Goal: Task Accomplishment & Management: Manage account settings

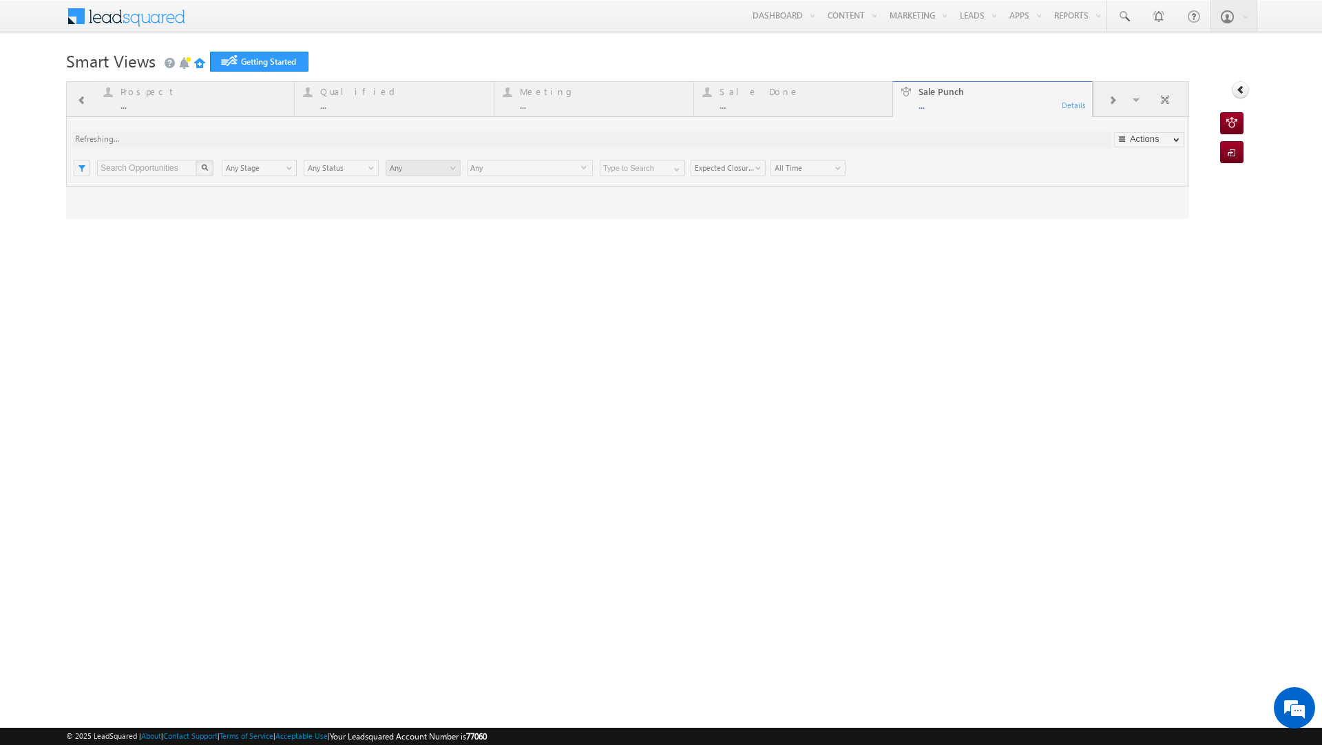
type input "Any Owner"
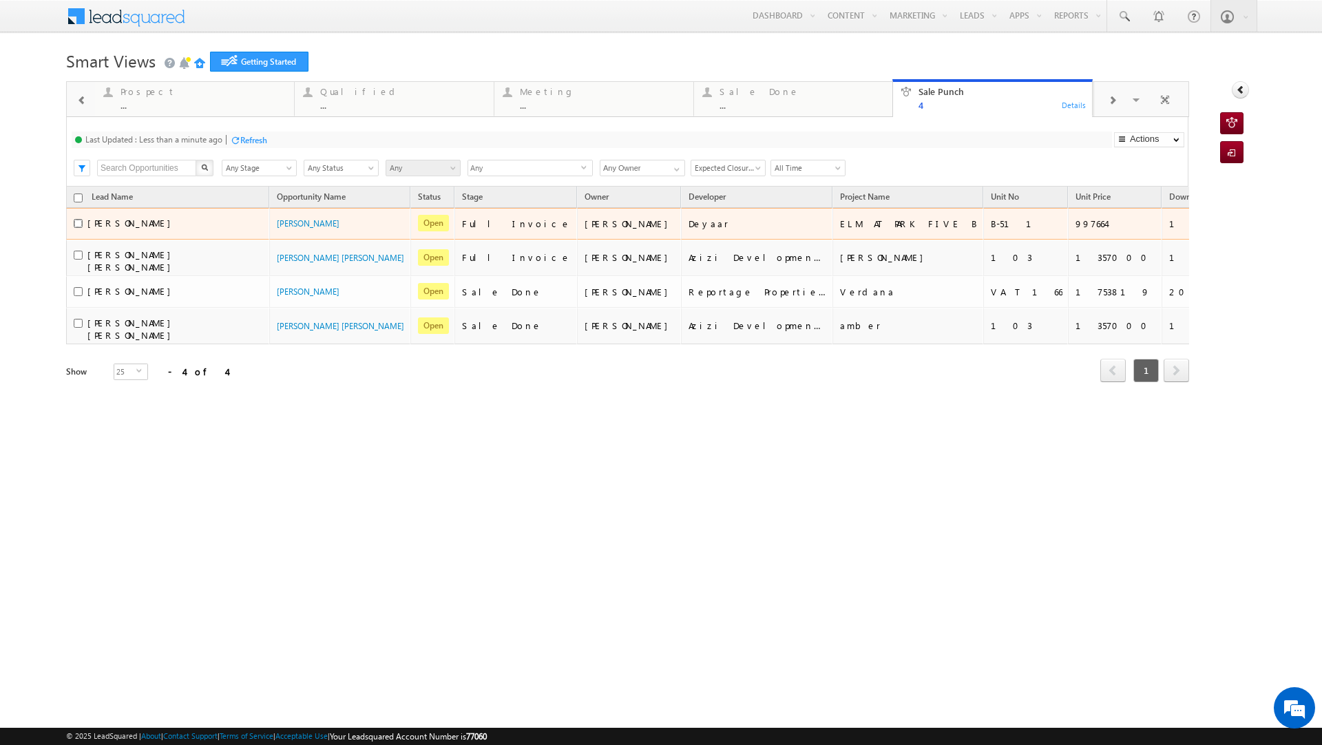
click at [78, 228] on input "checkbox" at bounding box center [78, 223] width 9 height 9
checkbox input "true"
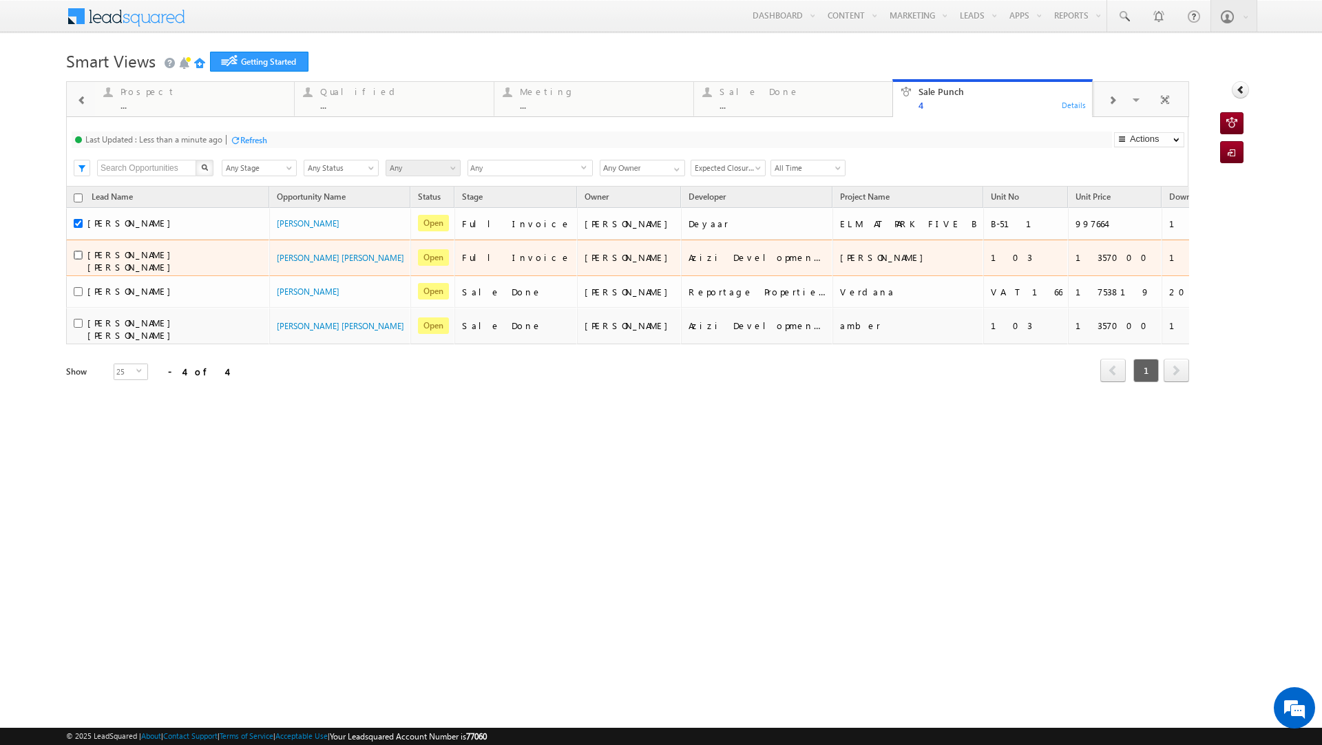
click at [75, 259] on input "checkbox" at bounding box center [78, 255] width 9 height 9
checkbox input "true"
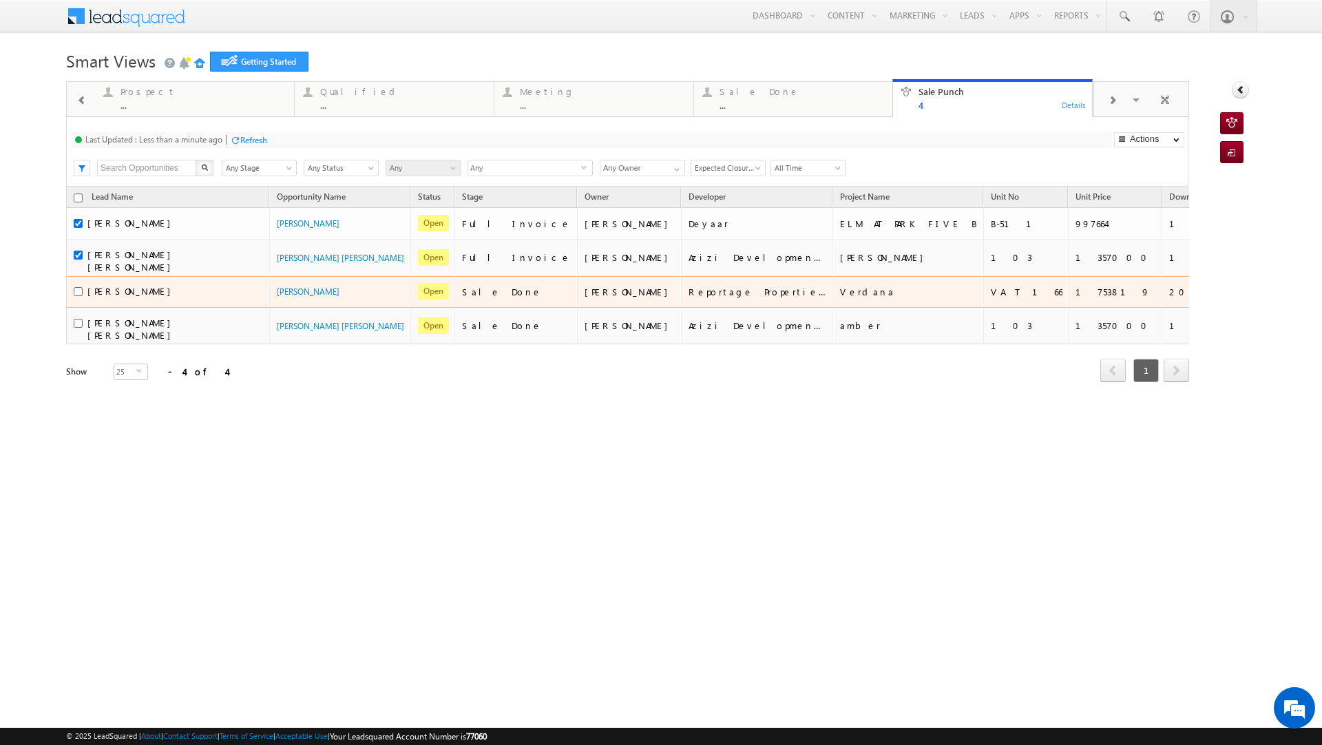
click at [1169, 298] on div "20000" at bounding box center [1213, 292] width 88 height 12
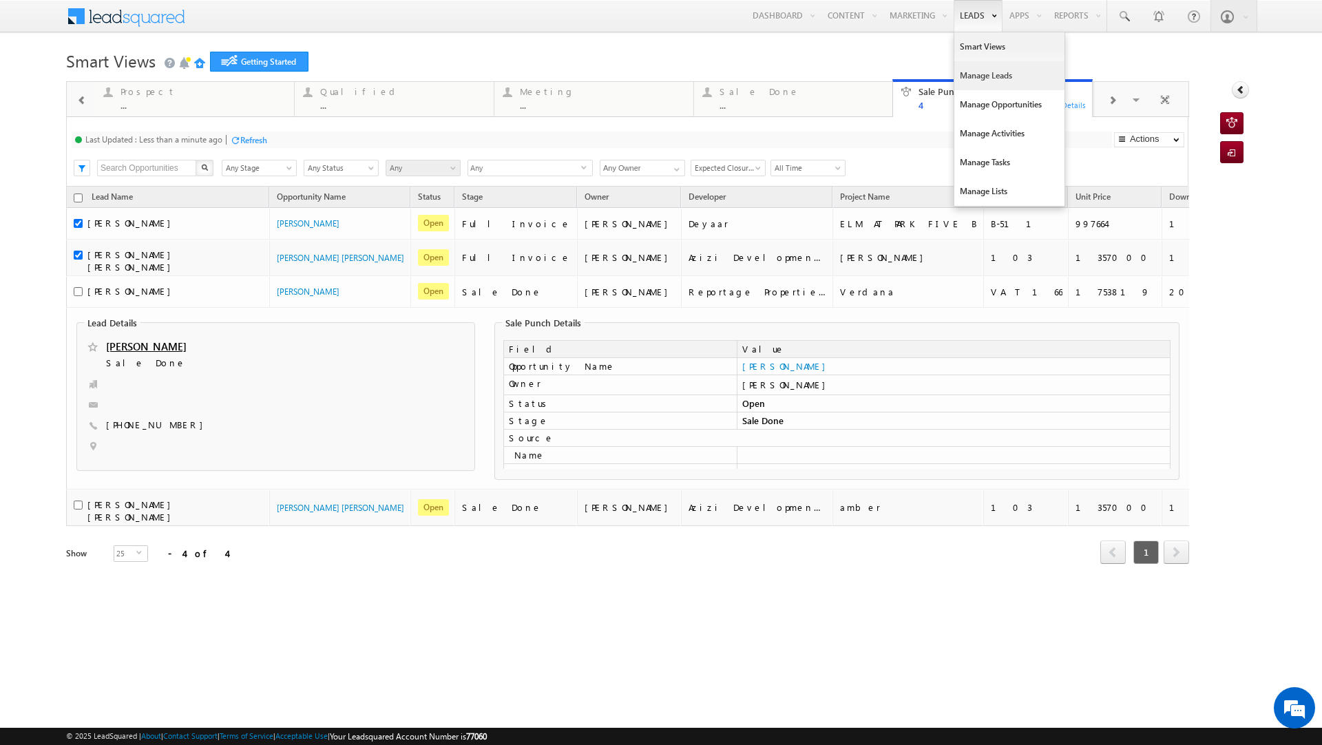
click at [966, 79] on link "Manage Leads" at bounding box center [1009, 75] width 110 height 29
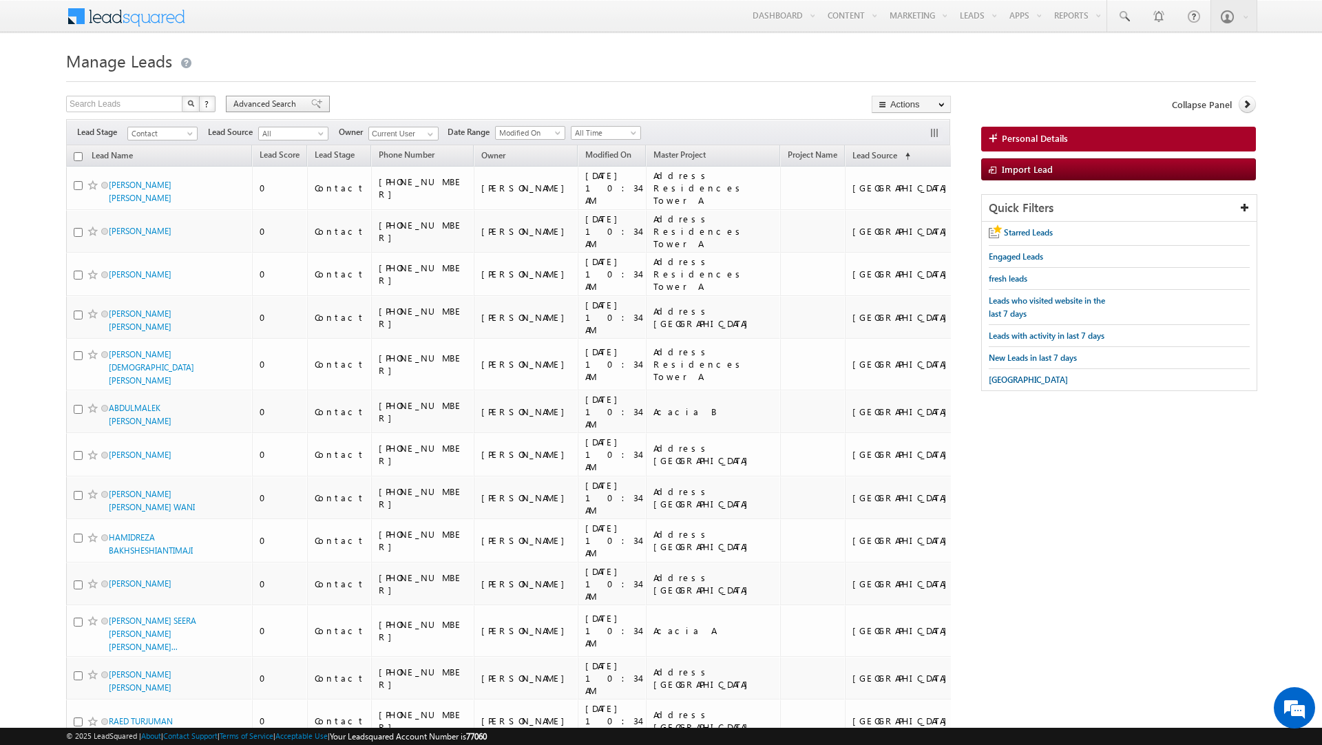
click at [288, 101] on span "Advanced Search" at bounding box center [266, 104] width 67 height 12
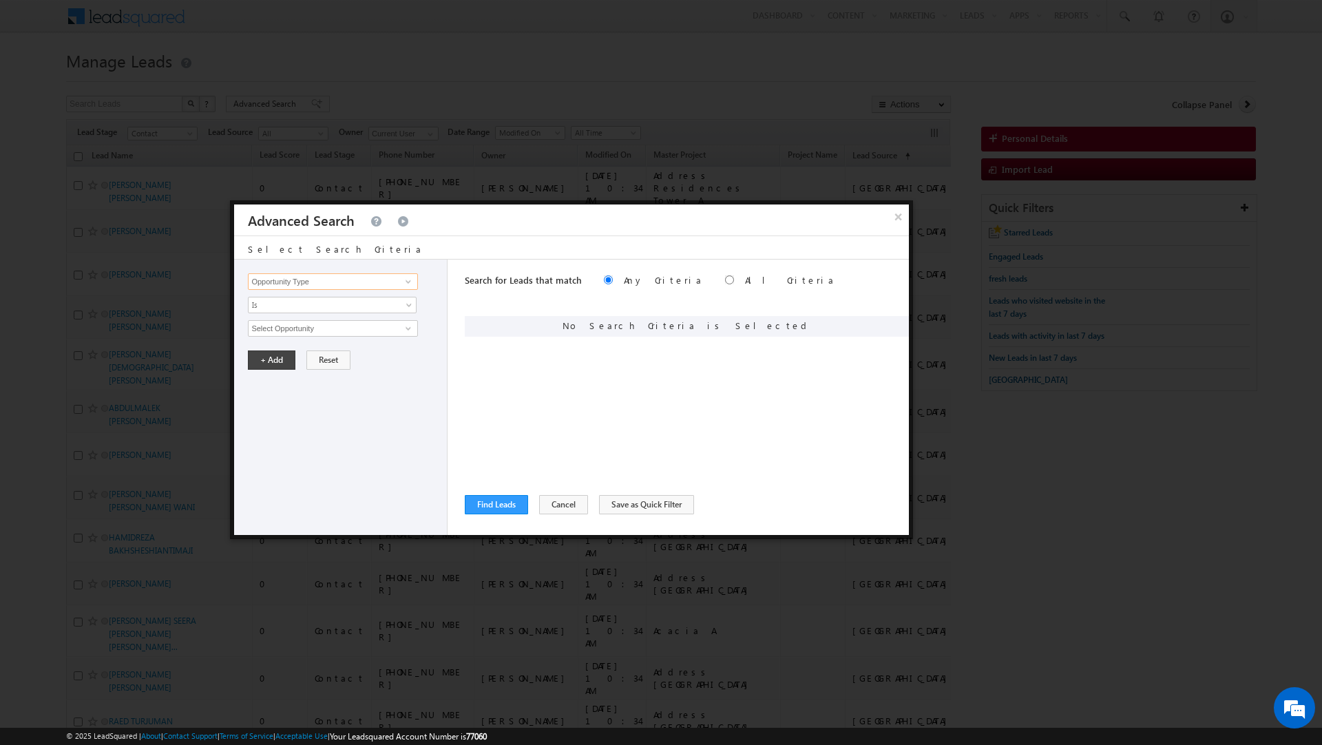
click at [288, 279] on input "Opportunity Type" at bounding box center [332, 281] width 169 height 17
type input "lead"
click at [549, 501] on button "Cancel" at bounding box center [563, 504] width 49 height 19
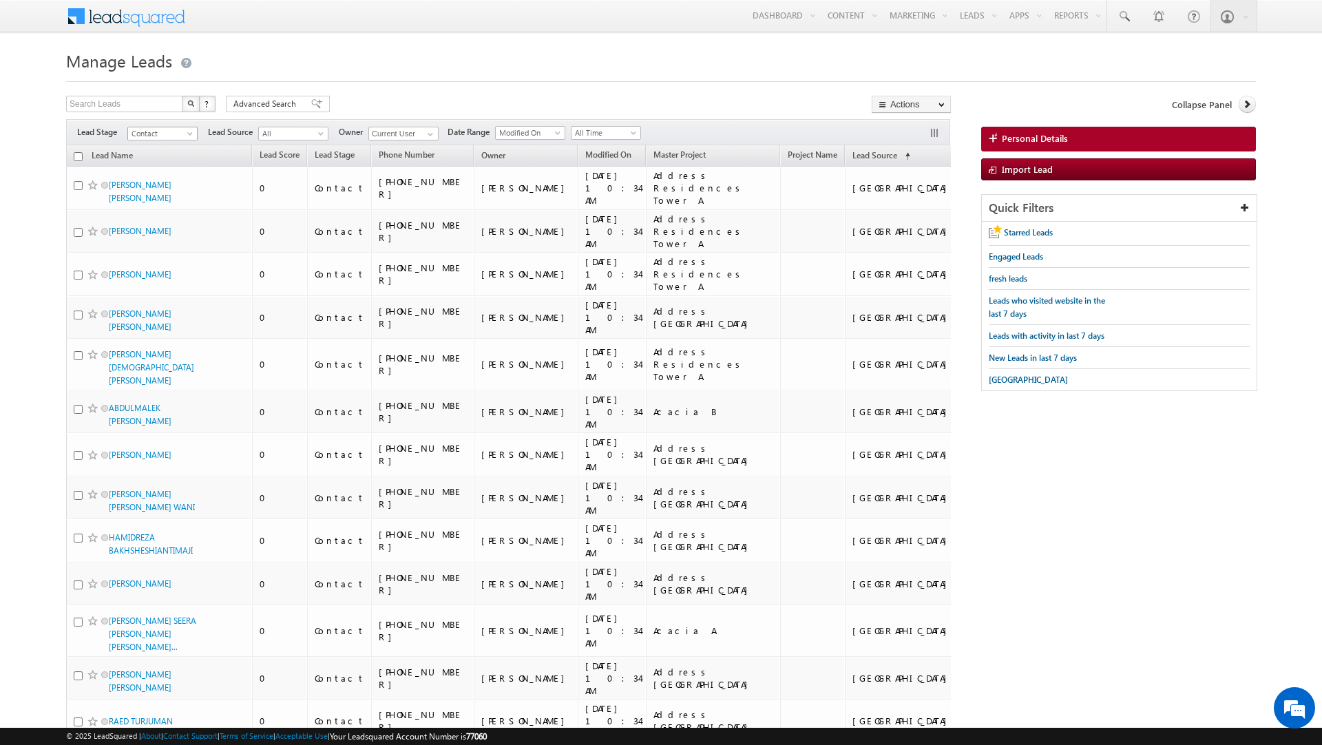
click at [172, 133] on span "Contact" at bounding box center [160, 133] width 65 height 12
click at [153, 177] on link "Prospect" at bounding box center [163, 177] width 70 height 12
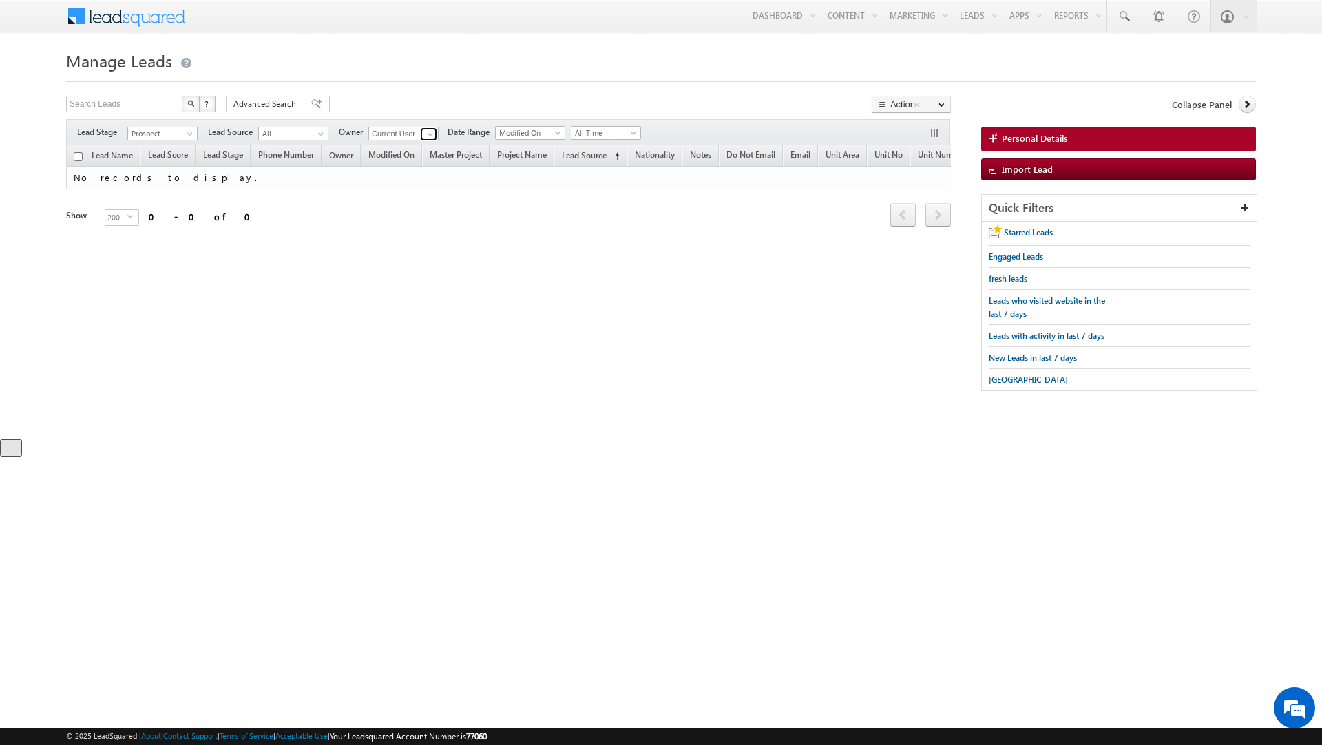
click at [430, 133] on span at bounding box center [430, 134] width 11 height 11
click at [422, 151] on link "Any" at bounding box center [437, 148] width 138 height 16
type input "Any"
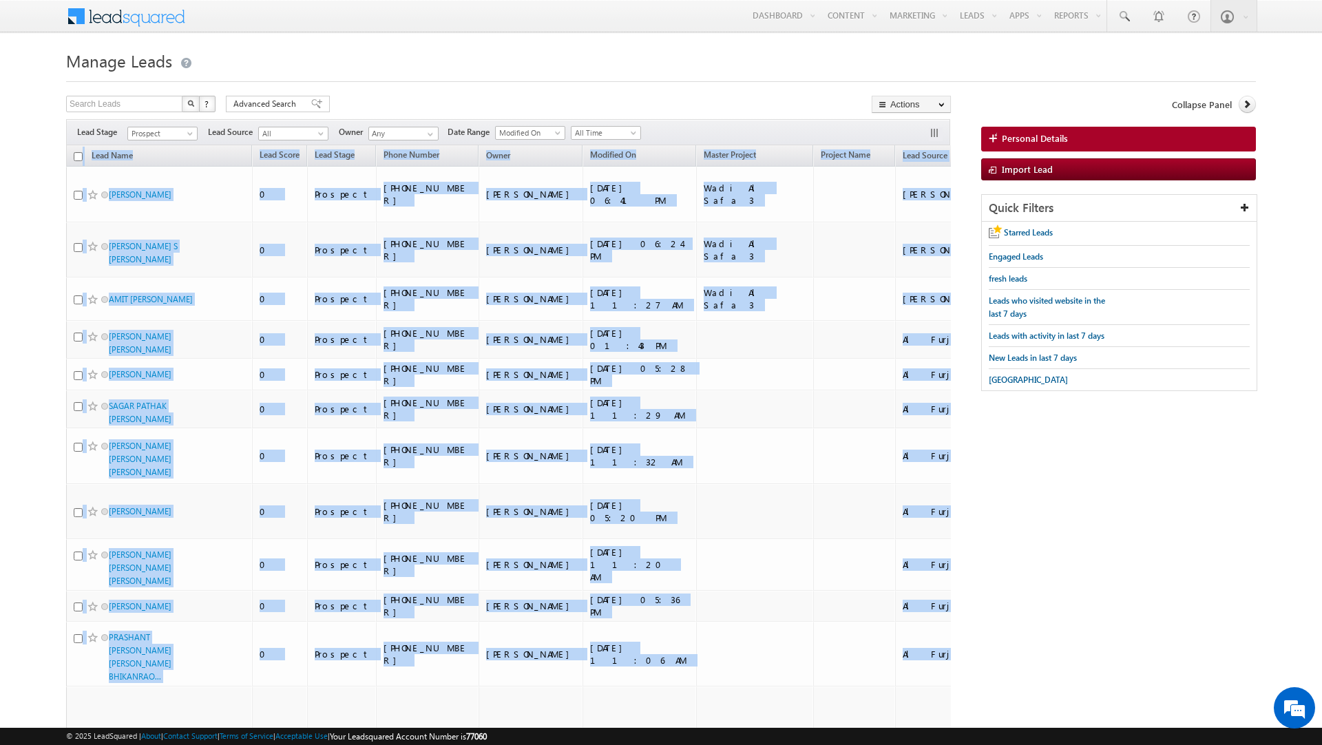
drag, startPoint x: 912, startPoint y: 627, endPoint x: 61, endPoint y: 181, distance: 960.6
copy table "Lead Name Lead Score Lead Stage Phone Number Owner Modified On Master Project P…"
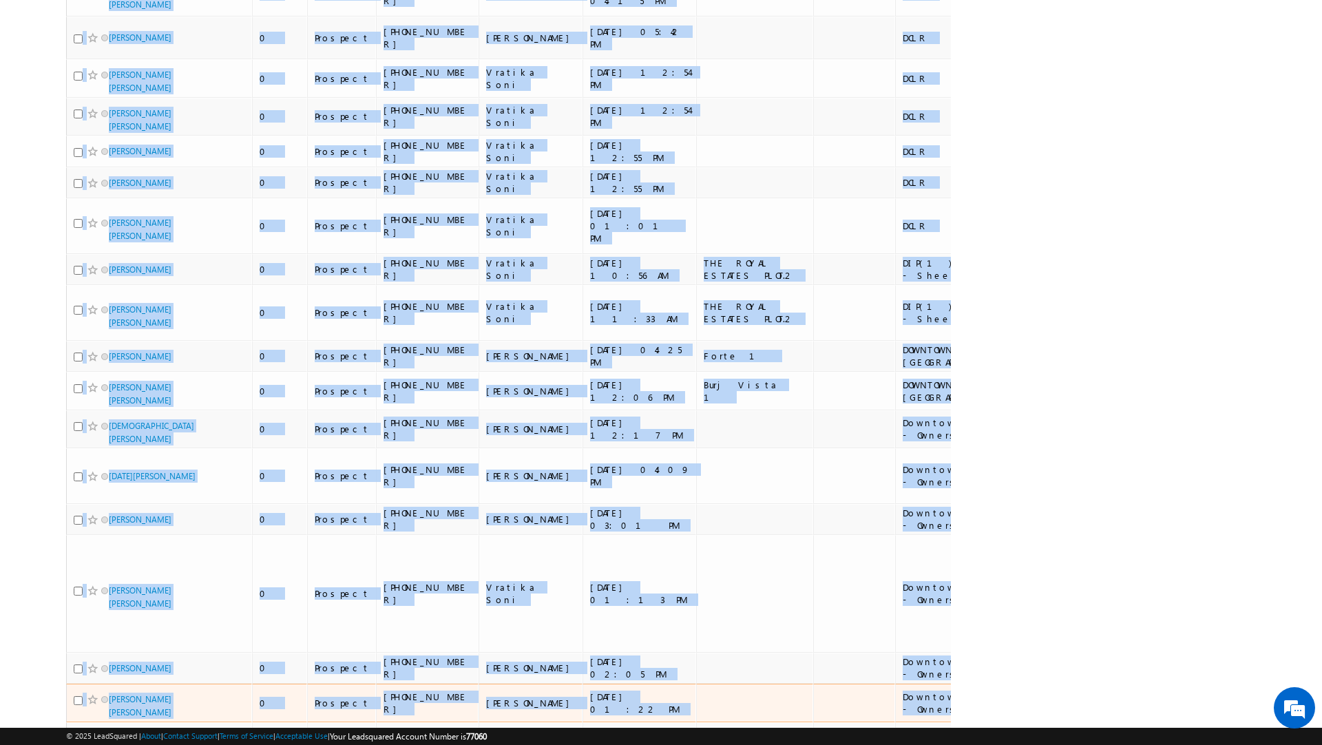
scroll to position [8906, 0]
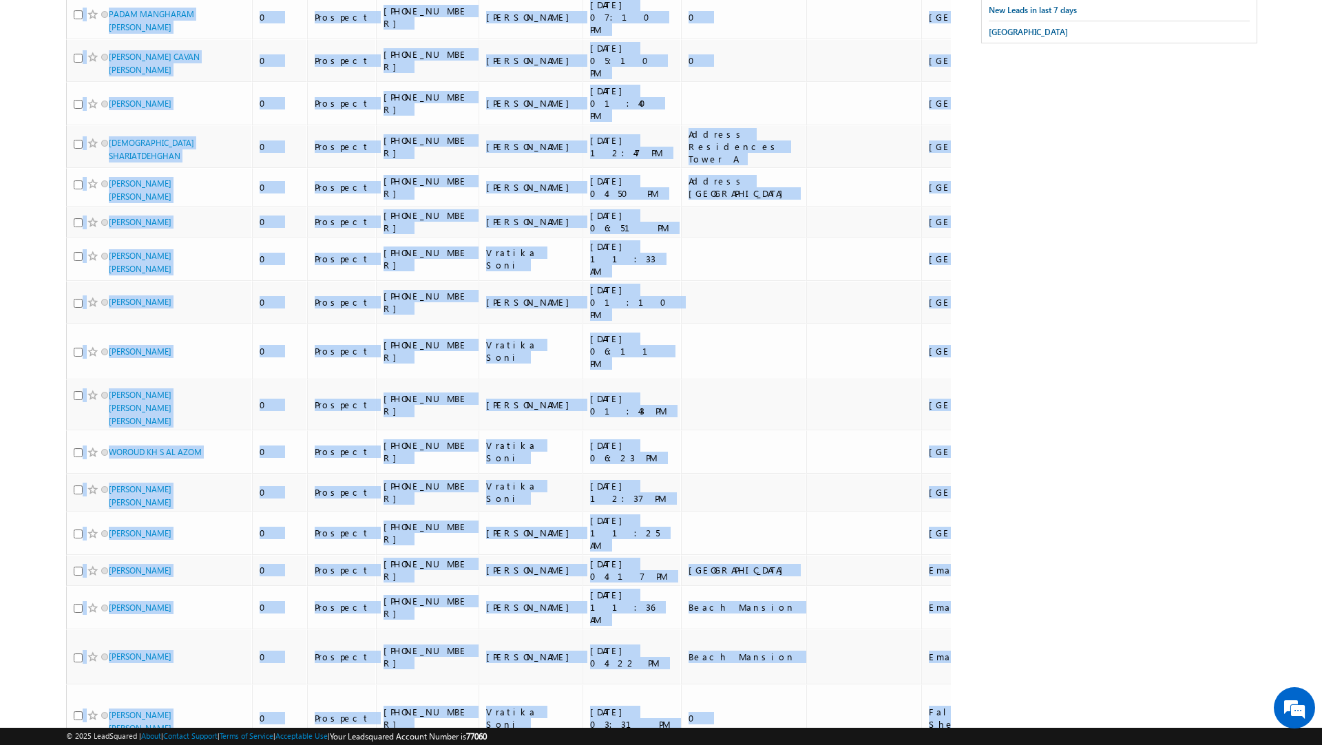
scroll to position [0, 0]
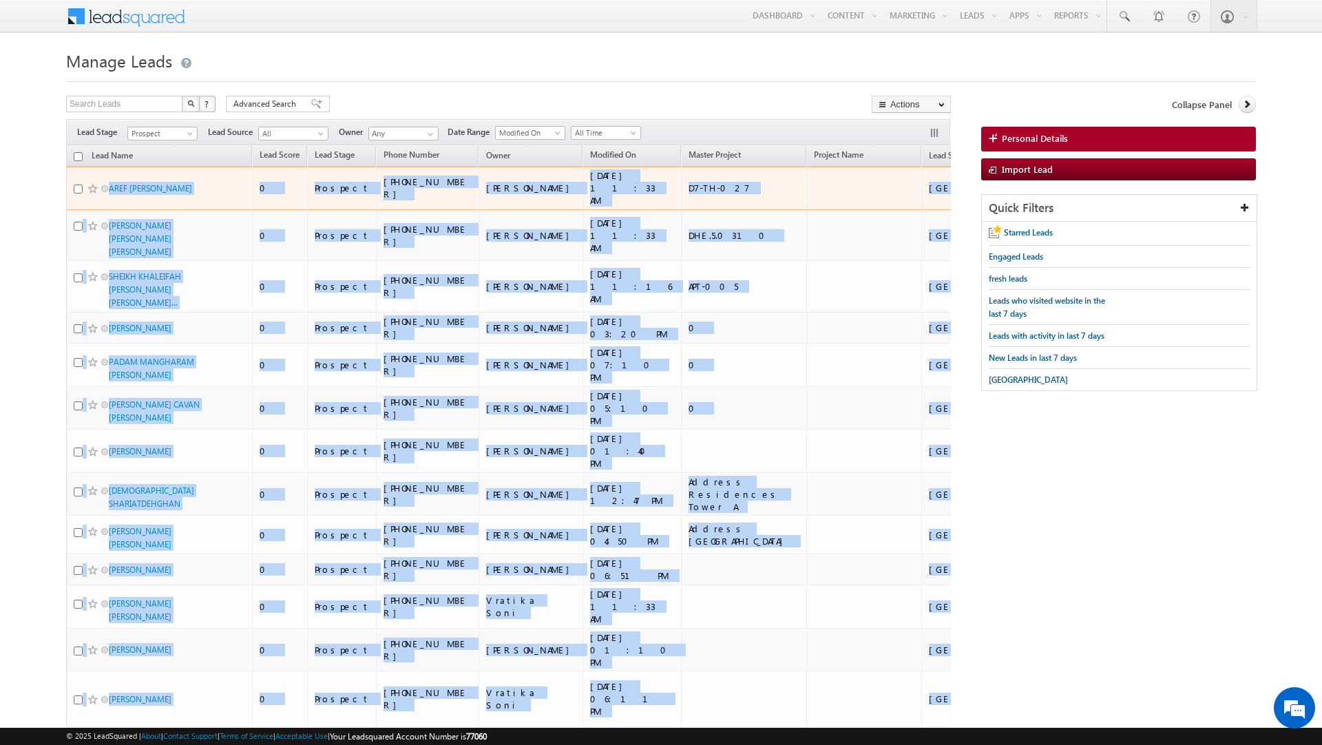
drag, startPoint x: 884, startPoint y: 620, endPoint x: 94, endPoint y: 179, distance: 905.0
copy tbody "AREF KARIM KARIMIAN 0 Prospect +971-505248184 Murari Sharma 27/08/2025 11:33 AM…"
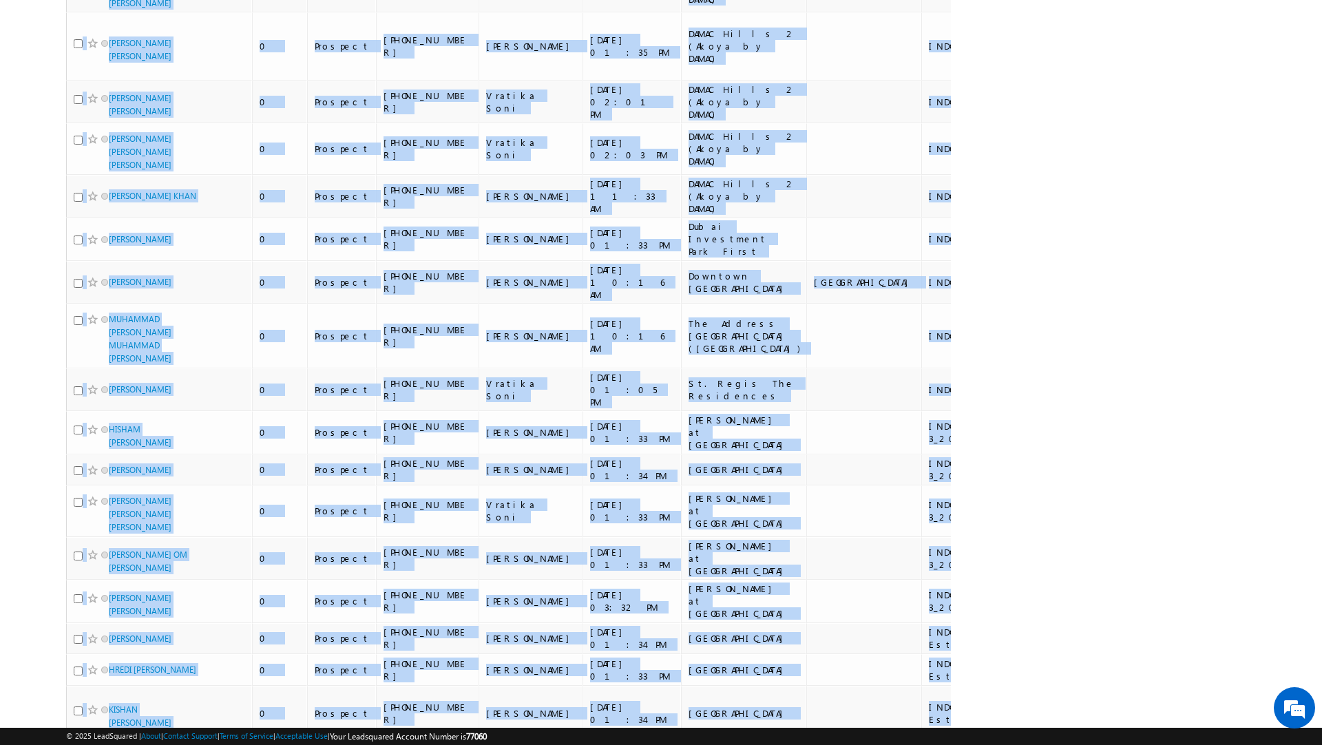
scroll to position [8020, 0]
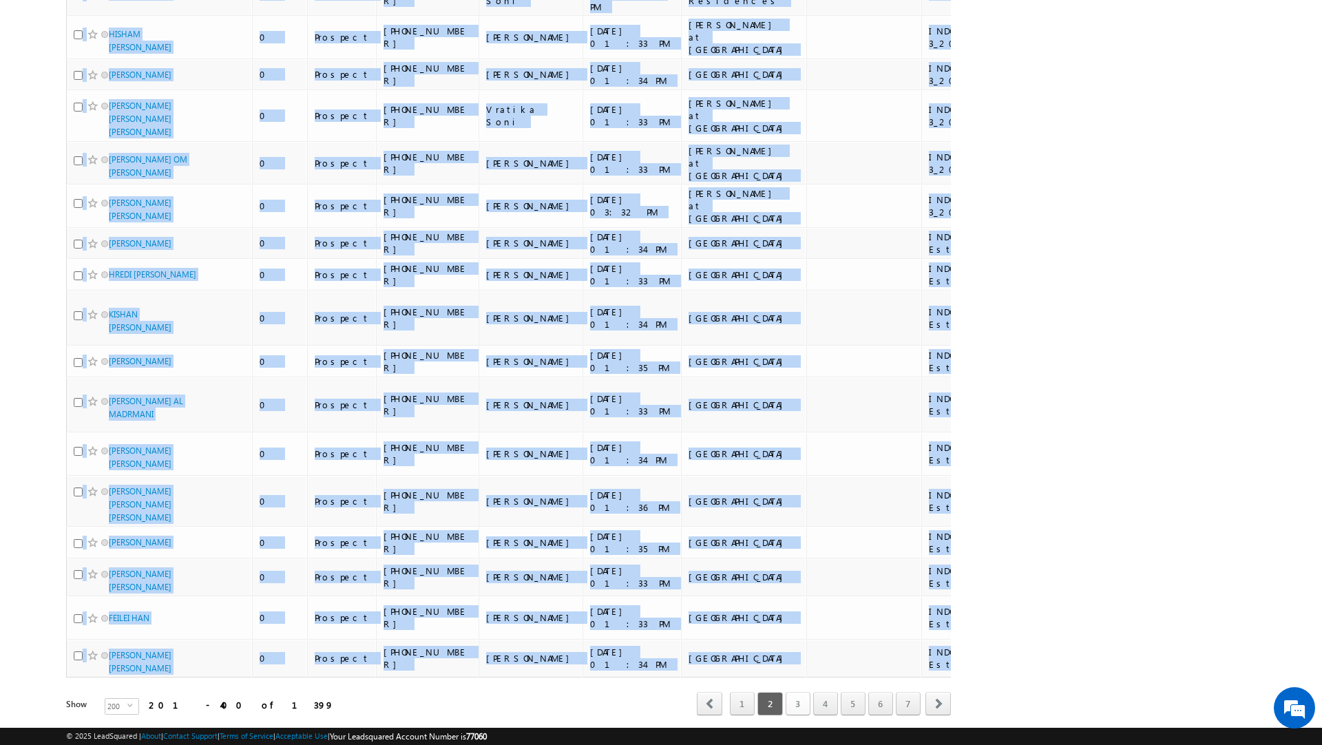
click at [790, 692] on link "3" at bounding box center [797, 703] width 25 height 23
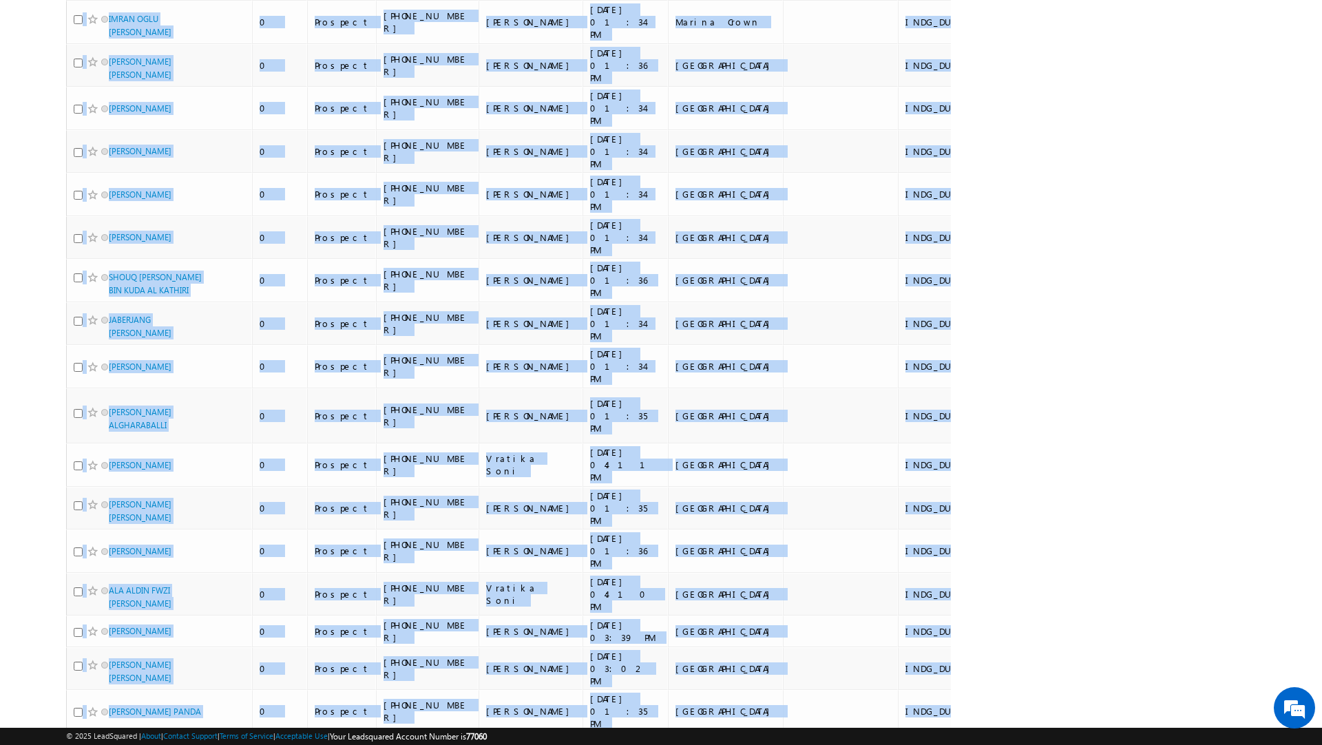
scroll to position [0, 0]
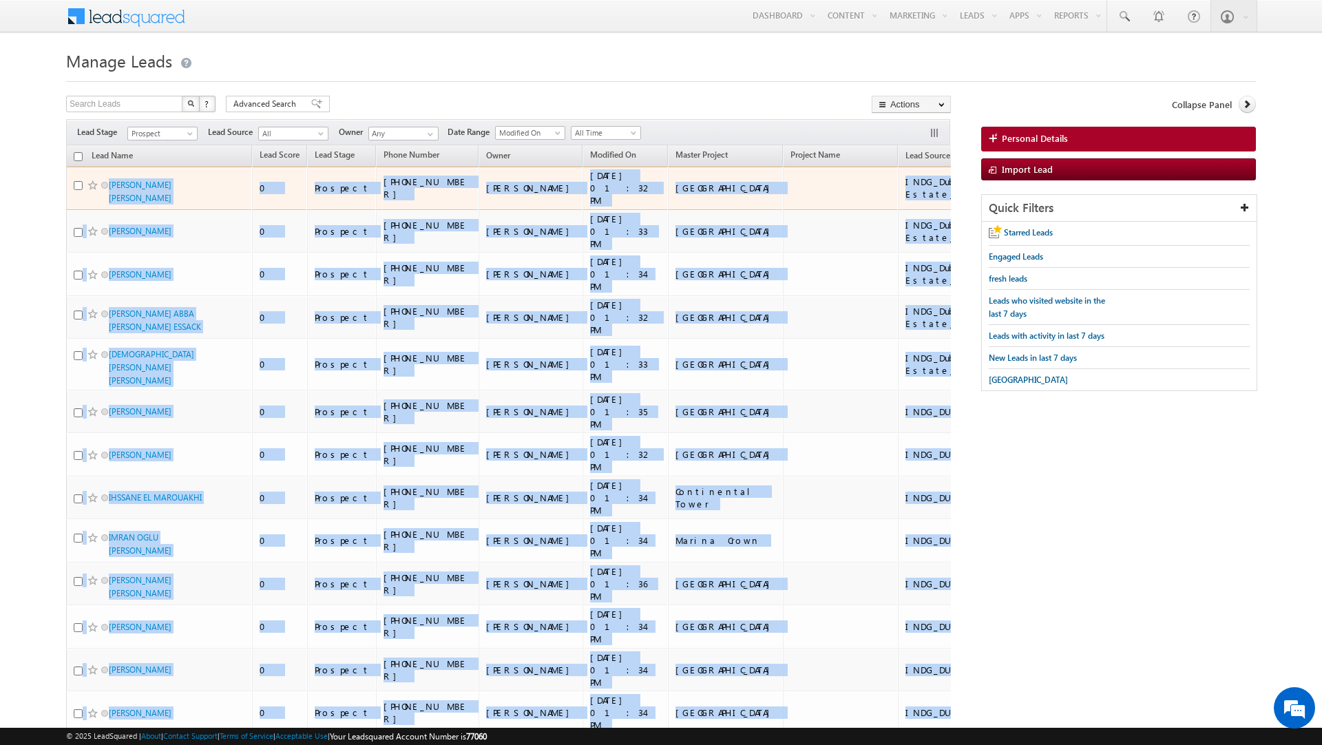
drag, startPoint x: 892, startPoint y: 615, endPoint x: 88, endPoint y: 183, distance: 912.5
copy tbody "AMAN CHOPRA VIJAY CHOPRA 0 Prospect +971-526999995 Rahul Rajpurohit 12/07/2025 …"
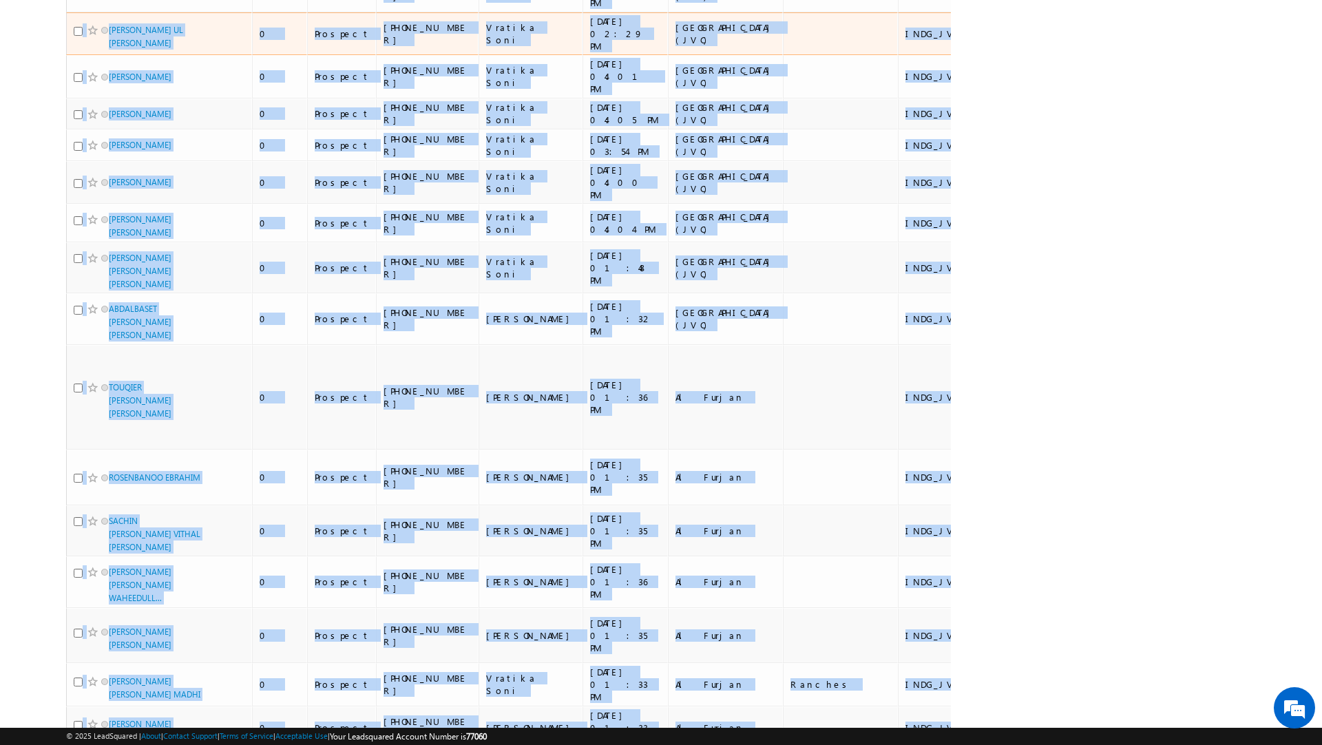
scroll to position [8945, 0]
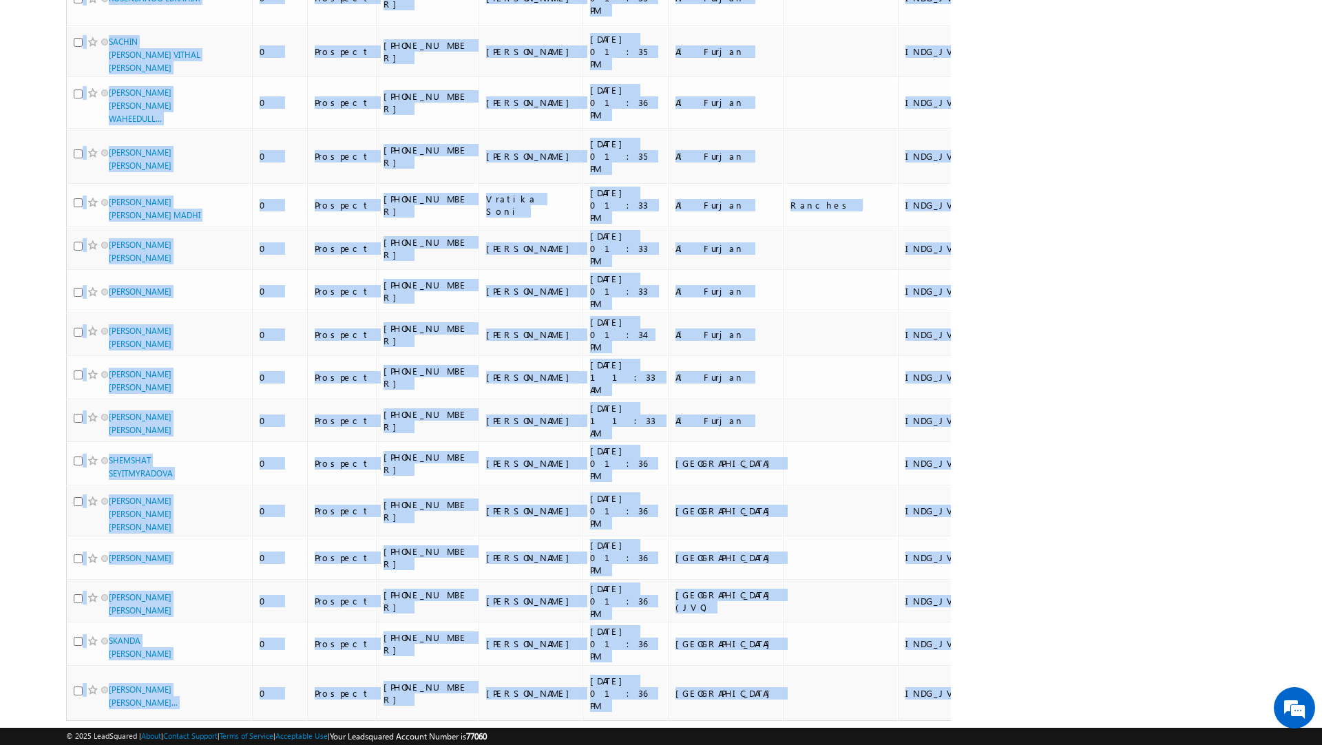
click at [821, 735] on link "4" at bounding box center [825, 746] width 25 height 23
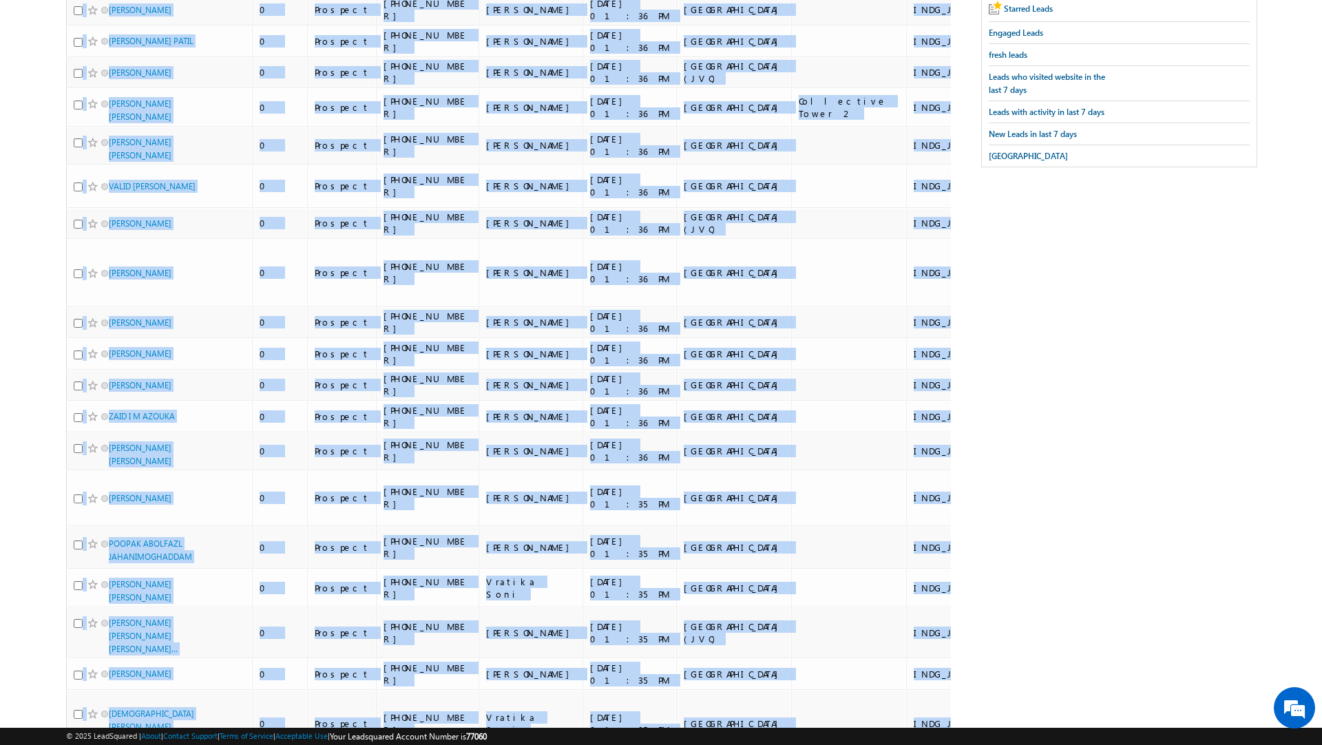
scroll to position [0, 0]
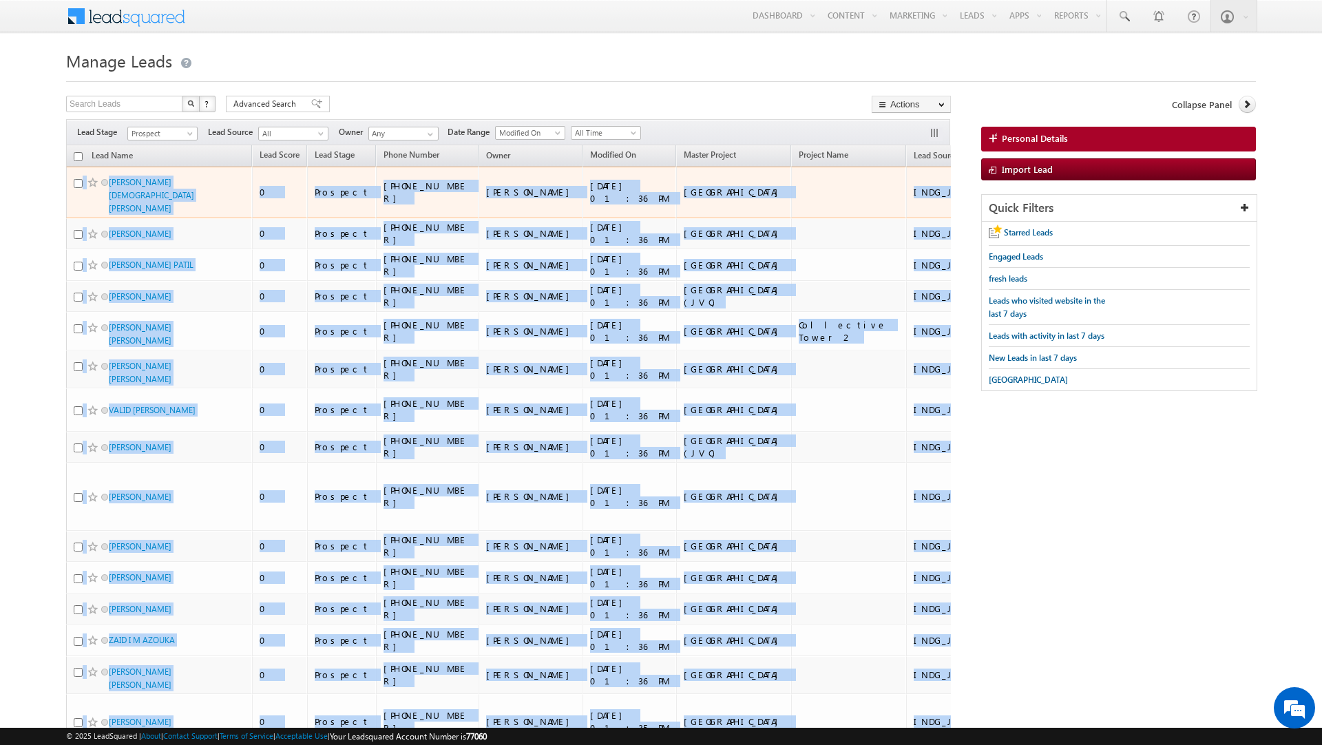
drag, startPoint x: 893, startPoint y: 613, endPoint x: 78, endPoint y: 170, distance: 927.1
copy tbody "SRIVATSAVA SUNKARA PARTHASARATHY 0 Prospect +971-565119480 Dheeraj Soni 12/07/2…"
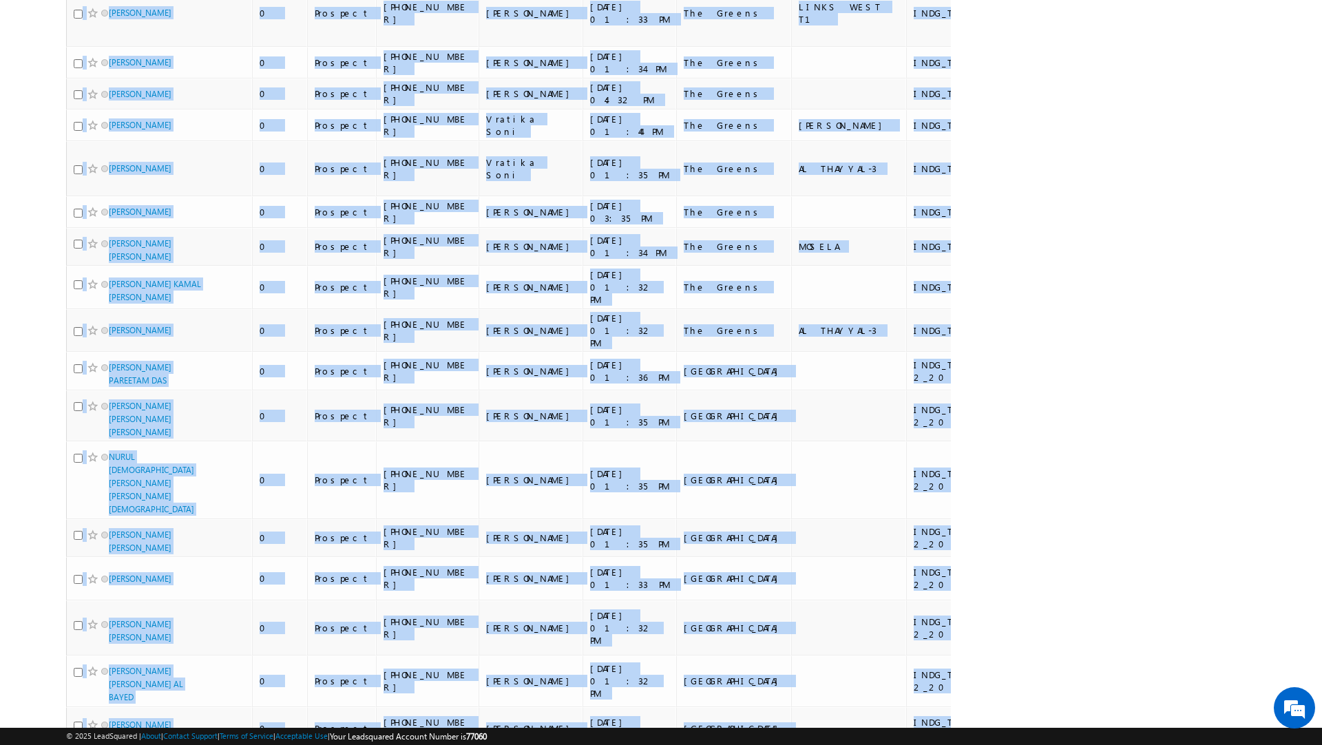
scroll to position [8921, 0]
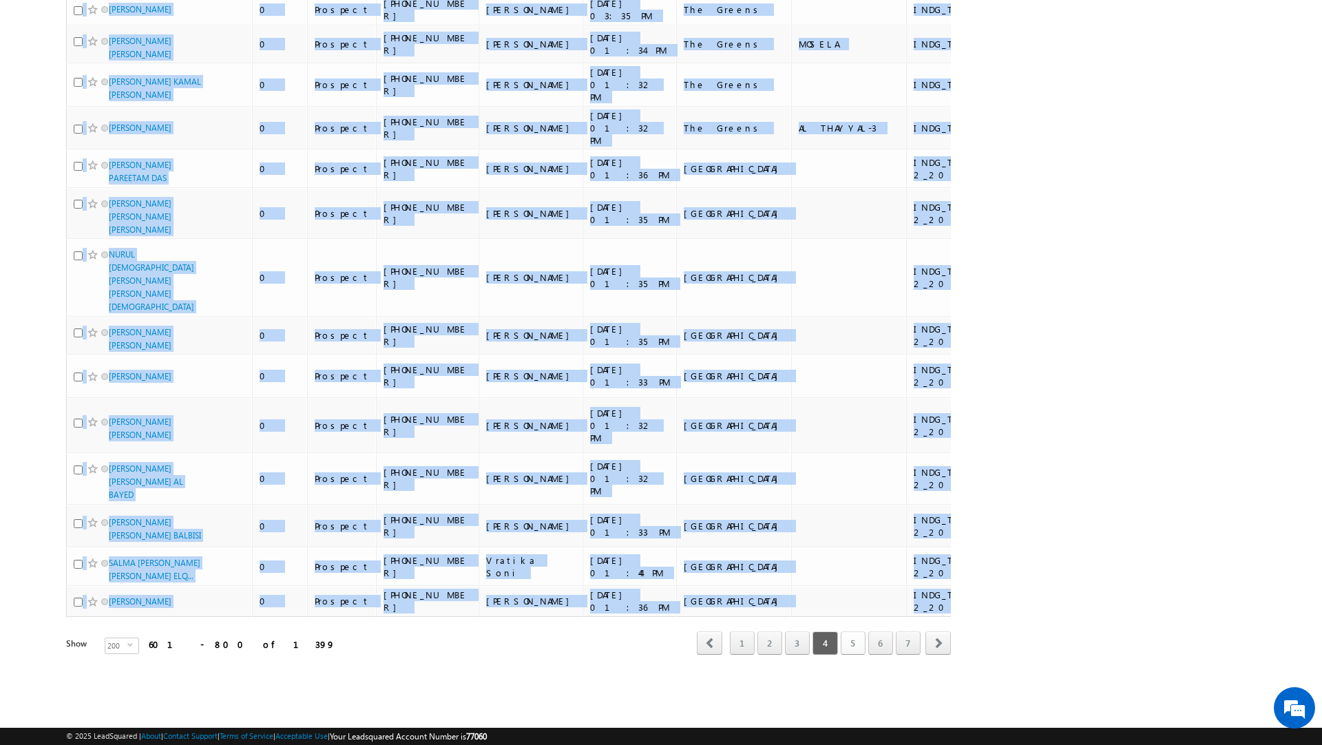
click at [847, 655] on link "5" at bounding box center [852, 642] width 25 height 23
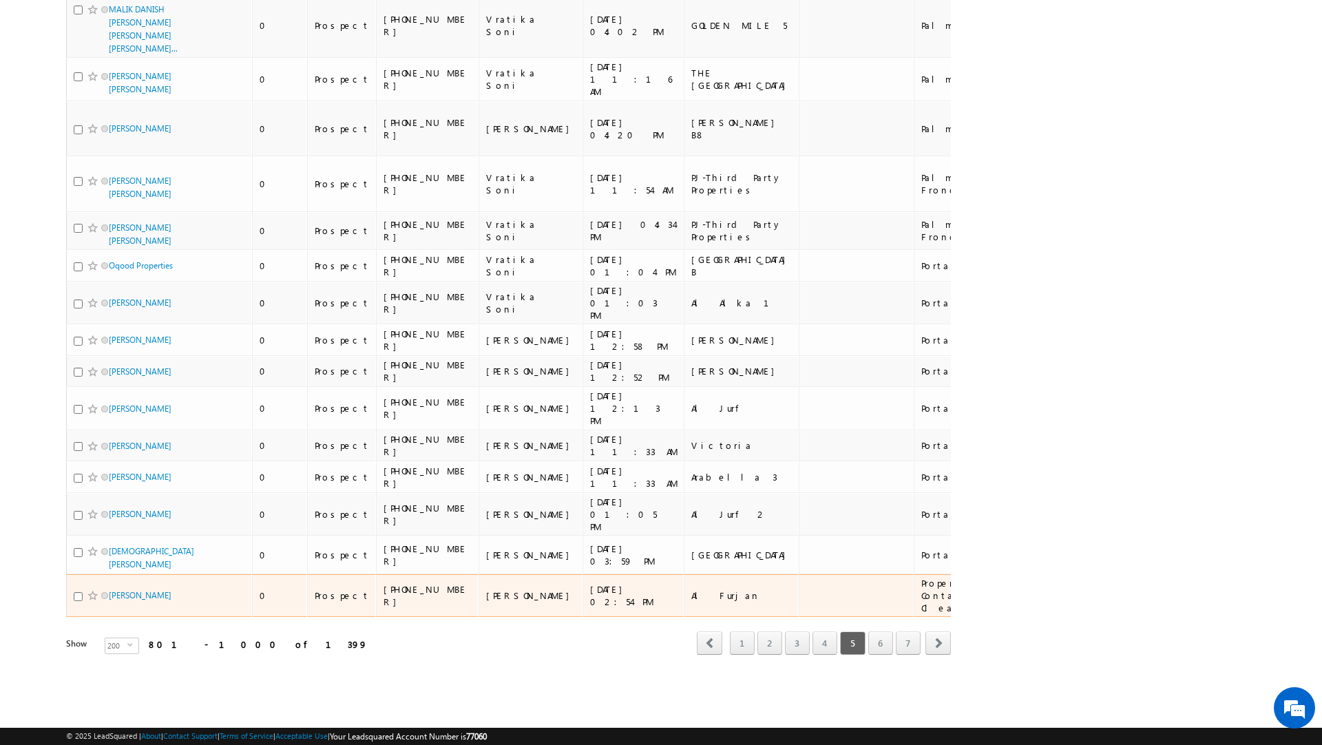
scroll to position [0, 642]
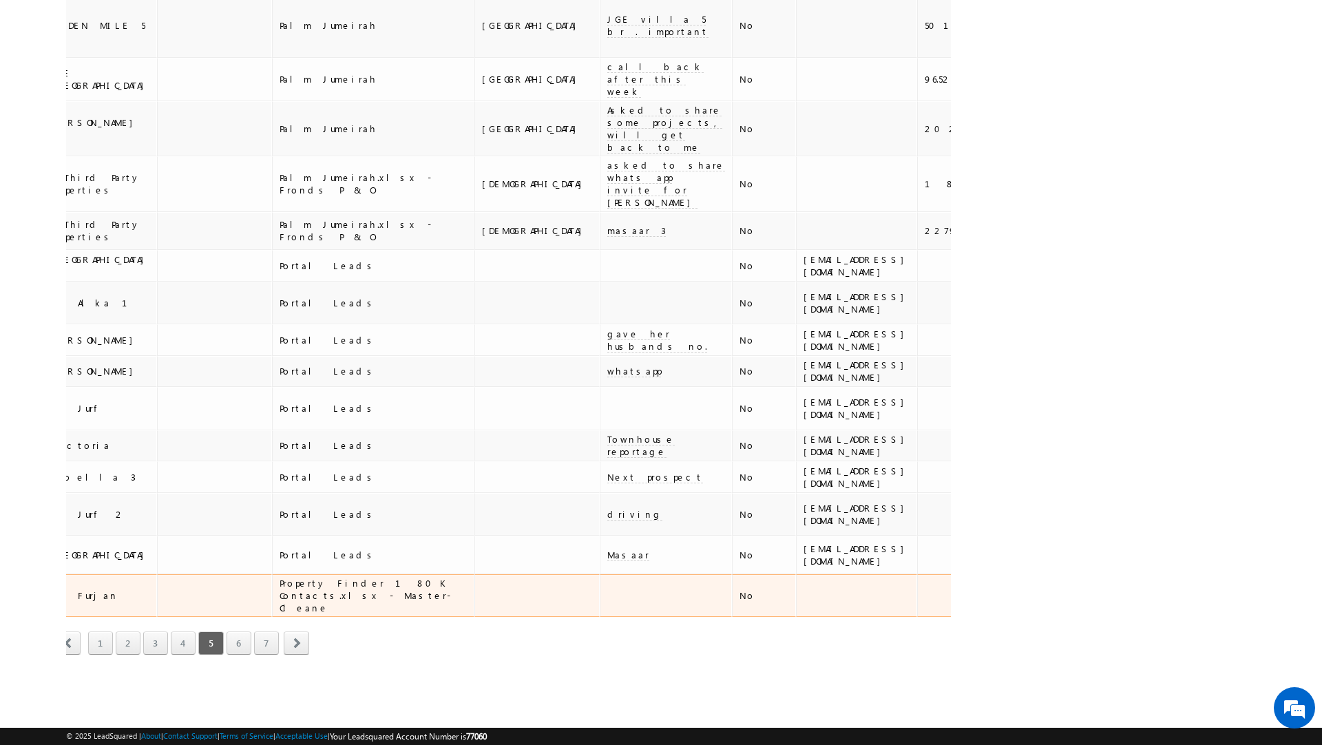
click at [679, 611] on tr "RAM PRASAD SINHA 0 Prospect +971-526371040 Priya Kumra 15/07/2025 02:54 PM Al F…" at bounding box center [559, 595] width 2269 height 43
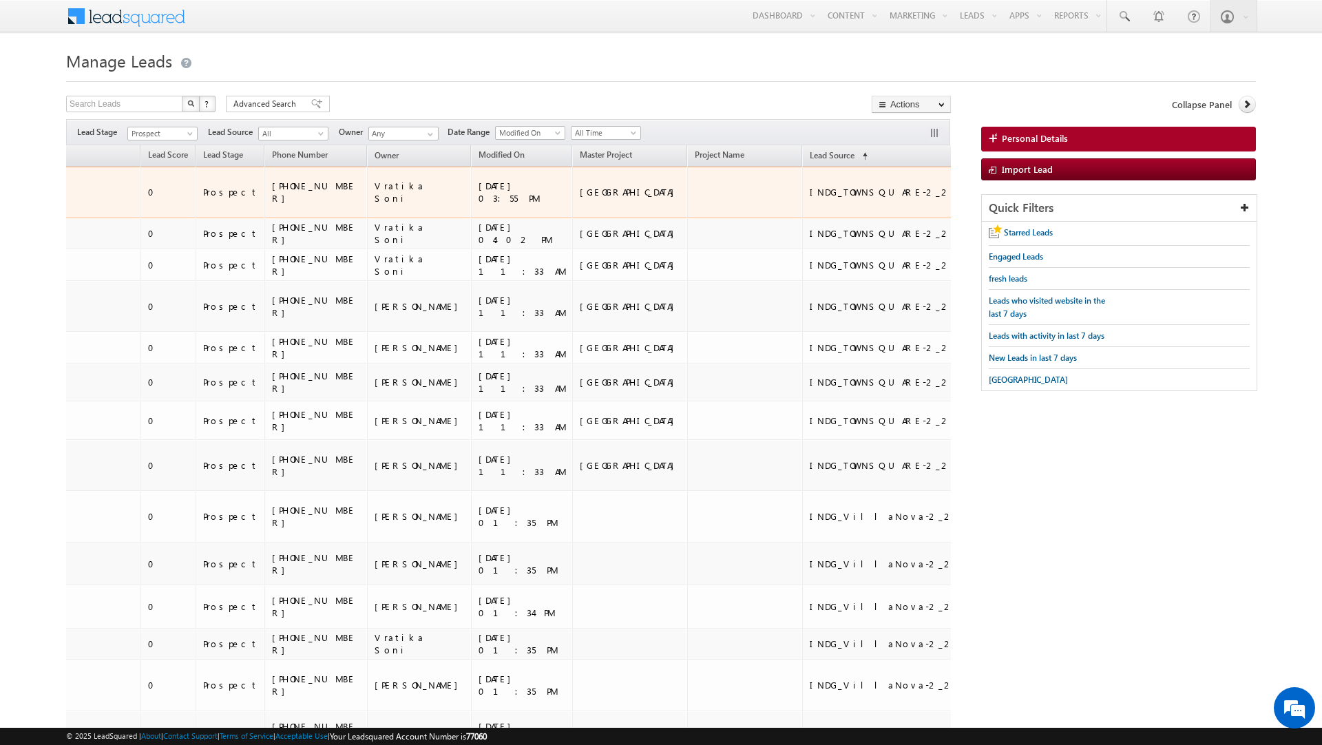
scroll to position [0, 0]
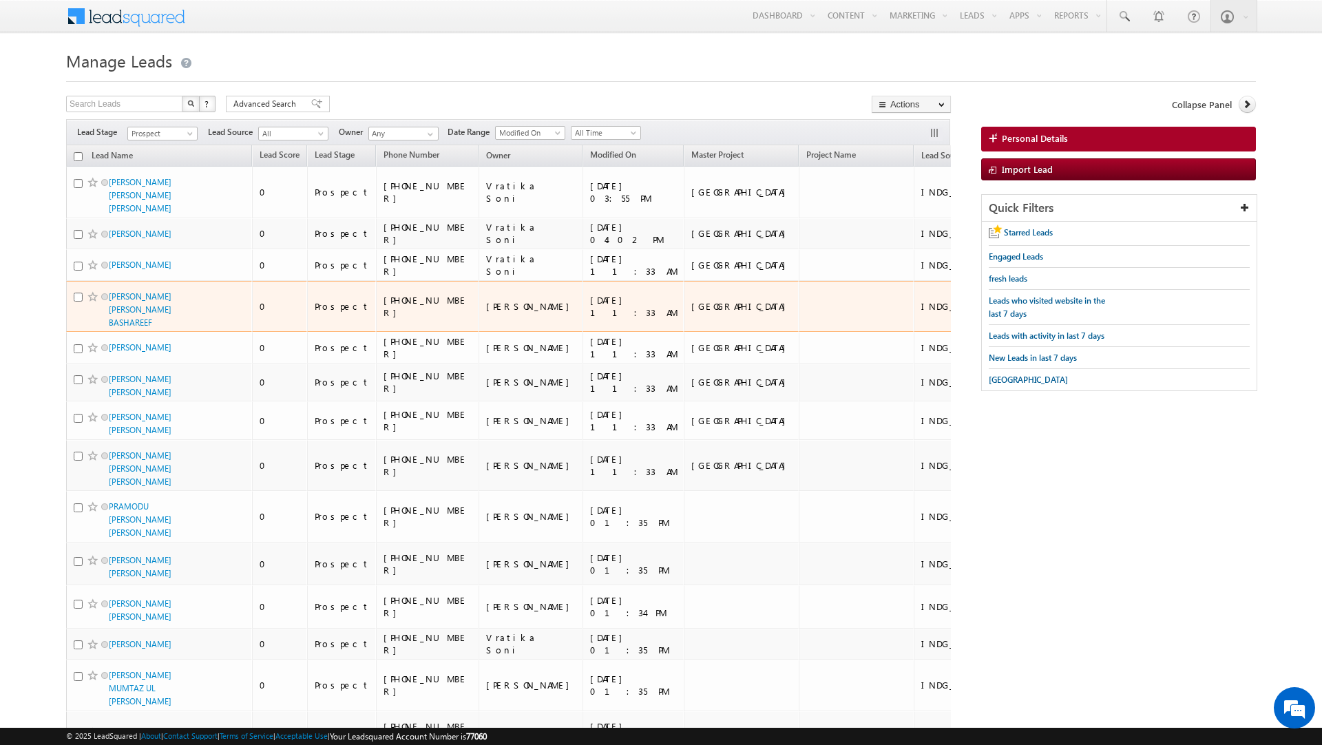
click at [229, 281] on td "[PERSON_NAME] [PERSON_NAME] BASHAREEF" at bounding box center [159, 307] width 186 height 52
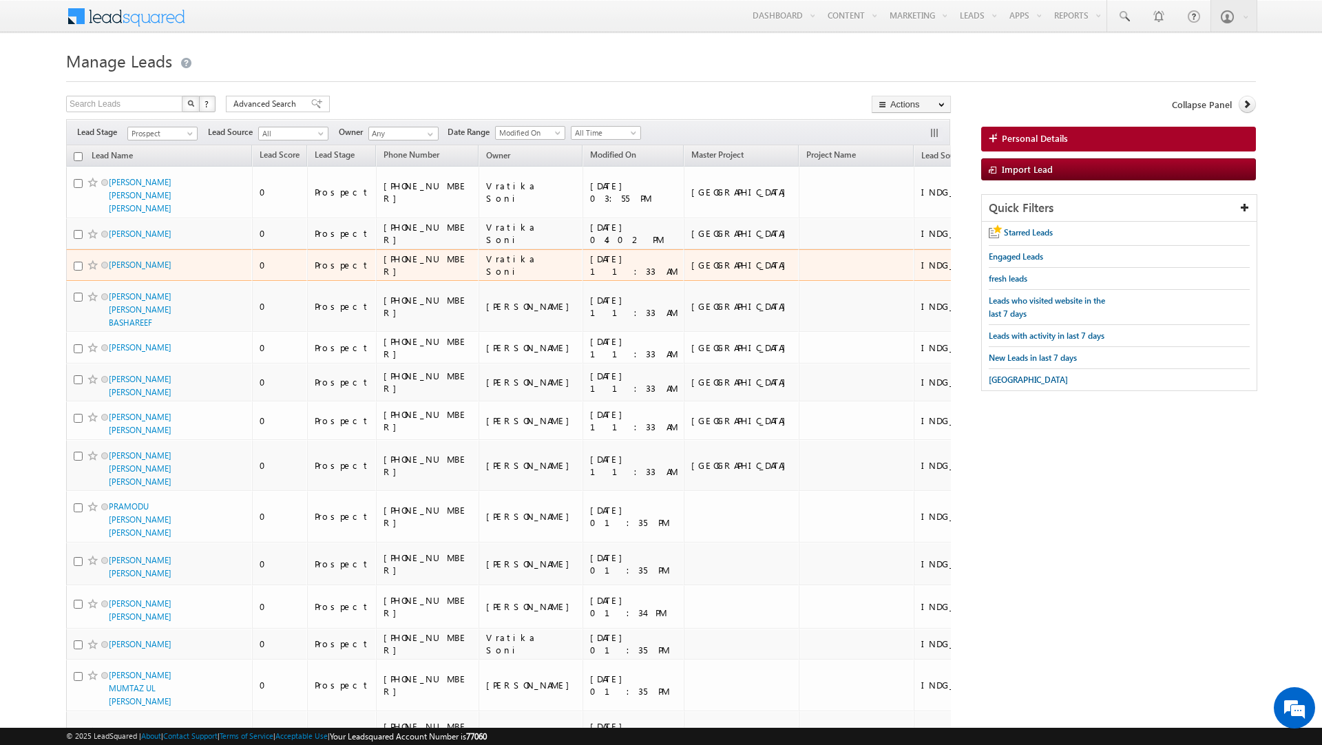
click at [256, 286] on td "0" at bounding box center [279, 307] width 55 height 52
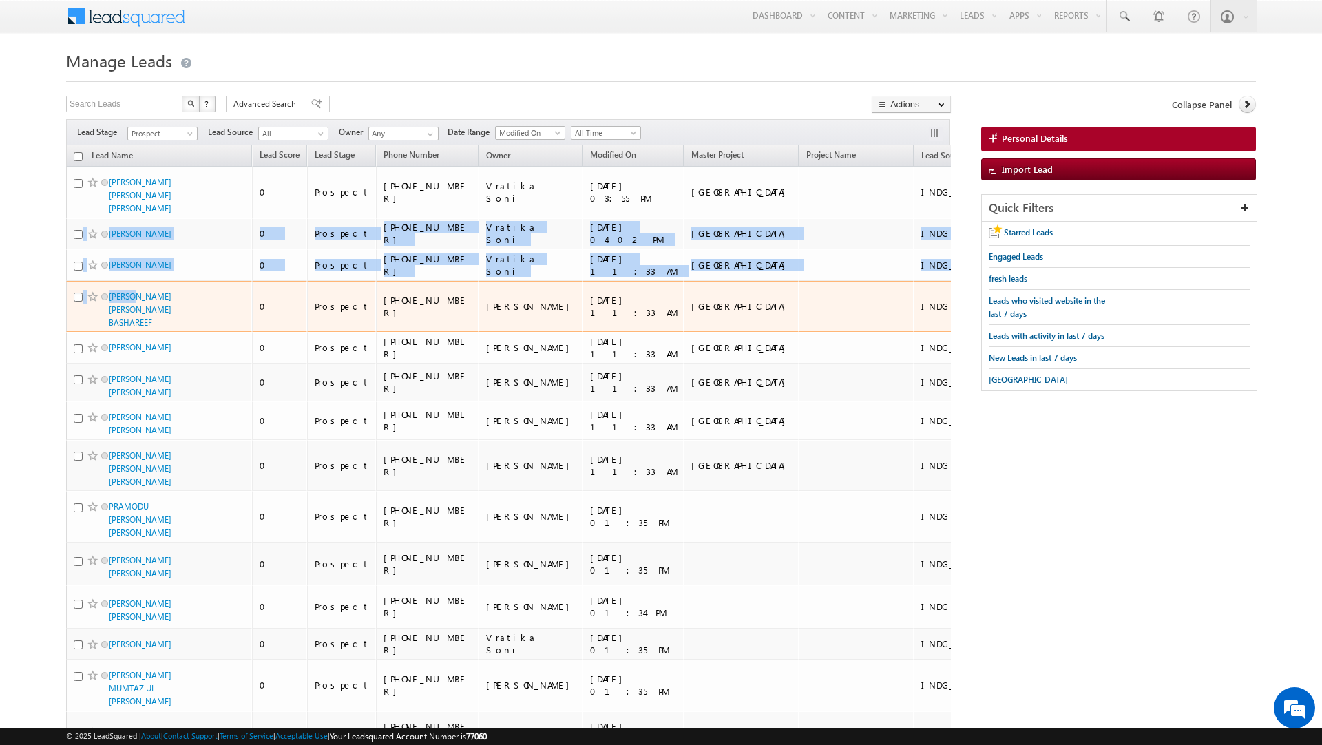
drag, startPoint x: 107, startPoint y: 213, endPoint x: 136, endPoint y: 292, distance: 83.9
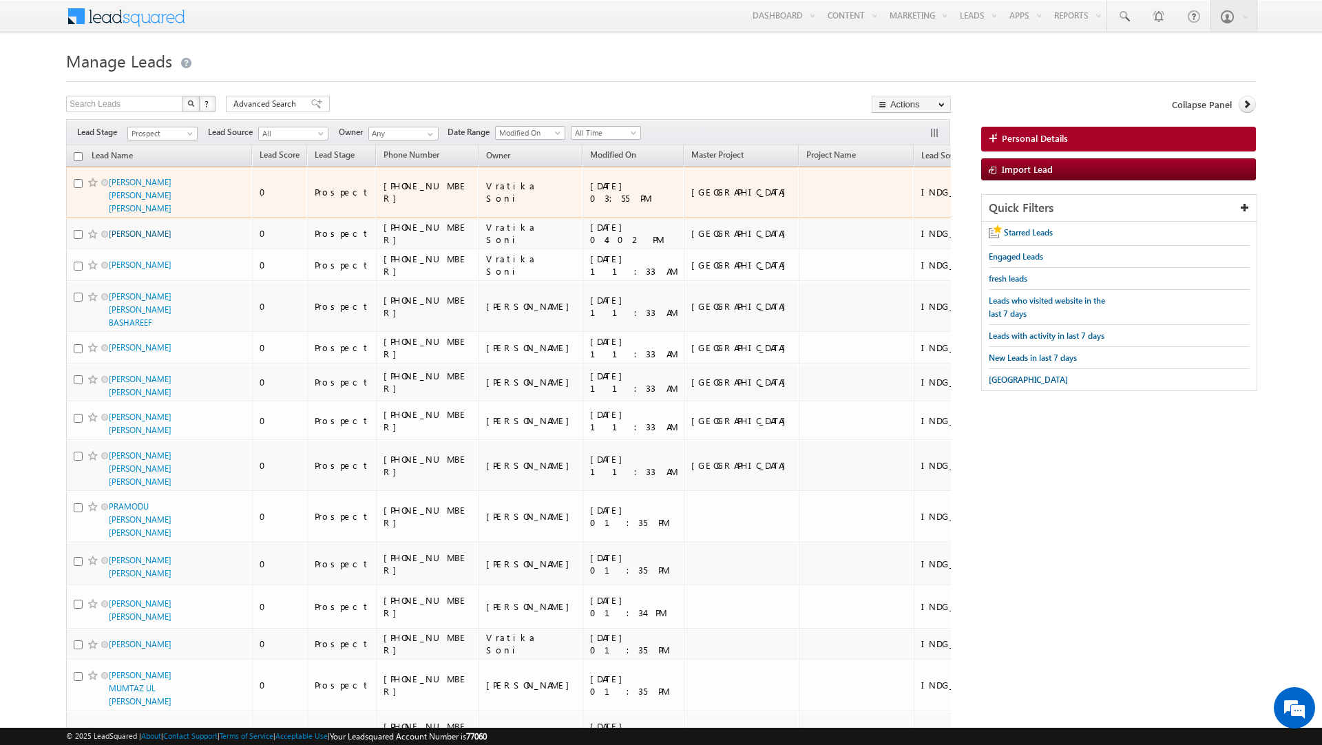
click at [129, 229] on link "[PERSON_NAME]" at bounding box center [140, 234] width 63 height 10
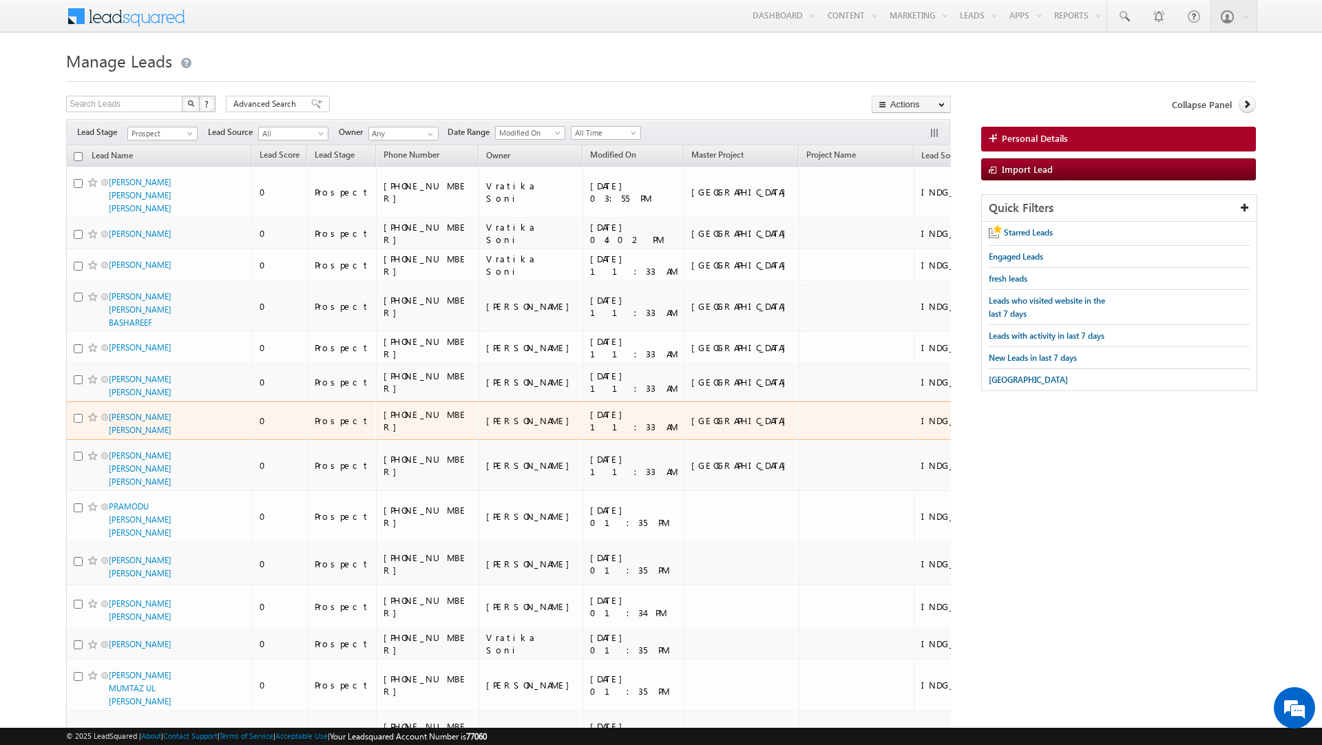
click at [301, 409] on td "0" at bounding box center [279, 420] width 55 height 39
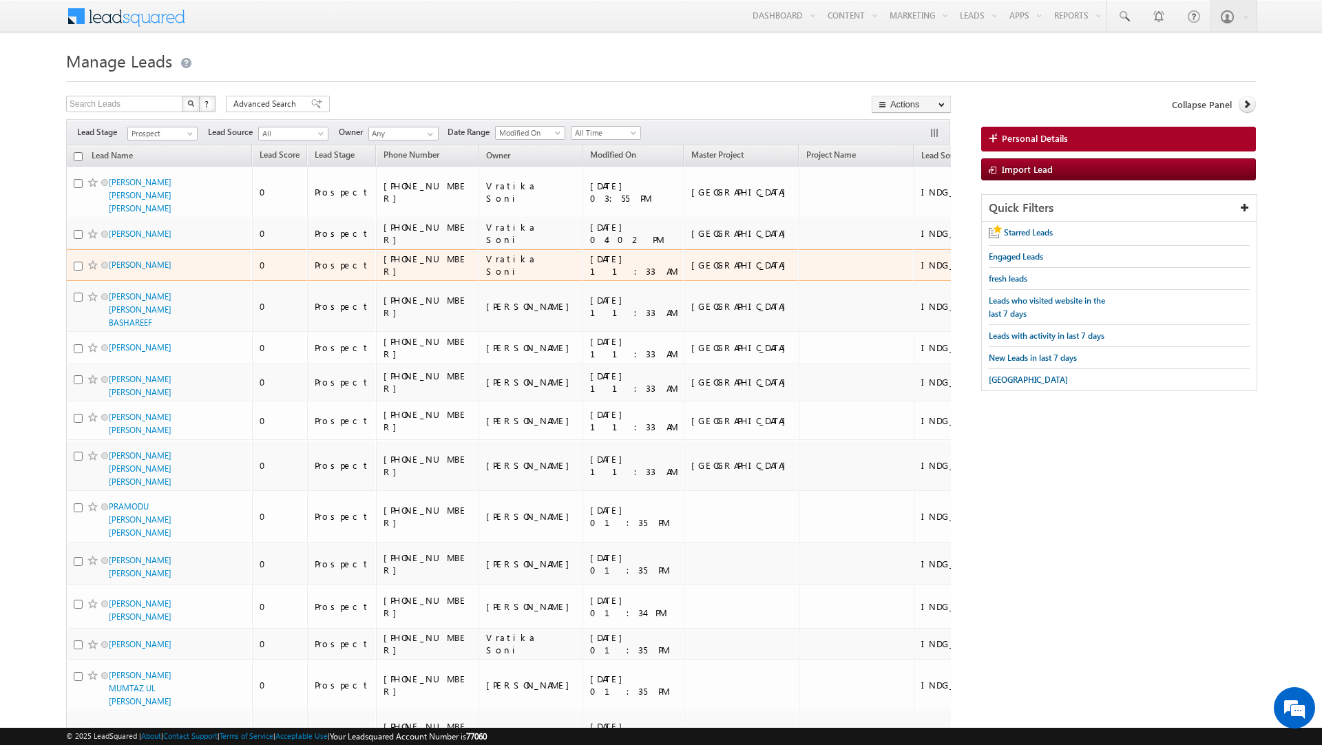
click at [249, 255] on td "[PERSON_NAME]" at bounding box center [159, 265] width 186 height 32
click at [251, 256] on td "[PERSON_NAME]" at bounding box center [159, 265] width 186 height 32
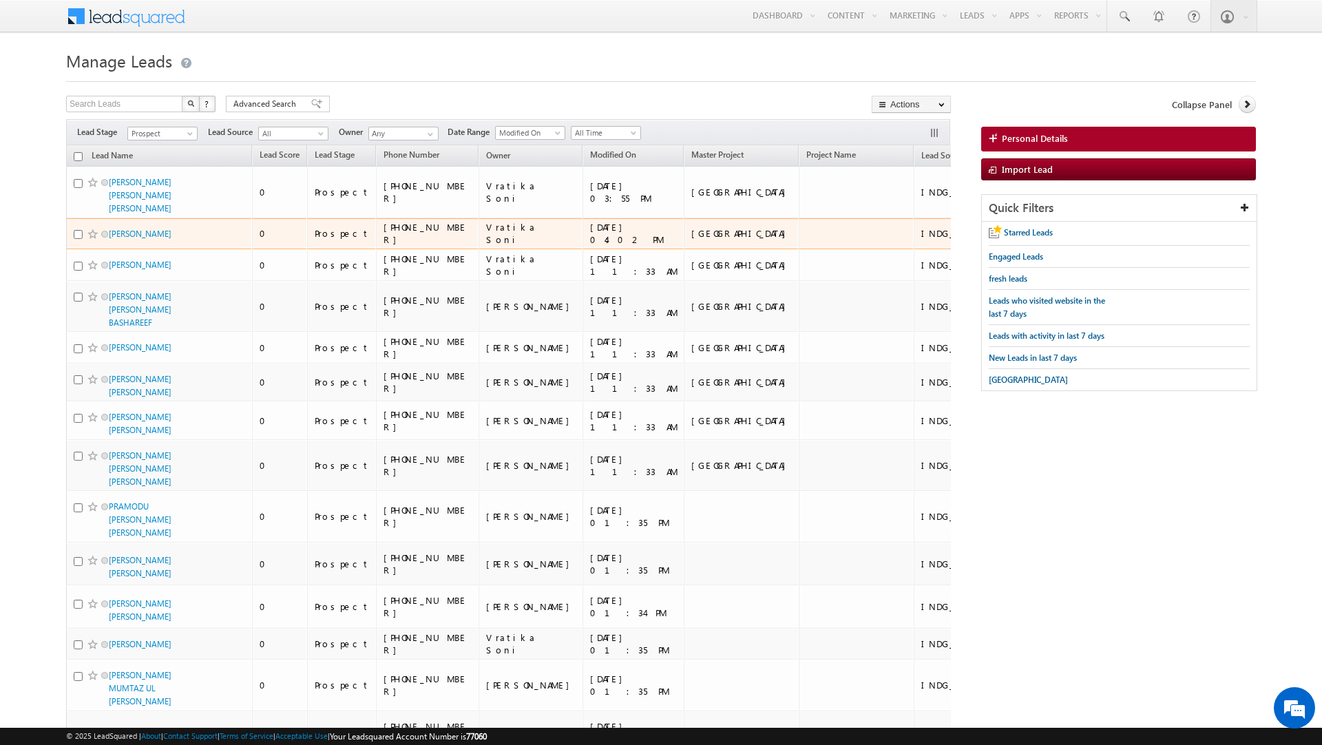
click at [196, 227] on span "[PERSON_NAME]" at bounding box center [155, 233] width 93 height 13
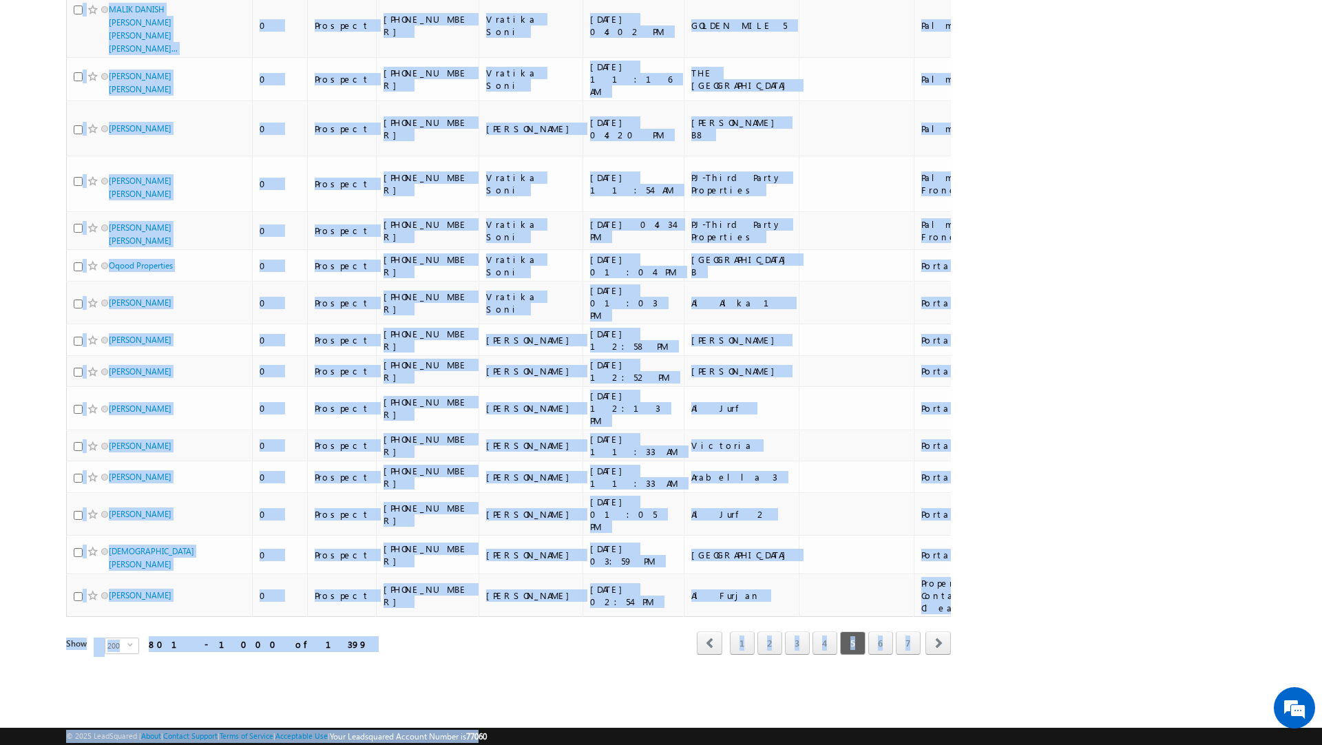
scroll to position [8993, 0]
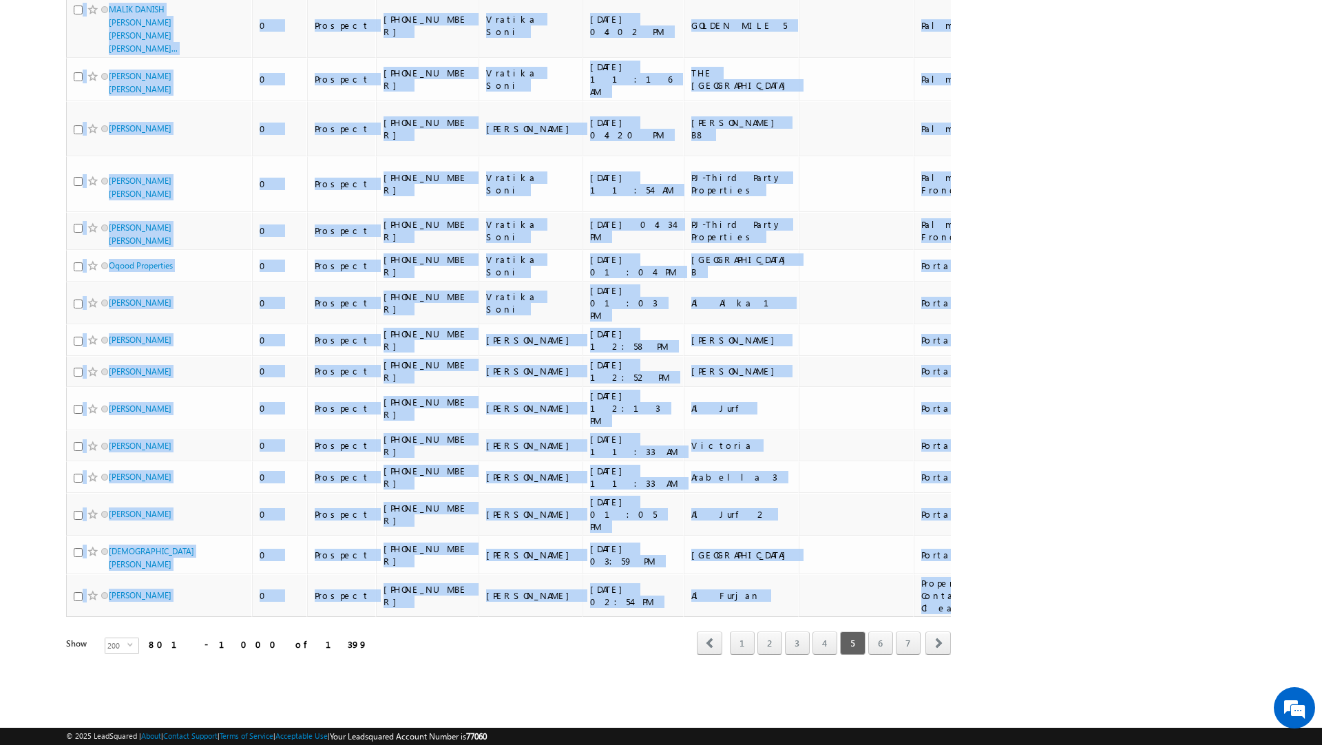
drag, startPoint x: 60, startPoint y: 105, endPoint x: 925, endPoint y: 628, distance: 1010.7
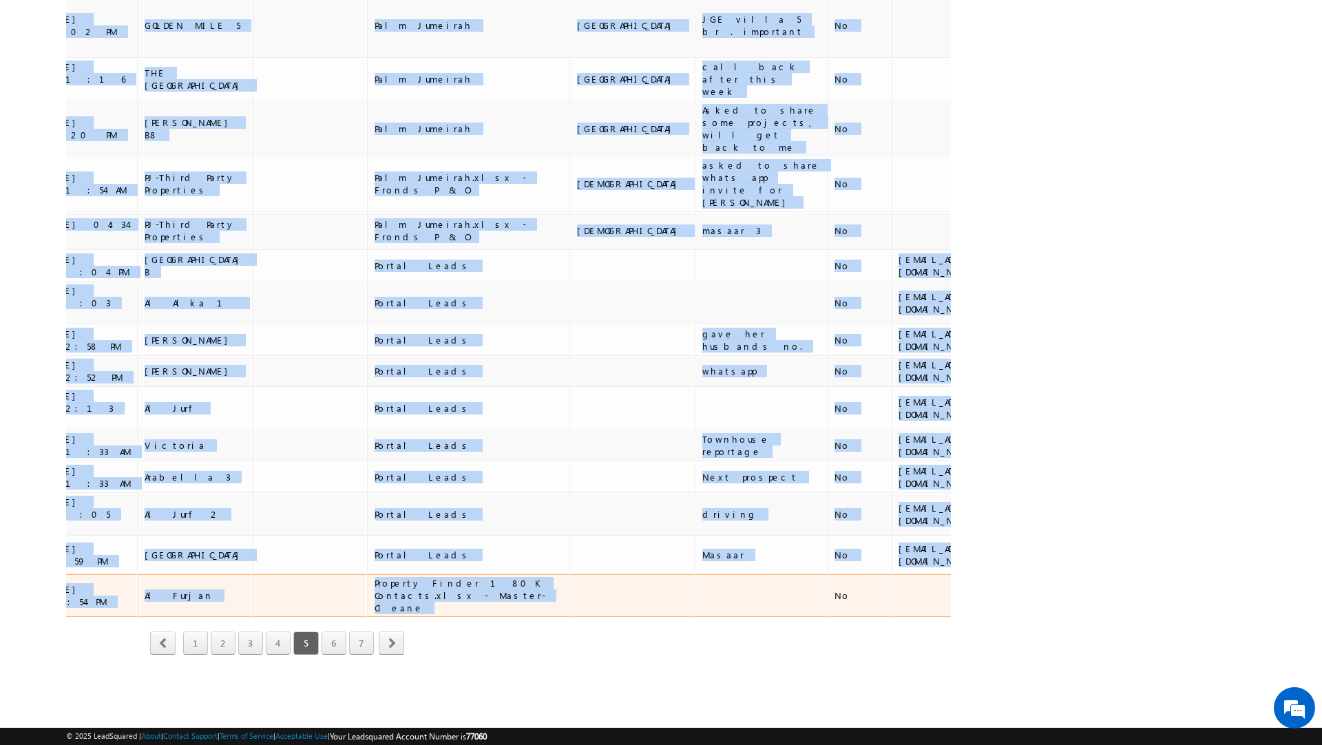
scroll to position [0, 642]
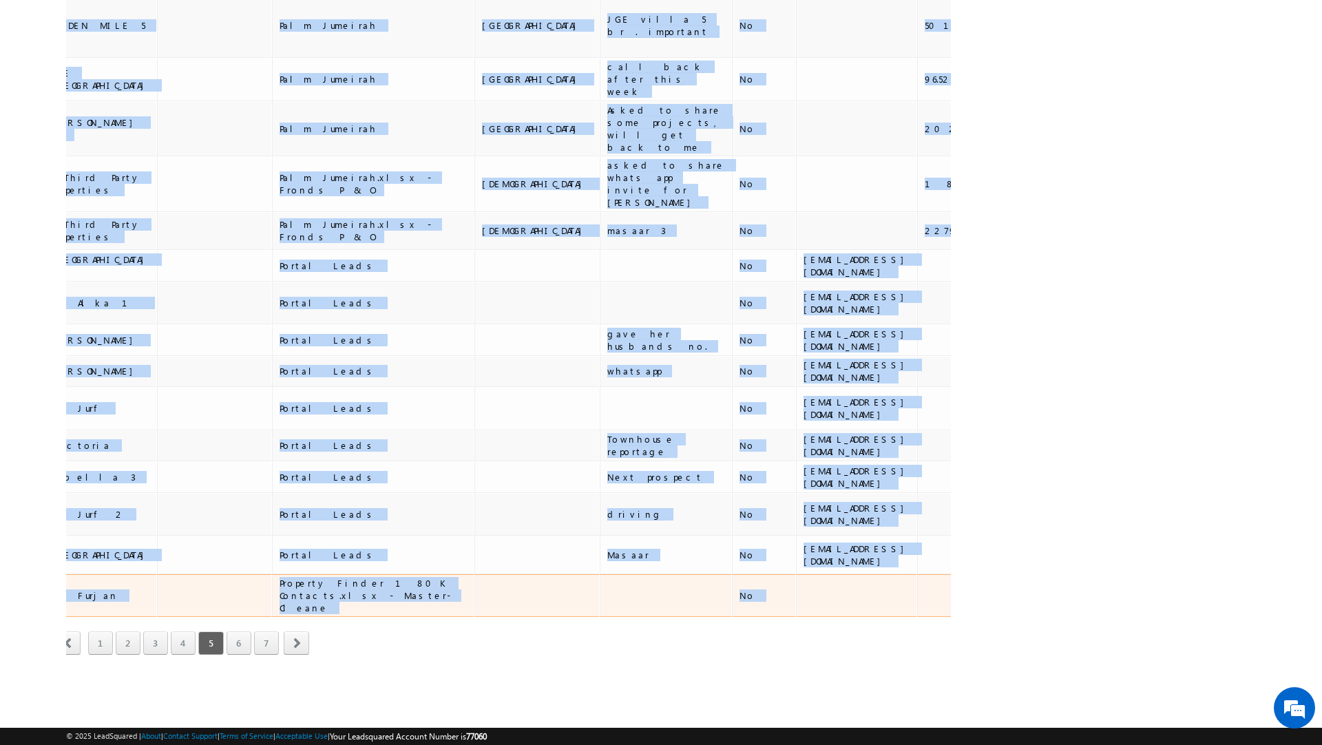
copy div "? 0628 loremip dolor Sitametc Adipis Elitsedd Eiusmo Temporin utlabo etdolor Ma…"
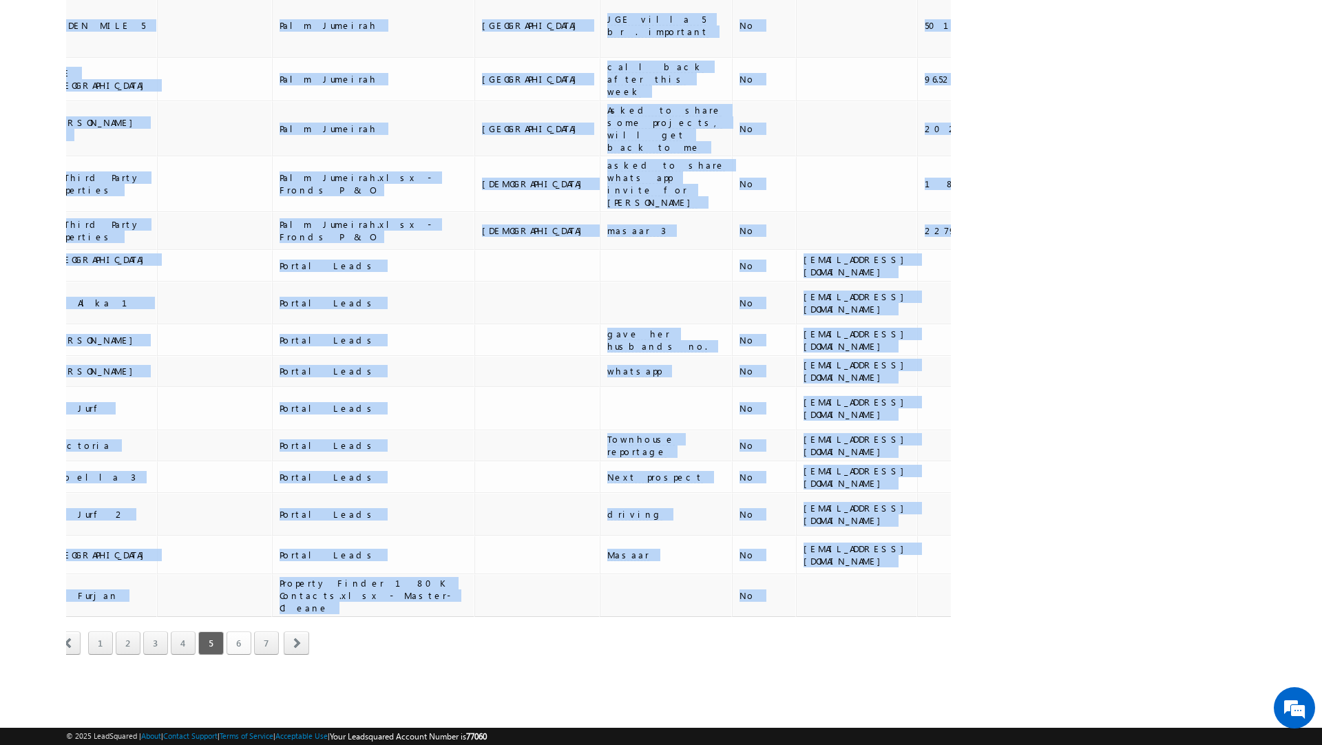
click at [237, 655] on link "6" at bounding box center [238, 642] width 25 height 23
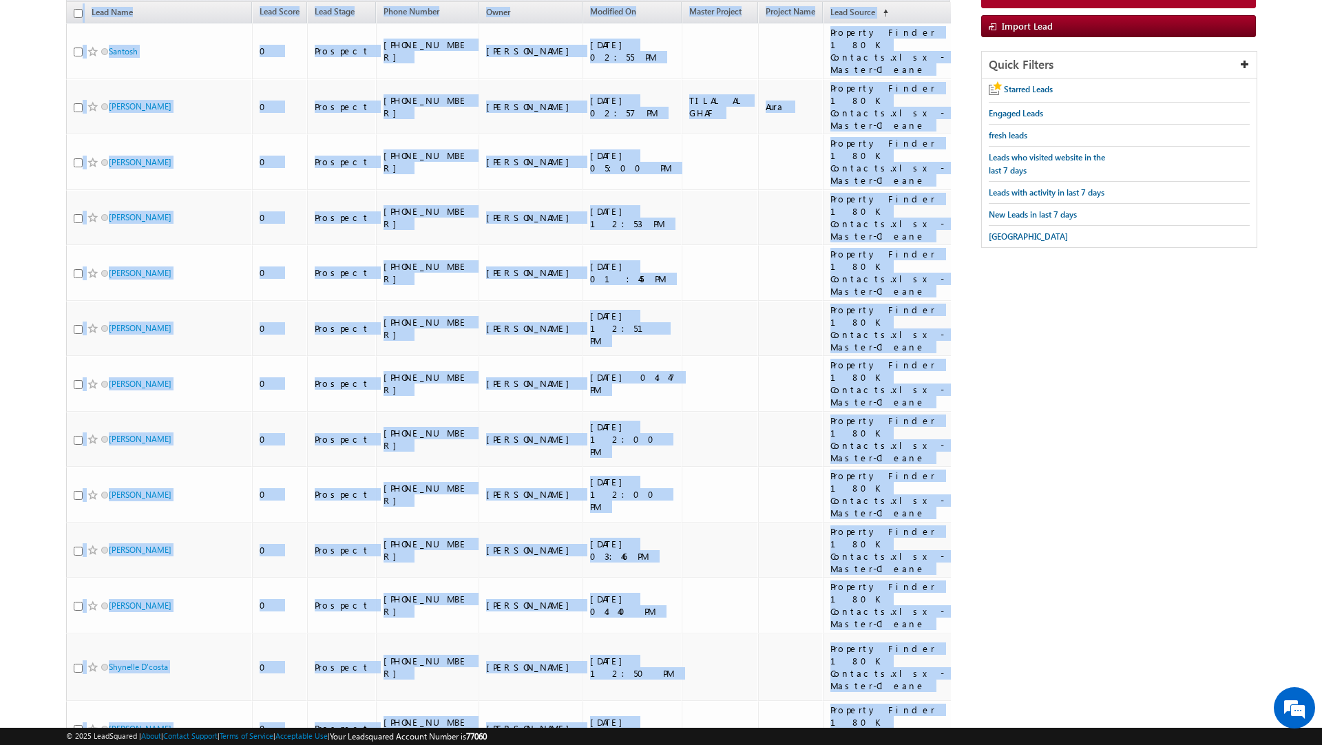
scroll to position [0, 0]
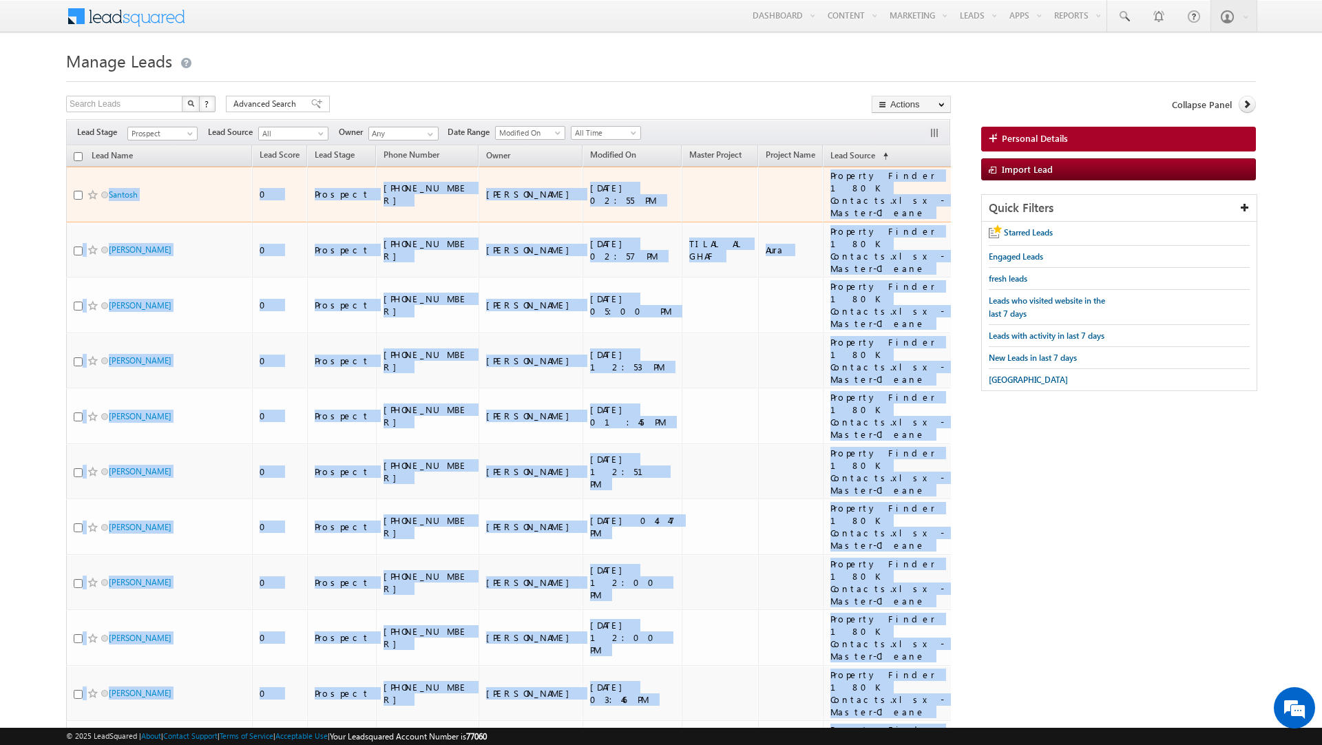
drag, startPoint x: 873, startPoint y: 626, endPoint x: 91, endPoint y: 190, distance: 895.7
copy tbody "Loremip 0 Dolorsit +237-196988024 Ametcon Adip 33/03/1404 92:91 EL Seddoeiu Tem…"
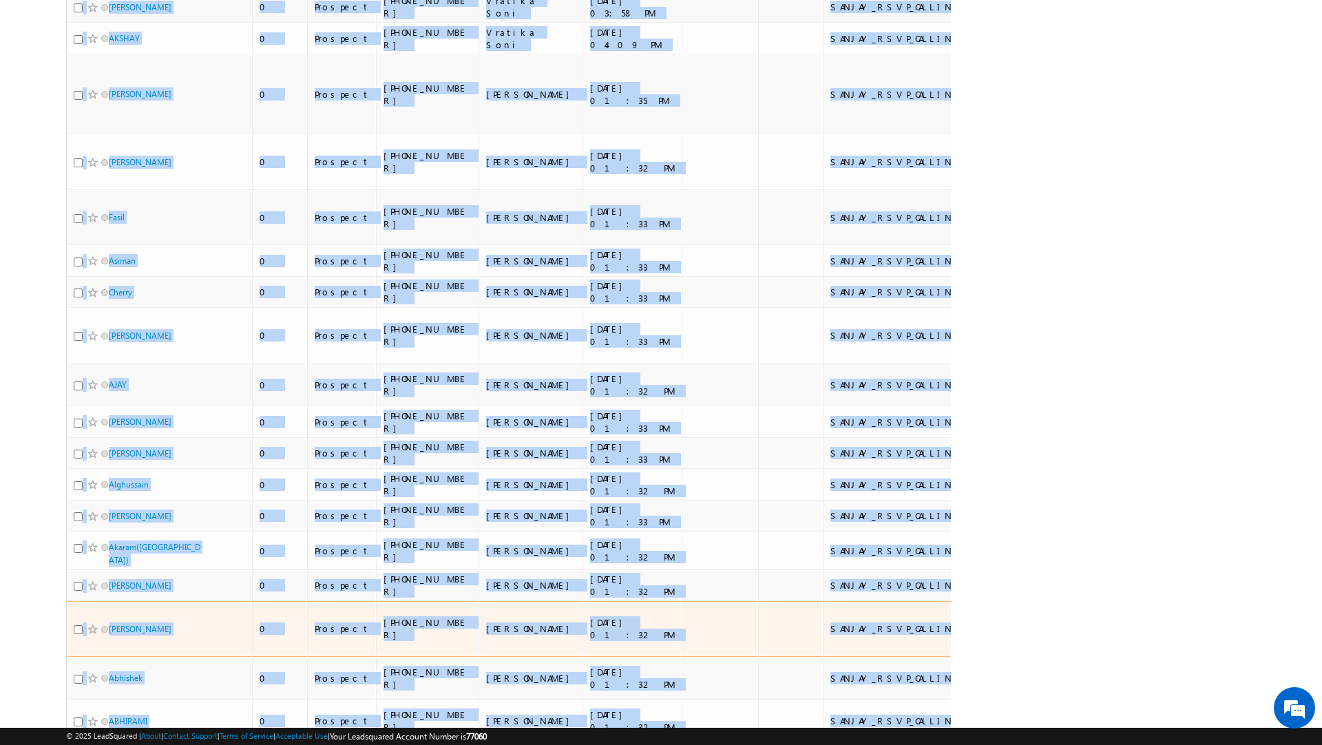
scroll to position [9610, 0]
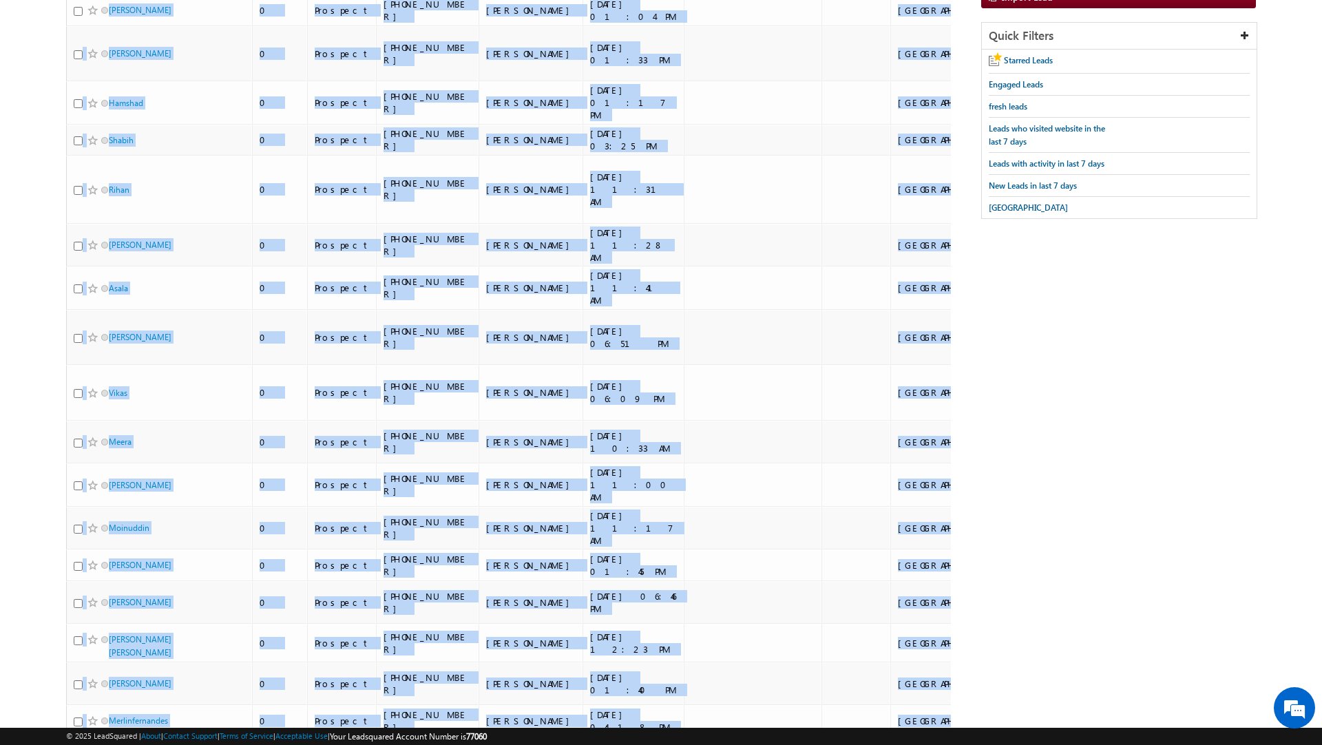
scroll to position [0, 0]
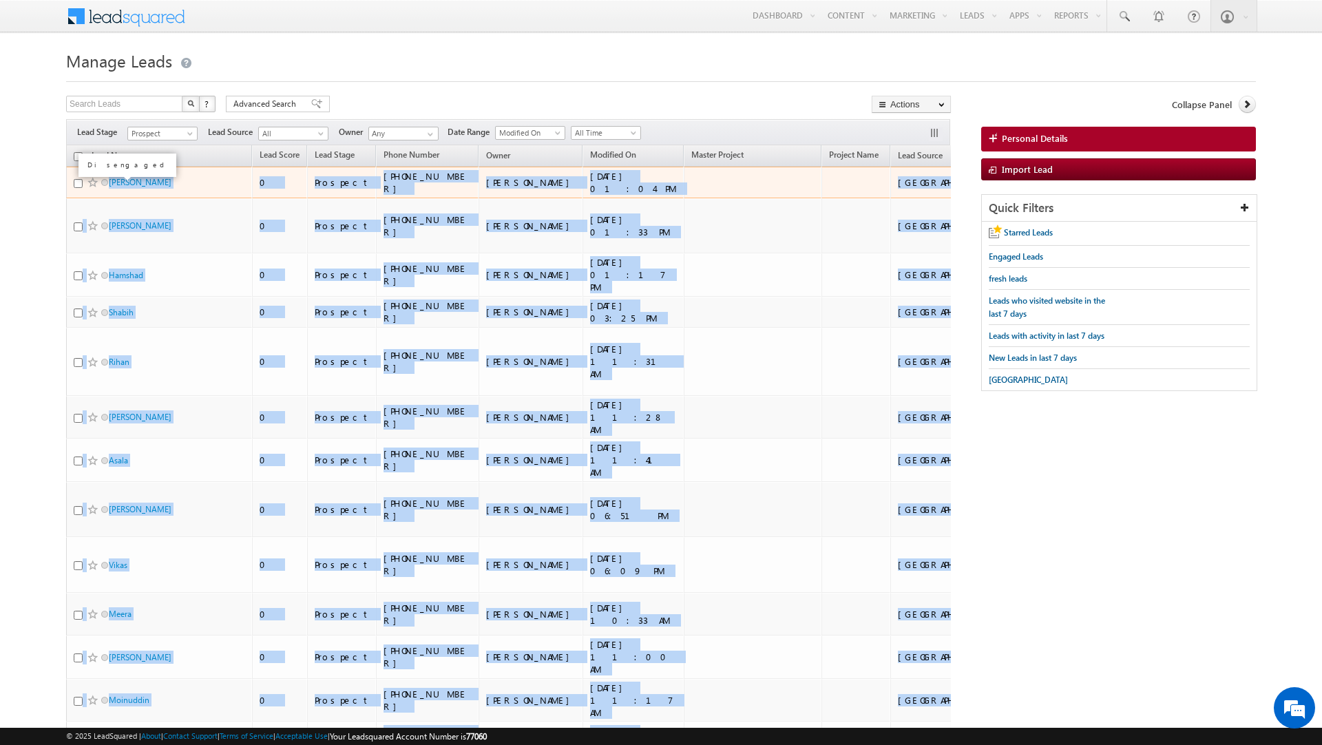
drag, startPoint x: 894, startPoint y: 618, endPoint x: 103, endPoint y: 185, distance: 902.2
copy tbody "Lorem 4 Ipsumdol +192-542056642 Sitamet Cons 05/77/3786 80:56 AD Elitsed Doeius…"
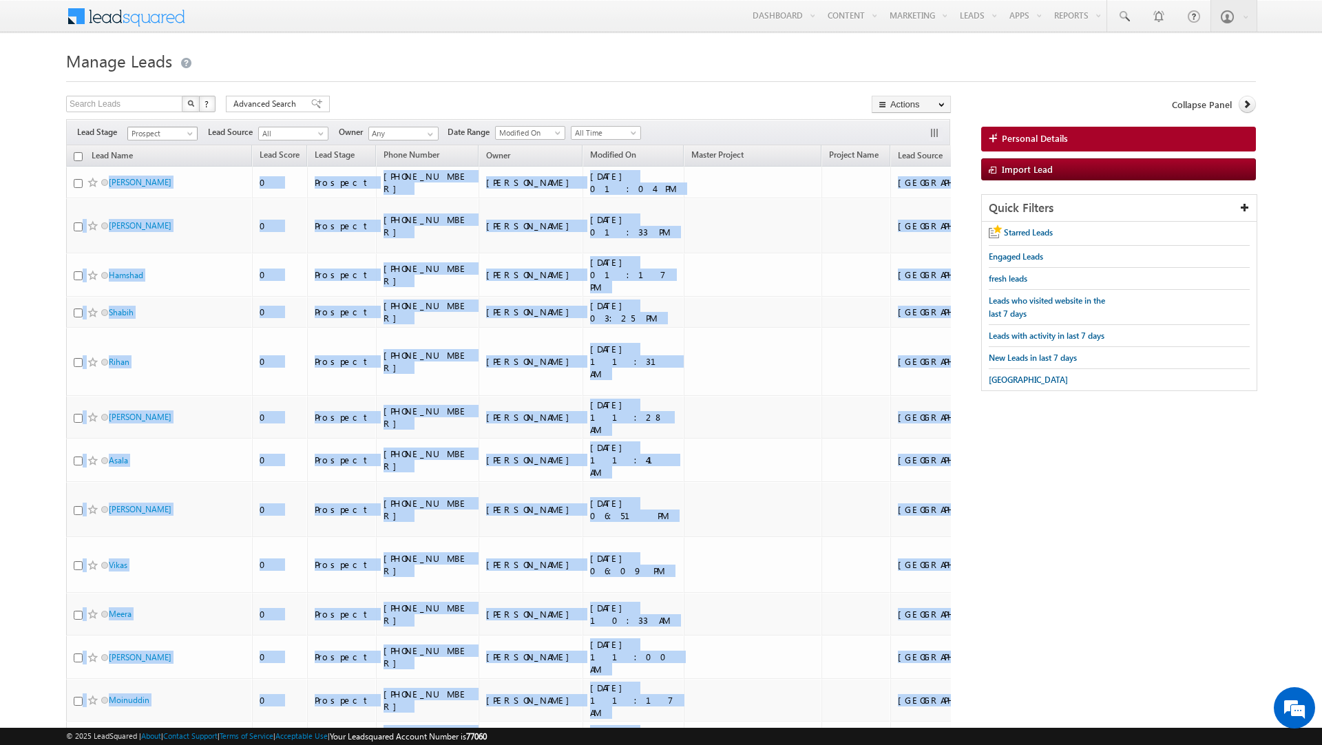
click at [174, 130] on span "Prospect" at bounding box center [160, 133] width 65 height 12
click at [172, 188] on link "Qualified" at bounding box center [163, 190] width 70 height 12
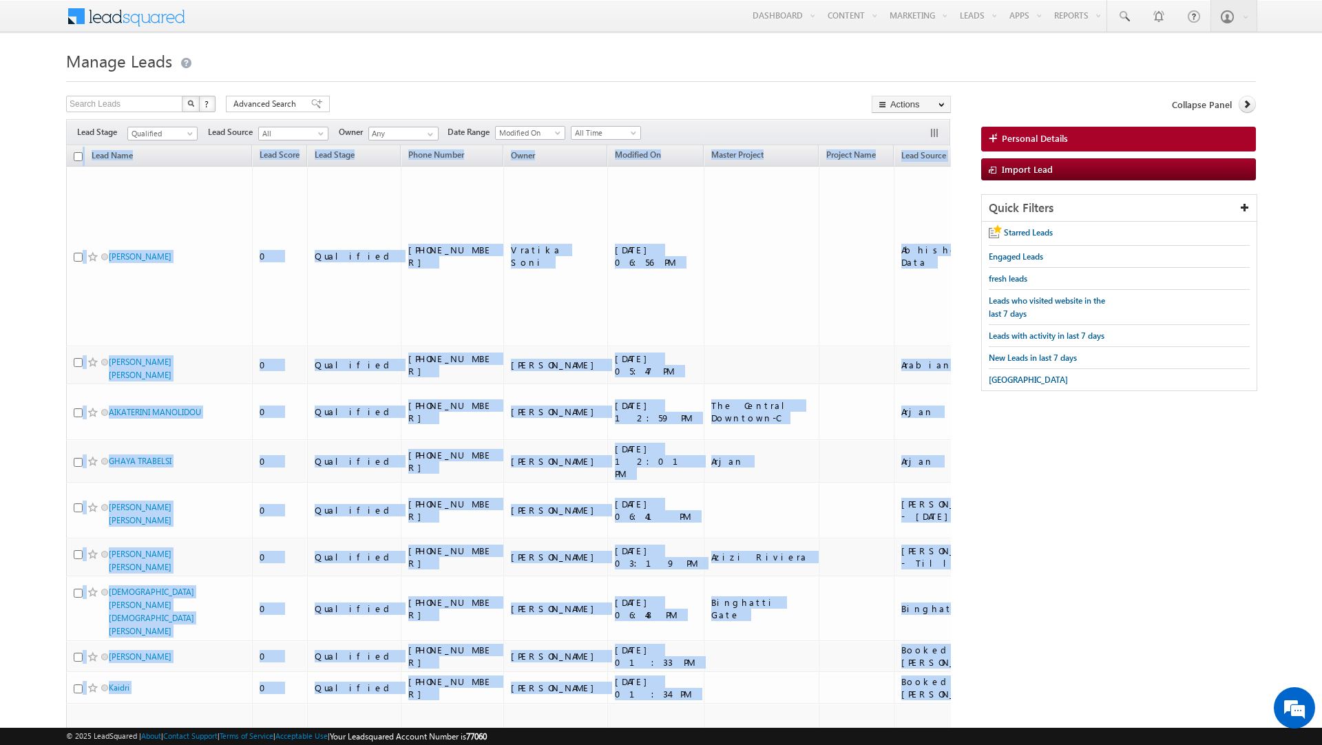
drag, startPoint x: 918, startPoint y: 625, endPoint x: 83, endPoint y: 154, distance: 959.1
copy table "Lead Name Lead Score Lead Stage Phone Number Owner Modified On Master Project P…"
click at [182, 133] on span "Qualified" at bounding box center [160, 133] width 65 height 12
click at [159, 209] on link "Meeting" at bounding box center [163, 204] width 70 height 12
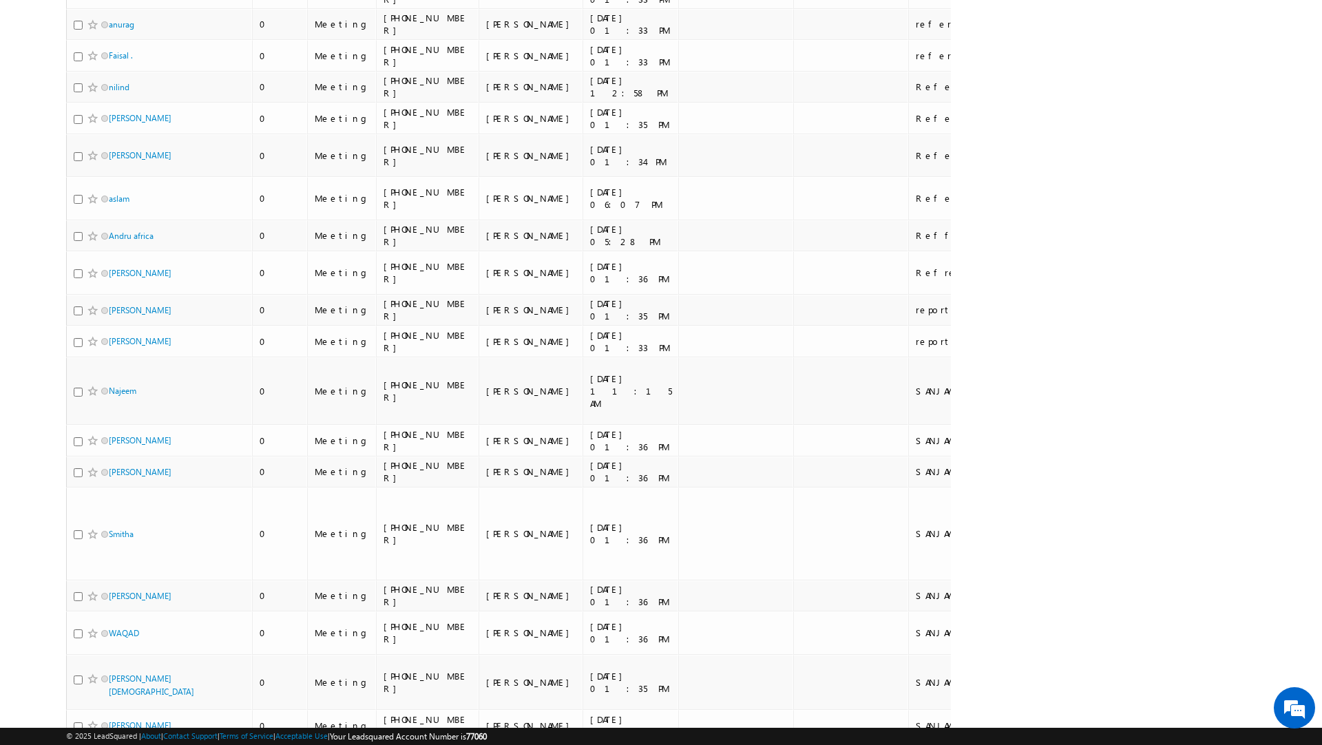
scroll to position [7817, 0]
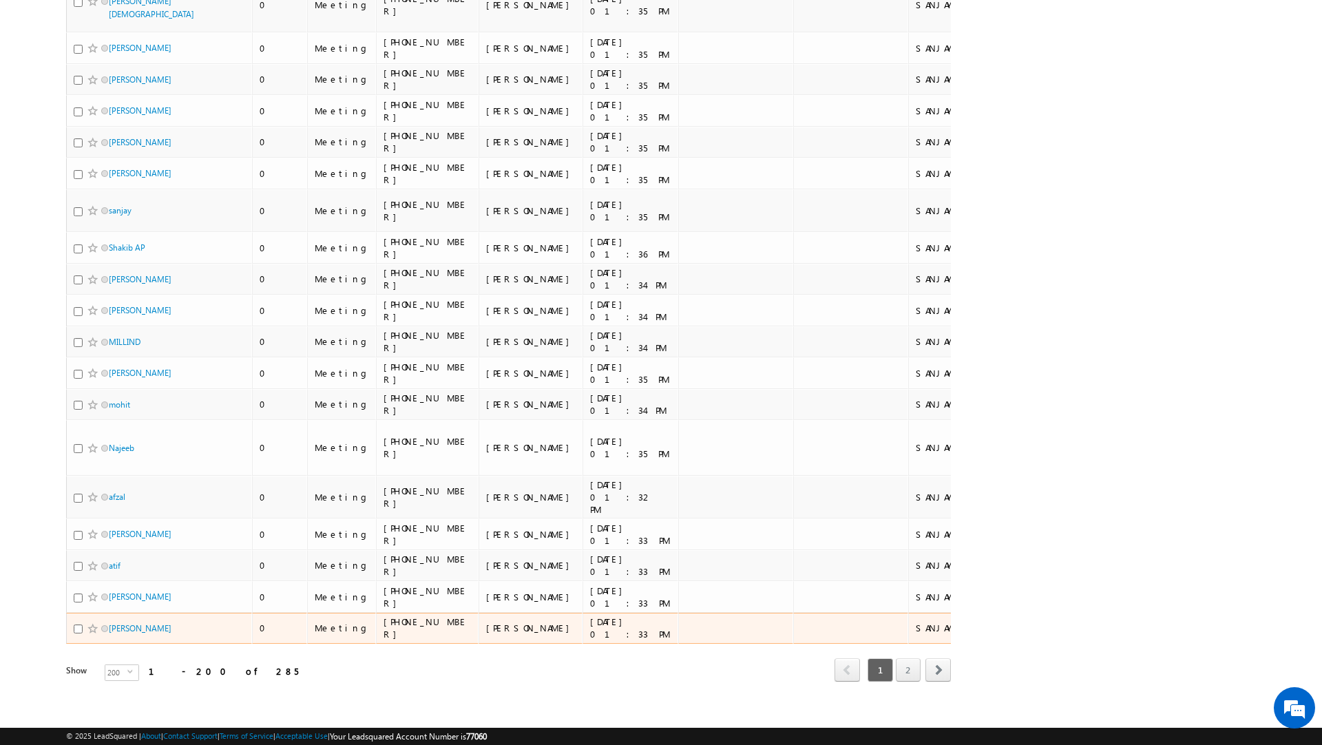
click at [1086, 613] on td at bounding box center [1148, 629] width 125 height 32
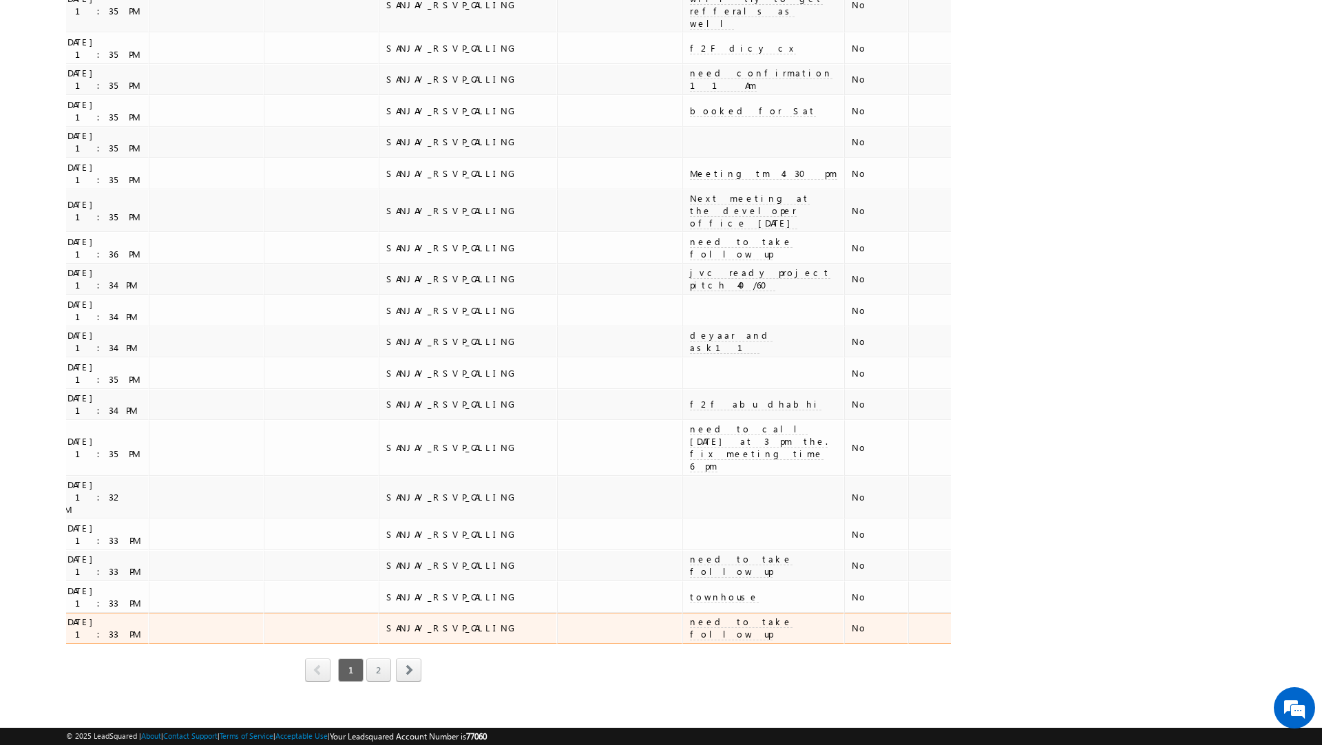
scroll to position [0, 646]
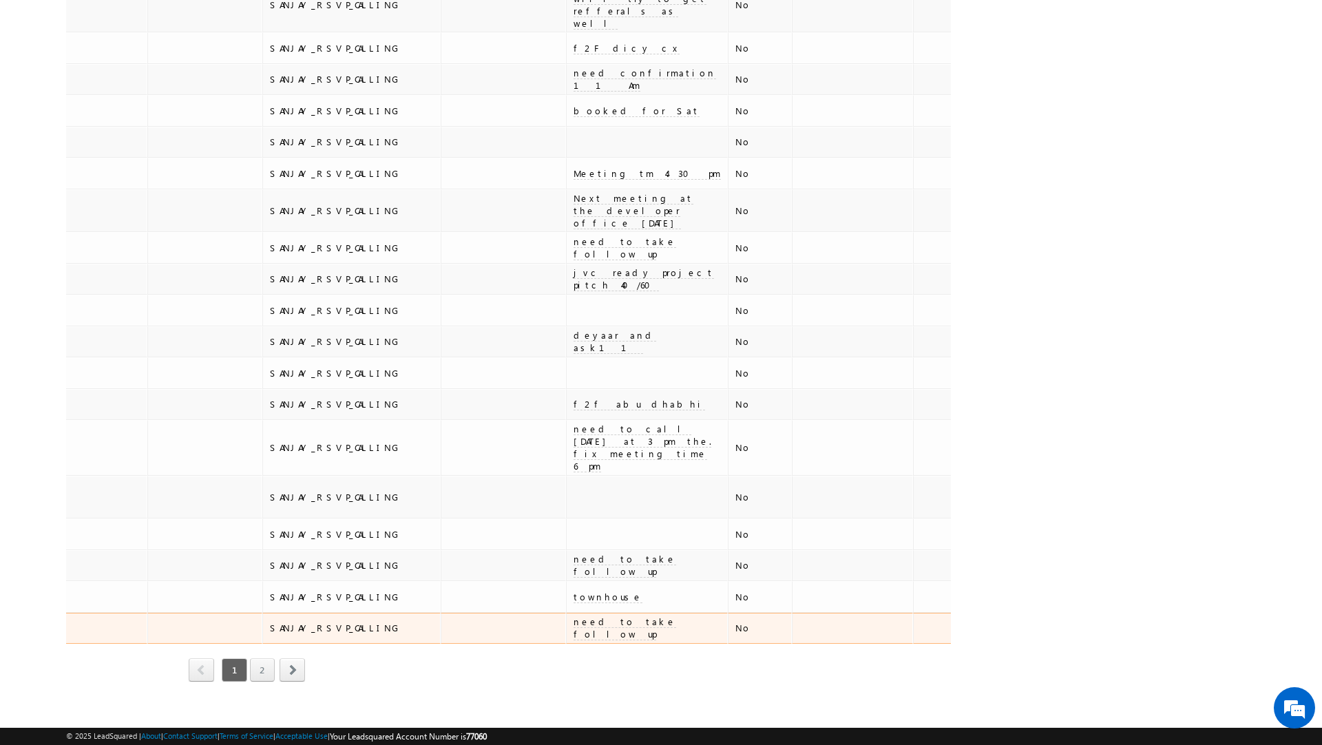
drag, startPoint x: 896, startPoint y: 623, endPoint x: 0, endPoint y: 266, distance: 964.5
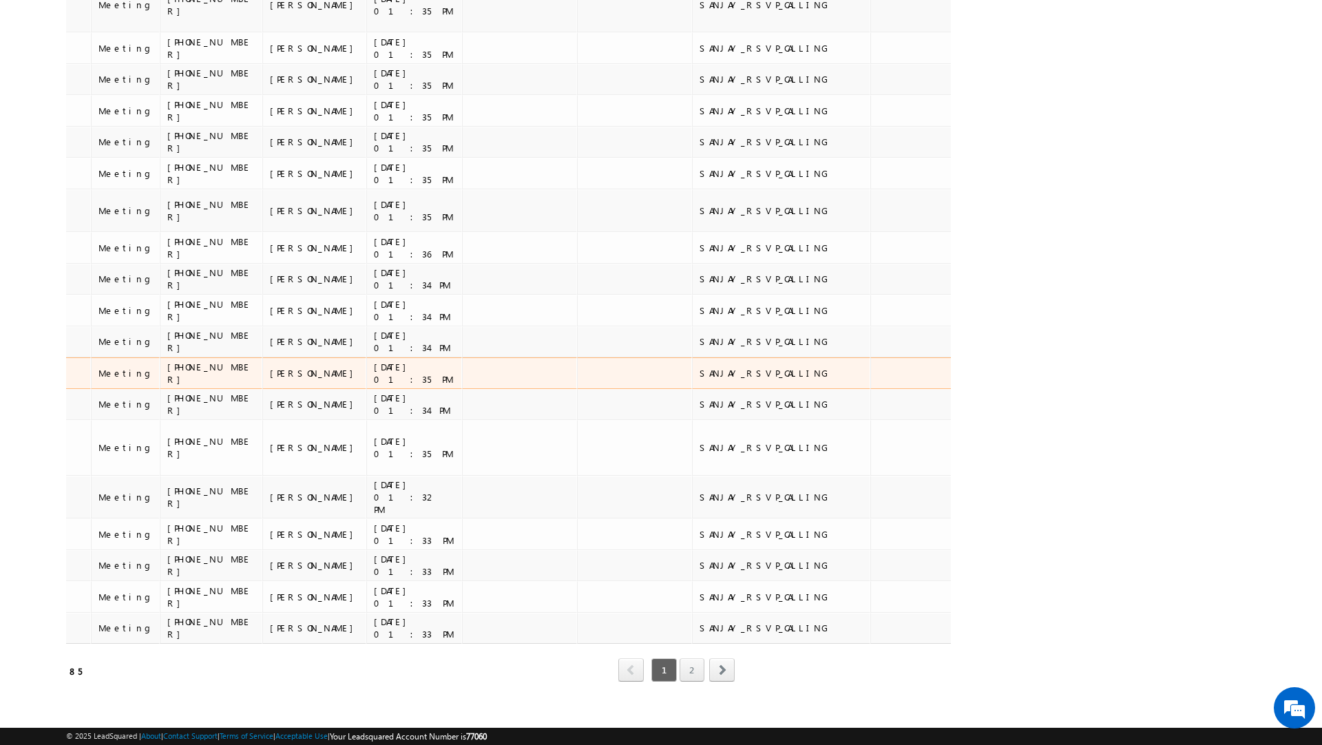
scroll to position [0, 237]
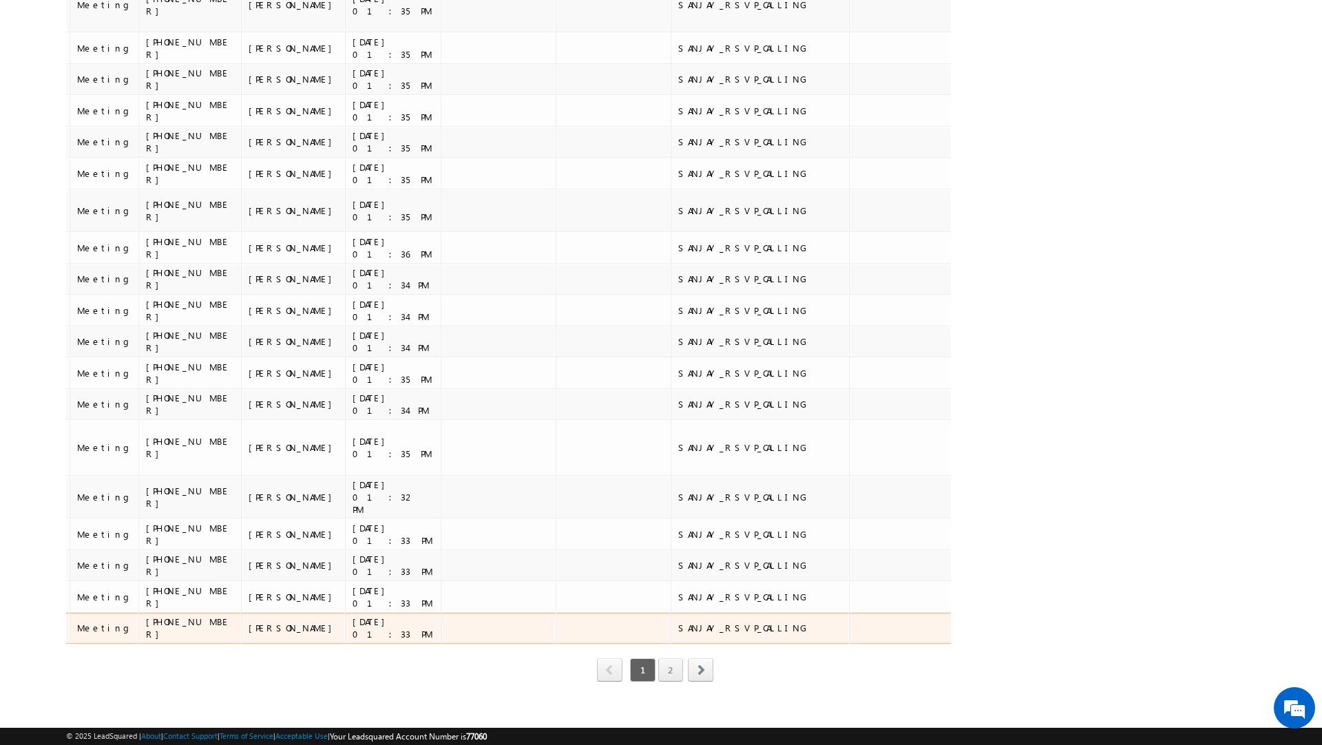
click at [1200, 627] on td at bounding box center [1260, 629] width 121 height 32
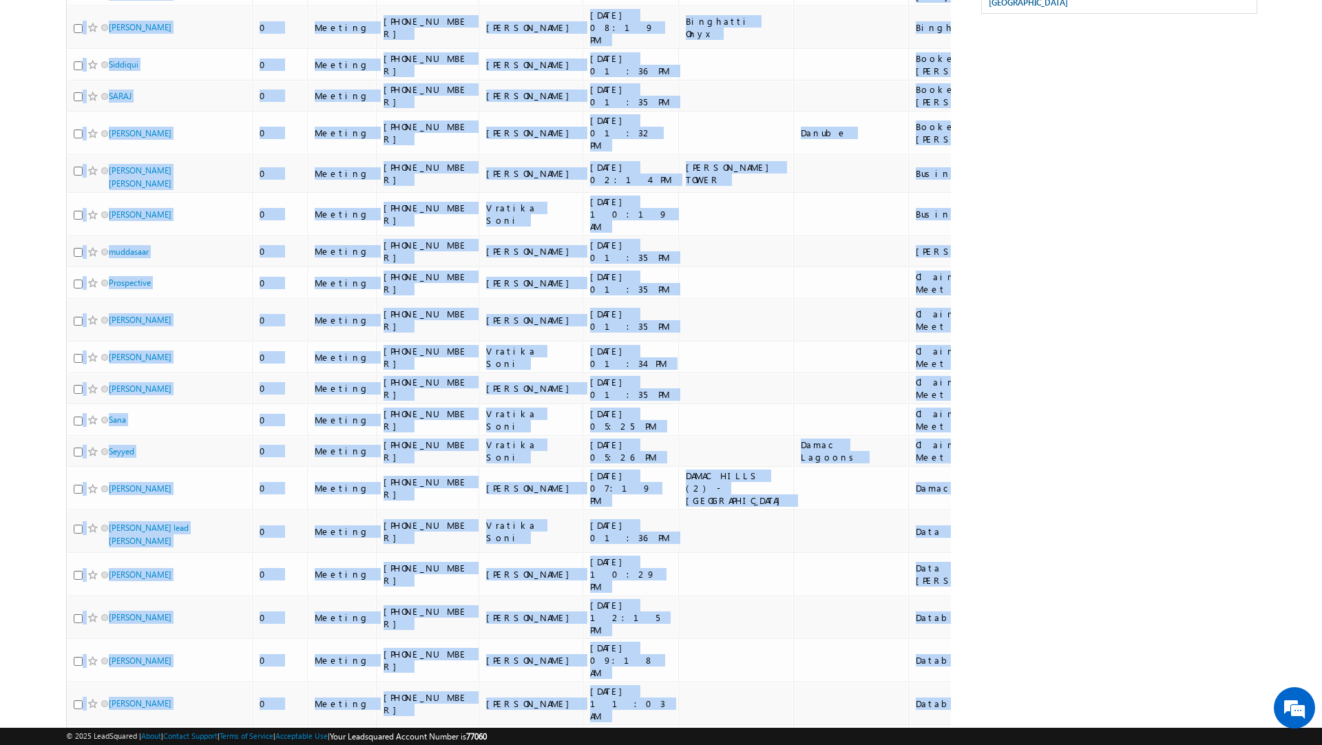
scroll to position [0, 0]
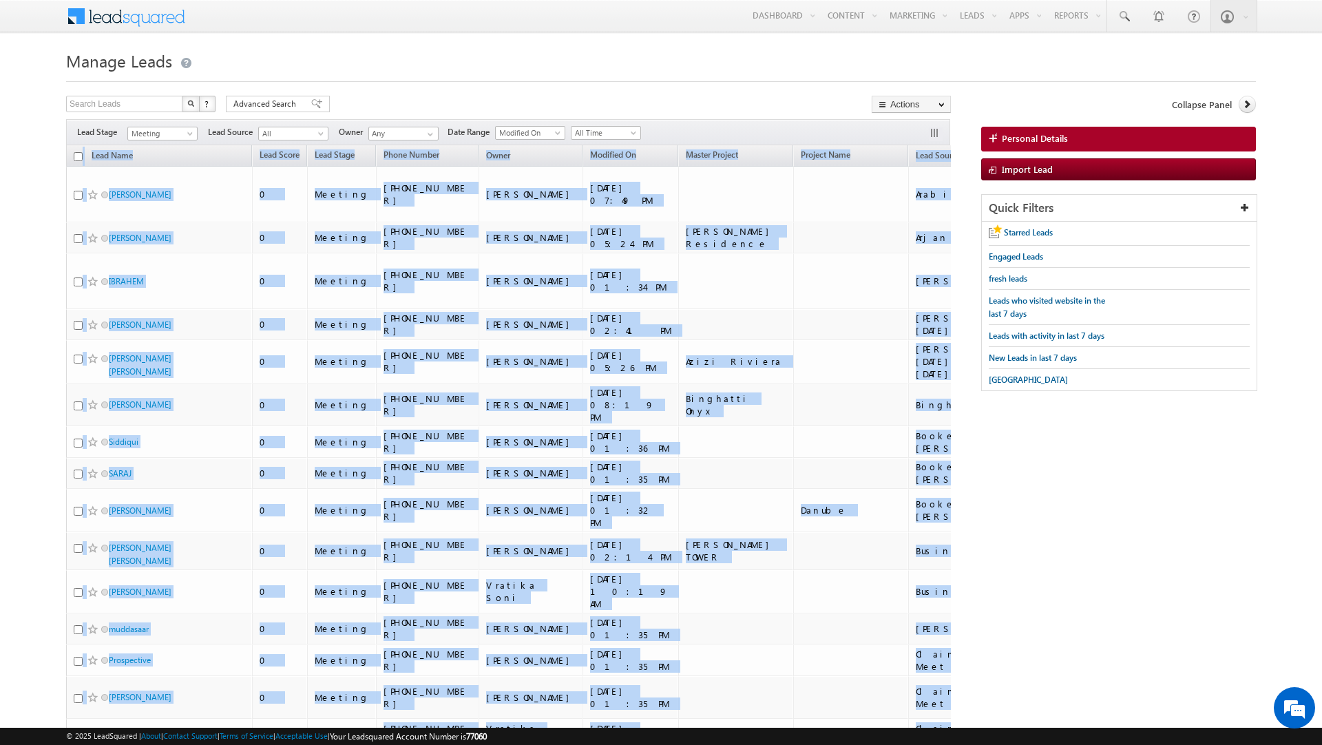
drag, startPoint x: 856, startPoint y: 627, endPoint x: 76, endPoint y: 152, distance: 913.1
copy table "Lead Name Lead Score Lead Stage Phone Number Owner Modified On Master Project P…"
click at [180, 136] on span "Meeting" at bounding box center [160, 133] width 65 height 12
click at [166, 218] on link "Sale Done" at bounding box center [163, 218] width 70 height 12
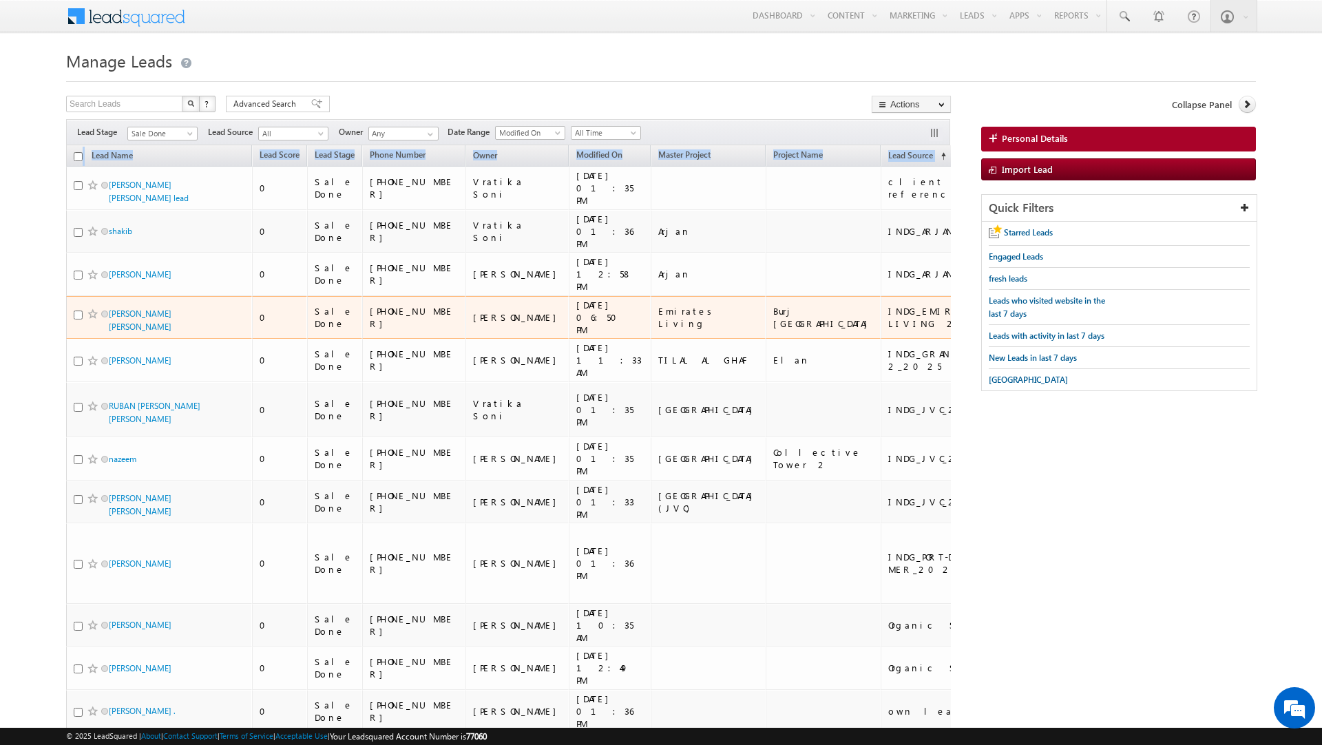
click at [444, 326] on td "[PHONE_NUMBER]" at bounding box center [413, 317] width 103 height 43
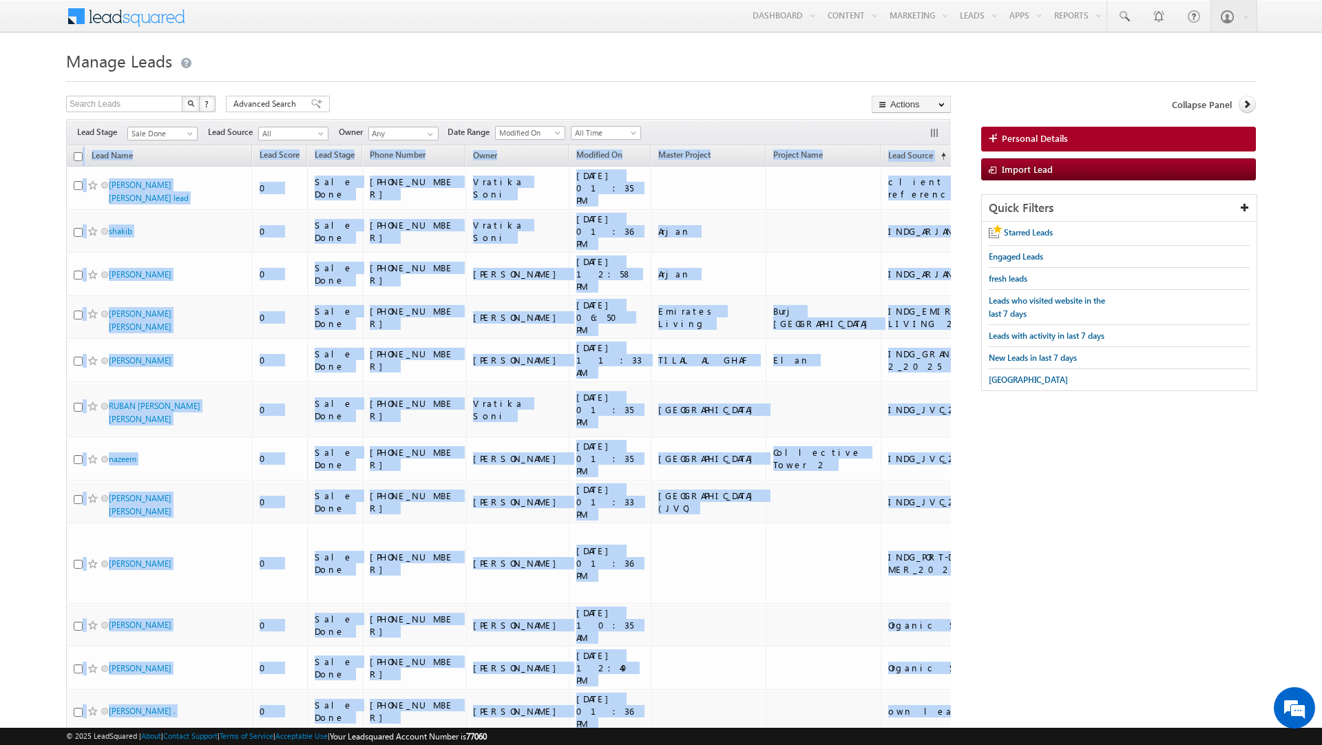
drag, startPoint x: 856, startPoint y: 624, endPoint x: 65, endPoint y: 158, distance: 918.6
click at [65, 158] on body "Menu [PERSON_NAME] [PERSON_NAME][PERSON_NAME] it@in dglob [DOMAIN_NAME]" at bounding box center [661, 570] width 1322 height 1141
copy table "Lead Name Lead Score Lead Stage Phone Number Owner Modified On Master Project P…"
click at [175, 130] on span "Sale Done" at bounding box center [160, 133] width 65 height 12
click at [158, 168] on link "Contact" at bounding box center [163, 163] width 70 height 12
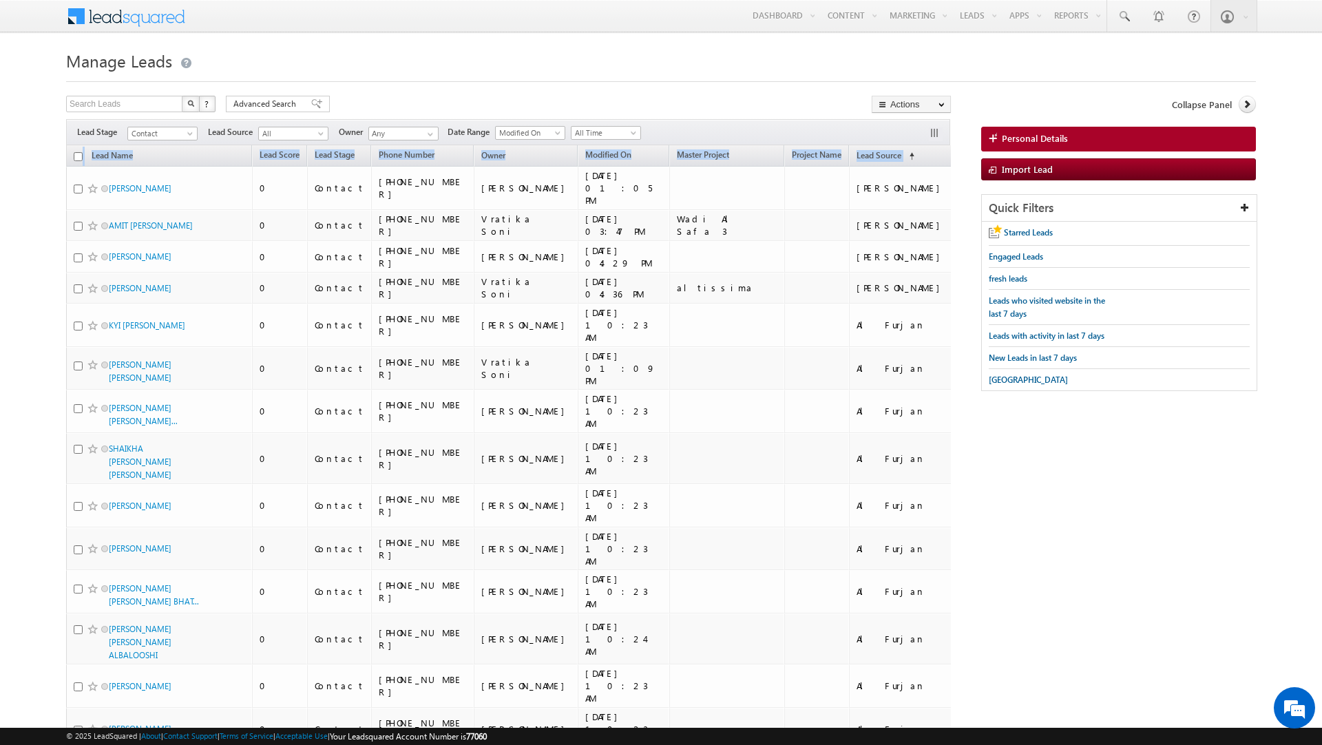
click at [424, 65] on h1 "Manage Leads" at bounding box center [660, 59] width 1189 height 27
click at [278, 103] on span "Advanced Search" at bounding box center [266, 104] width 67 height 12
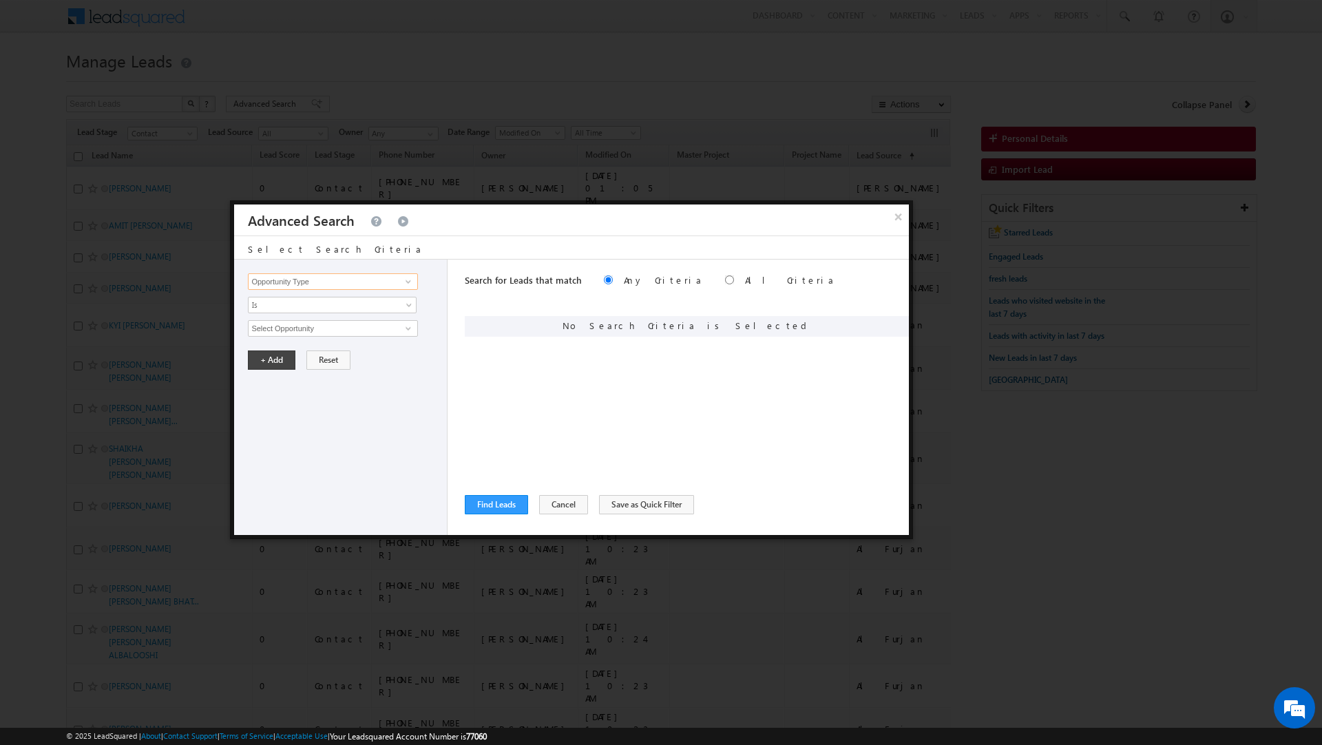
click at [336, 283] on input "Opportunity Type" at bounding box center [332, 281] width 169 height 17
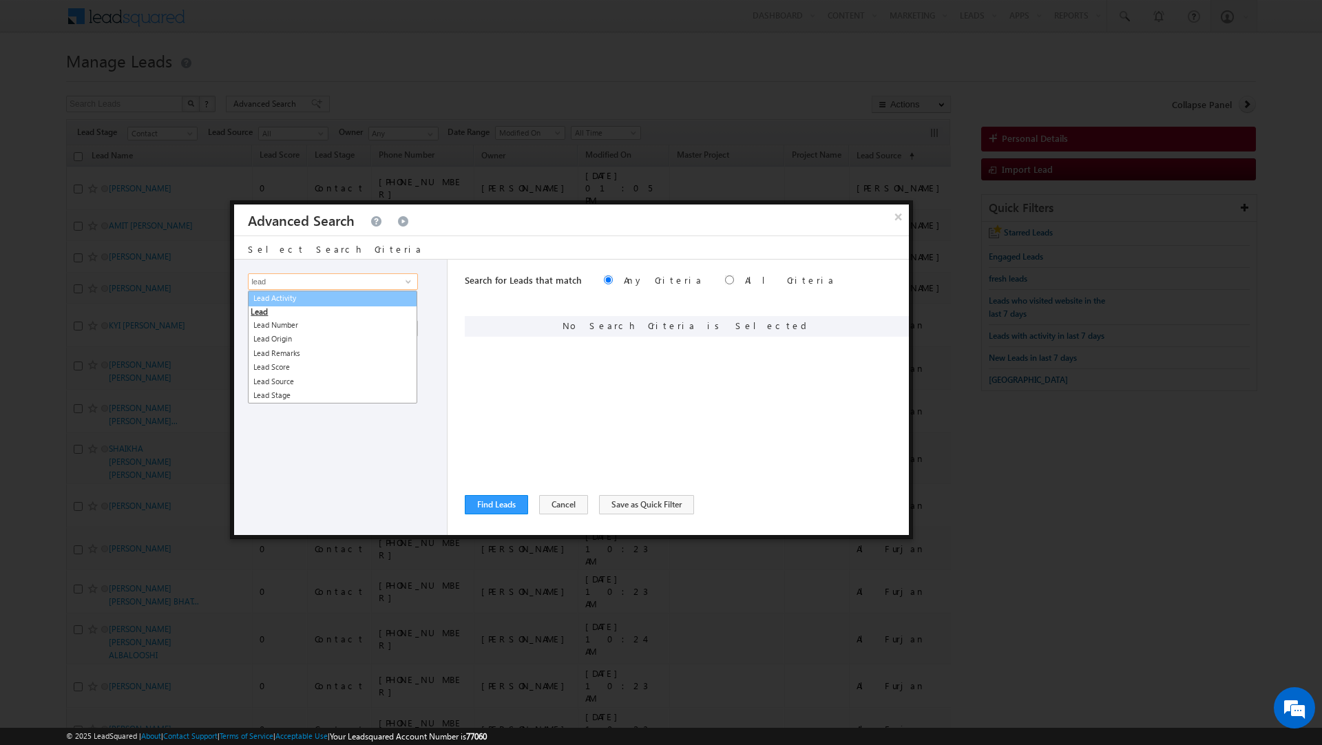
click at [329, 300] on link "Lead Activity" at bounding box center [332, 298] width 169 height 16
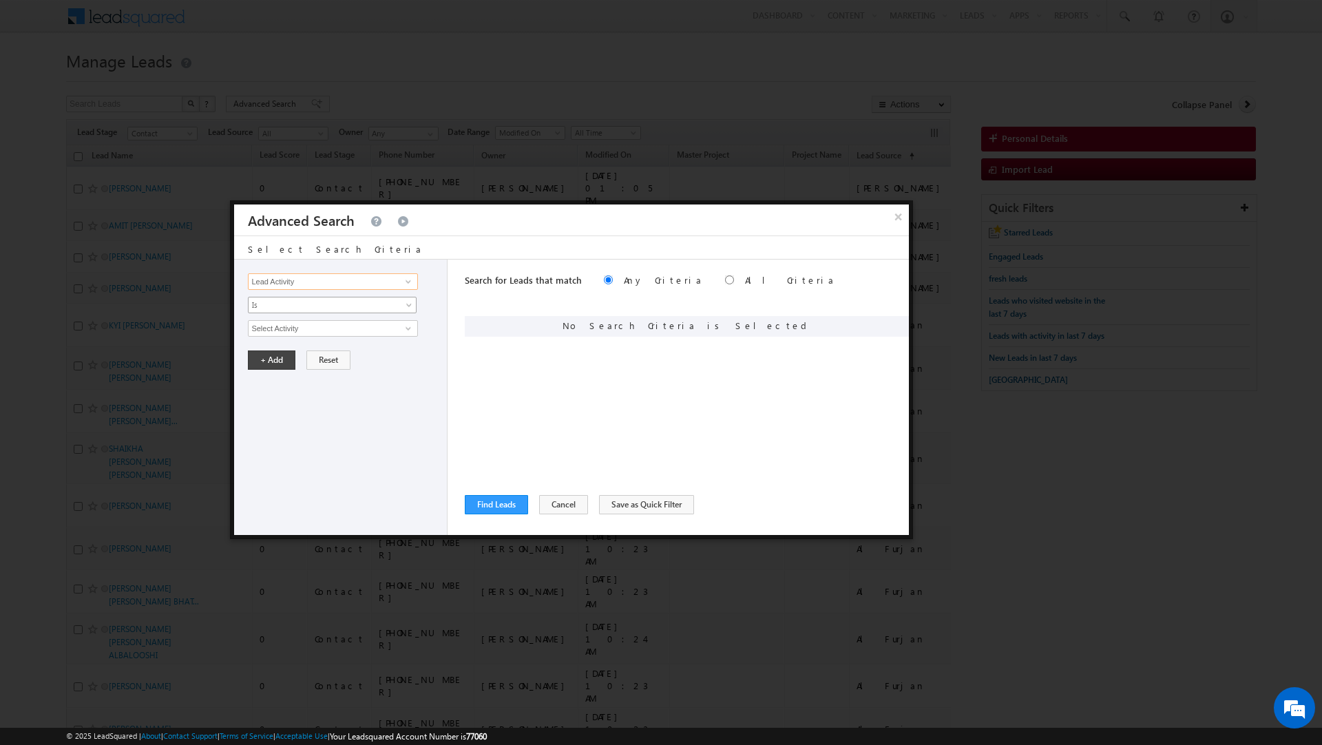
type input "Lead Activity"
click at [329, 300] on span "Is" at bounding box center [322, 305] width 149 height 12
click at [328, 335] on link "Is Not" at bounding box center [332, 336] width 168 height 12
click at [328, 335] on input "Select Activity" at bounding box center [332, 328] width 169 height 17
click at [323, 357] on link "Outbound Phone Call Activity" at bounding box center [332, 358] width 169 height 16
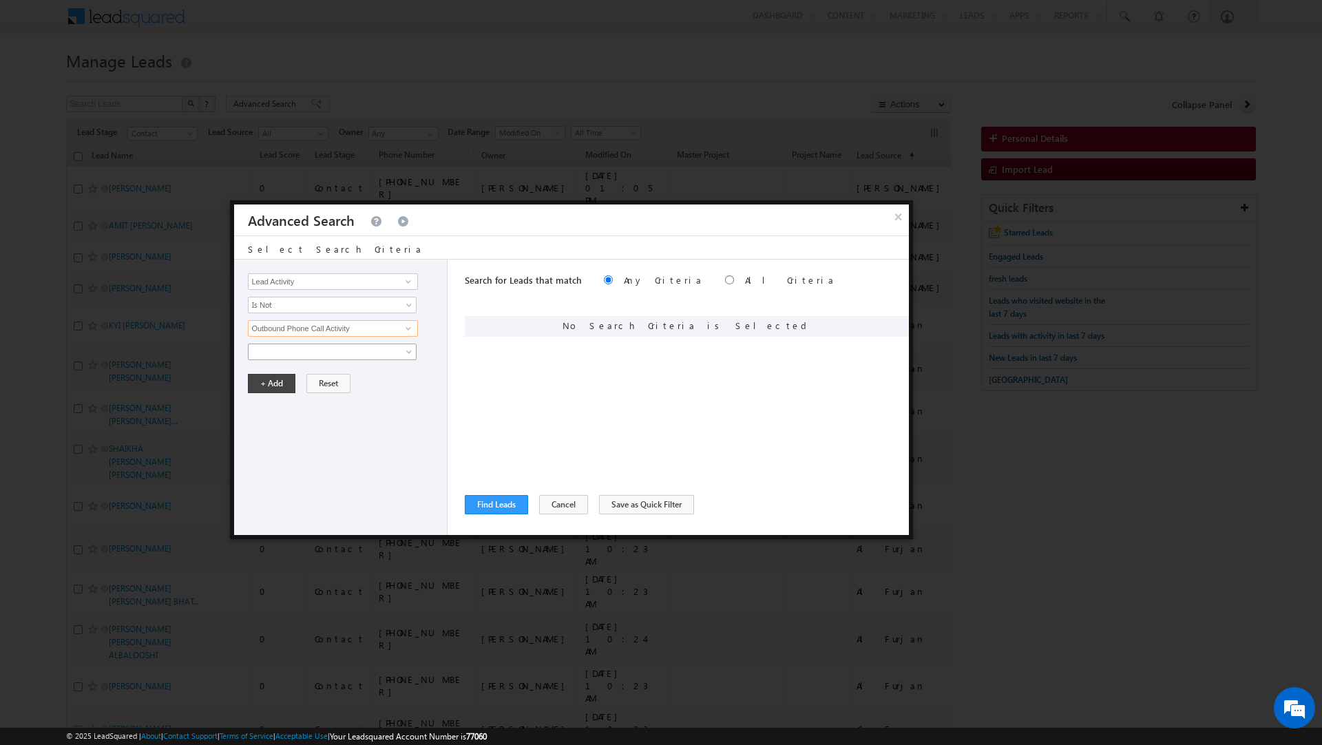
type input "Outbound Phone Call Activity"
click at [323, 357] on span at bounding box center [322, 352] width 149 height 12
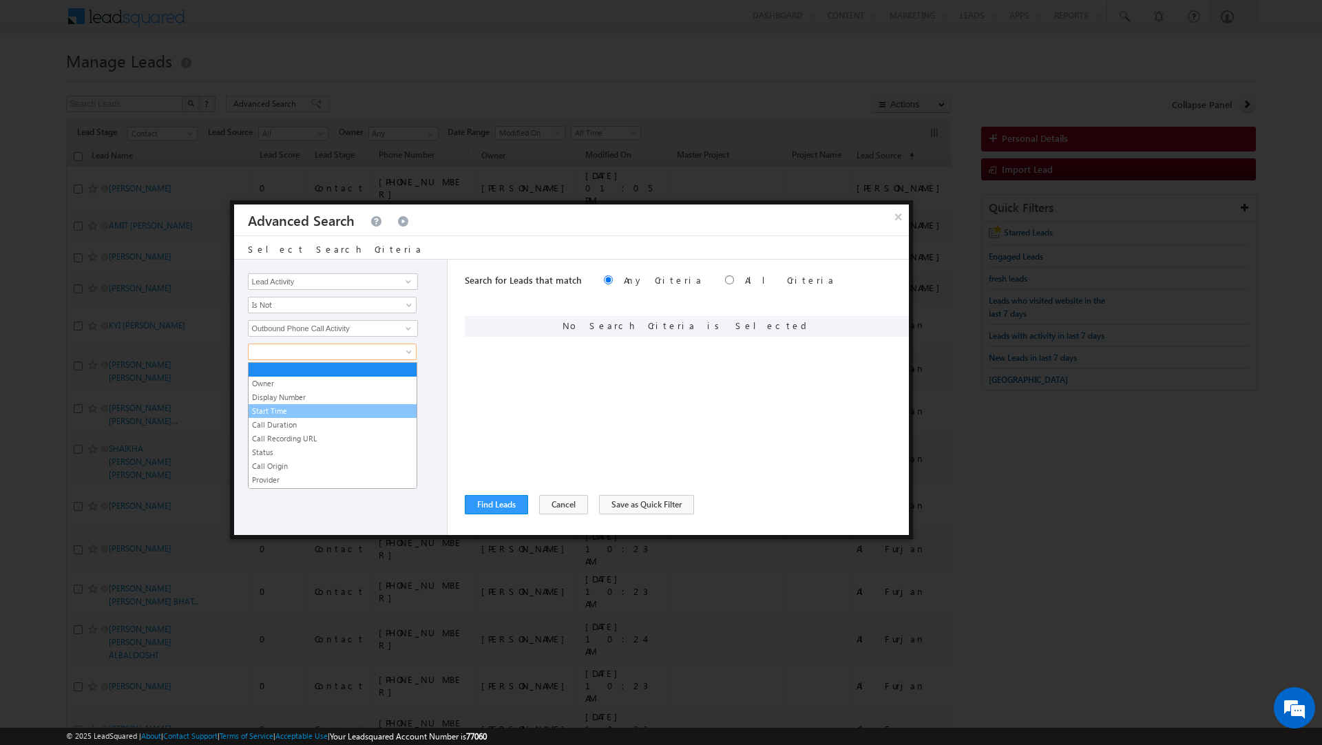
click at [297, 410] on link "Start Time" at bounding box center [332, 411] width 168 height 12
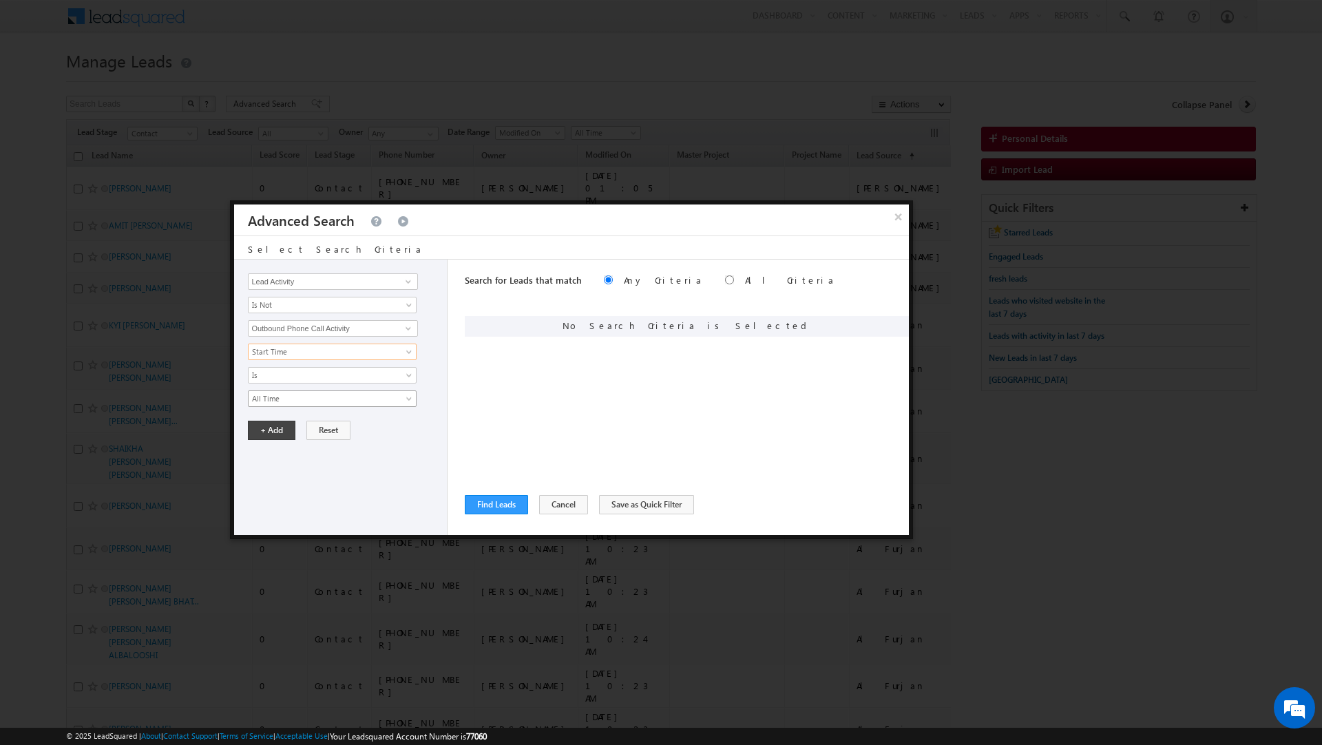
click at [292, 399] on span "All Time" at bounding box center [322, 398] width 149 height 12
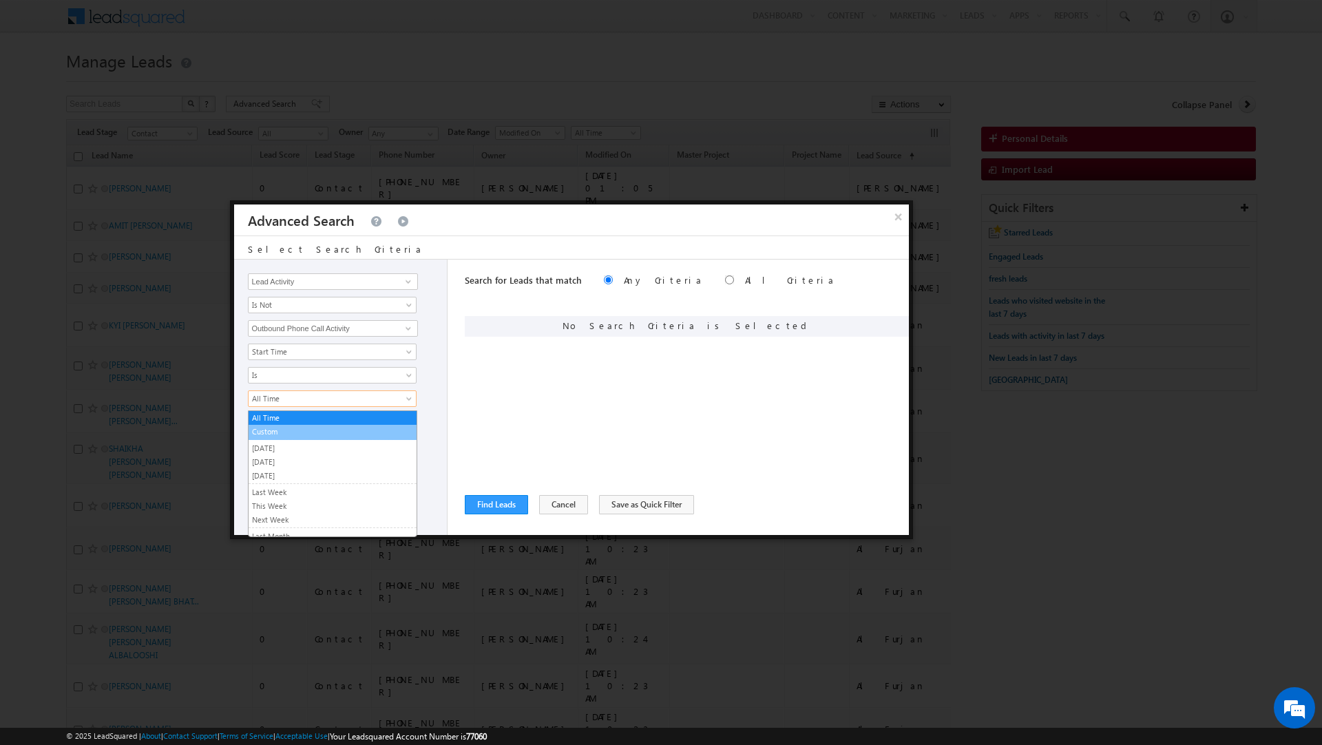
click at [282, 430] on link "Custom" at bounding box center [332, 431] width 168 height 12
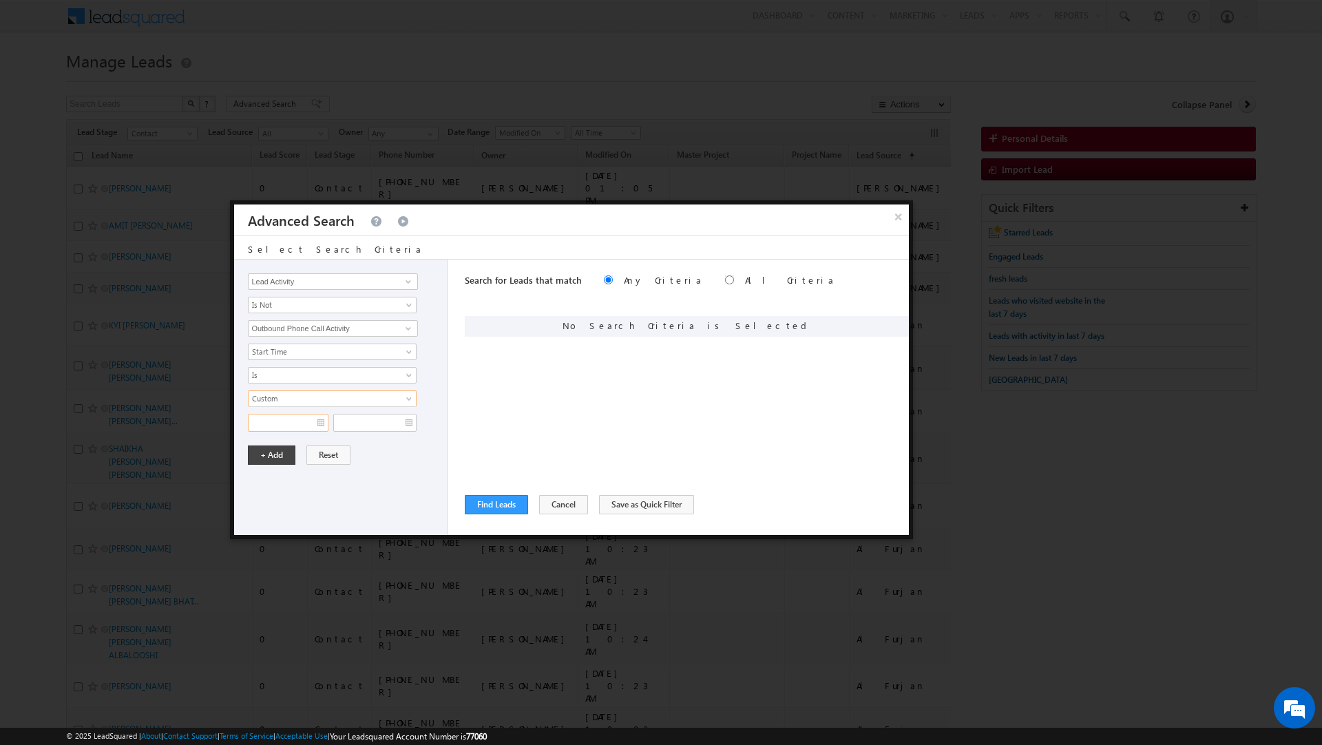
click at [282, 430] on input "text" at bounding box center [288, 423] width 81 height 18
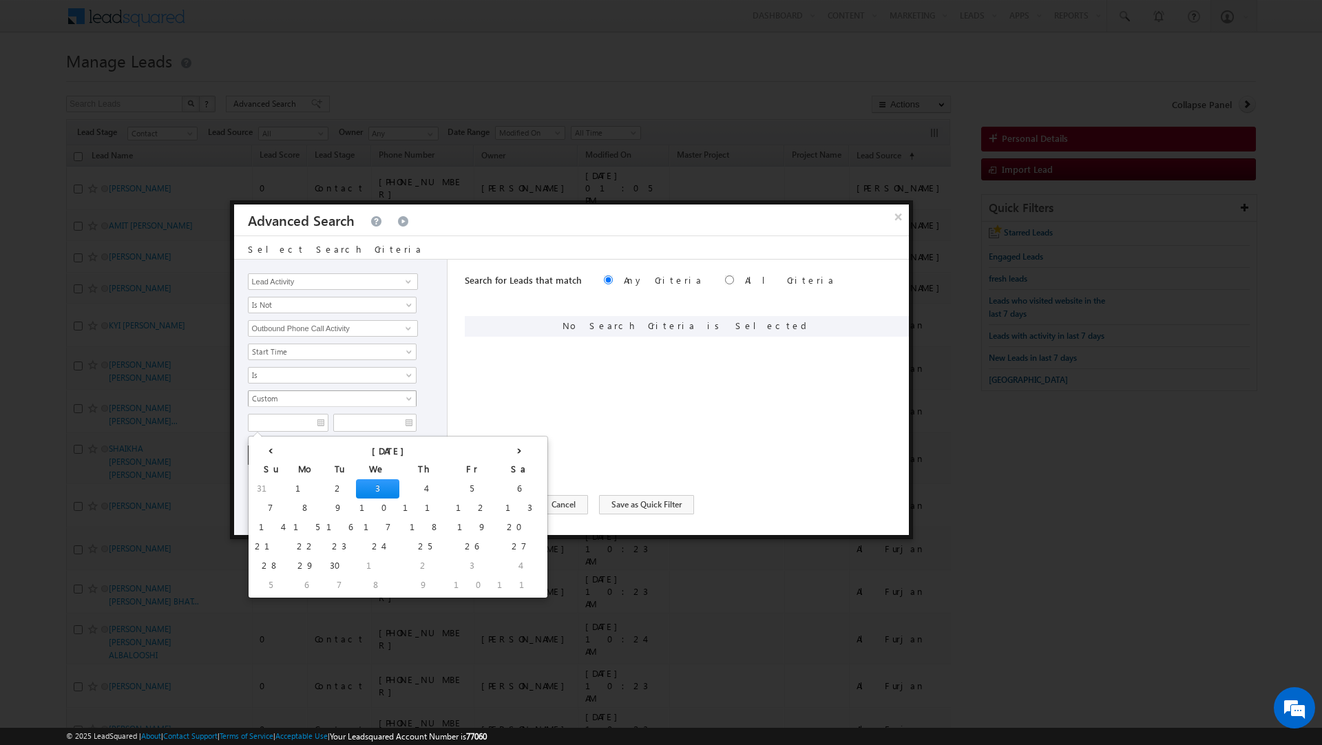
click at [293, 399] on span "Custom" at bounding box center [322, 398] width 149 height 12
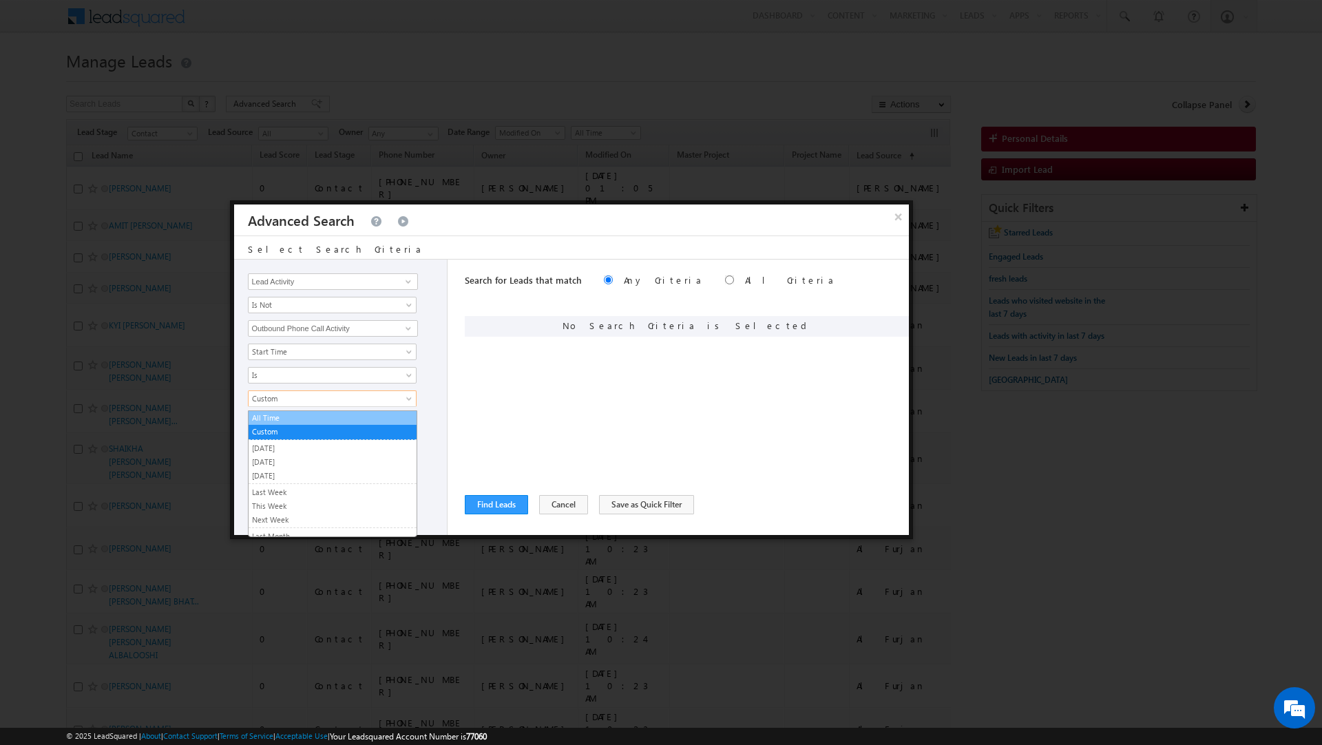
click at [287, 415] on link "All Time" at bounding box center [332, 418] width 168 height 12
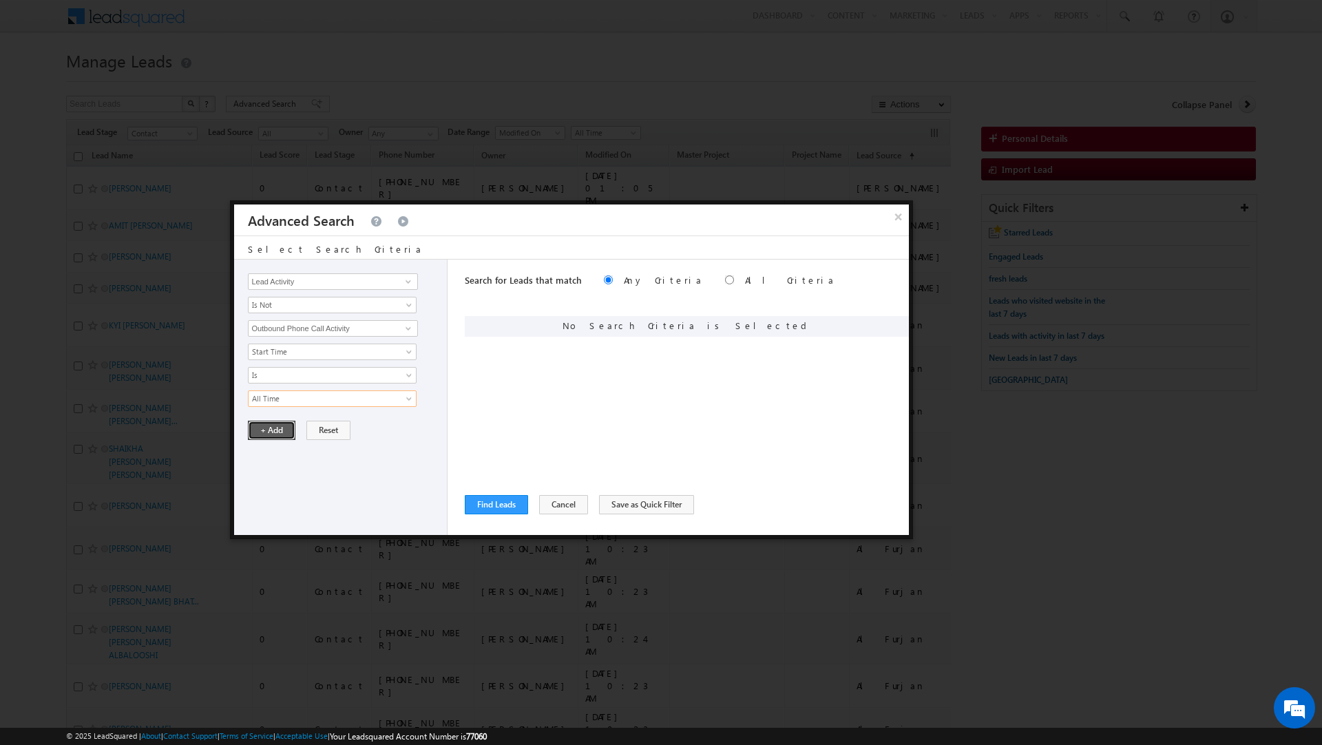
click at [273, 432] on button "+ Add" at bounding box center [271, 430] width 47 height 19
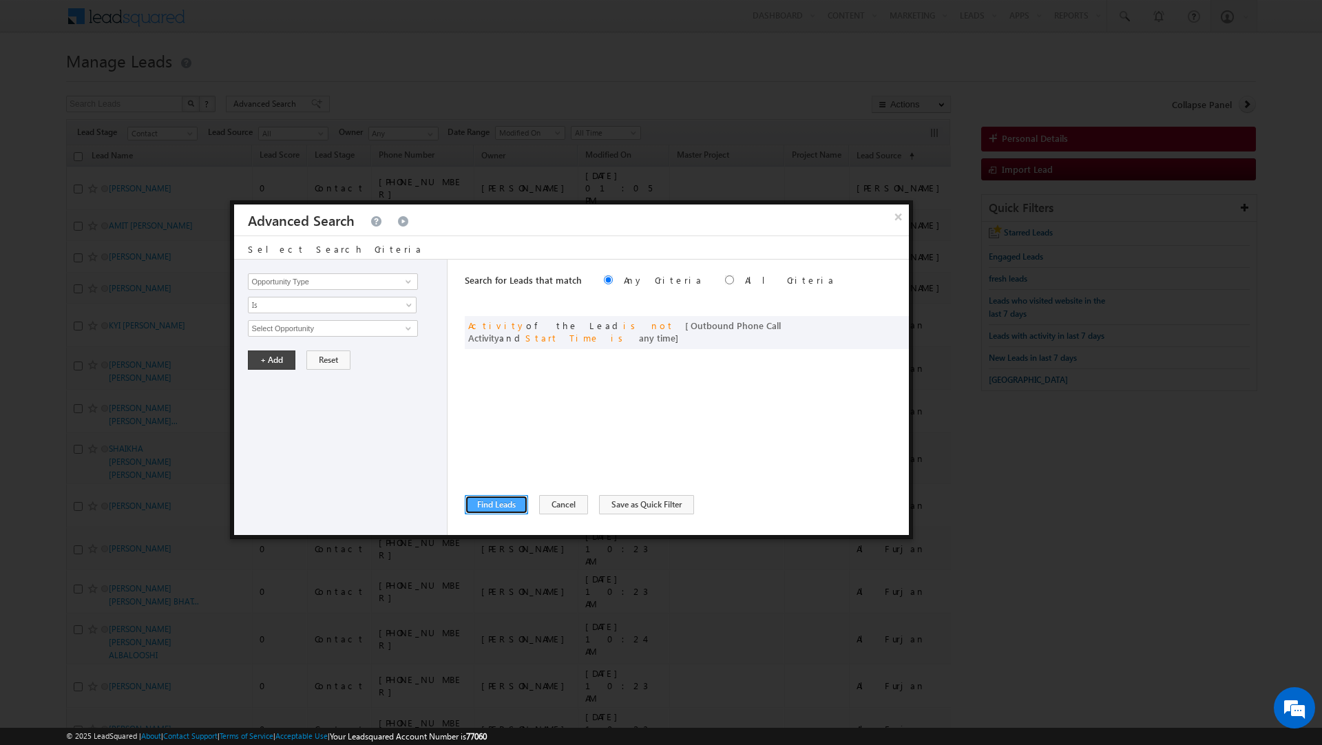
click at [493, 498] on button "Find Leads" at bounding box center [496, 504] width 63 height 19
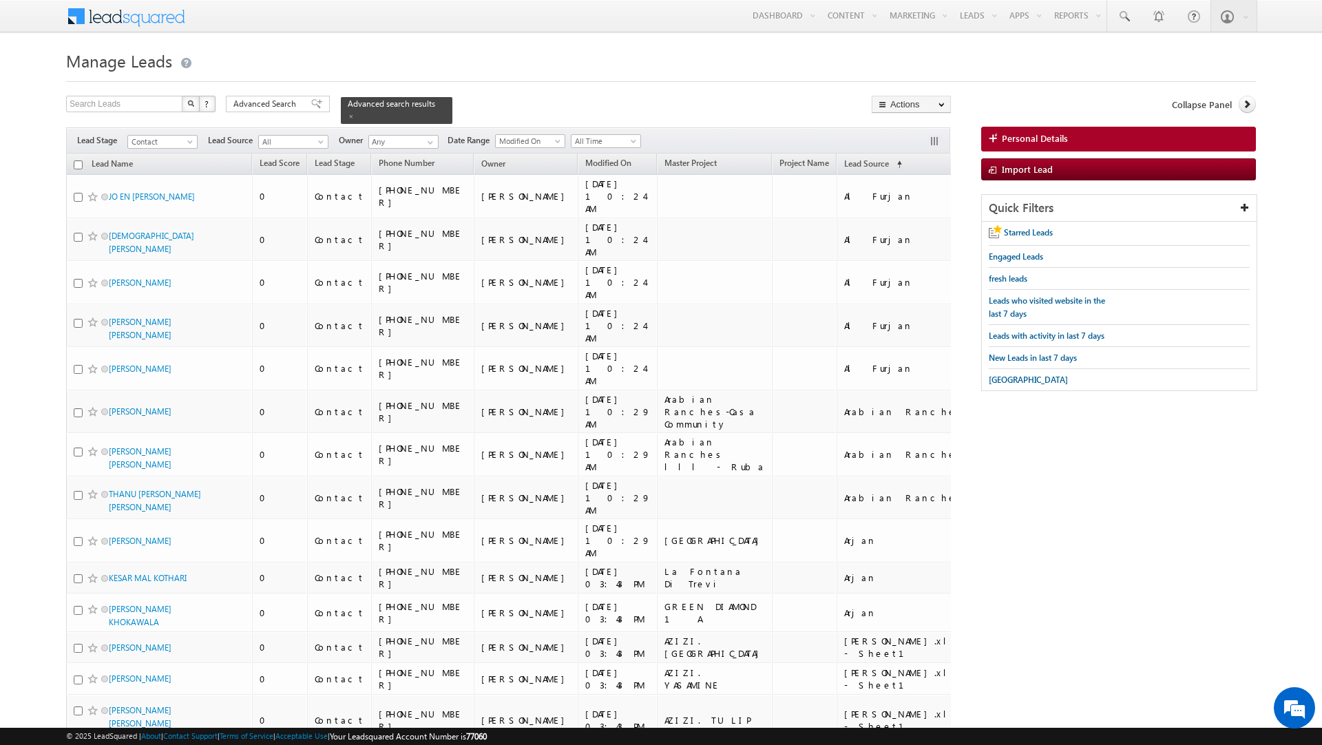
click at [76, 164] on input "checkbox" at bounding box center [78, 164] width 9 height 9
checkbox input "true"
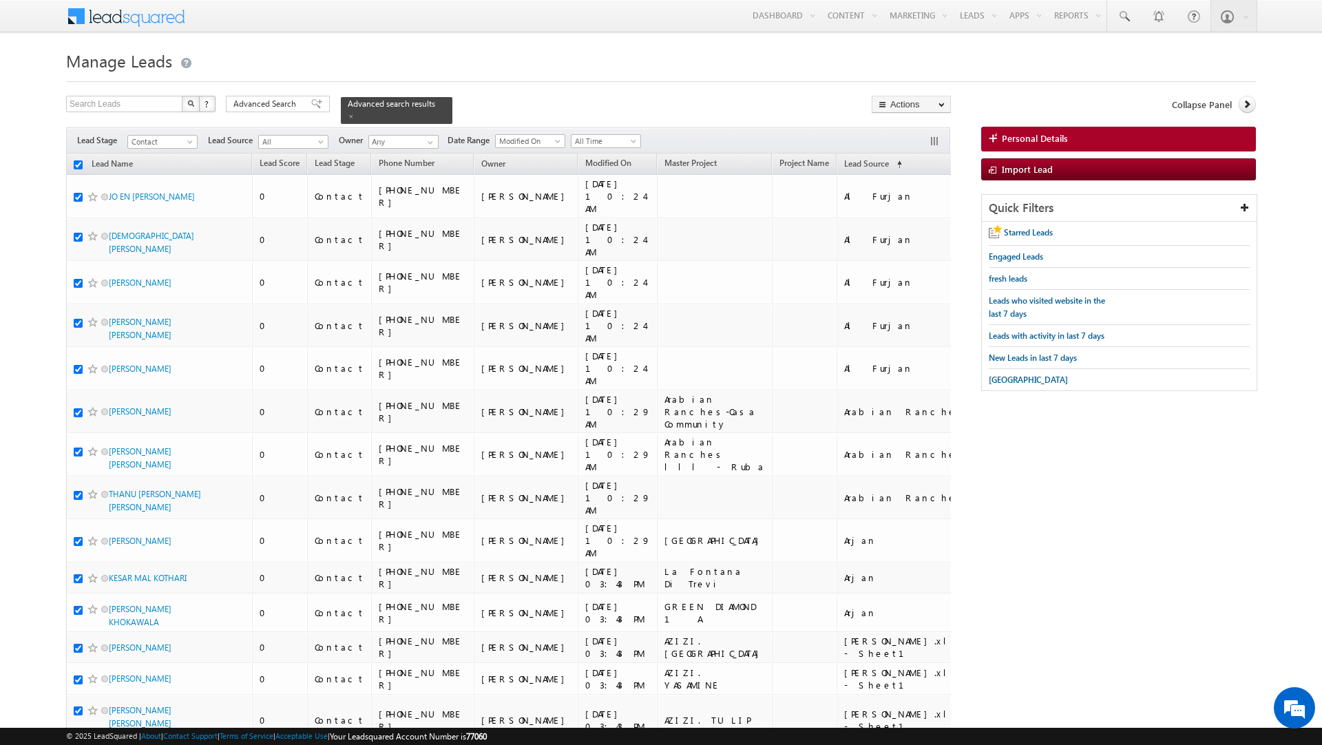
checkbox input "true"
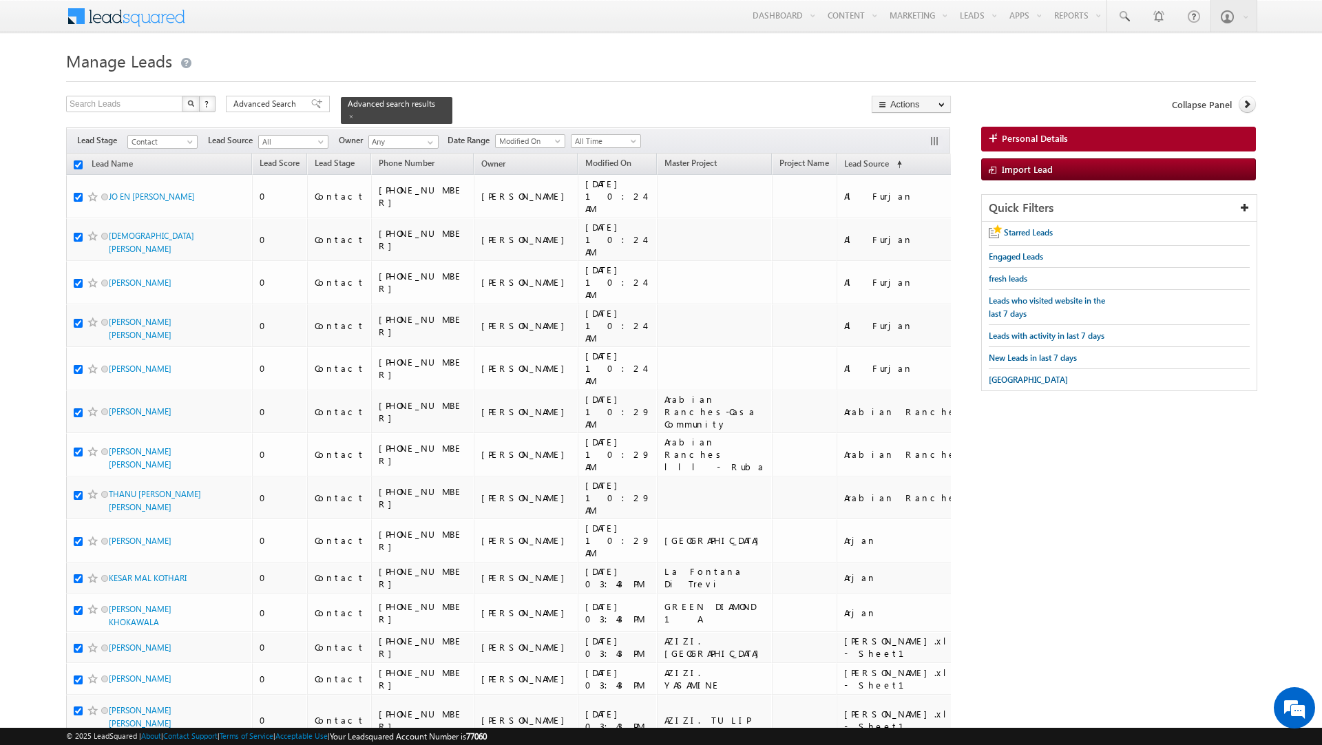
checkbox input "true"
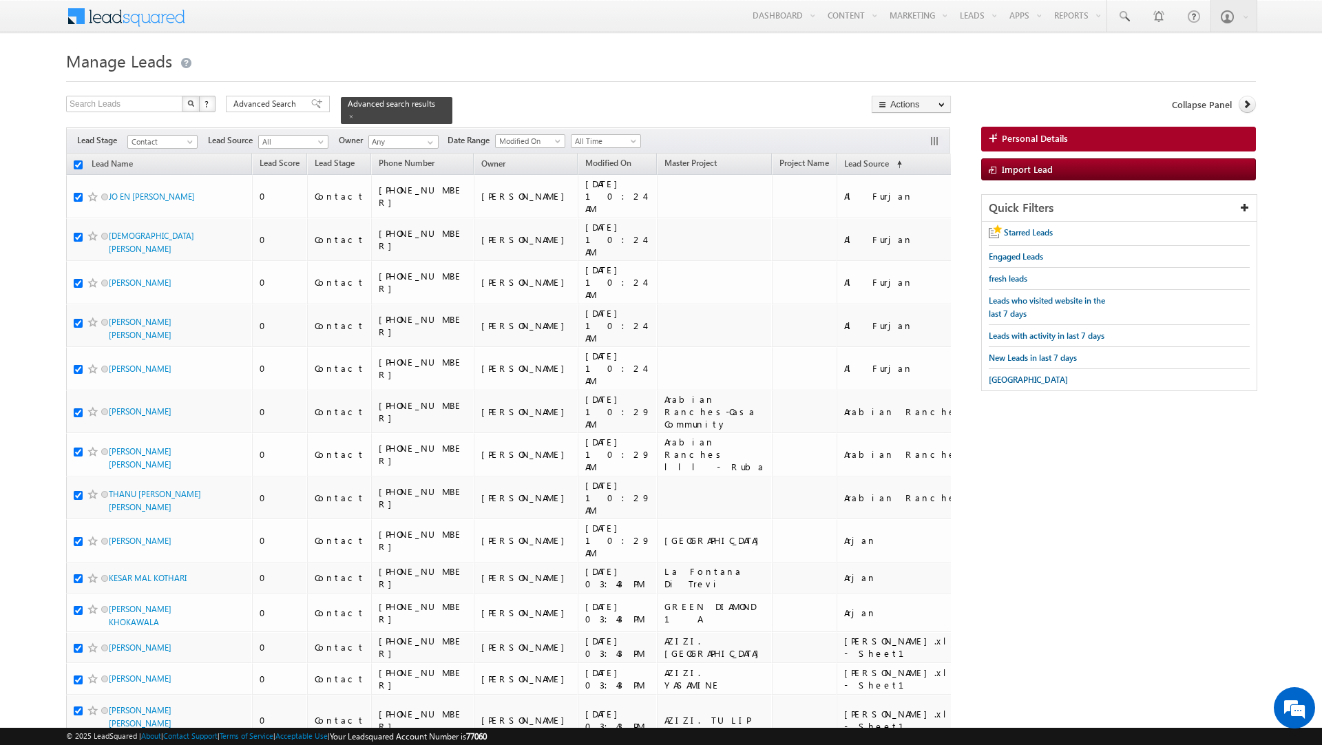
checkbox input "true"
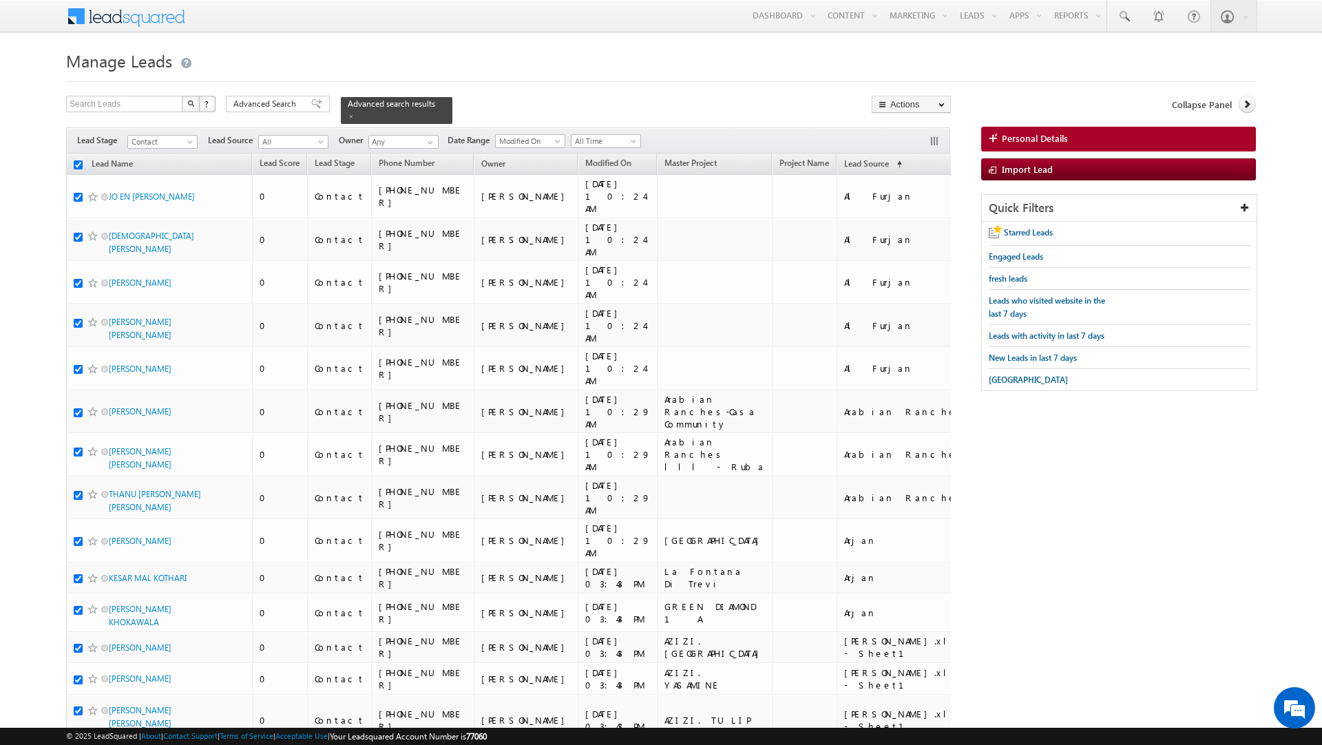
checkbox input "true"
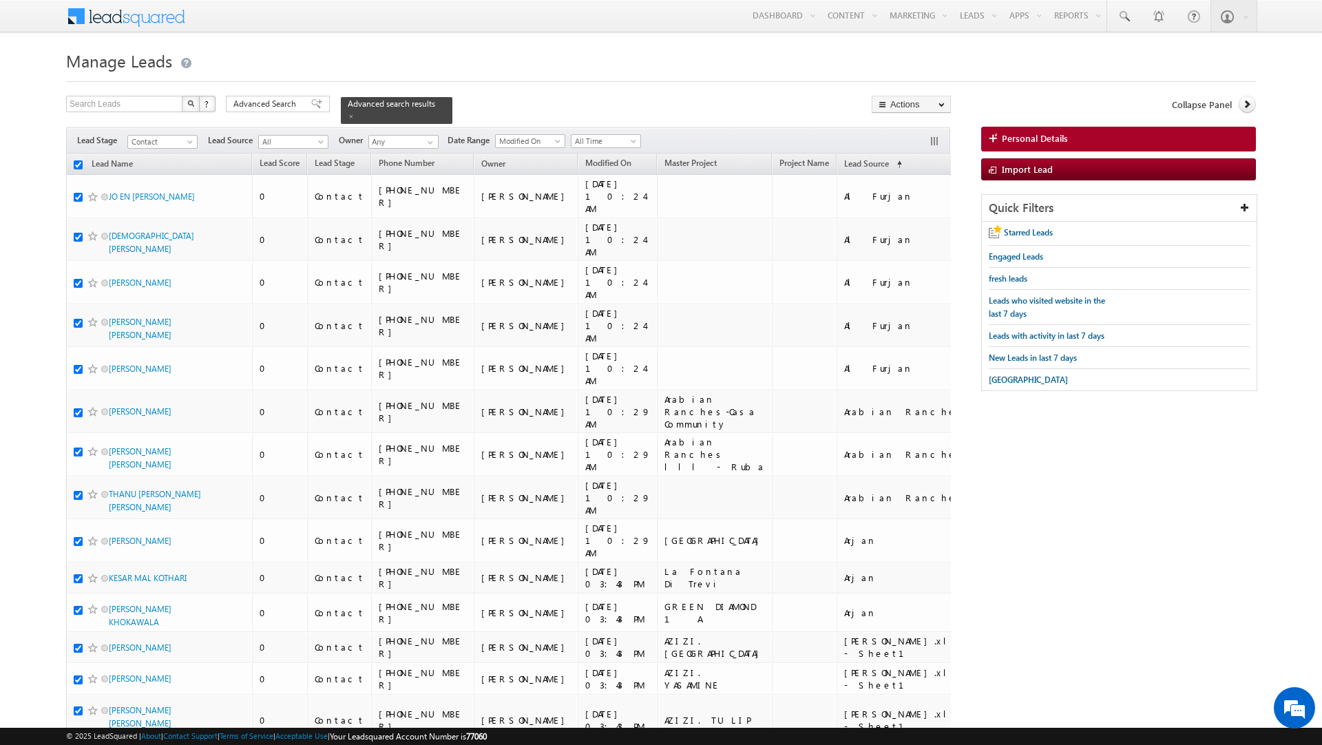
checkbox input "true"
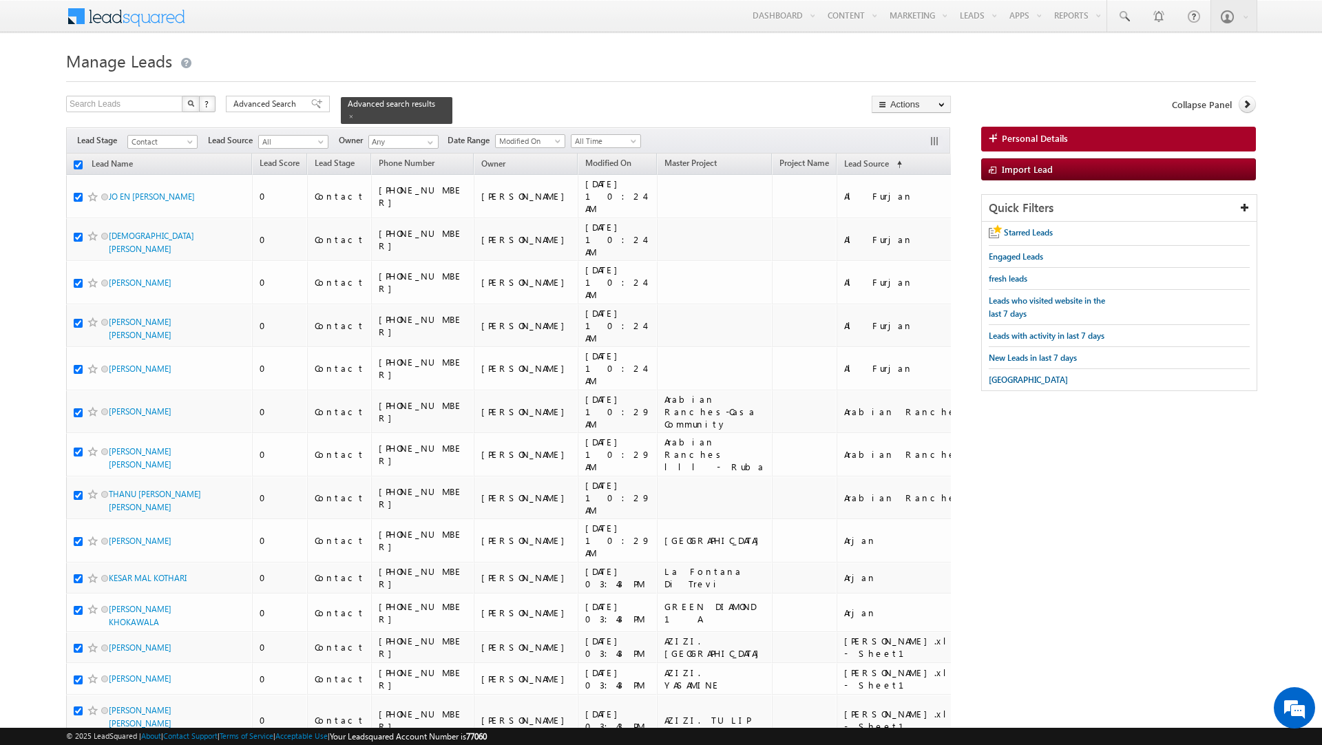
checkbox input "true"
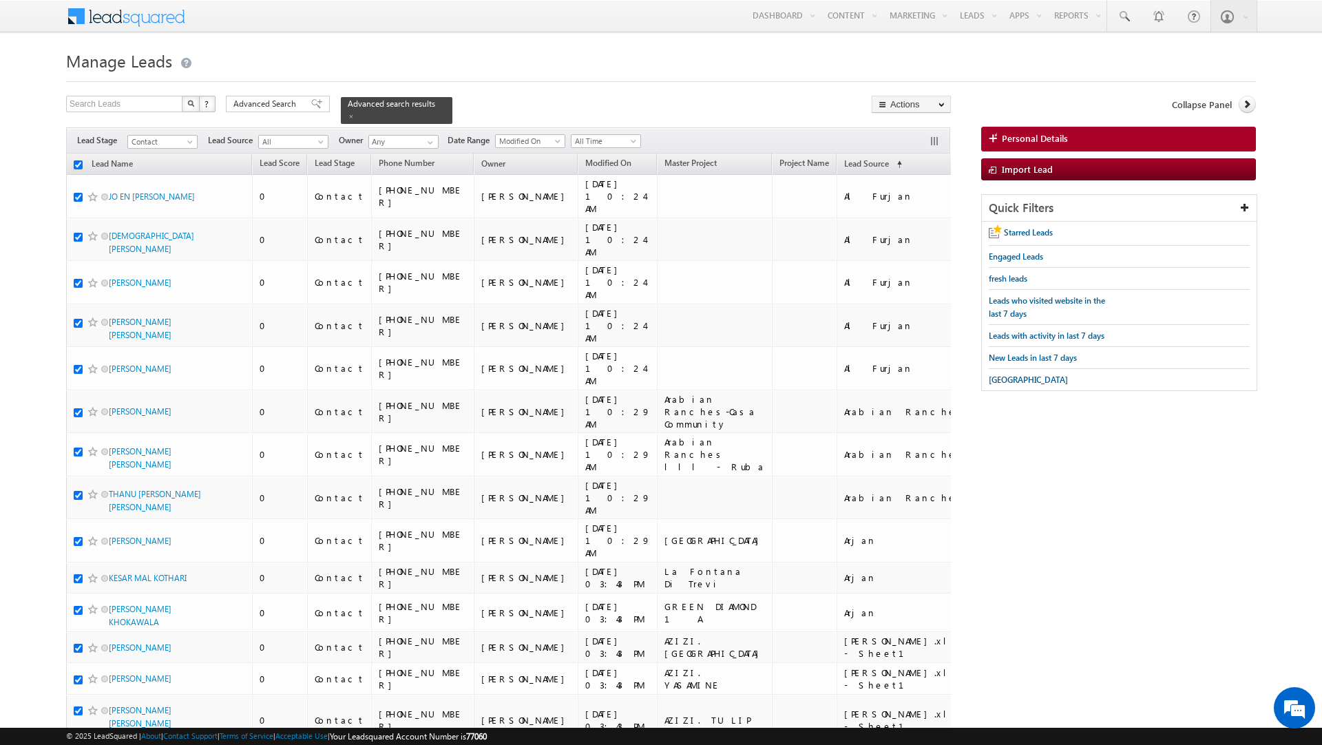
checkbox input "true"
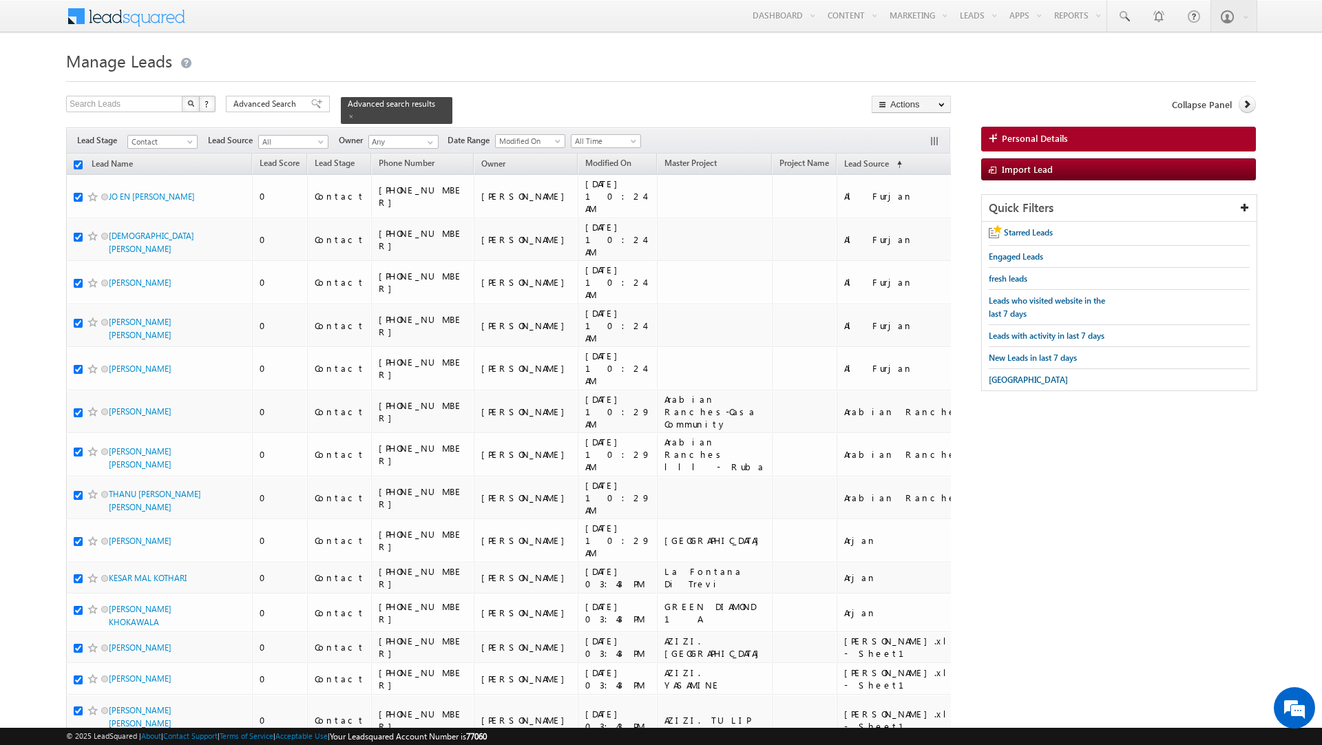
checkbox input "true"
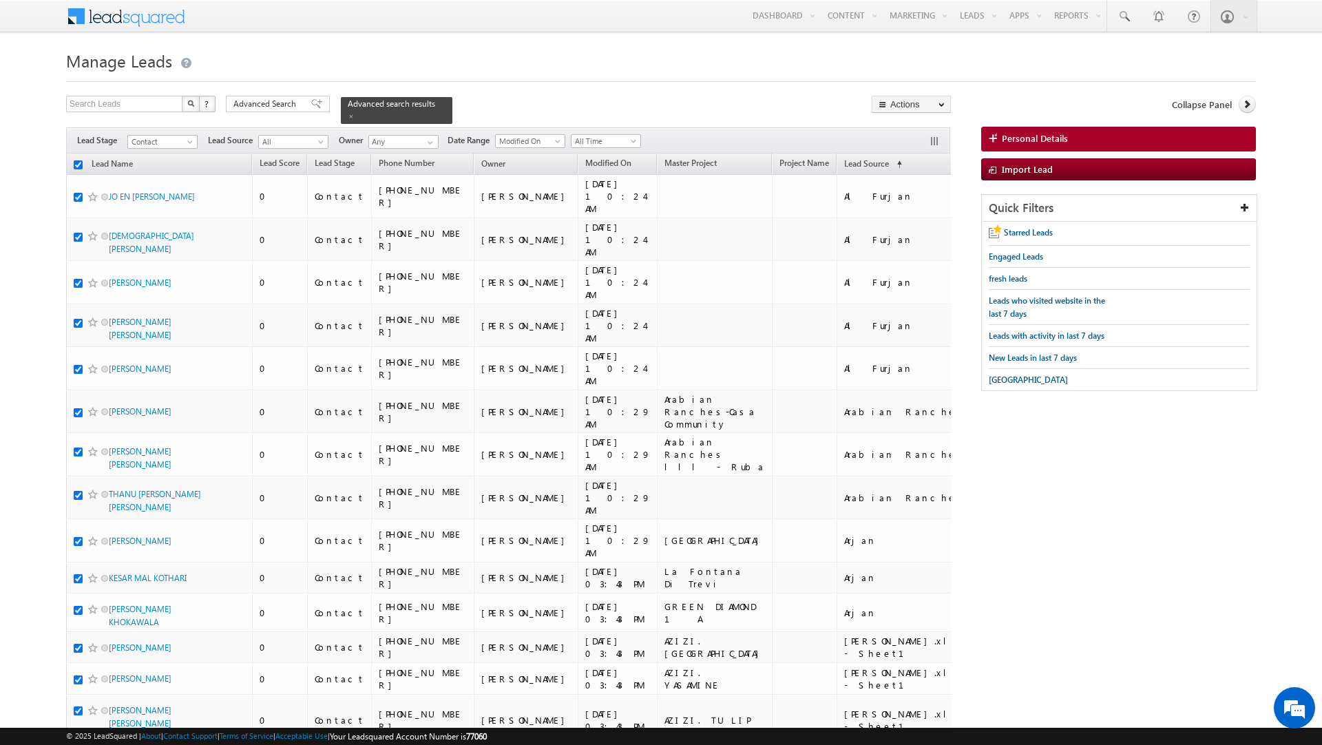
checkbox input "true"
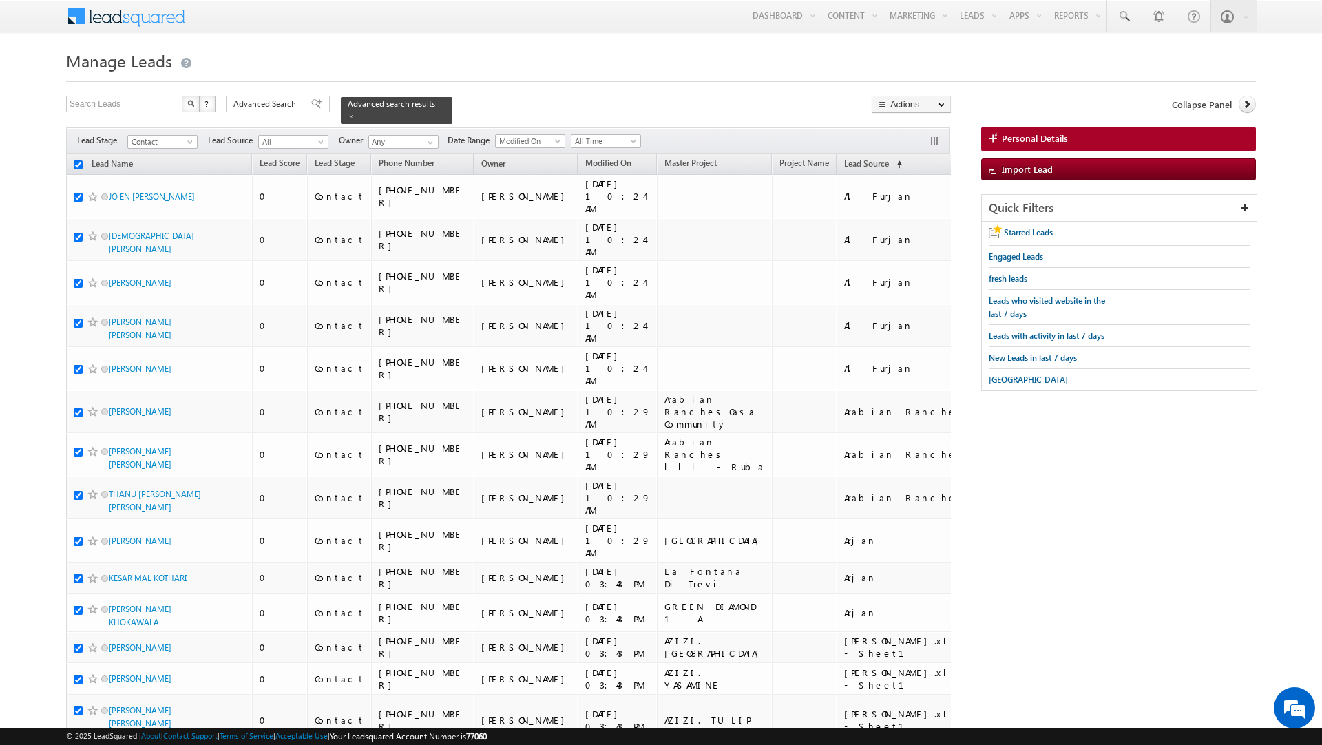
checkbox input "true"
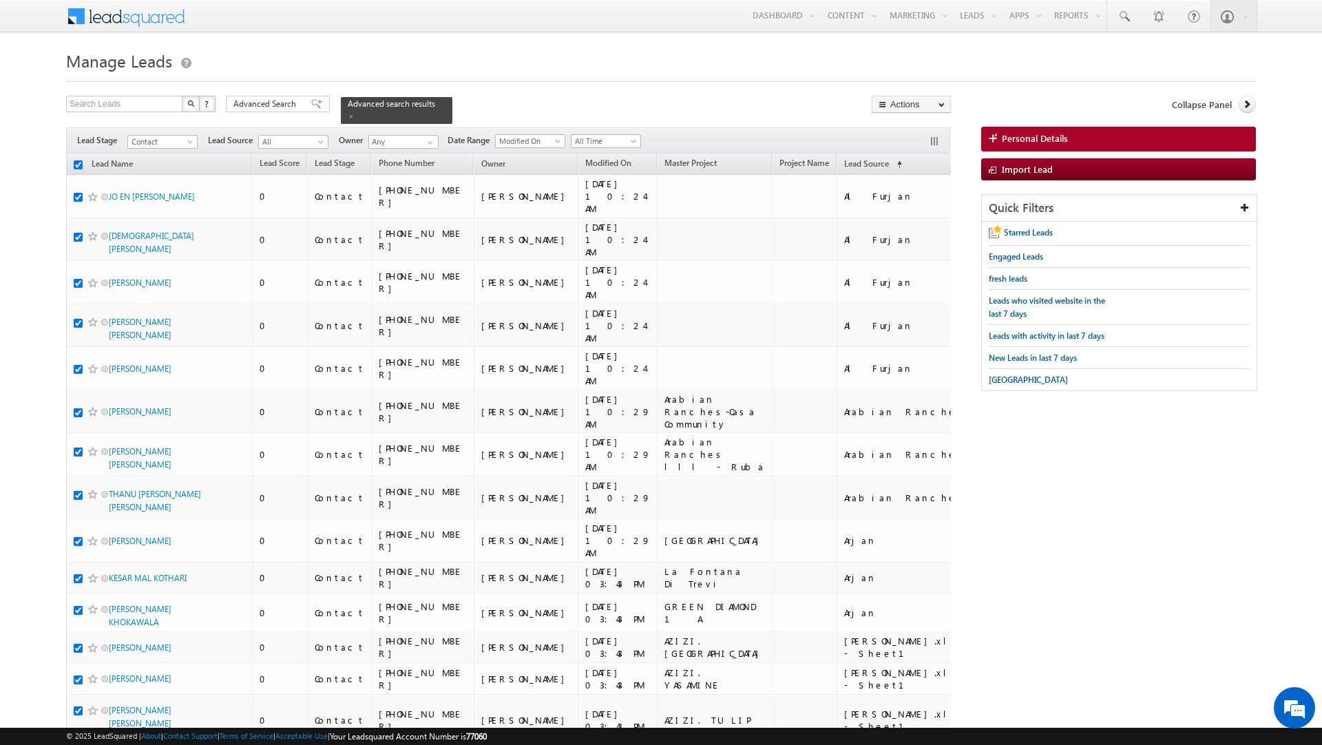
checkbox input "true"
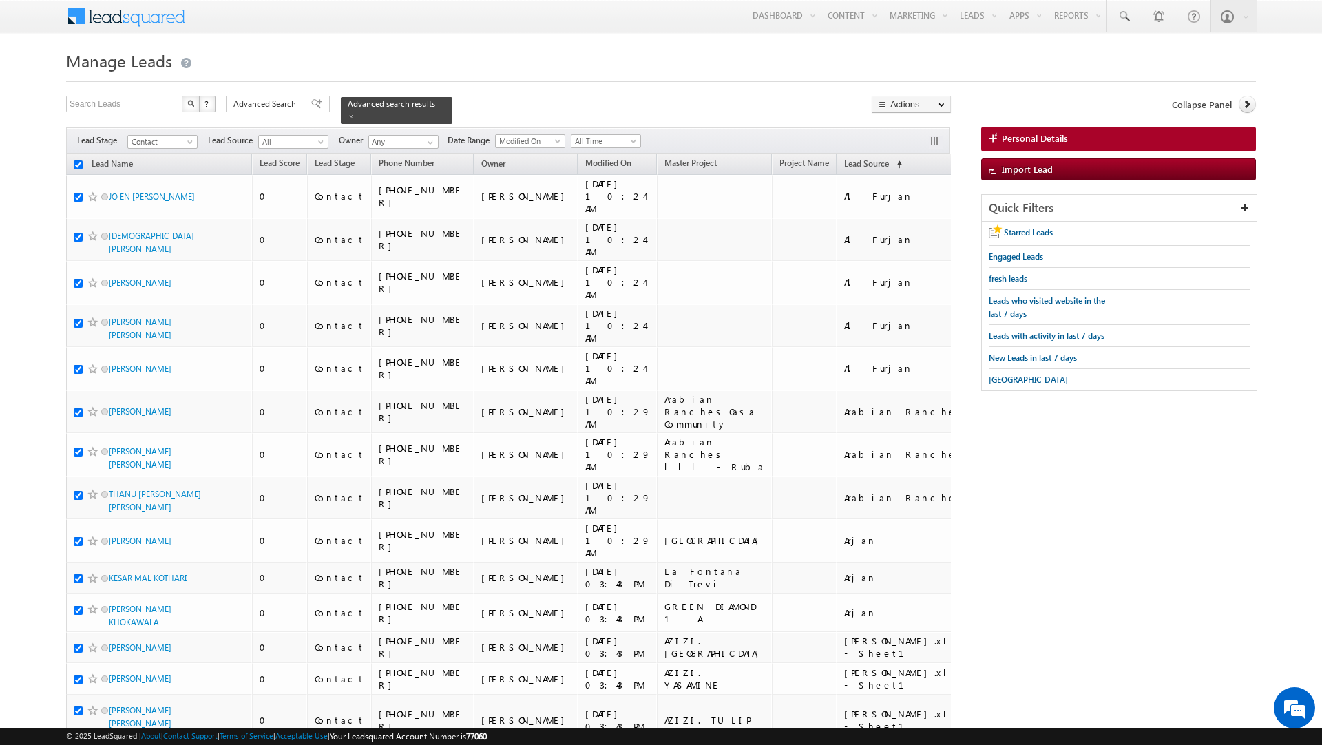
checkbox input "true"
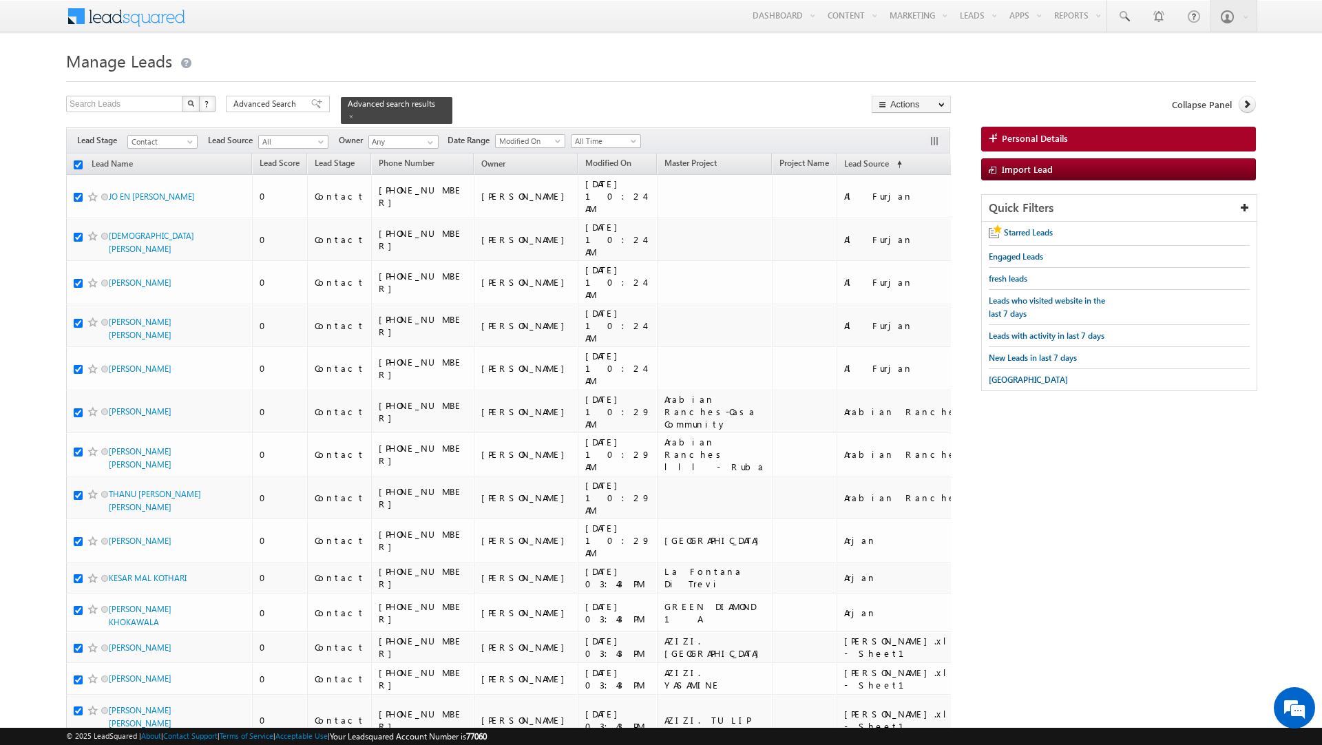
checkbox input "true"
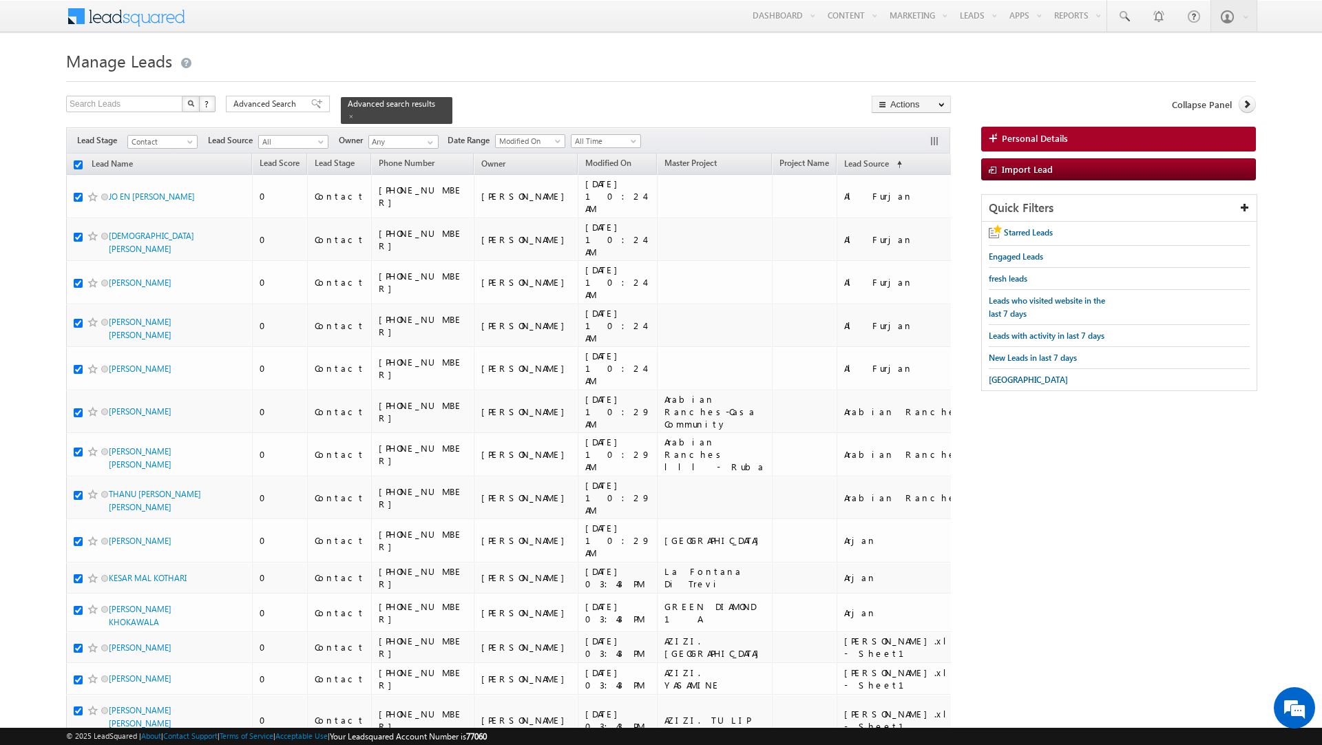
checkbox input "true"
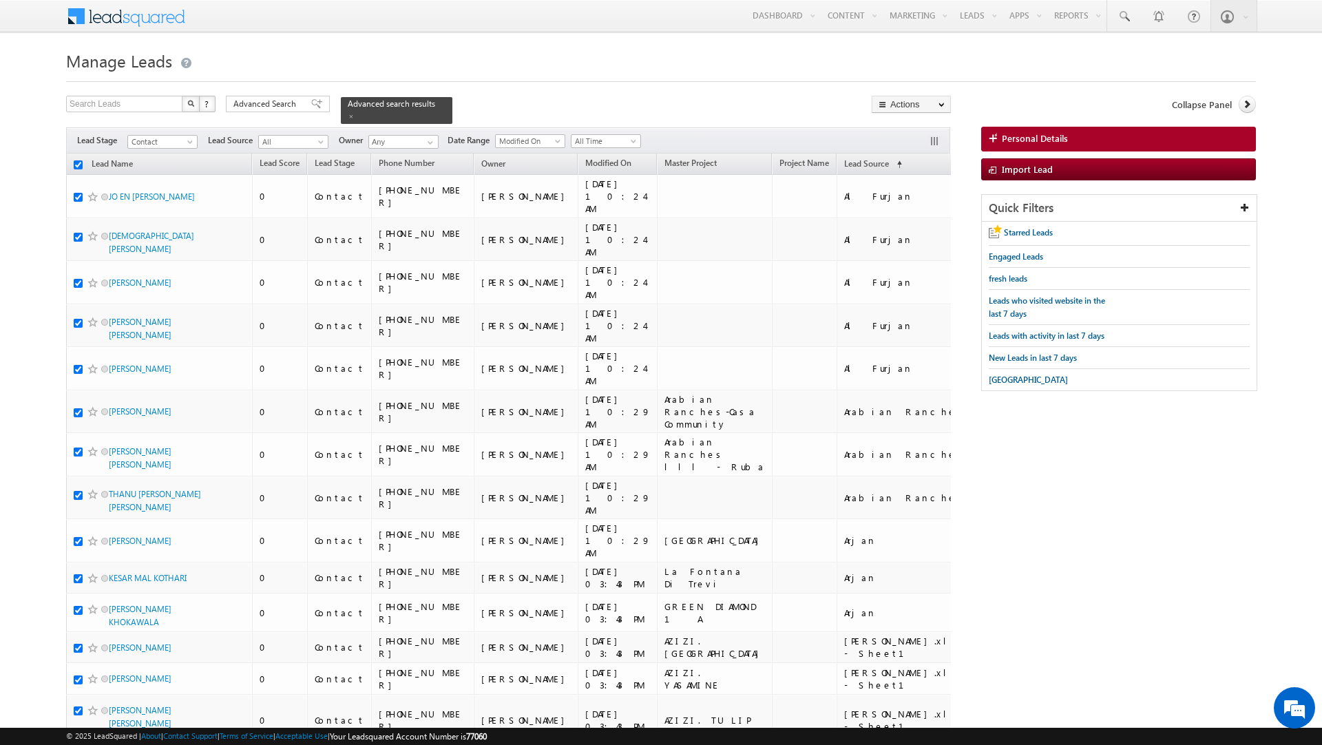
checkbox input "true"
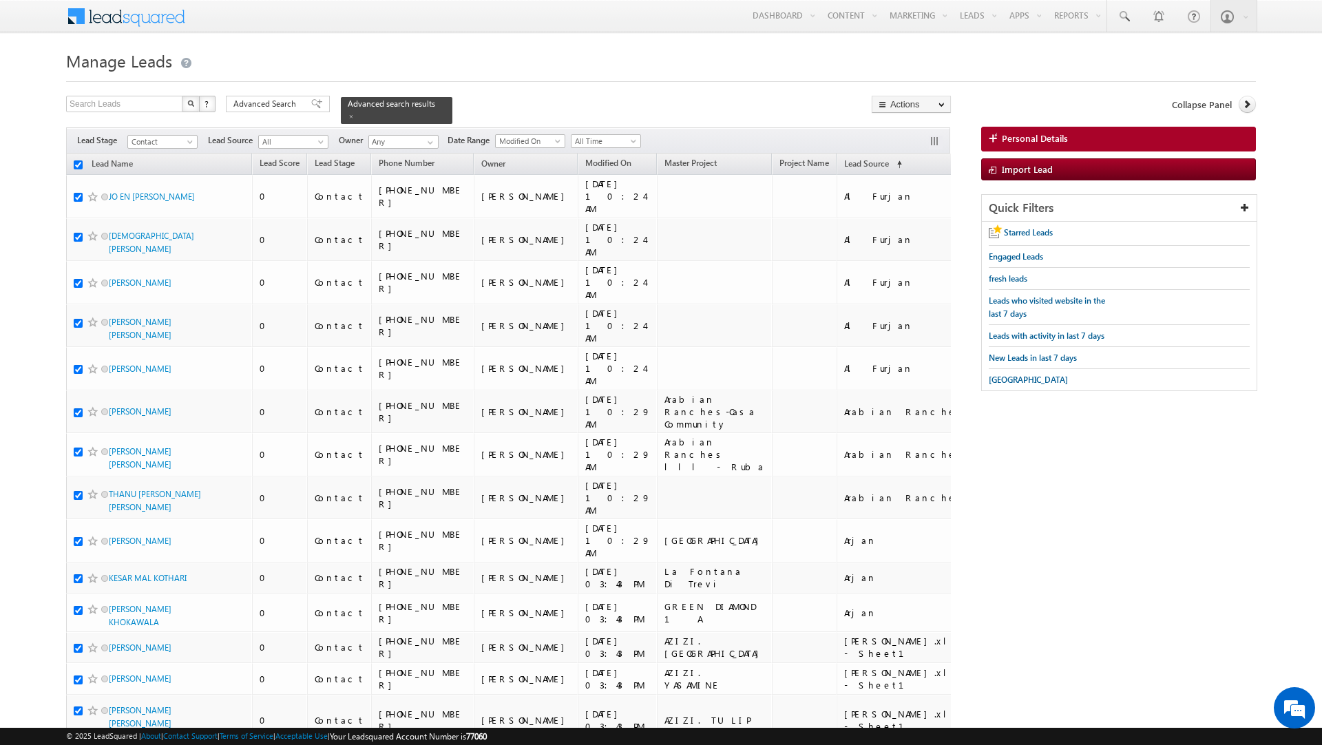
checkbox input "true"
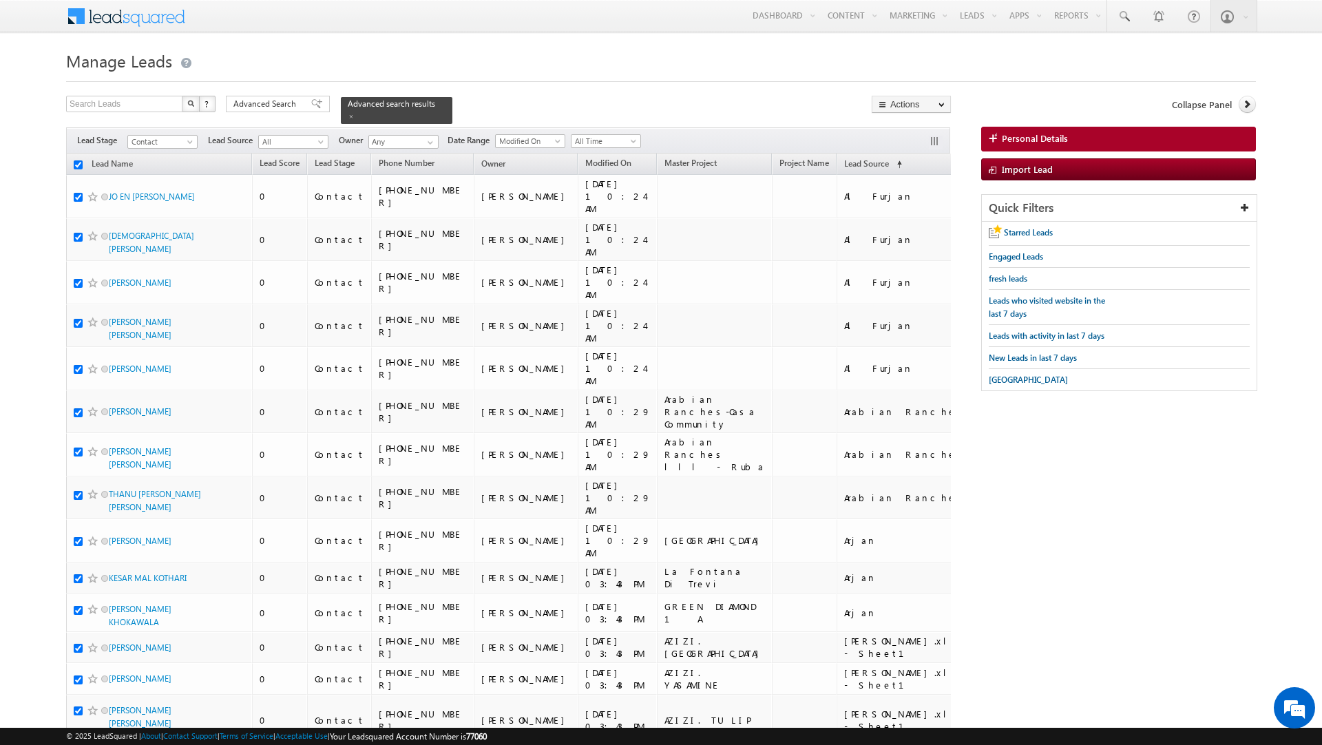
checkbox input "true"
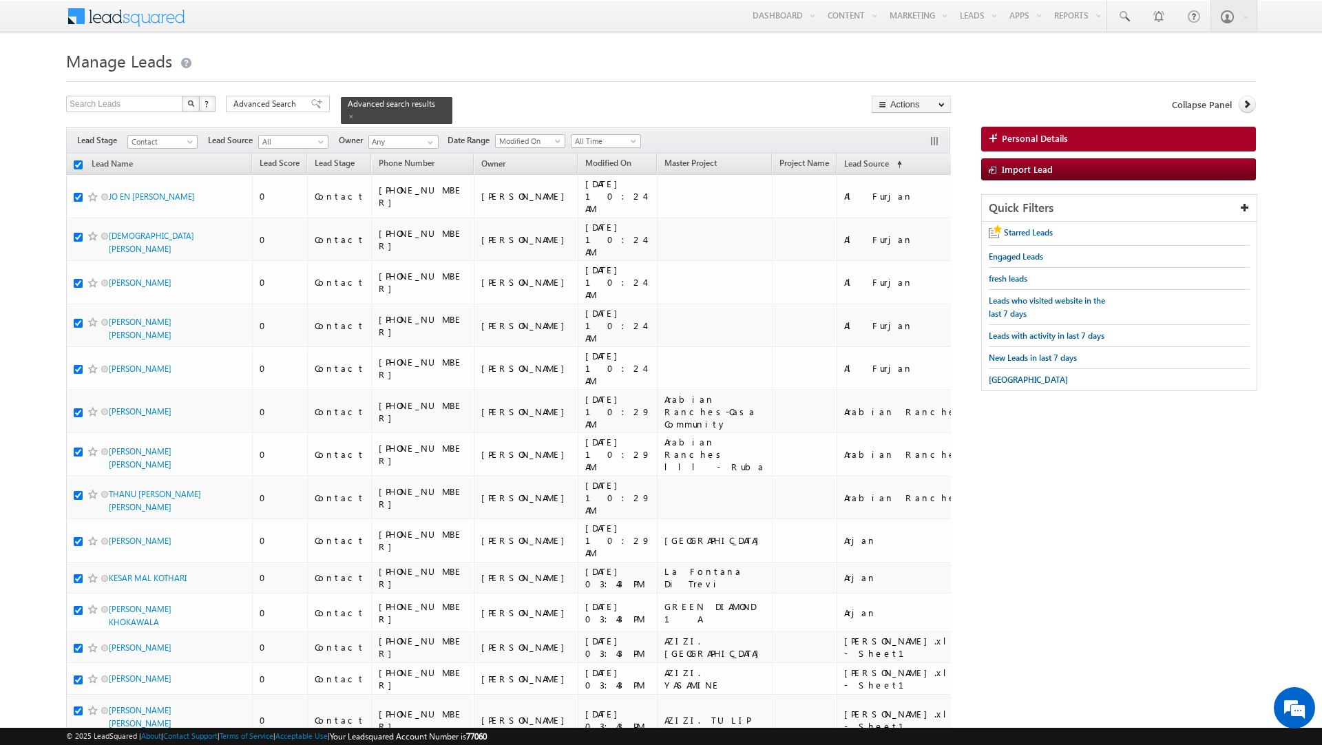
checkbox input "true"
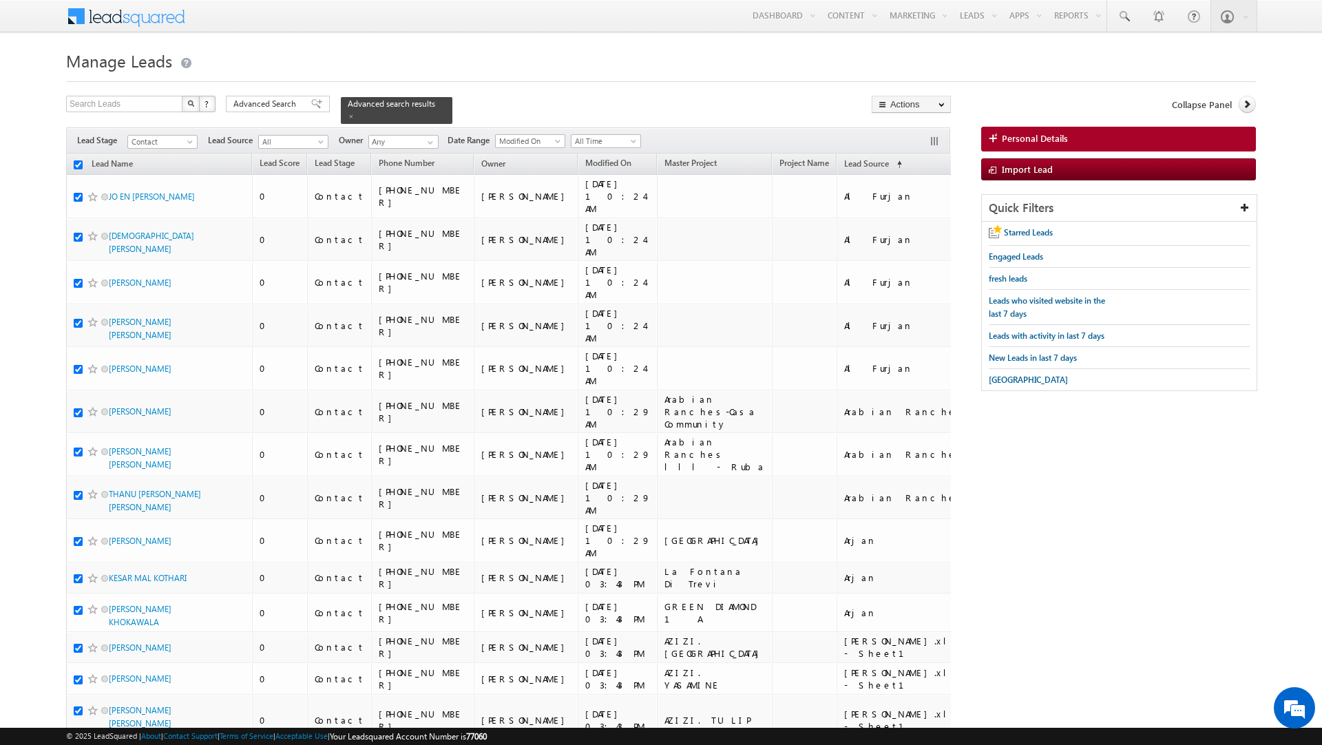
checkbox input "true"
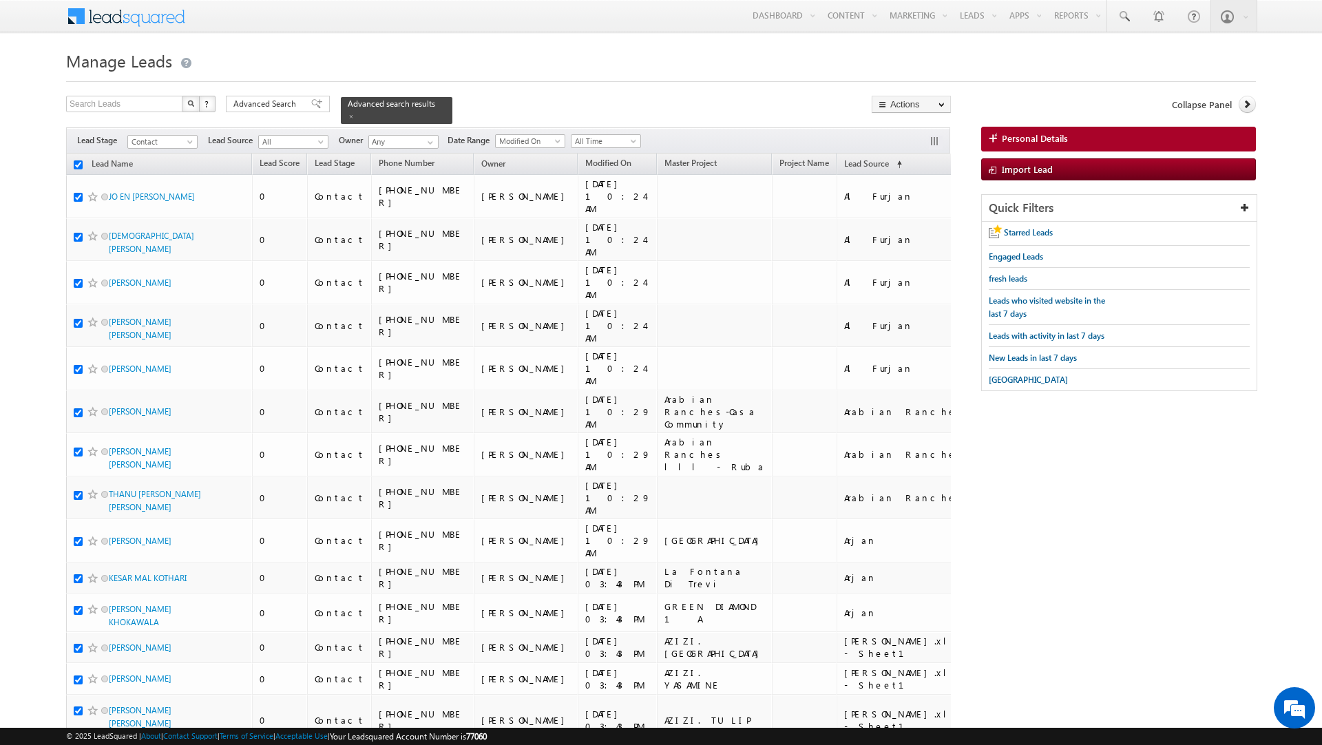
checkbox input "true"
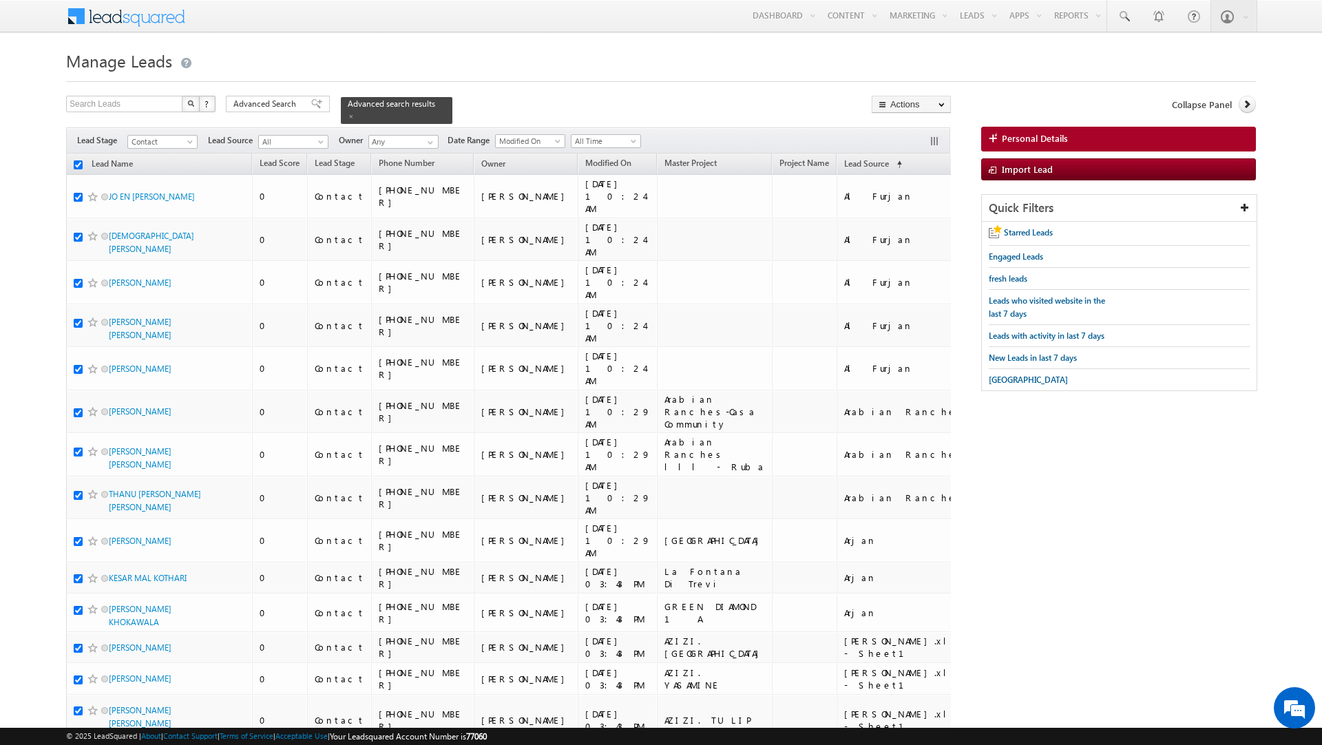
checkbox input "true"
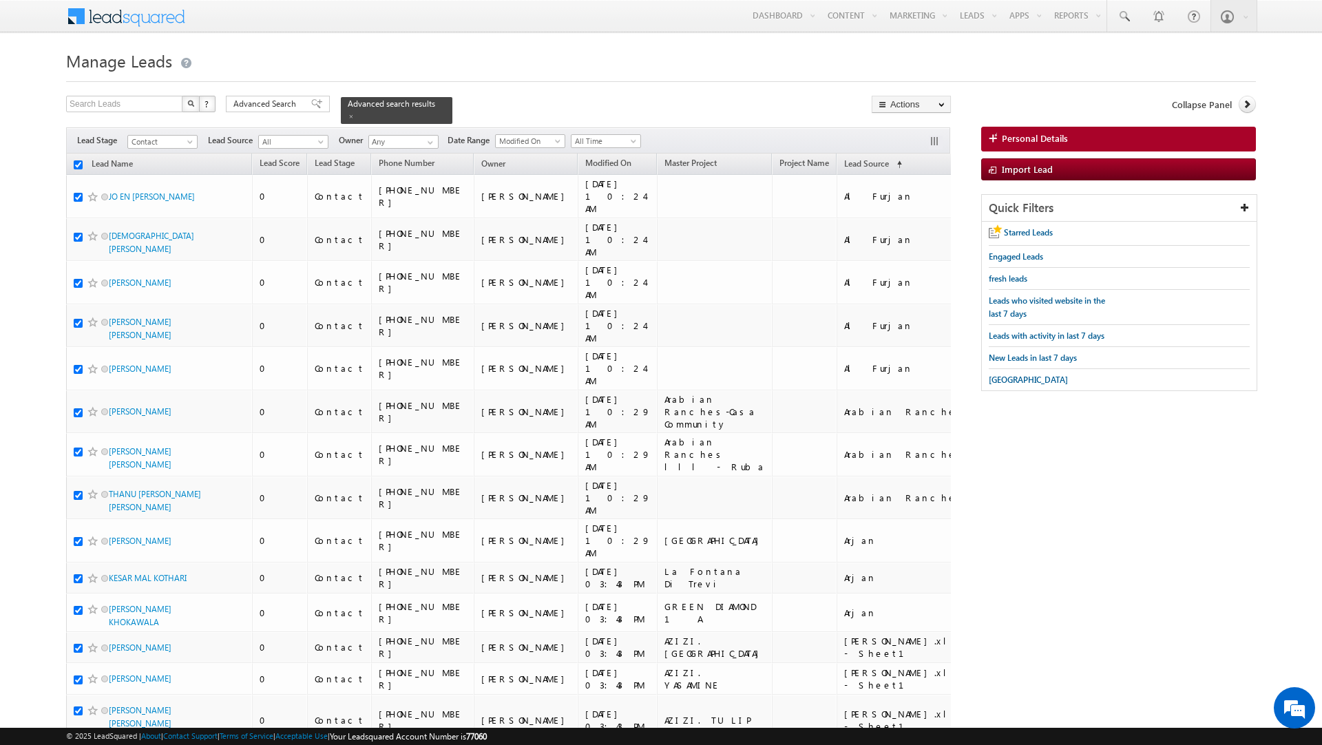
checkbox input "true"
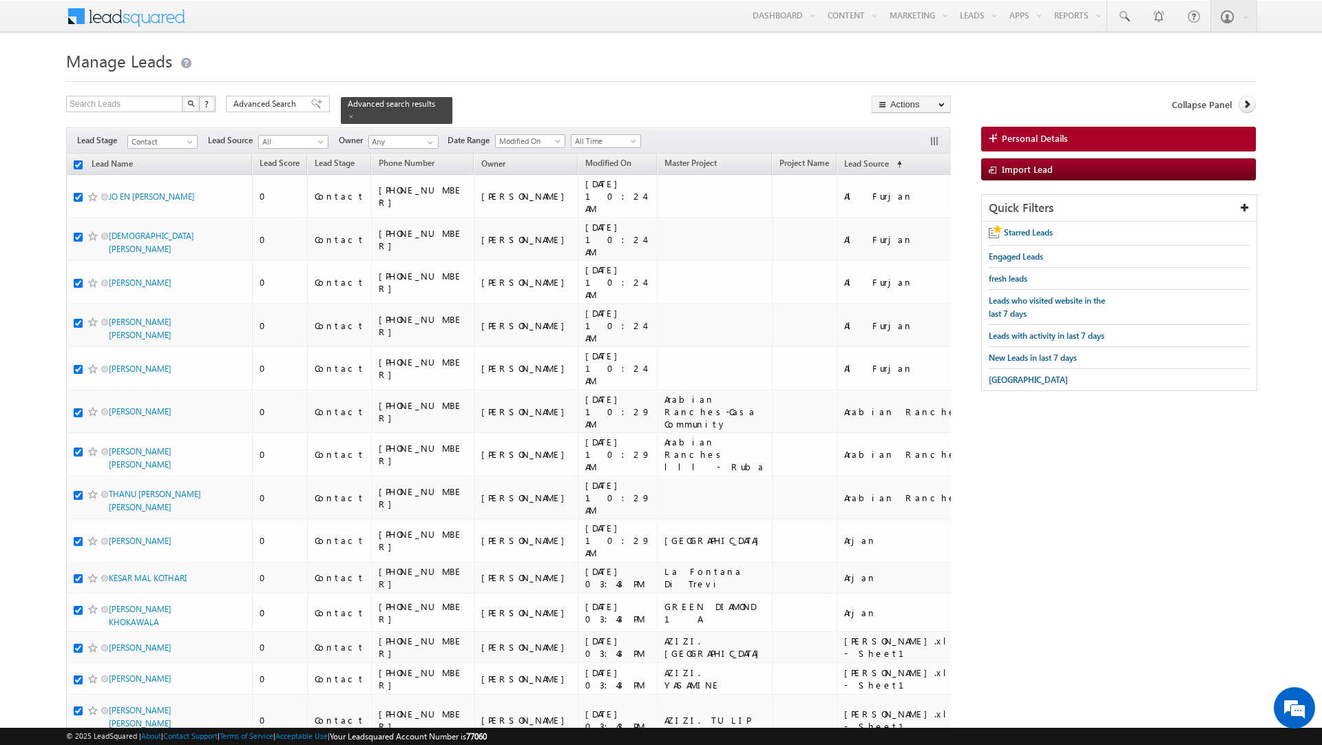
checkbox input "true"
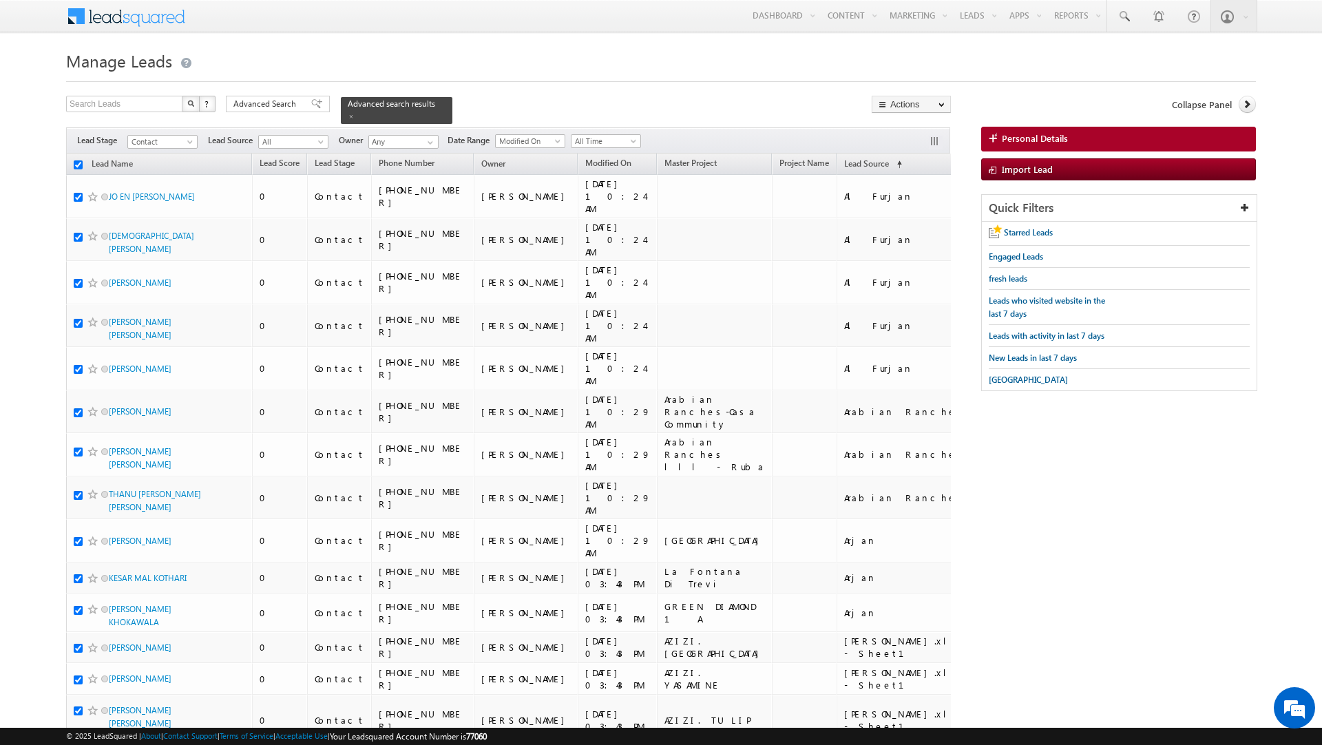
checkbox input "true"
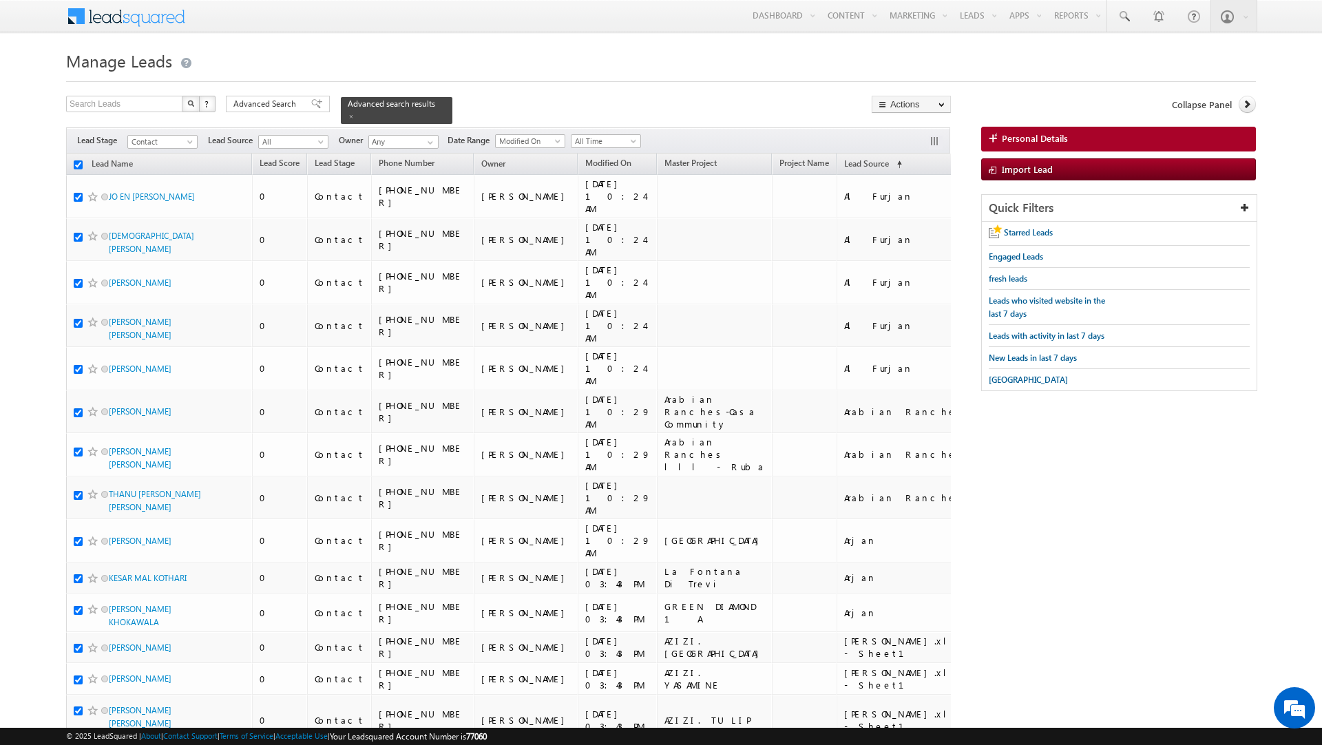
checkbox input "true"
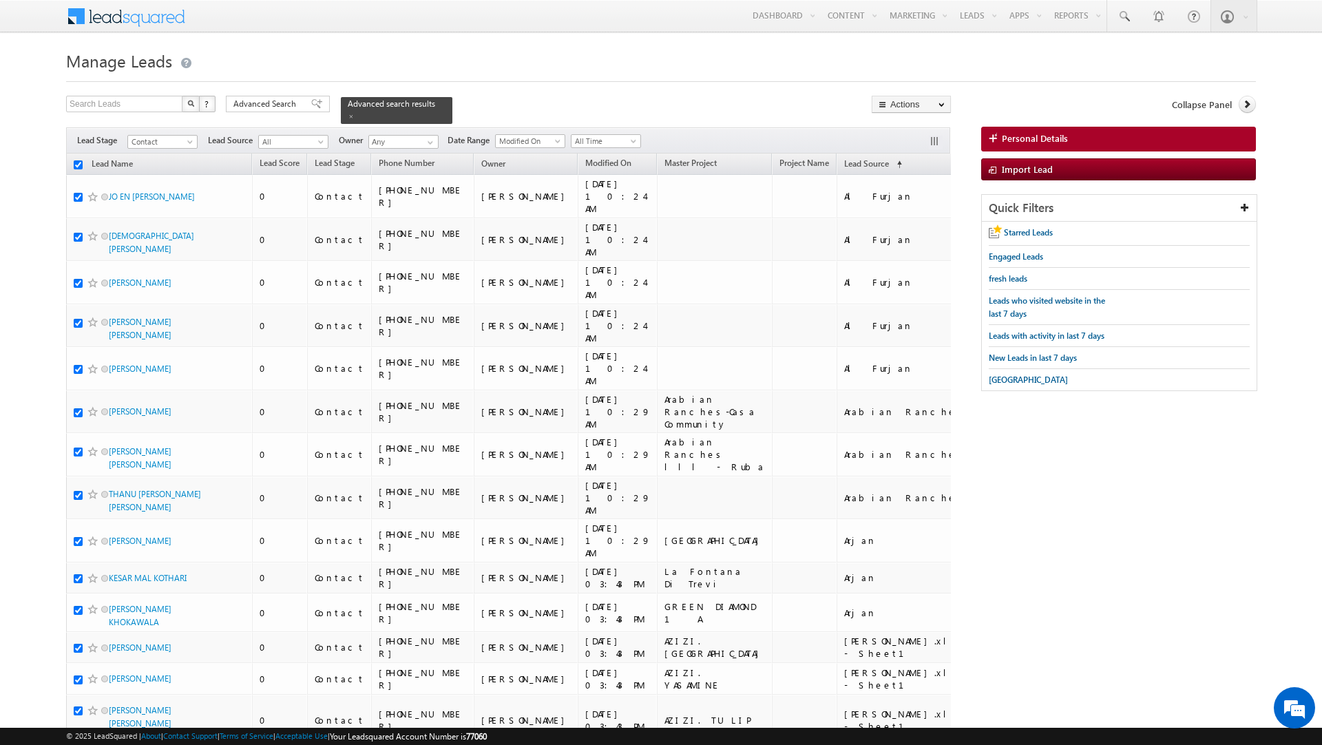
checkbox input "true"
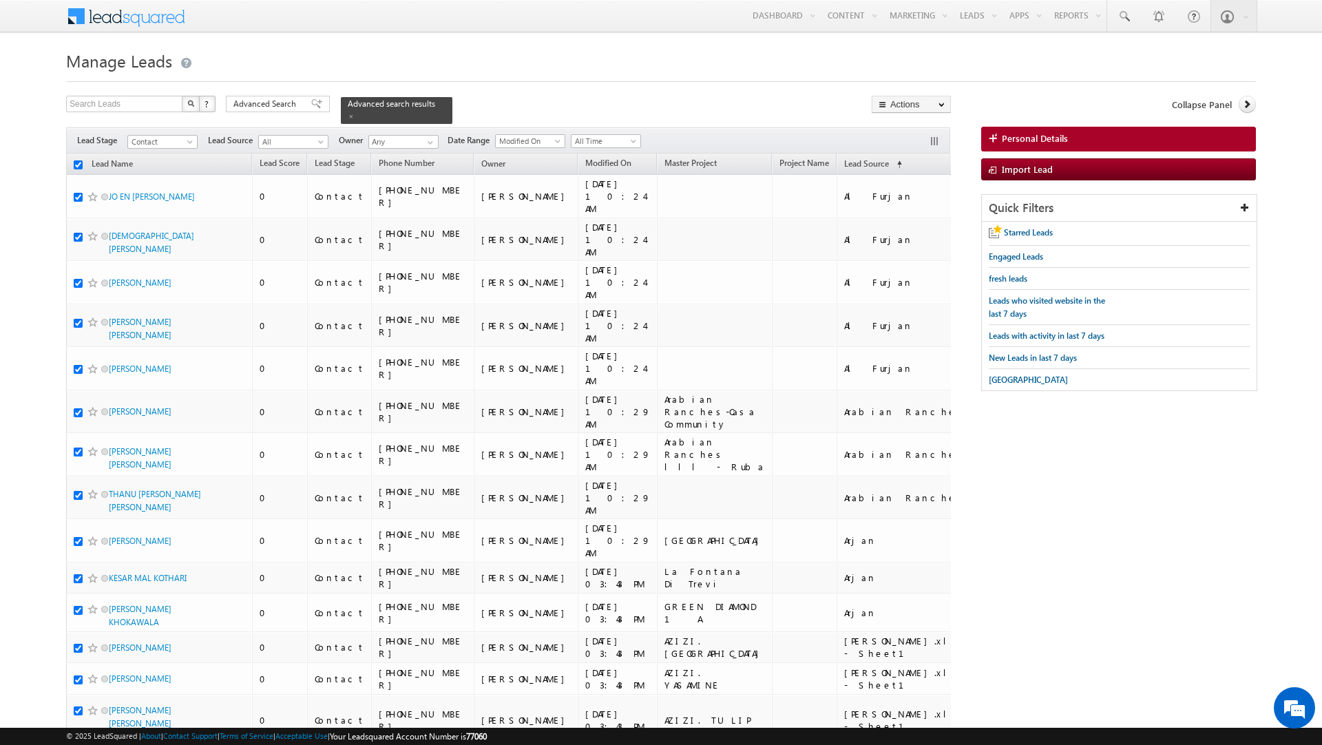
checkbox input "true"
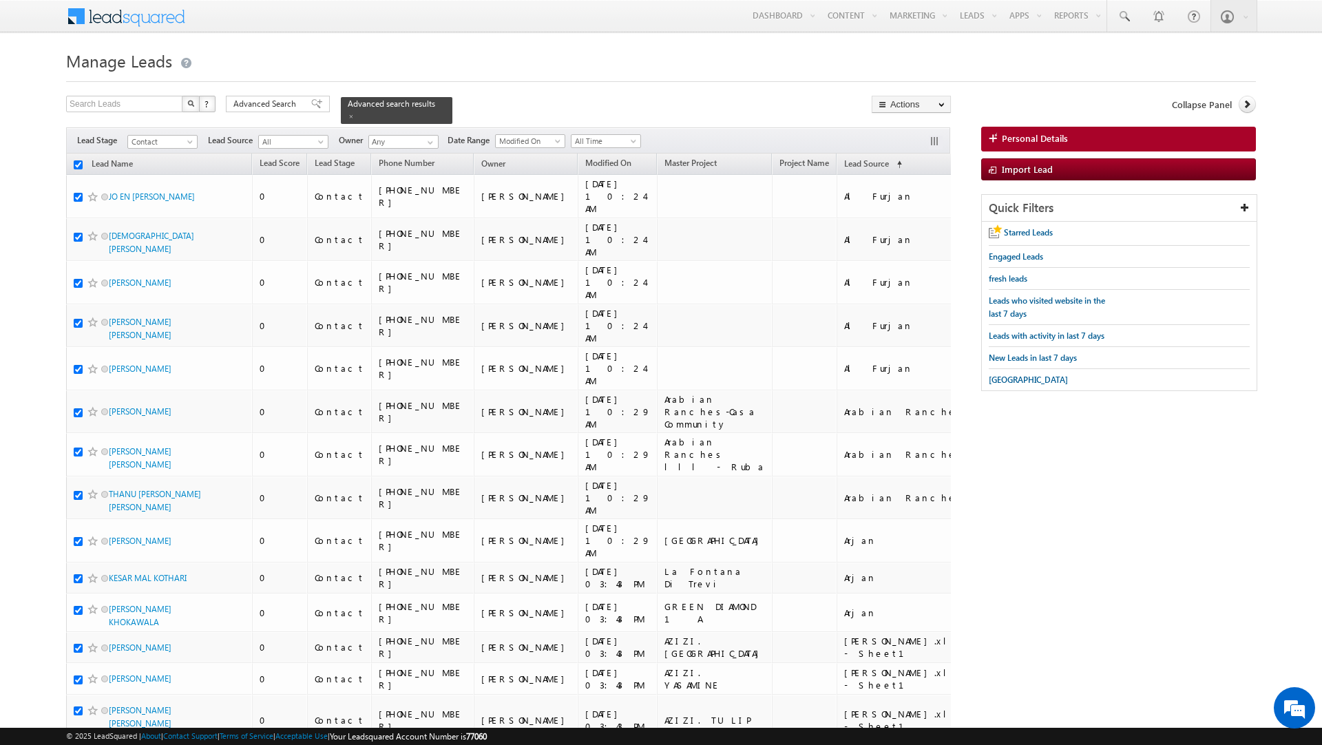
checkbox input "true"
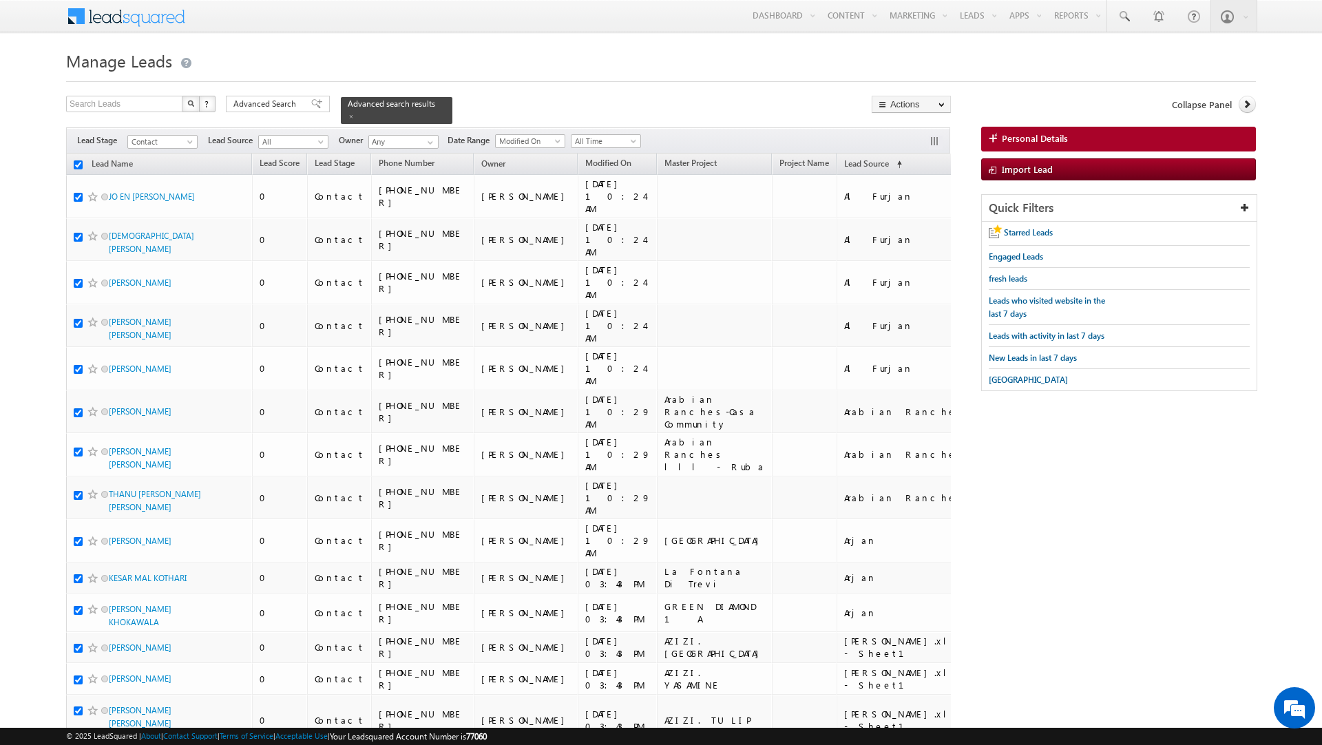
checkbox input "true"
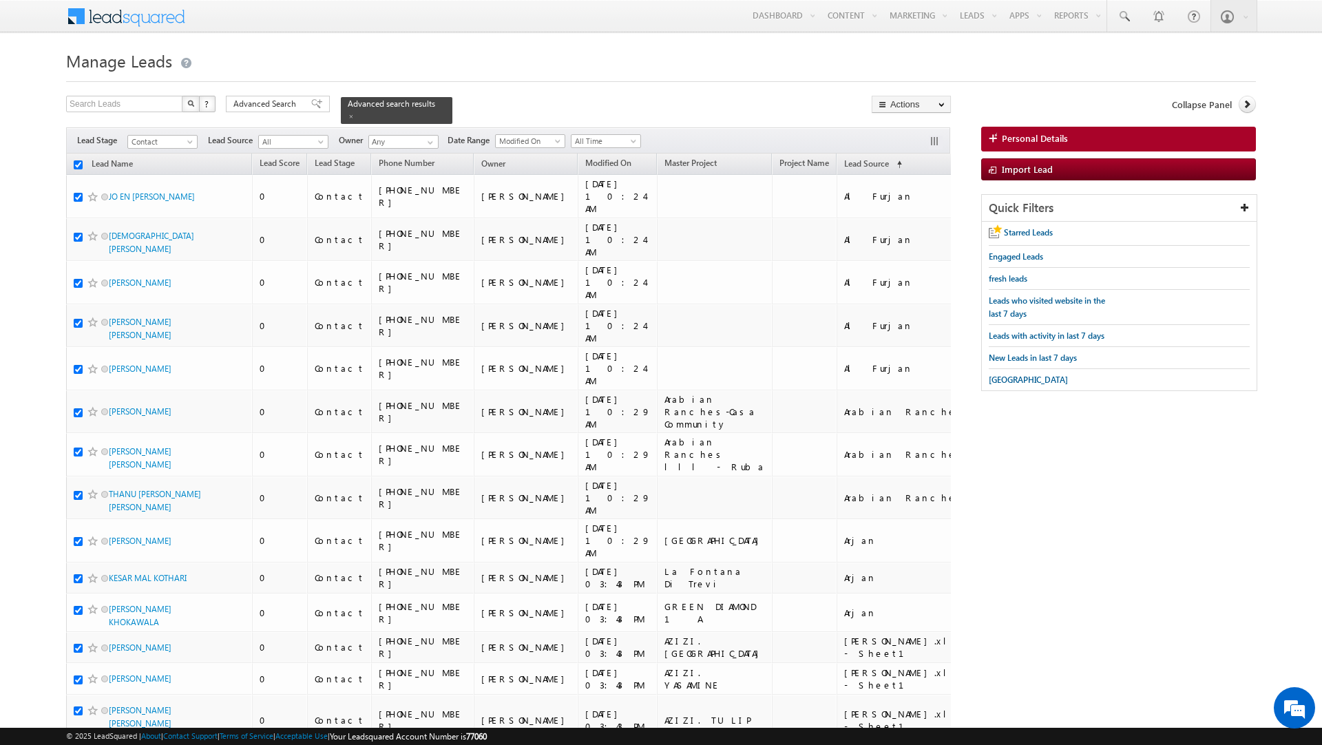
checkbox input "true"
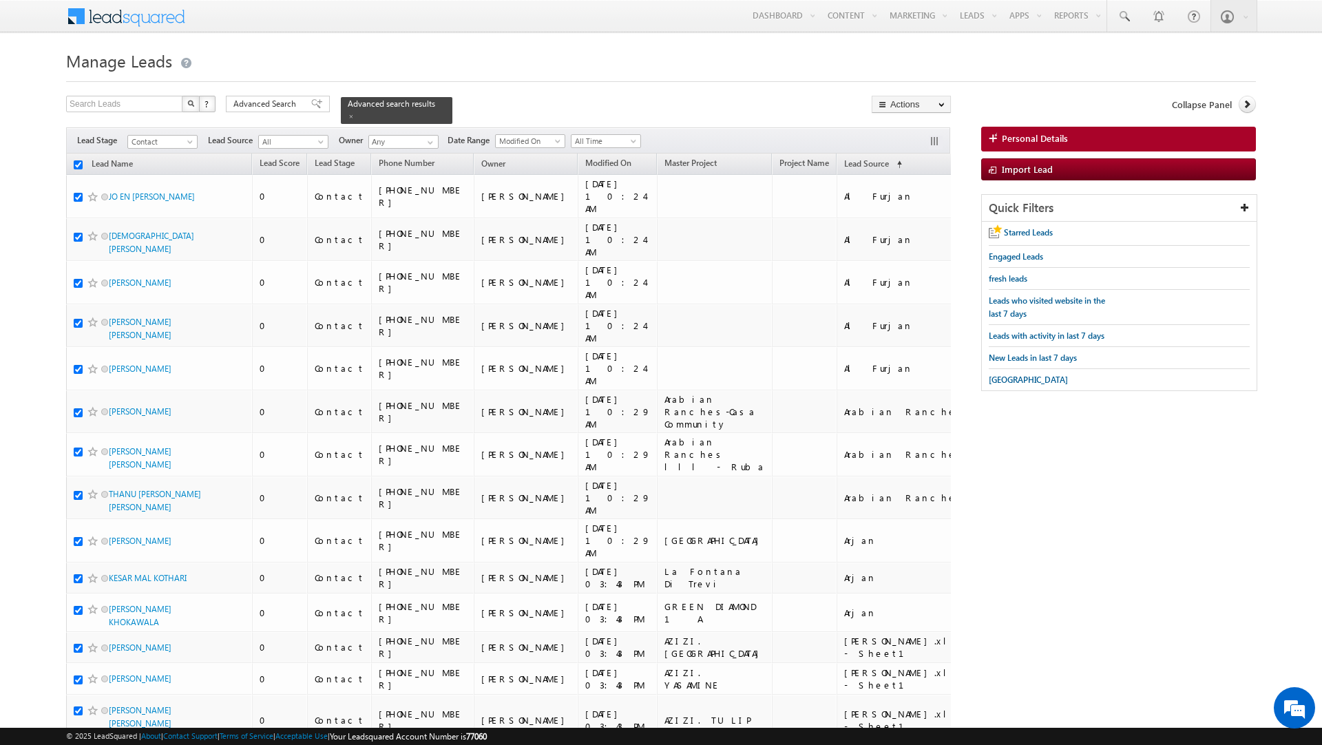
checkbox input "true"
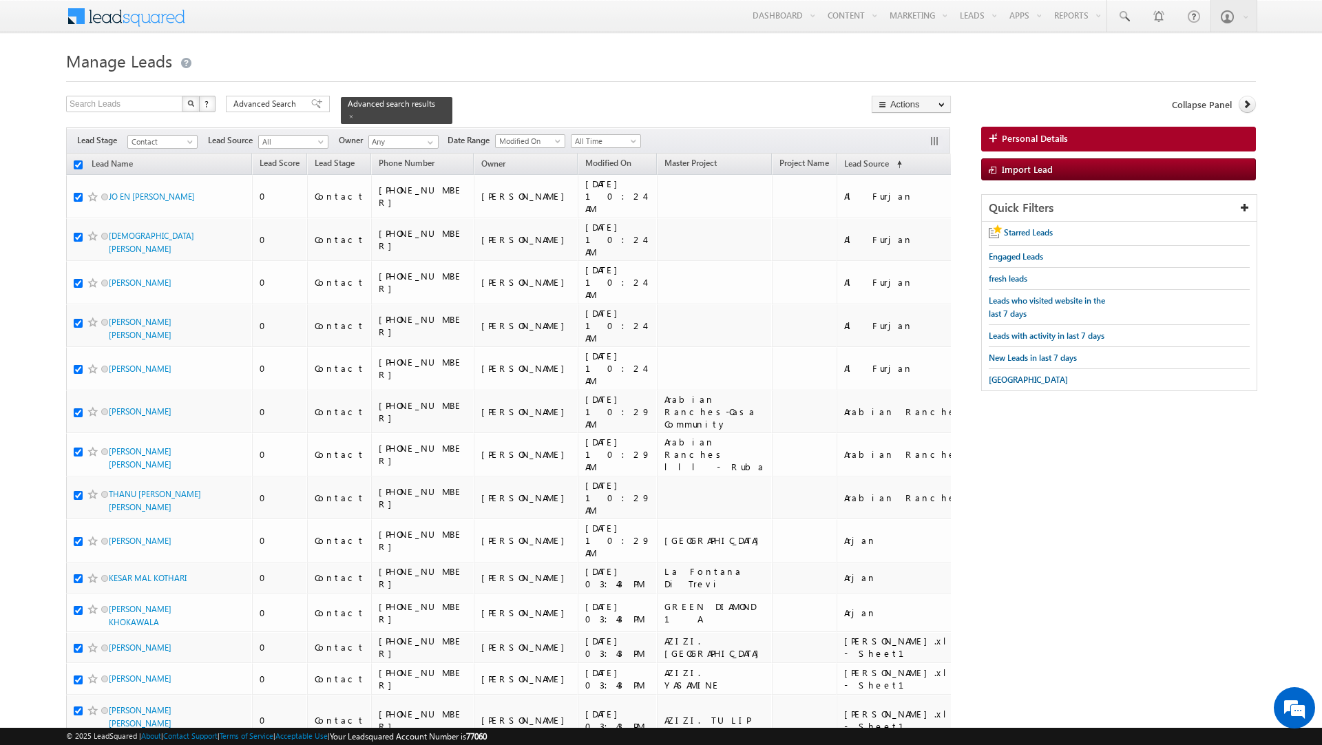
checkbox input "true"
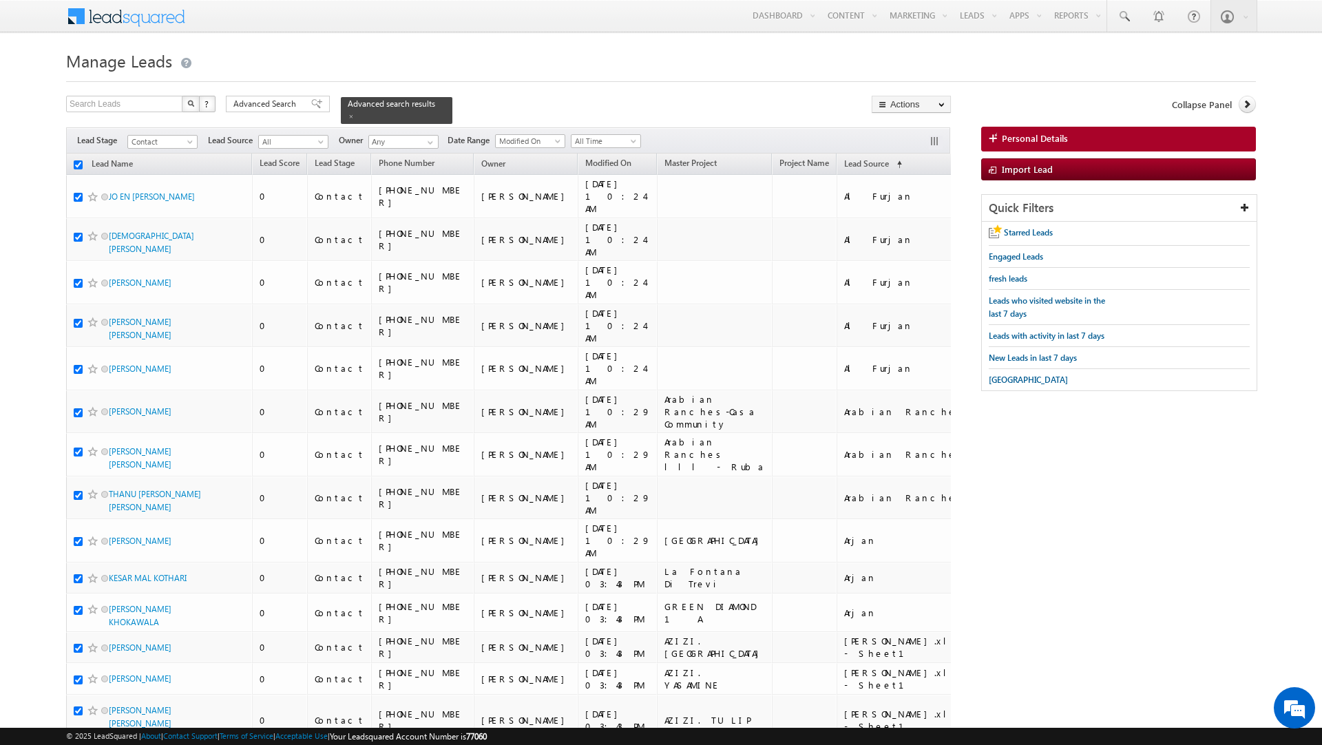
checkbox input "true"
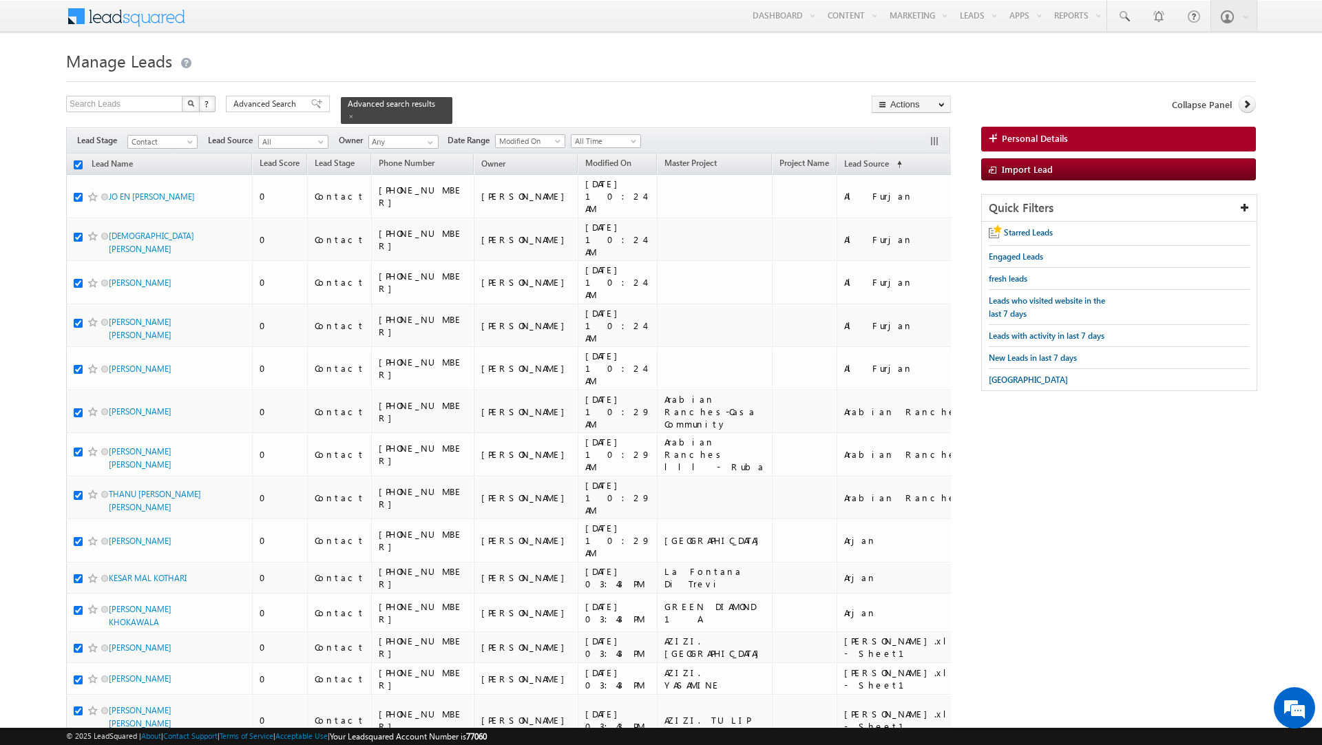
checkbox input "true"
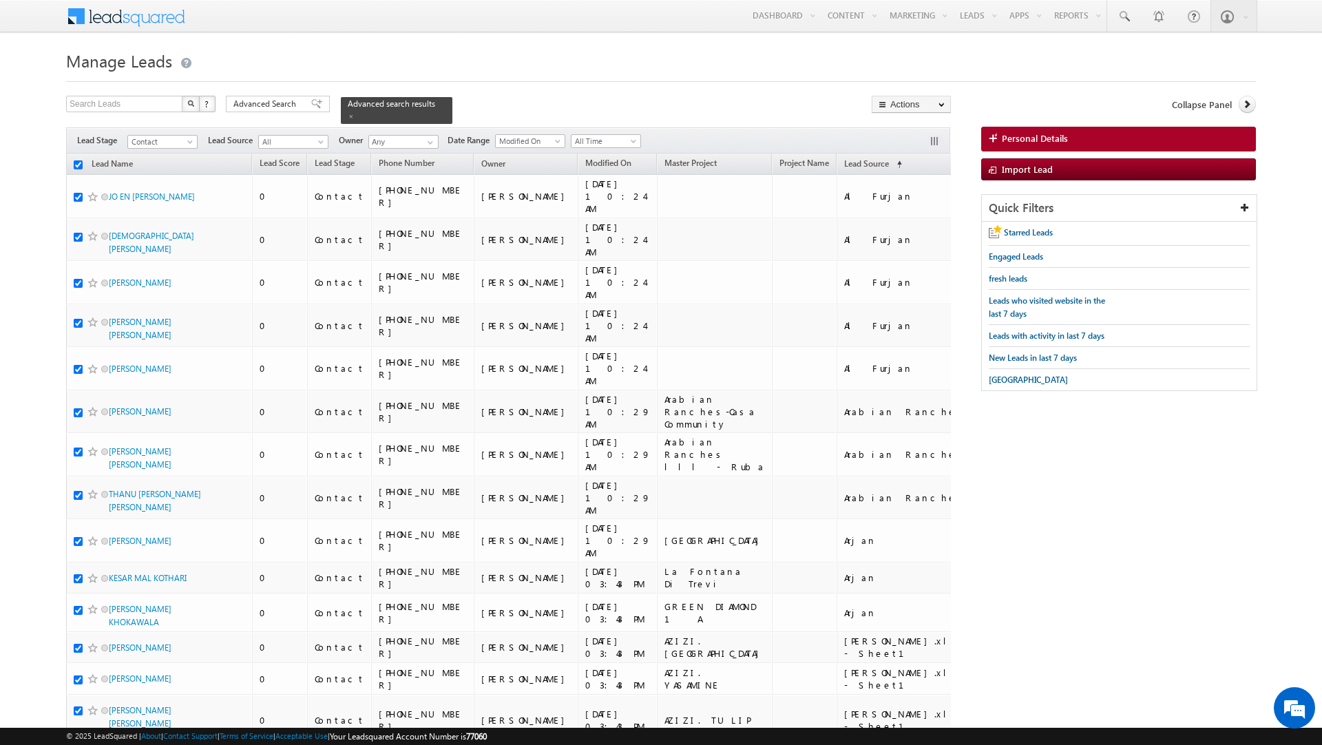
checkbox input "true"
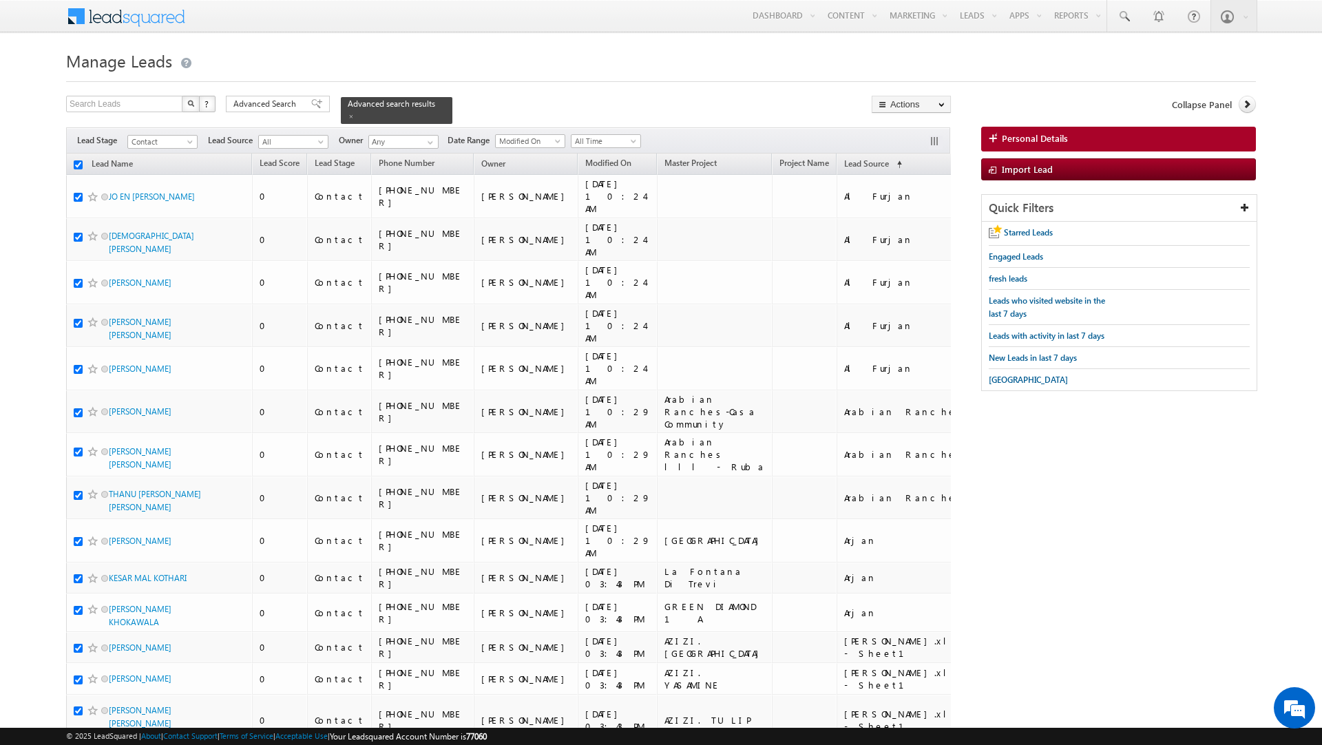
checkbox input "true"
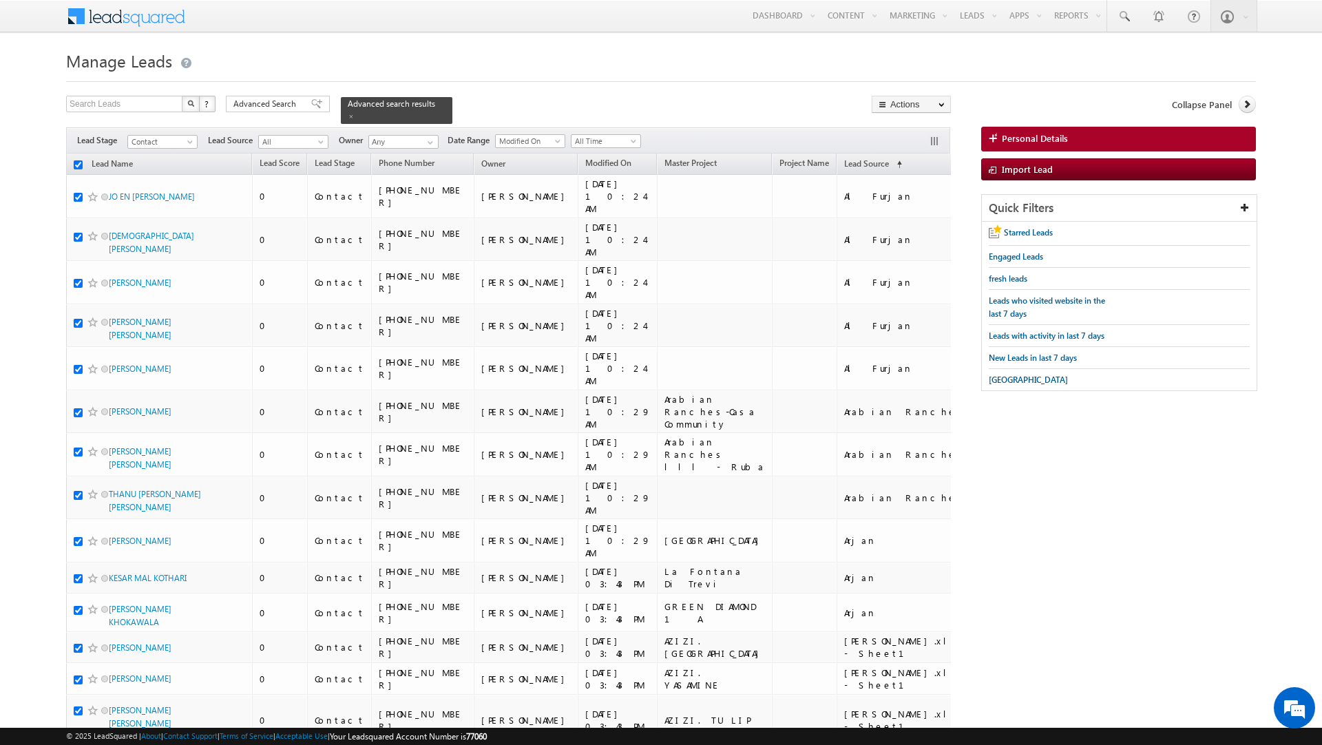
checkbox input "true"
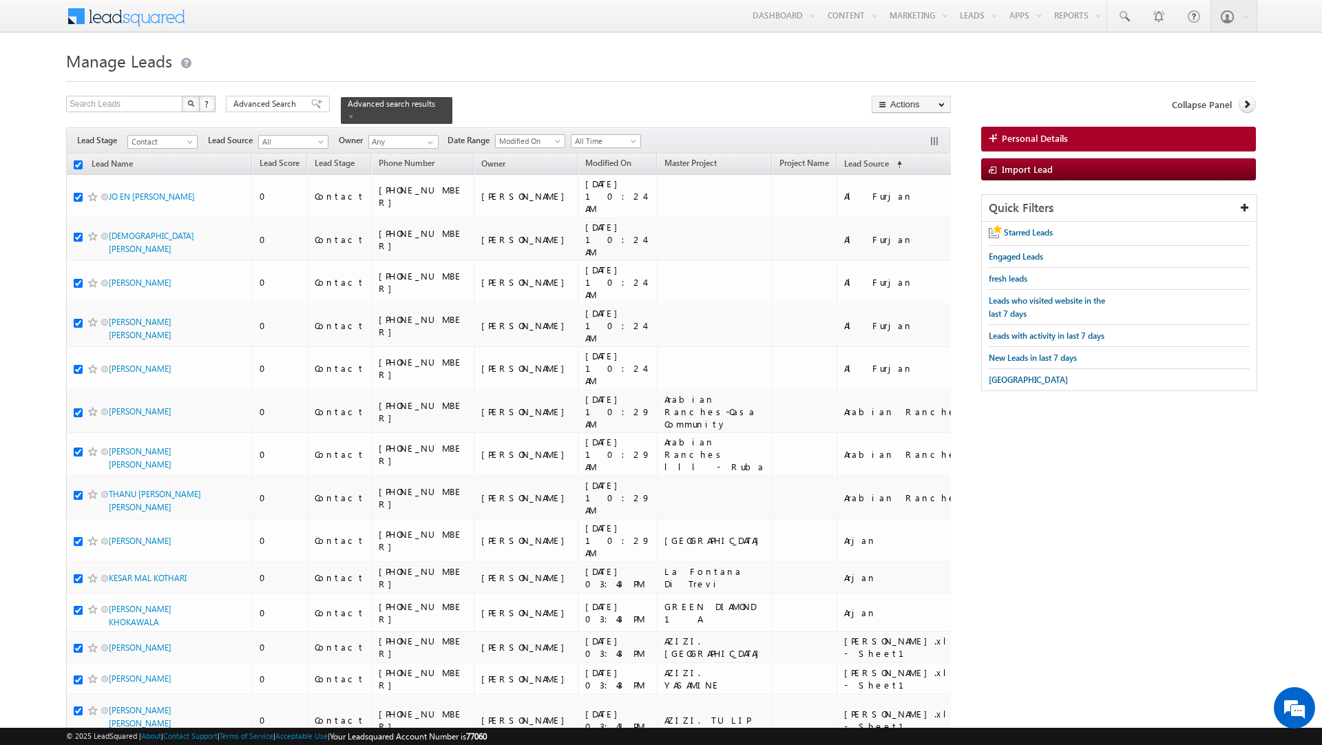
checkbox input "true"
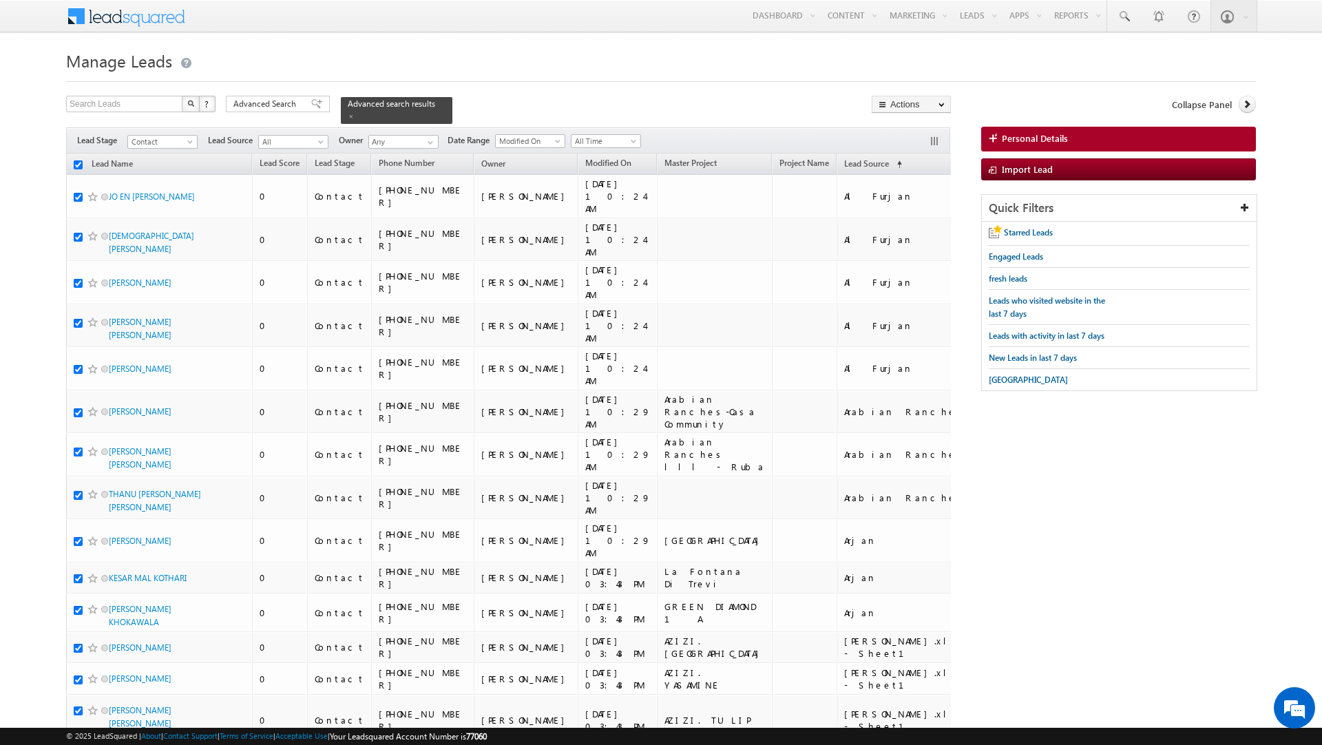
checkbox input "true"
click at [929, 223] on link "Change Owner" at bounding box center [911, 223] width 78 height 17
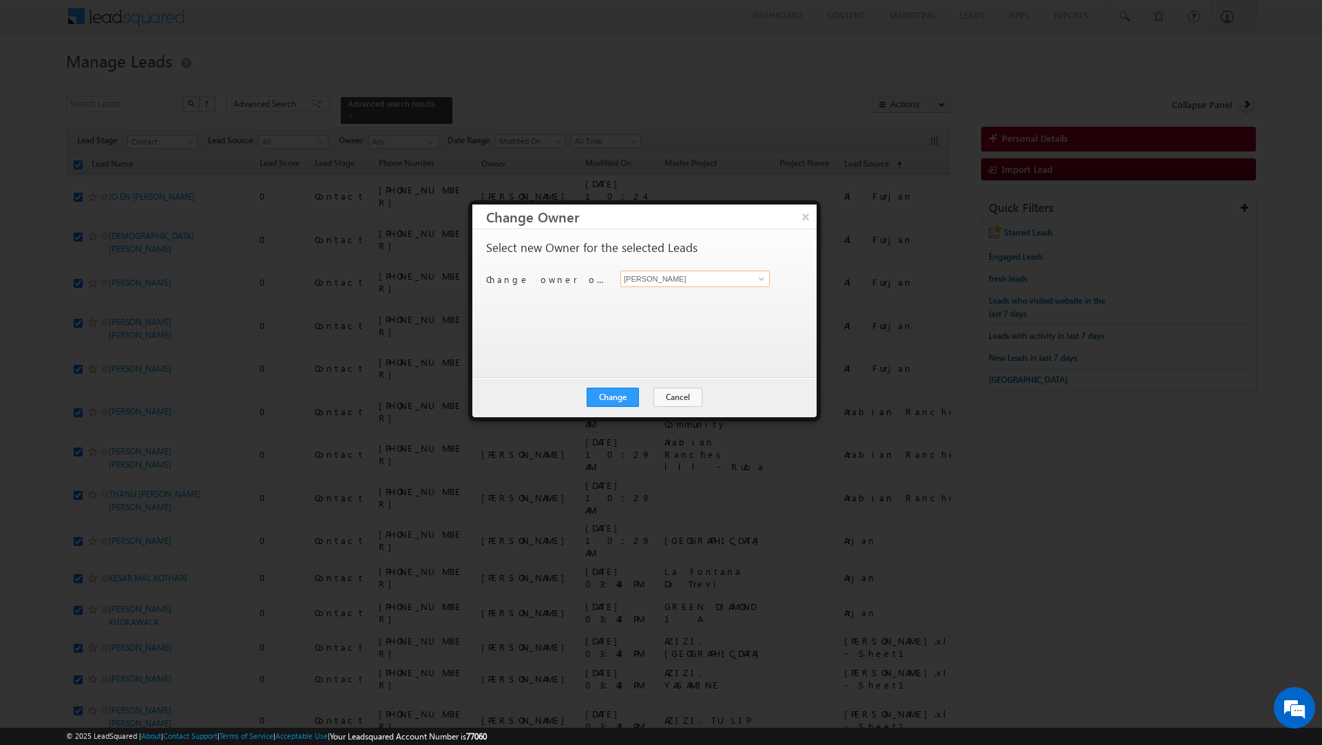
click at [695, 279] on input "[PERSON_NAME]" at bounding box center [694, 279] width 149 height 17
click at [668, 304] on span "[PERSON_NAME][EMAIL_ADDRESS][DOMAIN_NAME]" at bounding box center [688, 306] width 124 height 10
click at [626, 393] on button "Change" at bounding box center [612, 397] width 52 height 19
click at [645, 395] on button "Close" at bounding box center [646, 397] width 44 height 19
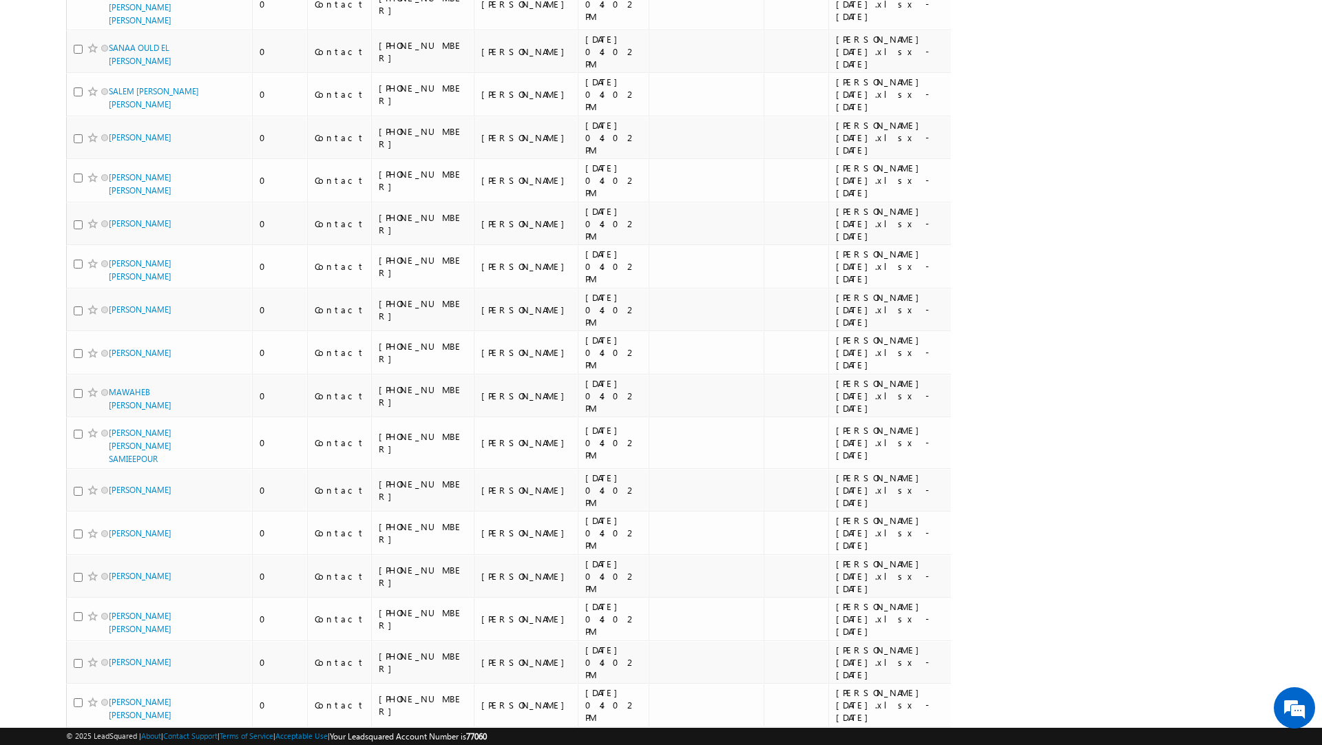
scroll to position [8436, 0]
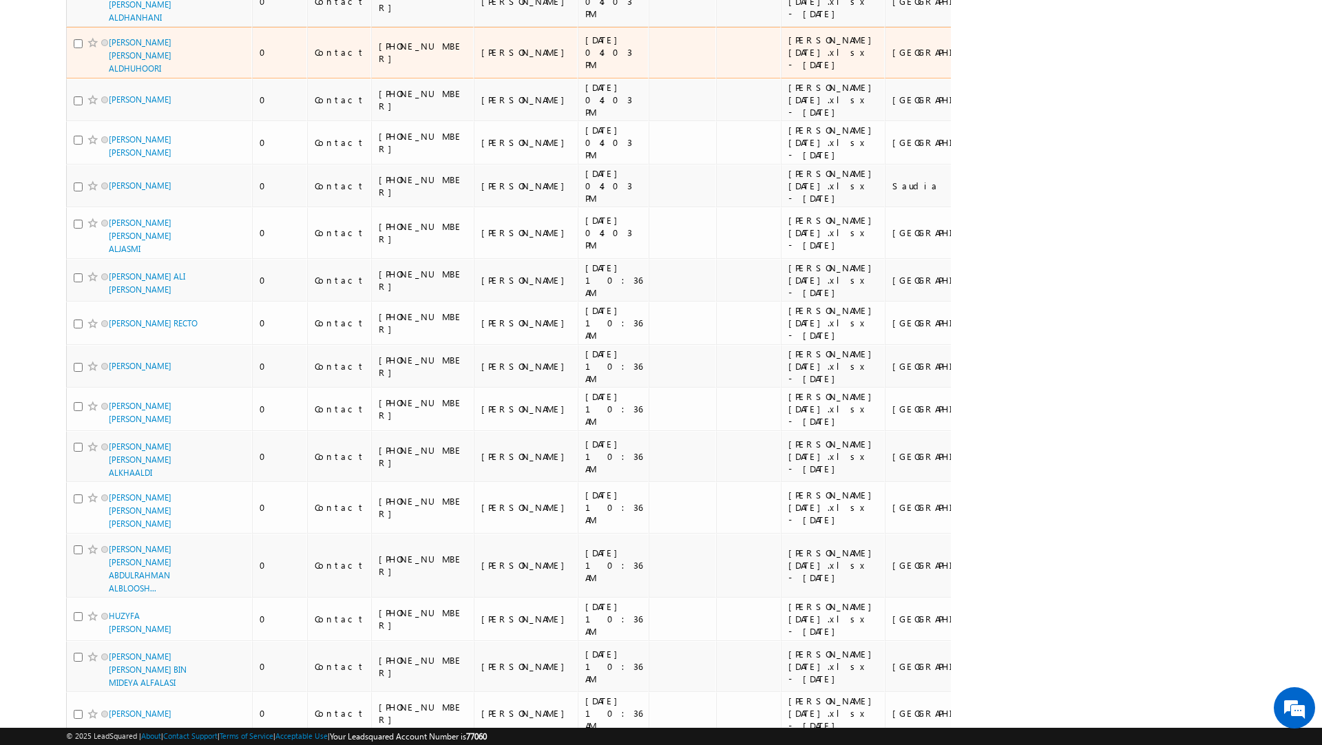
scroll to position [8539, 0]
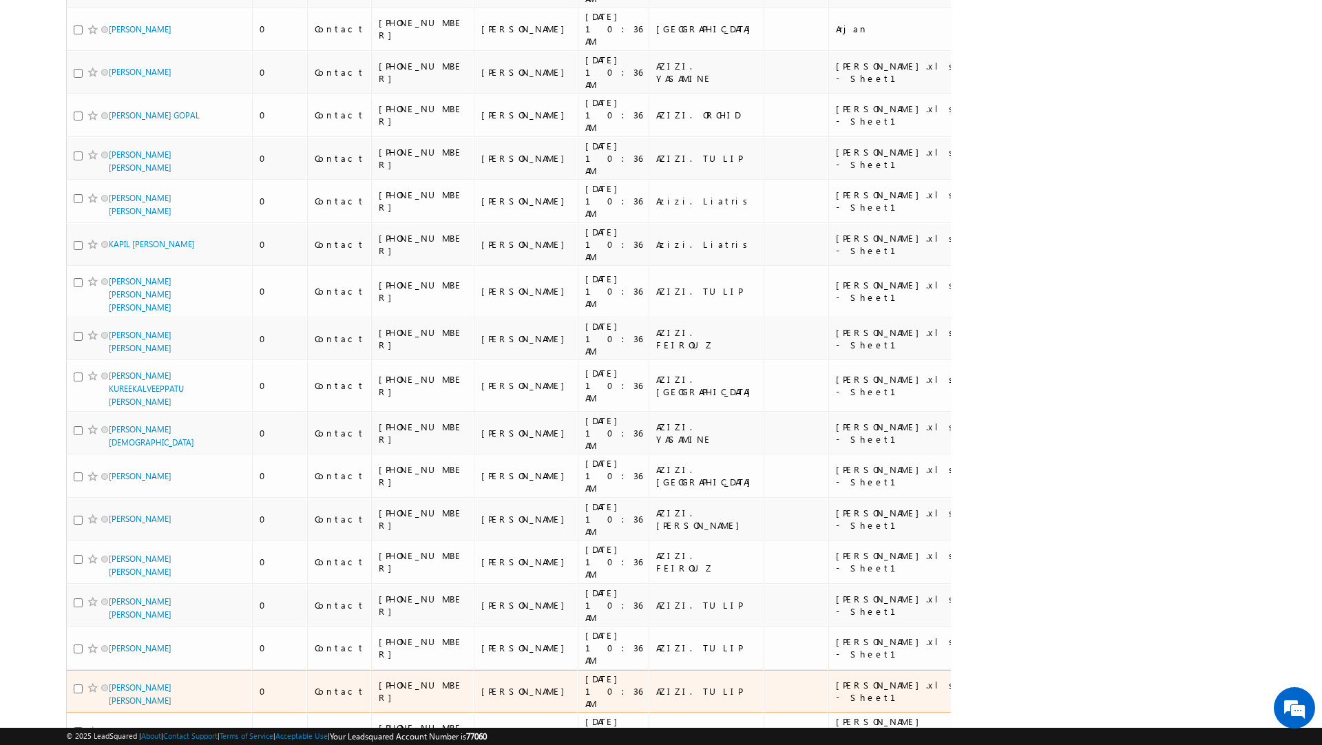
scroll to position [0, 0]
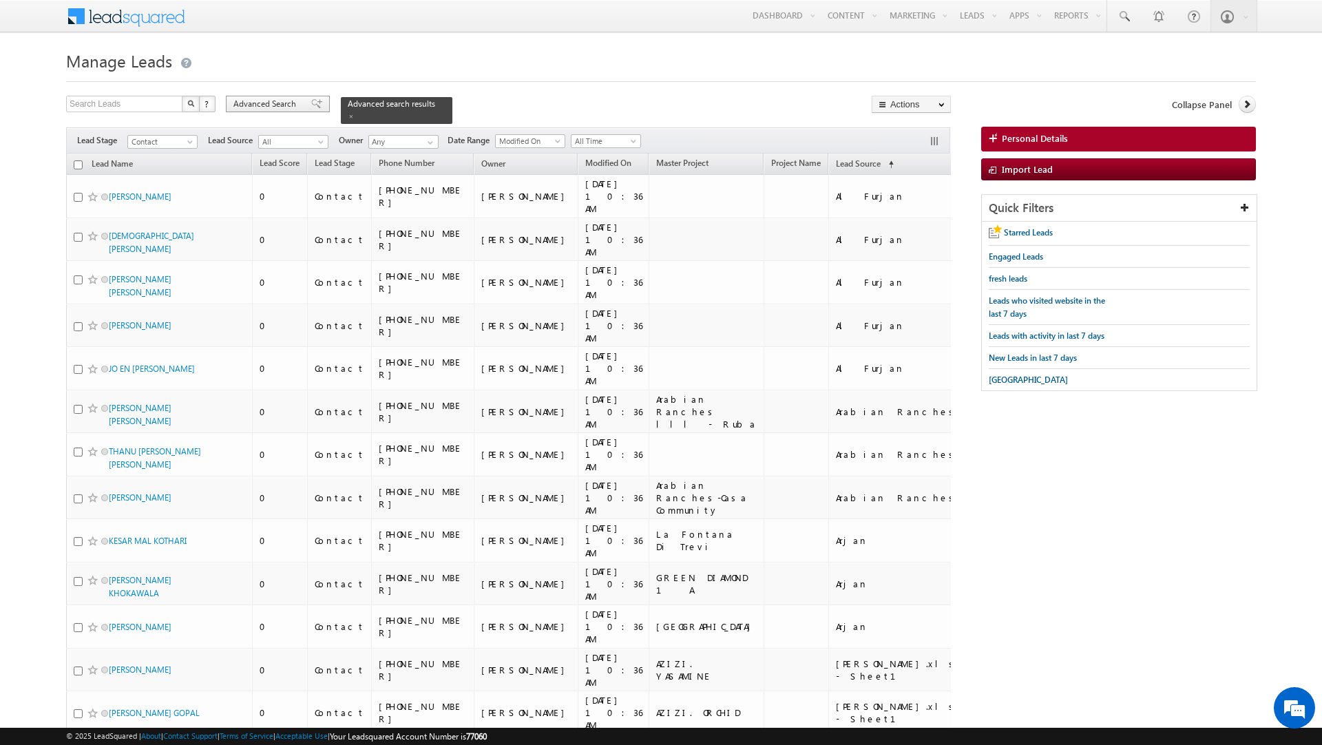
click at [304, 96] on div "Advanced Search" at bounding box center [278, 104] width 104 height 17
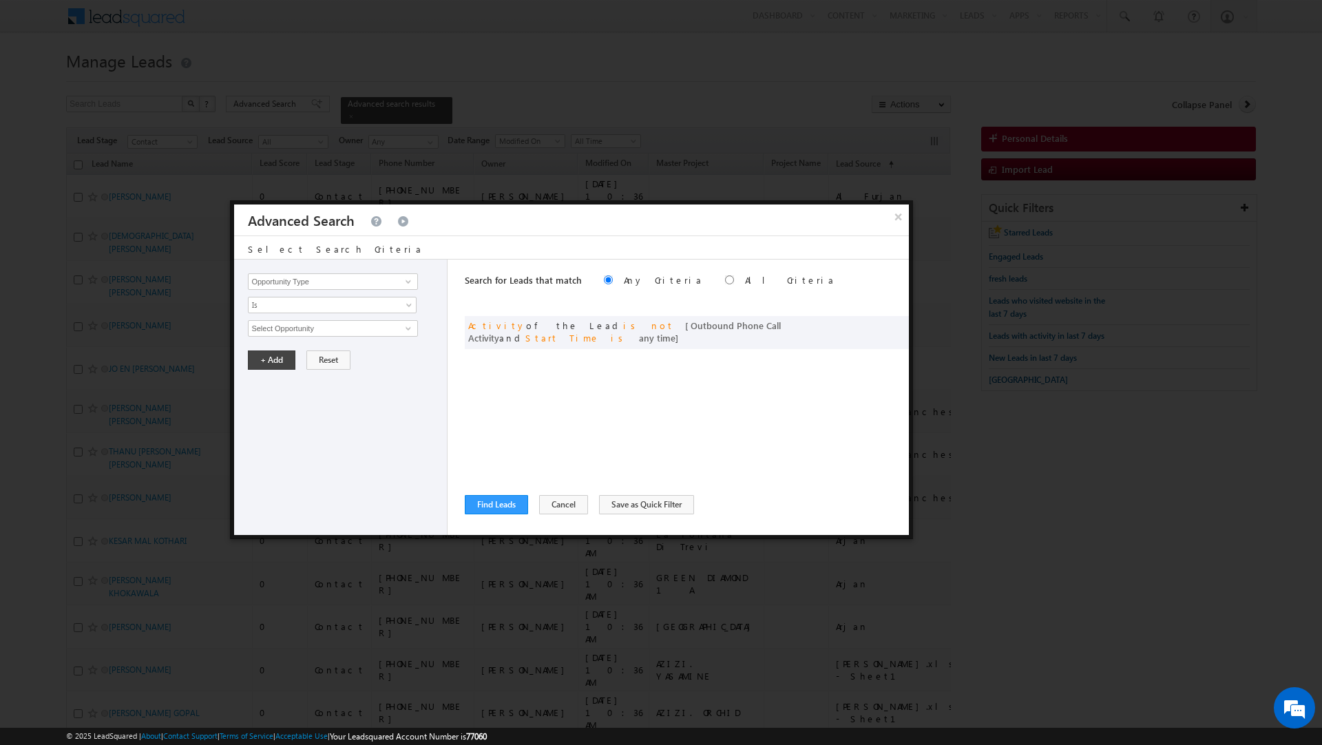
click at [324, 272] on div "Opportunity Type Lead Activity Task Sales Group Prospect Id Address 1 Address 2…" at bounding box center [340, 396] width 213 height 275
click at [321, 279] on input "Opportunity Type" at bounding box center [332, 281] width 169 height 17
click at [299, 328] on link "Modified On" at bounding box center [332, 325] width 169 height 16
type input "Modified On"
click at [291, 306] on span "Is" at bounding box center [322, 305] width 149 height 12
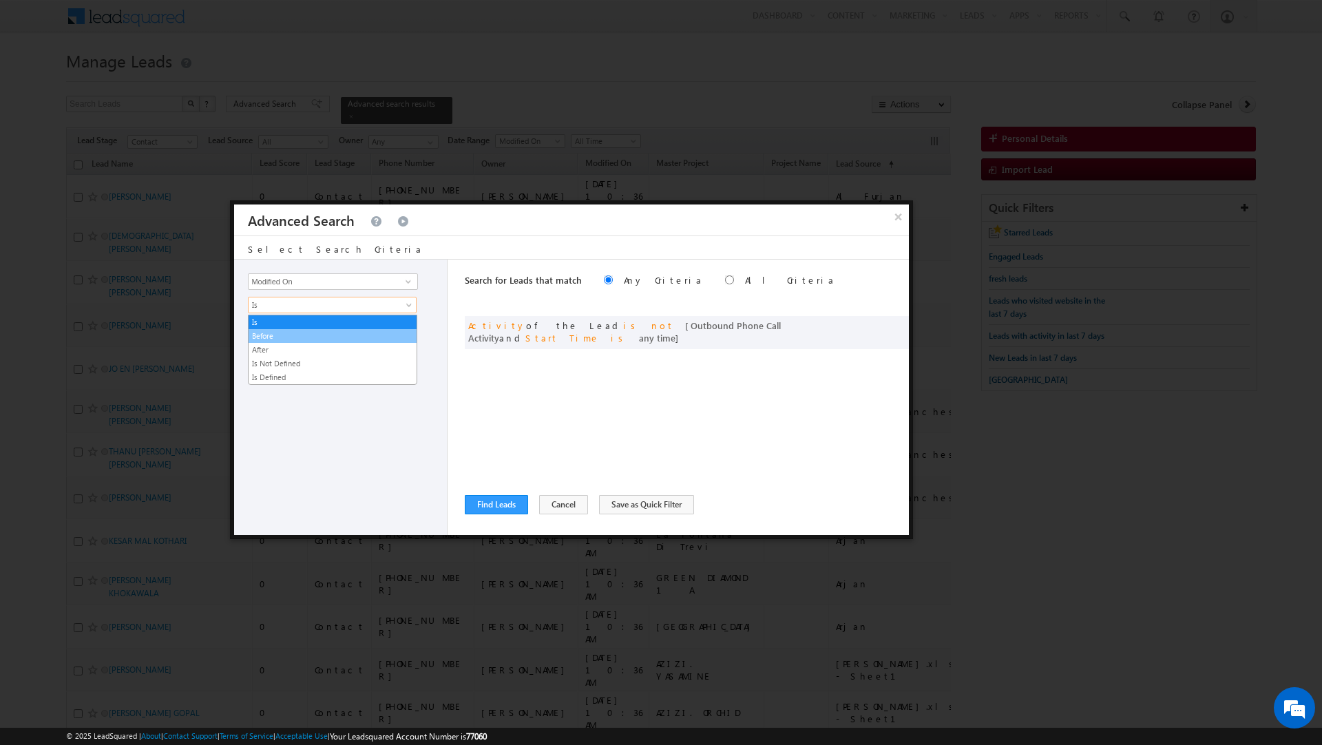
click at [290, 337] on link "Before" at bounding box center [332, 336] width 168 height 12
click at [272, 358] on button "+ Add" at bounding box center [271, 359] width 47 height 19
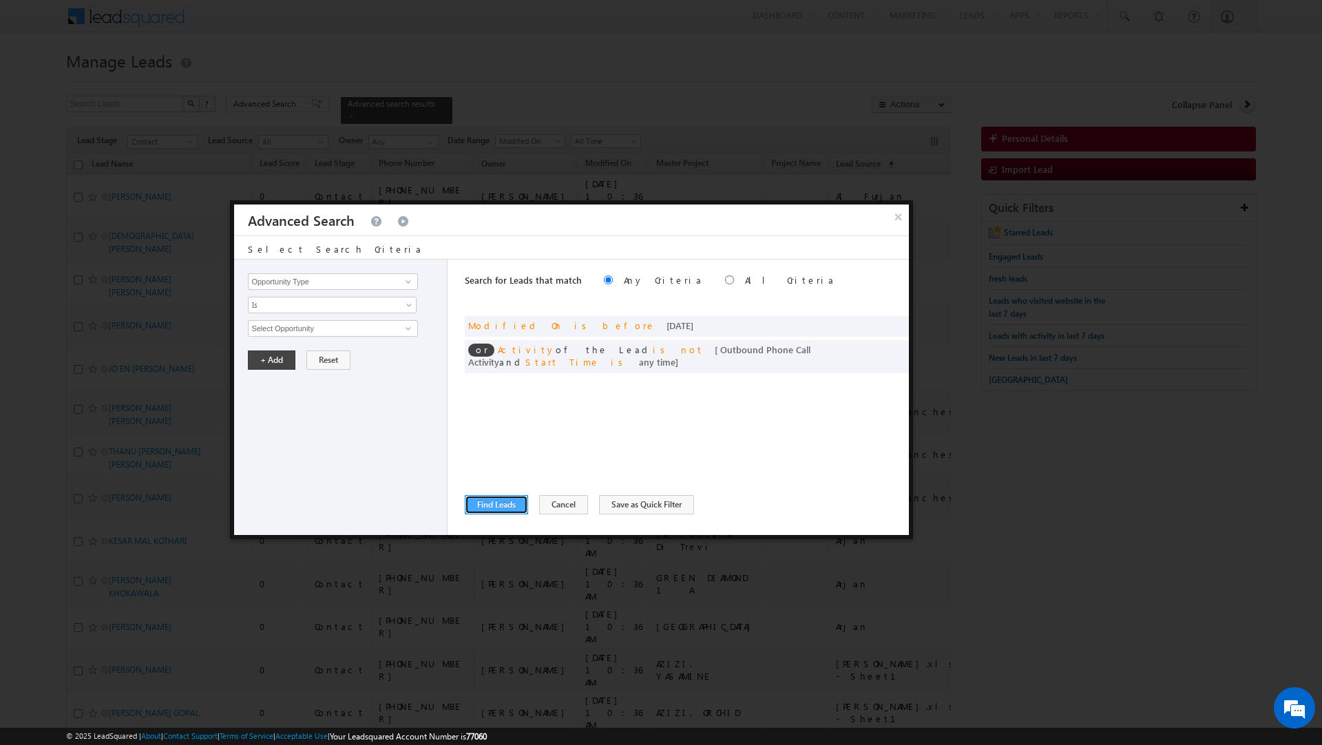
click at [506, 503] on button "Find Leads" at bounding box center [496, 504] width 63 height 19
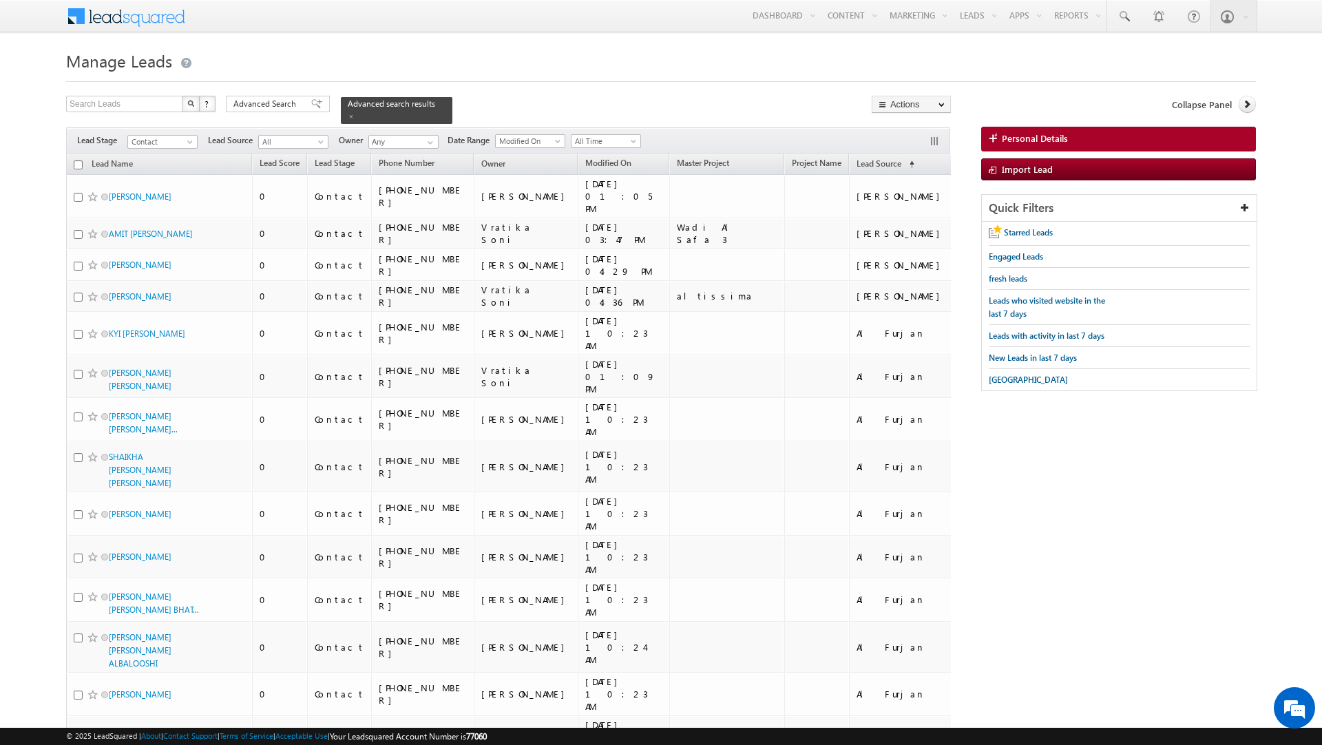
click at [76, 167] on input "checkbox" at bounding box center [78, 164] width 9 height 9
checkbox input "true"
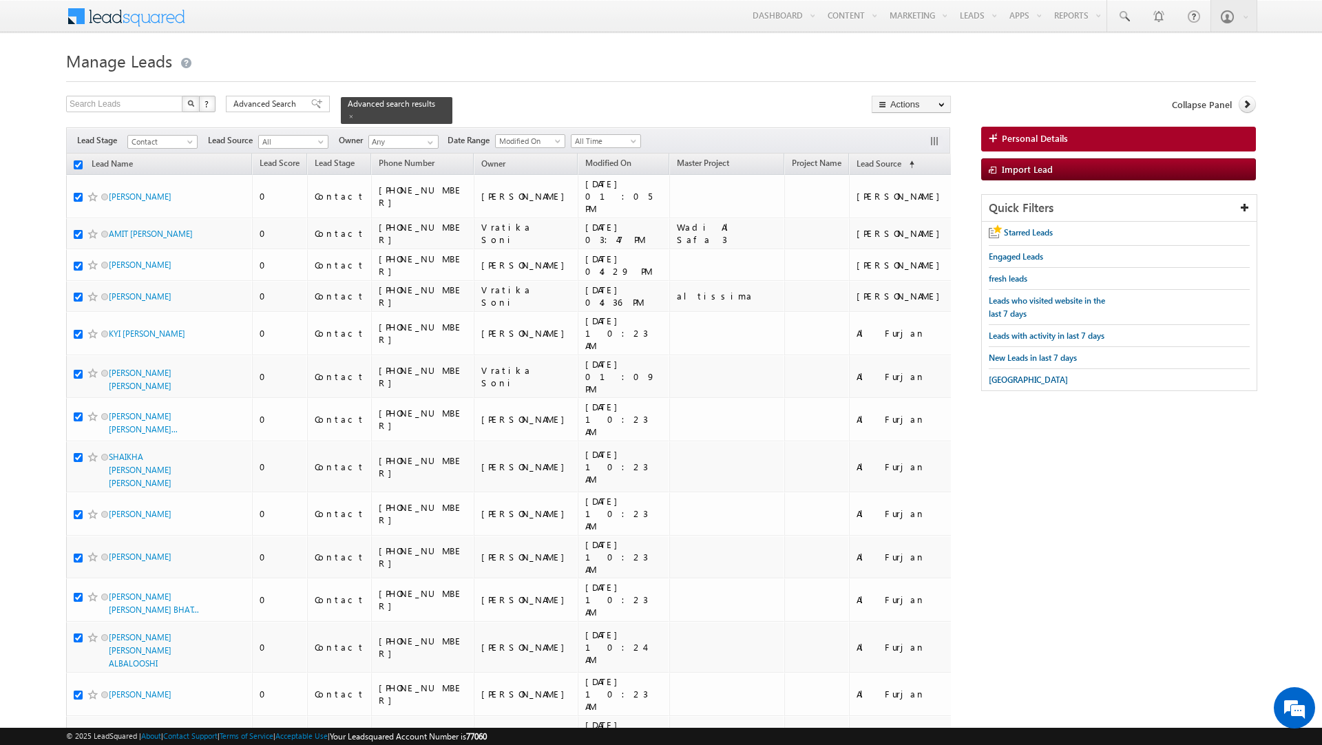
checkbox input "true"
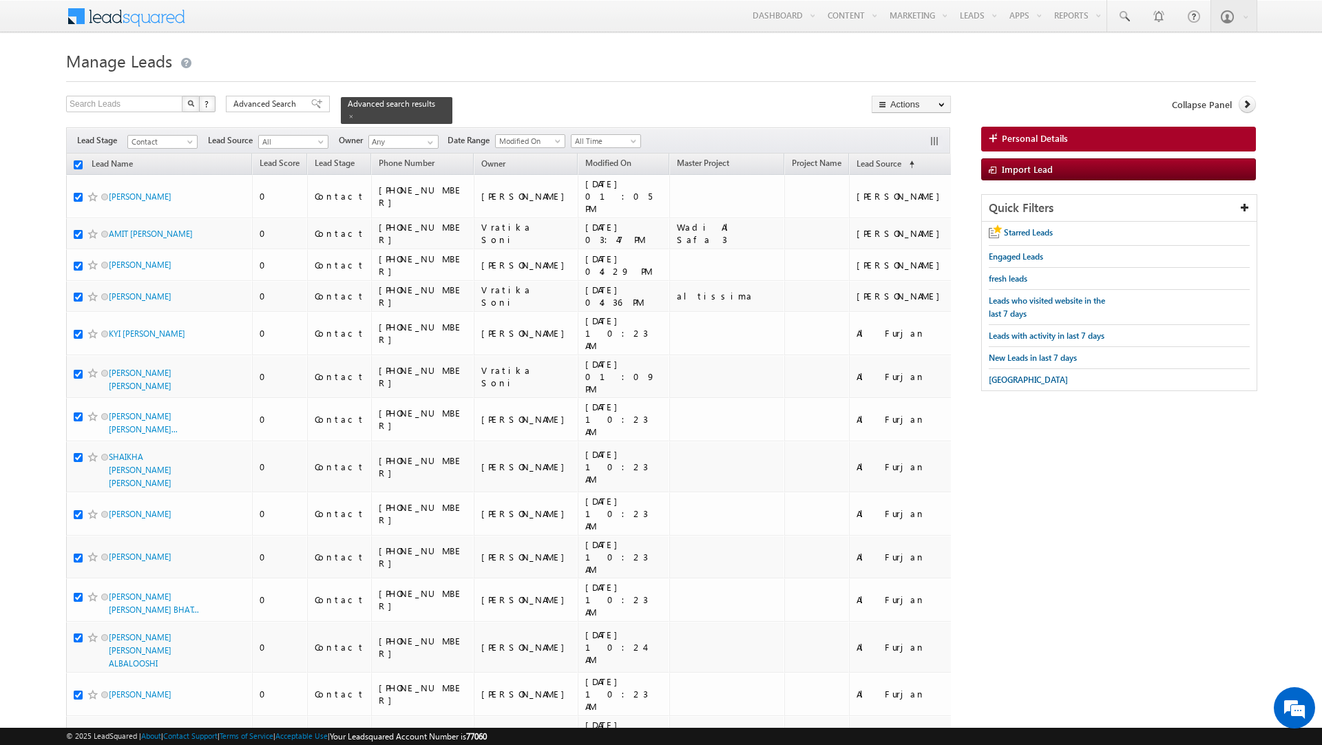
checkbox input "true"
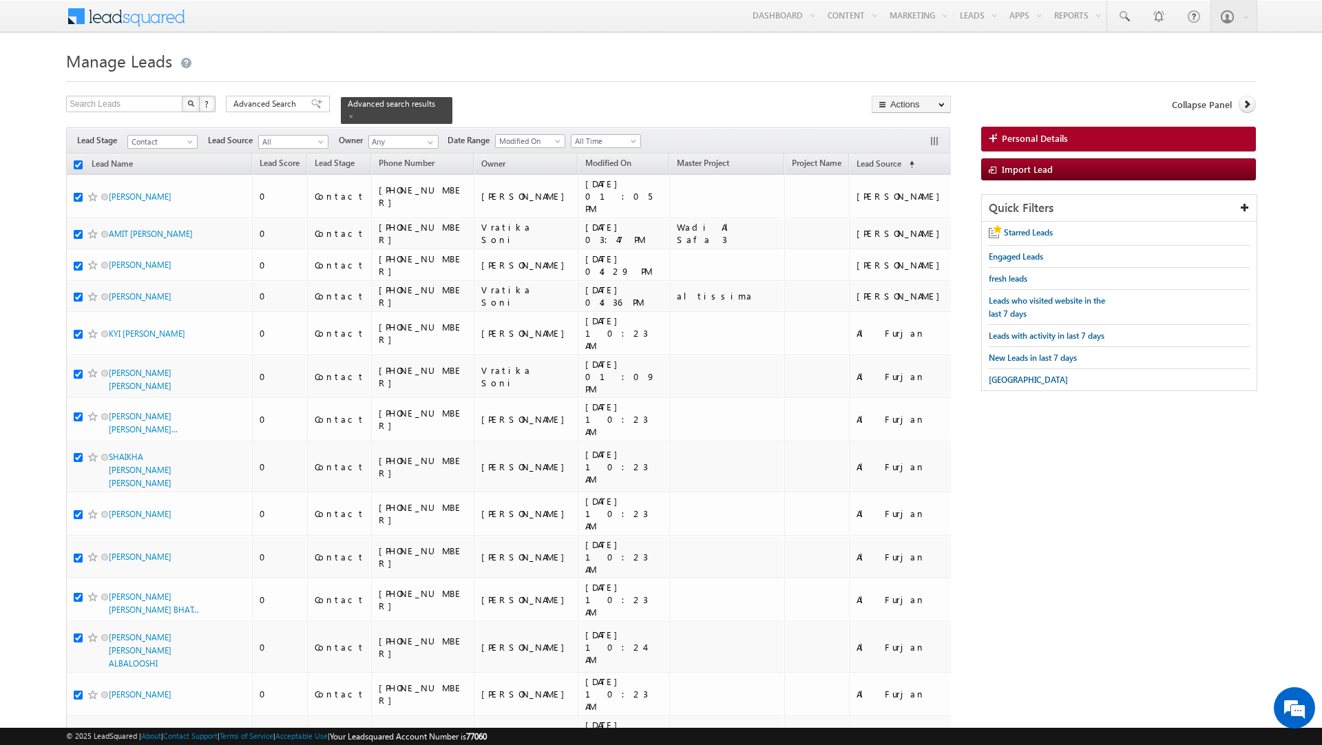
checkbox input "true"
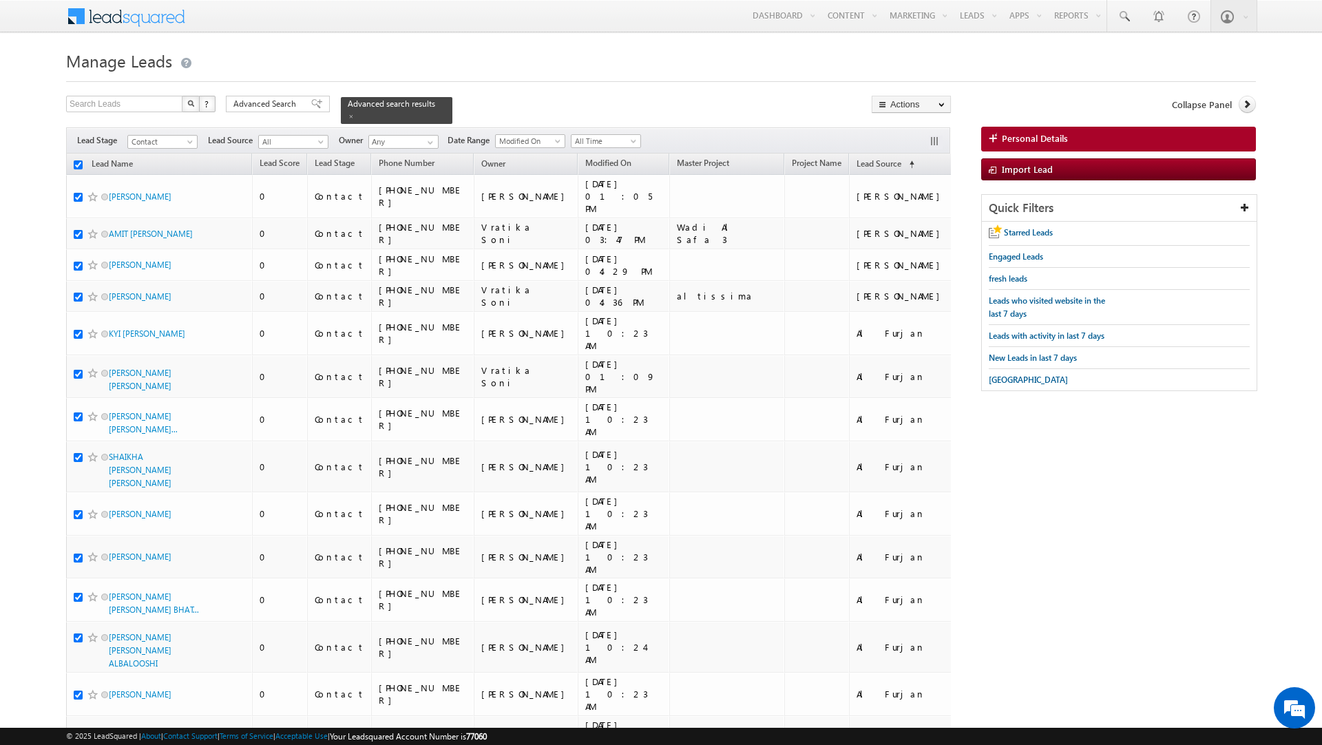
checkbox input "true"
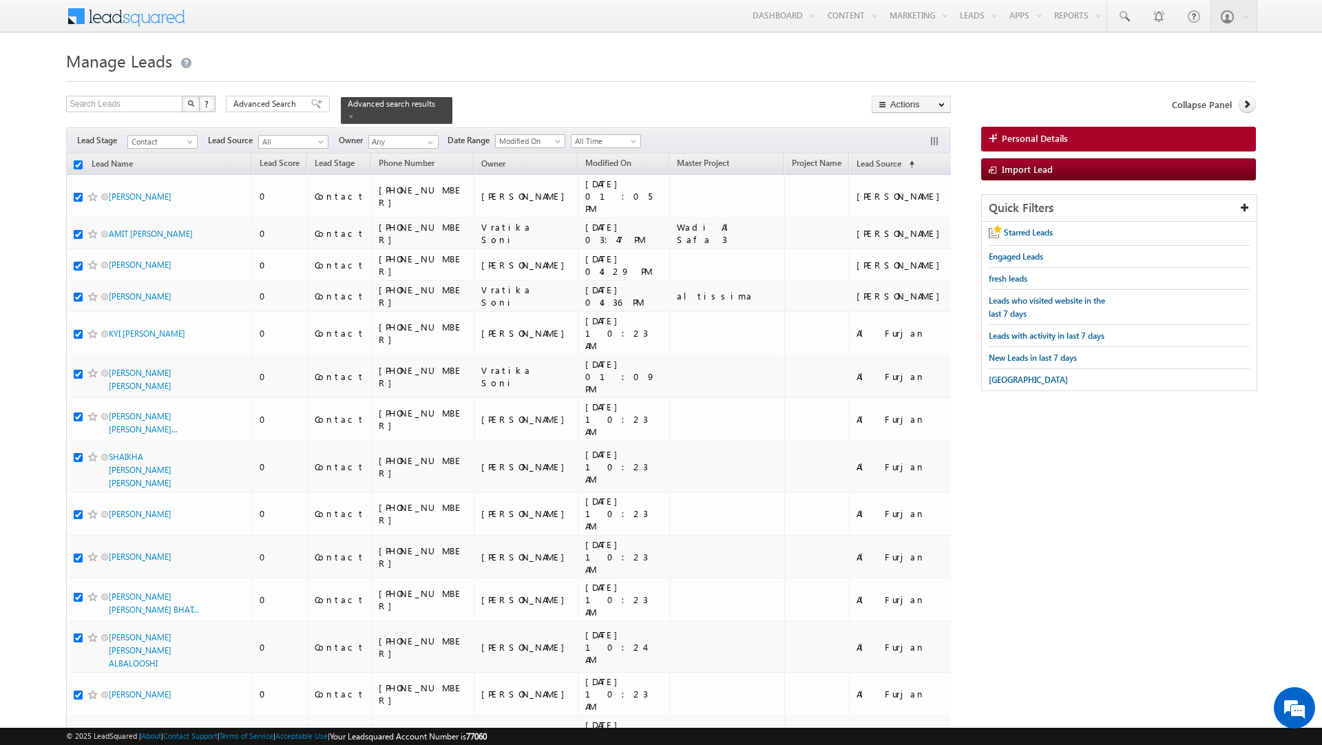
checkbox input "true"
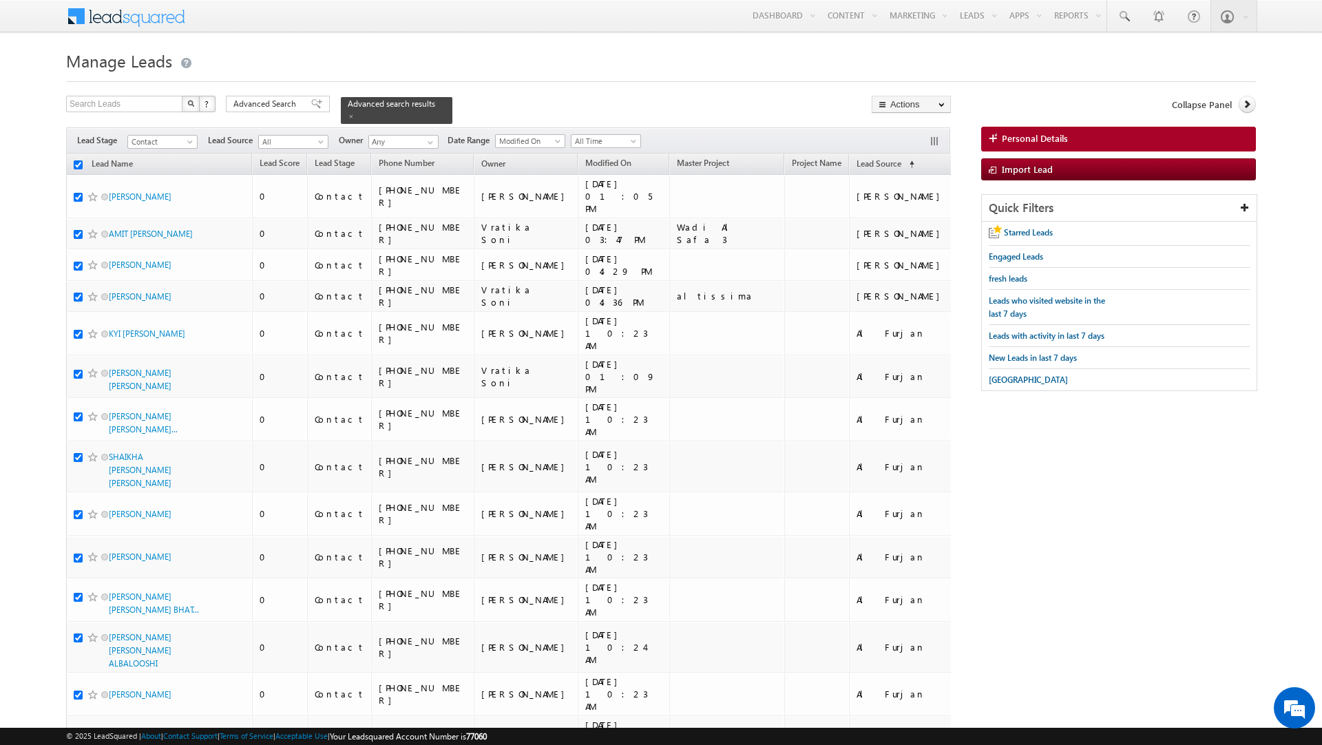
checkbox input "true"
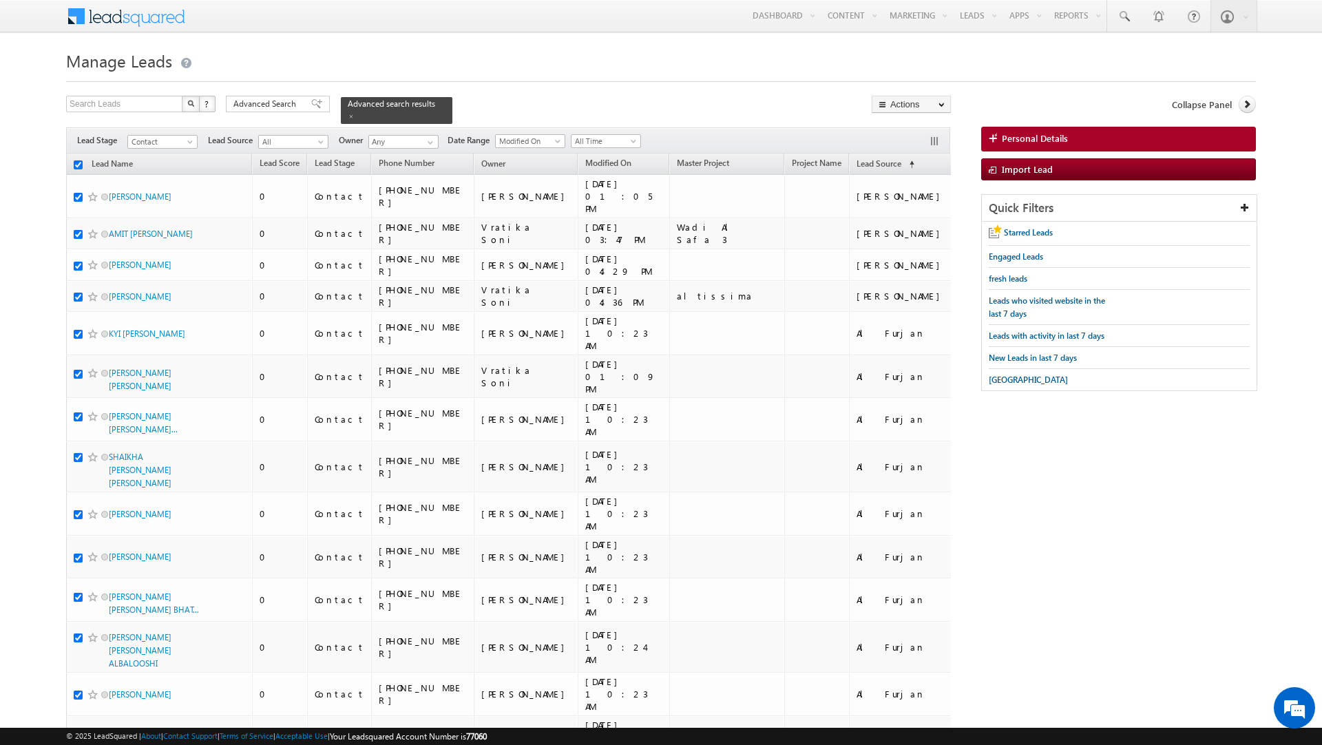
checkbox input "true"
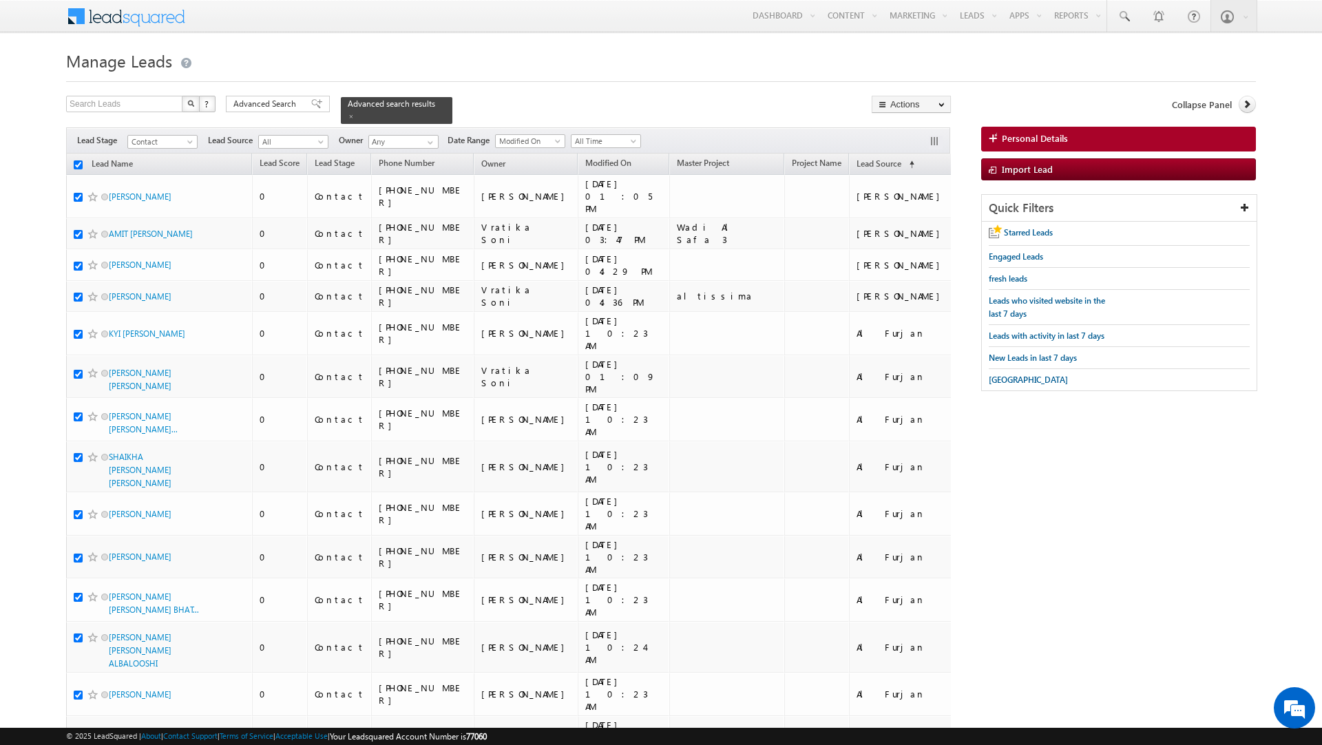
checkbox input "true"
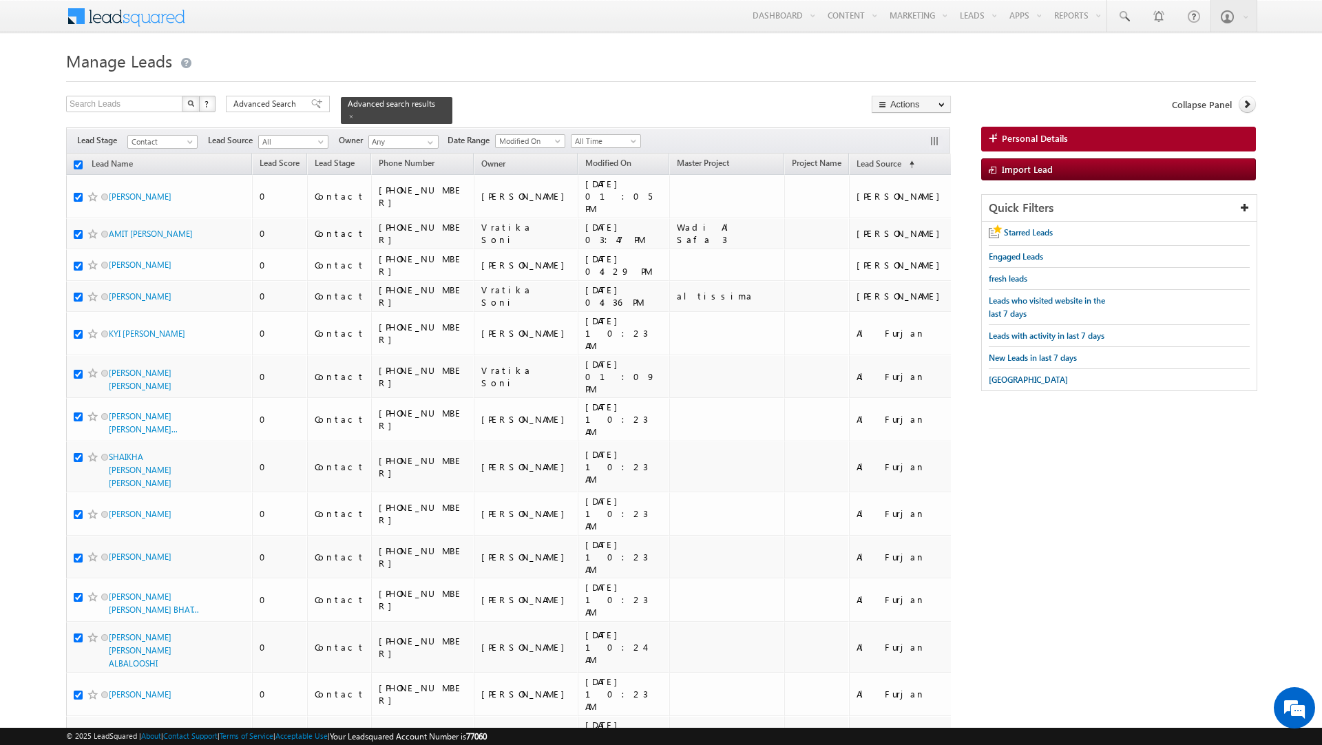
checkbox input "true"
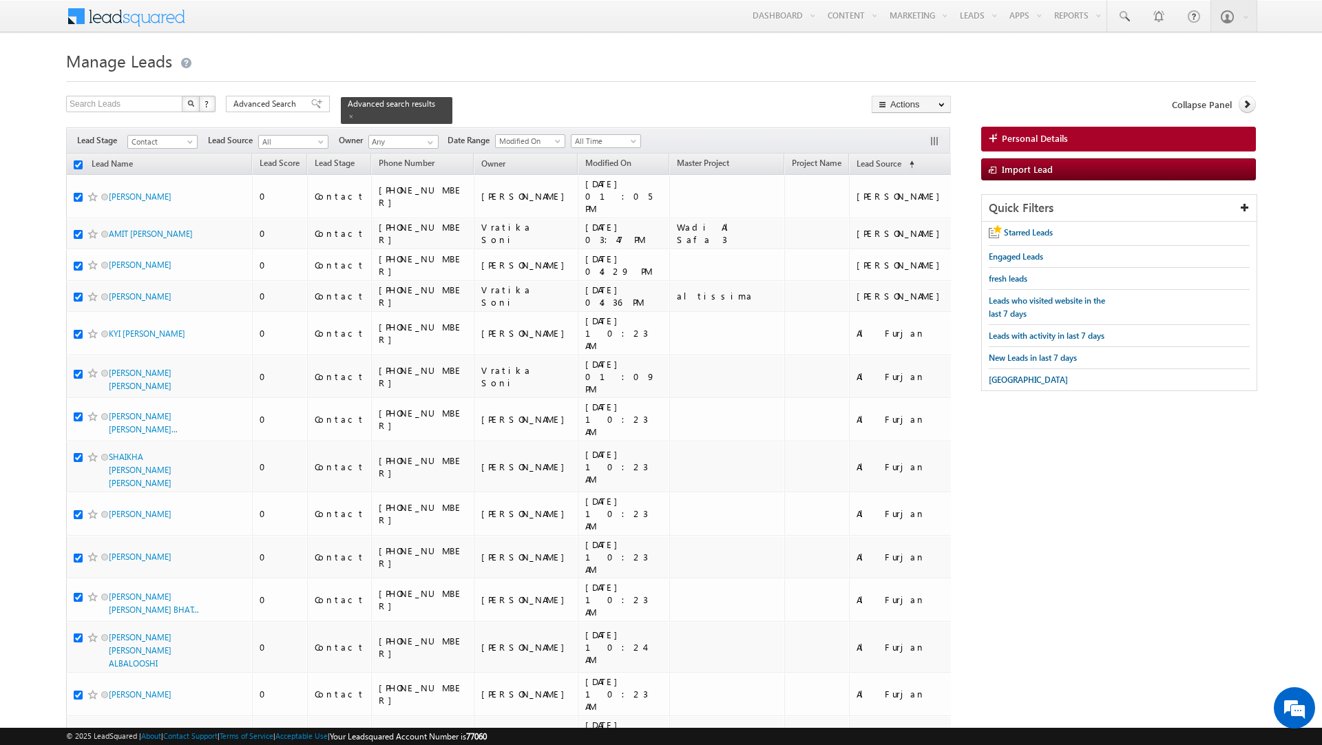
checkbox input "true"
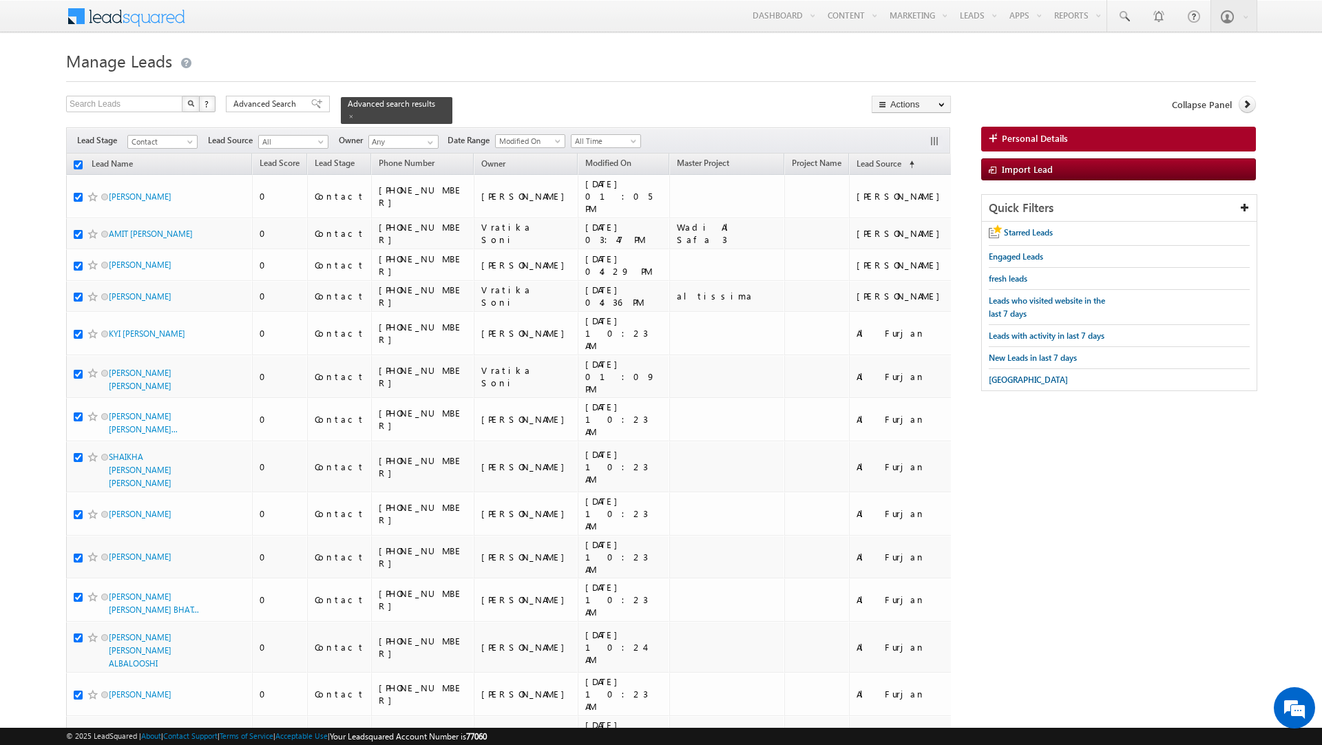
checkbox input "true"
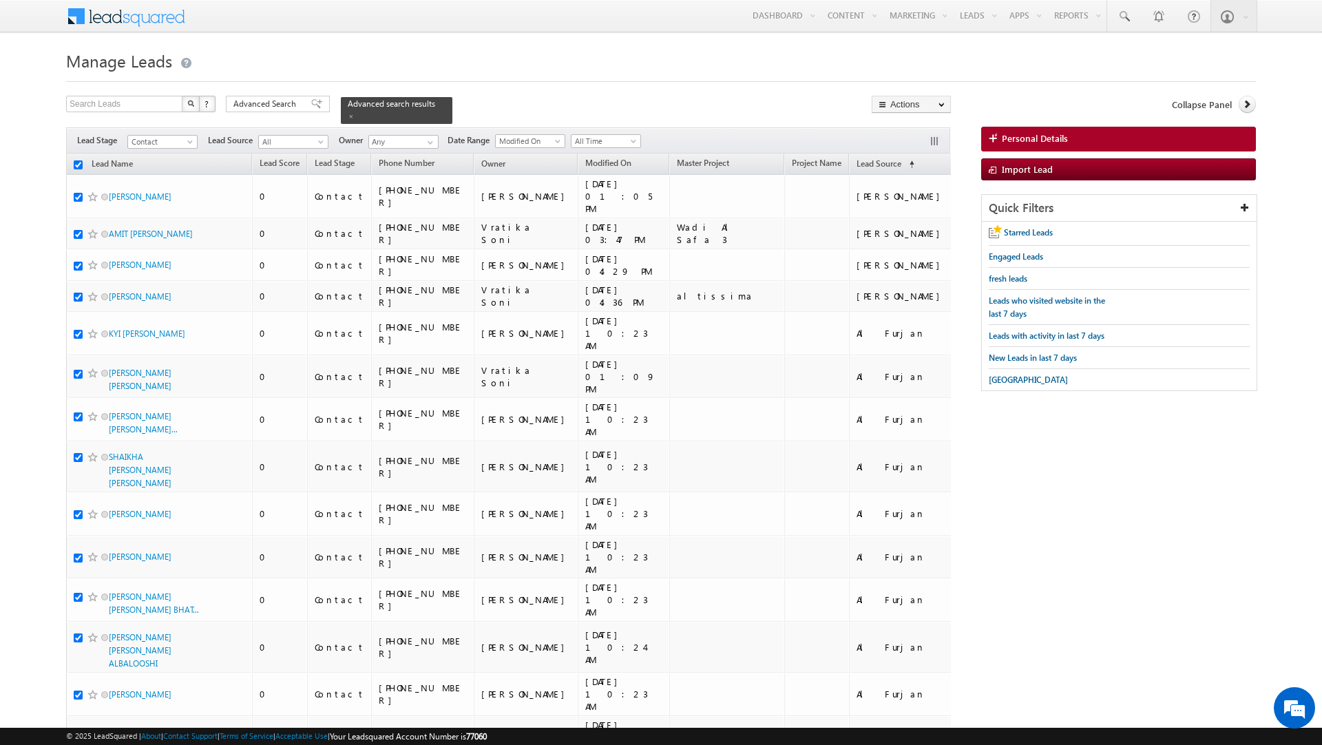
checkbox input "true"
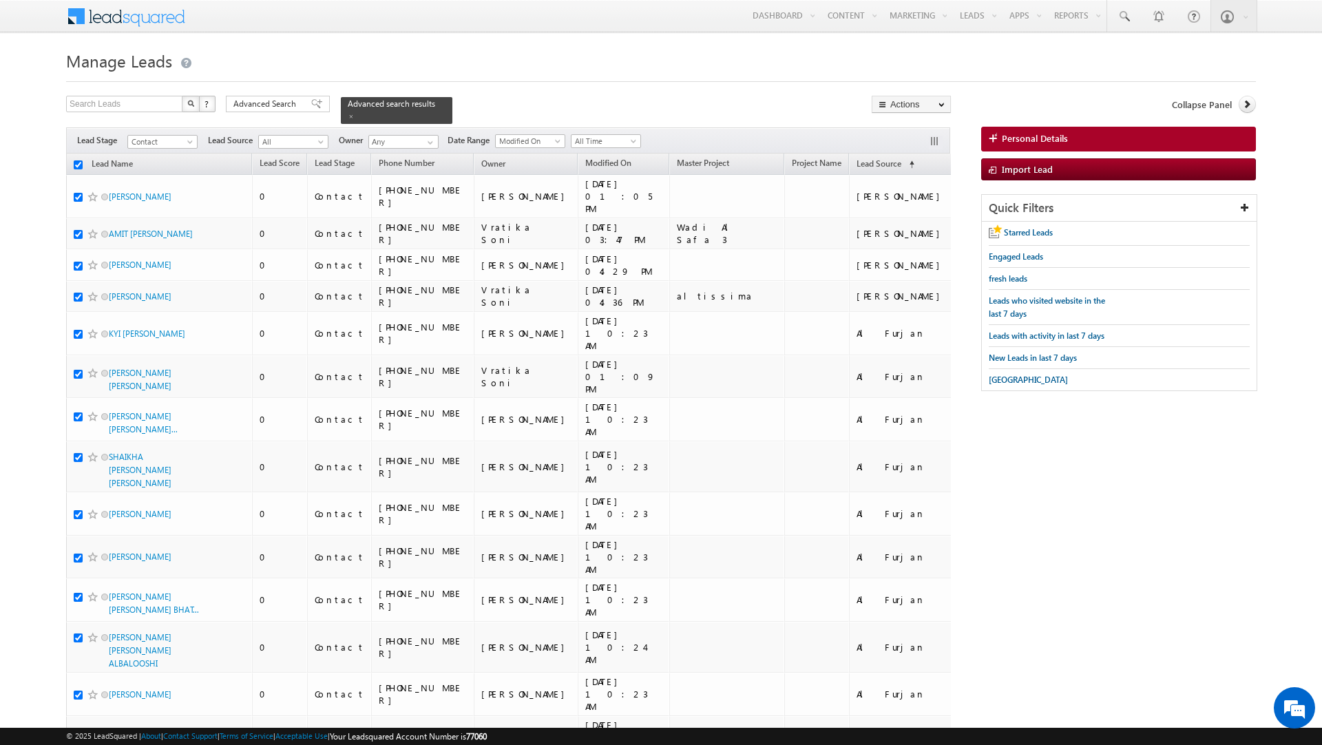
checkbox input "true"
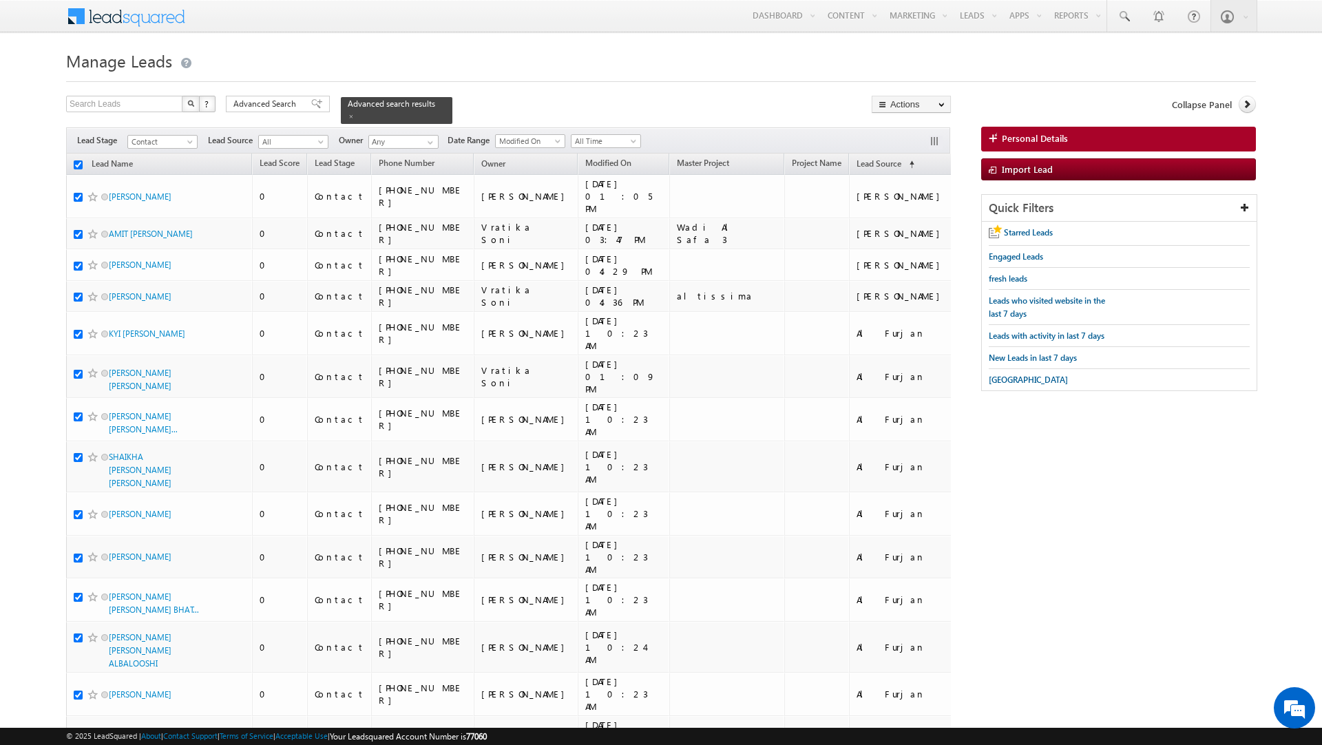
checkbox input "true"
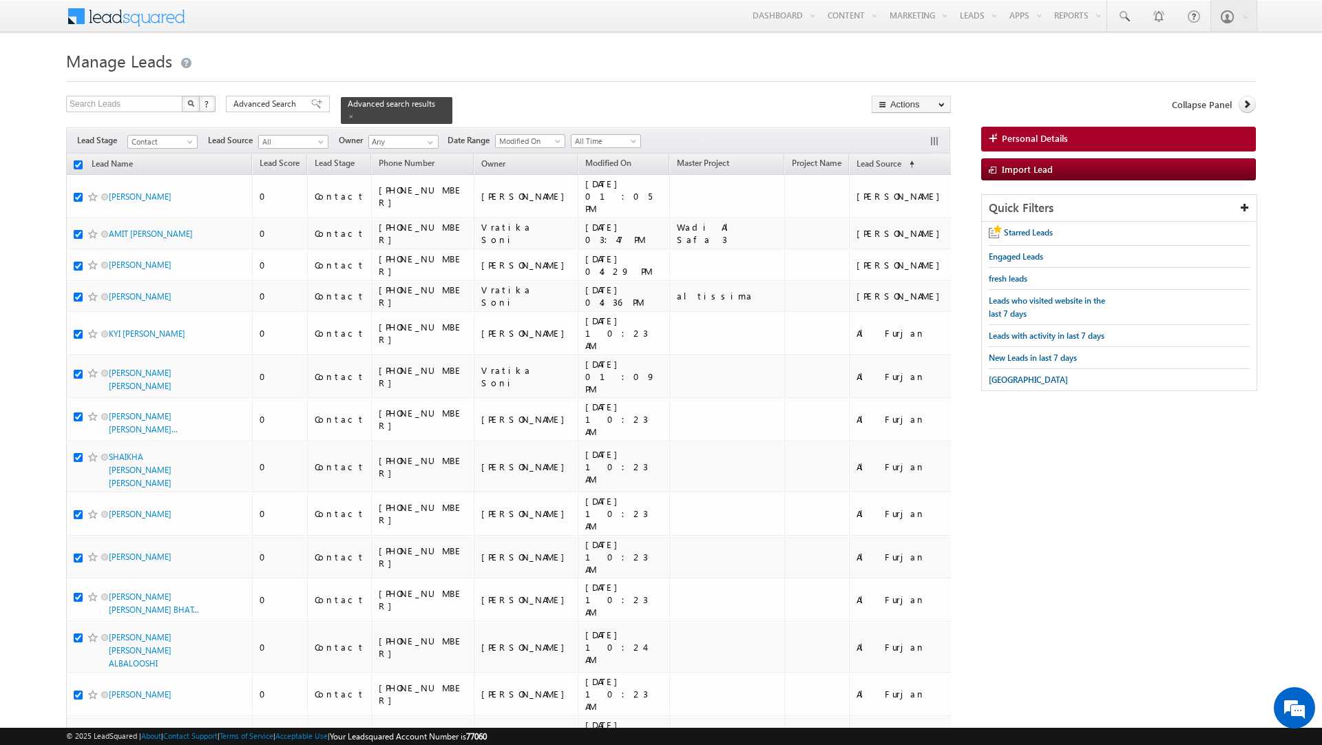
checkbox input "true"
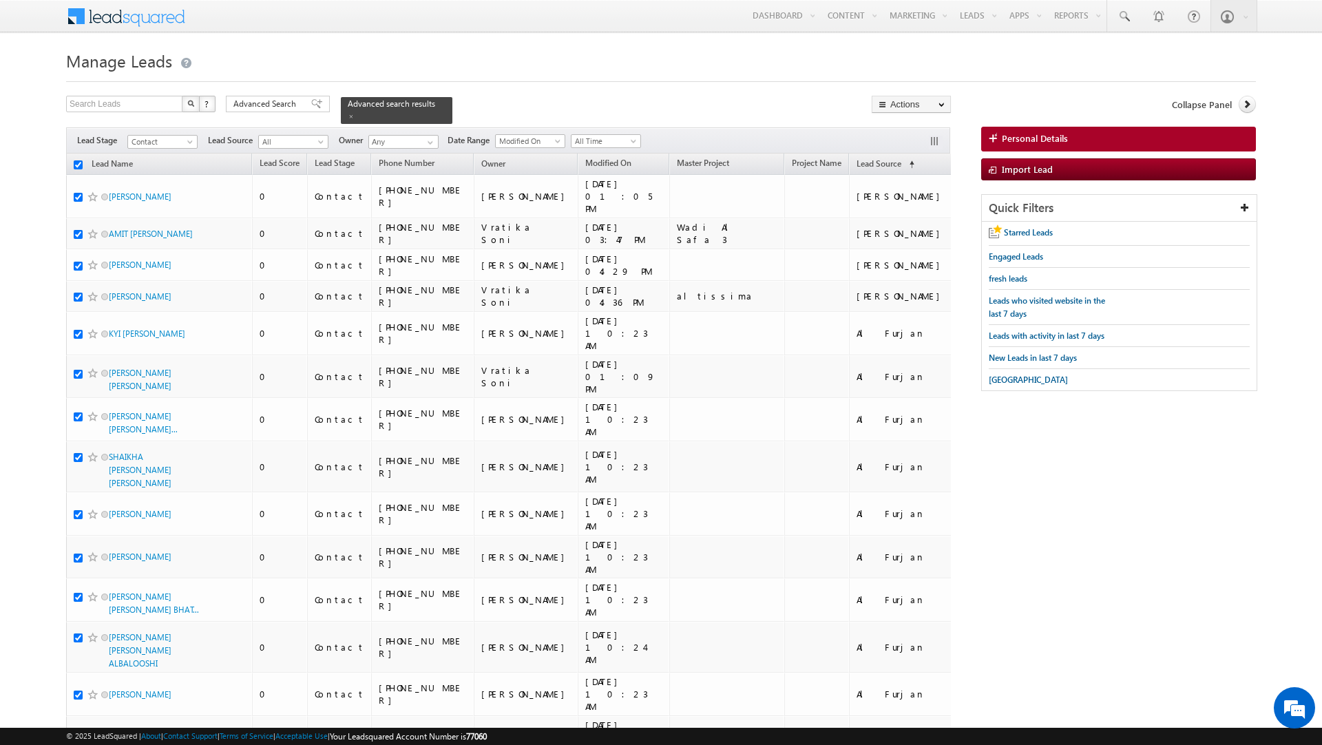
checkbox input "true"
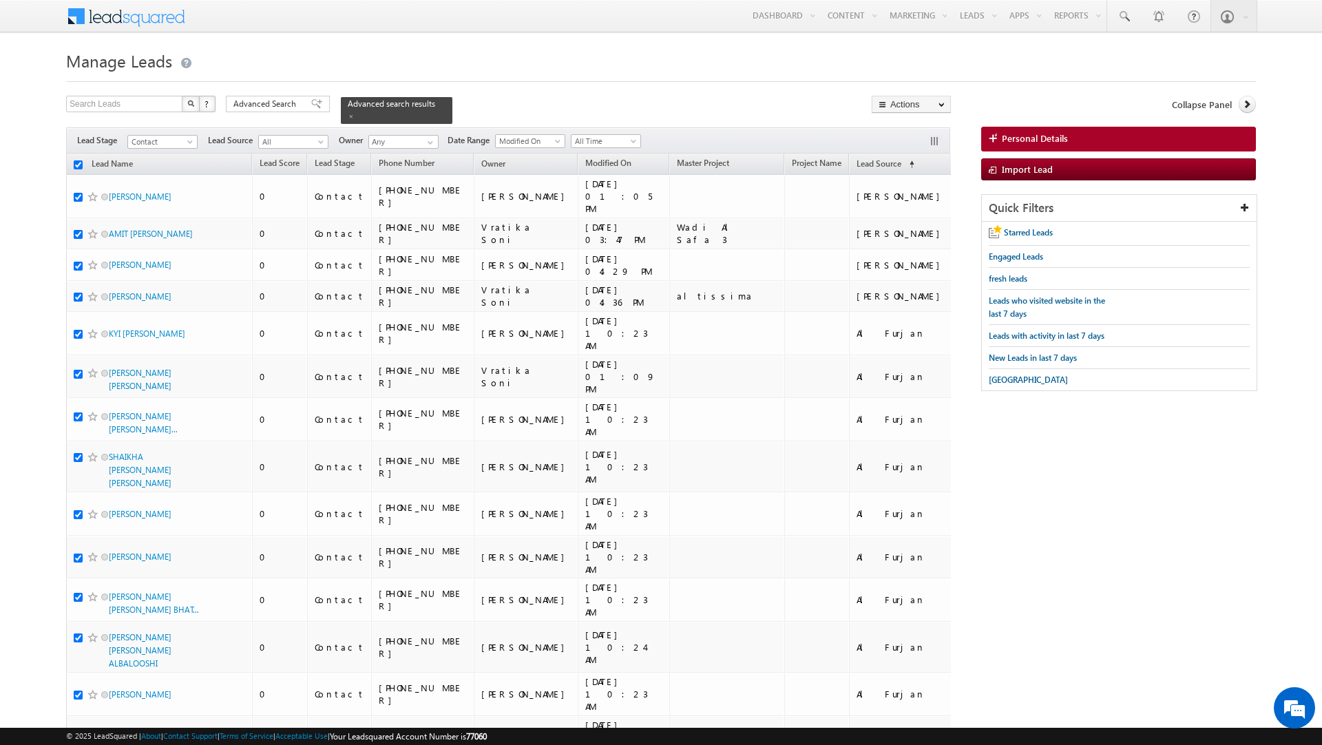
checkbox input "true"
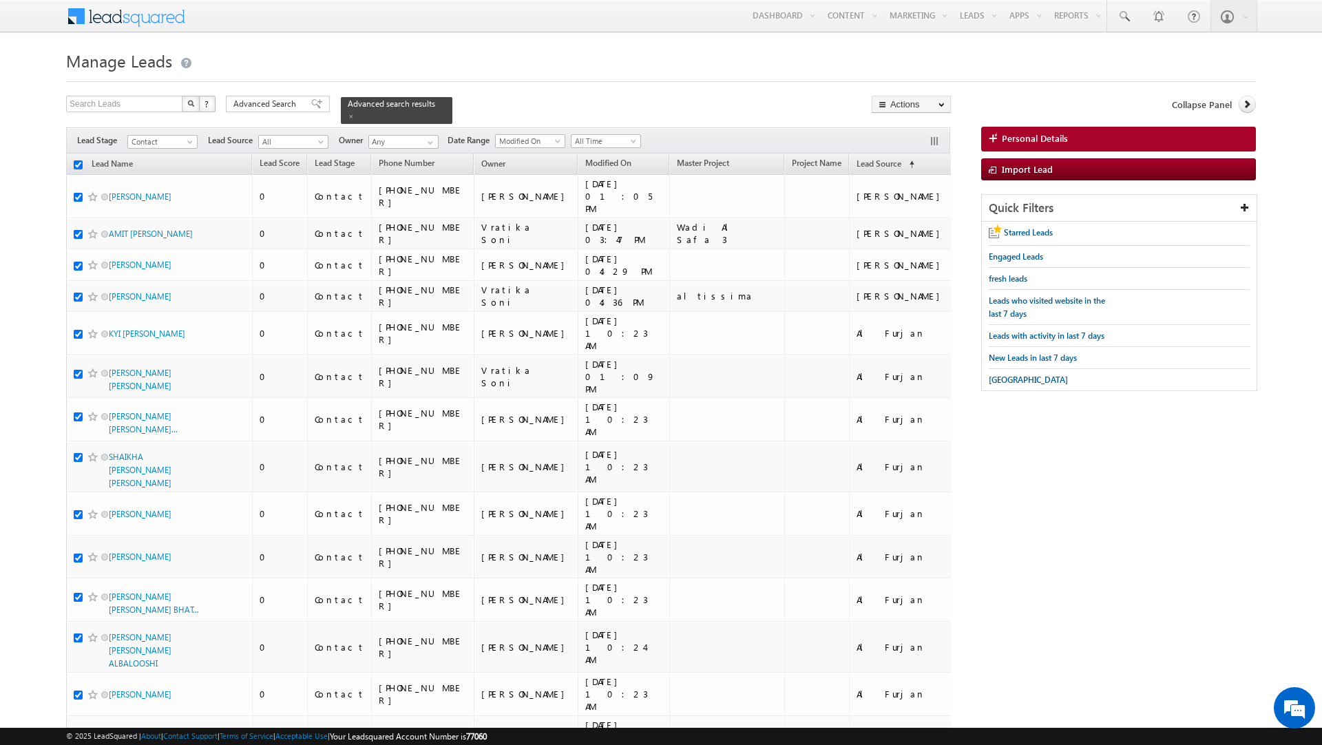
checkbox input "true"
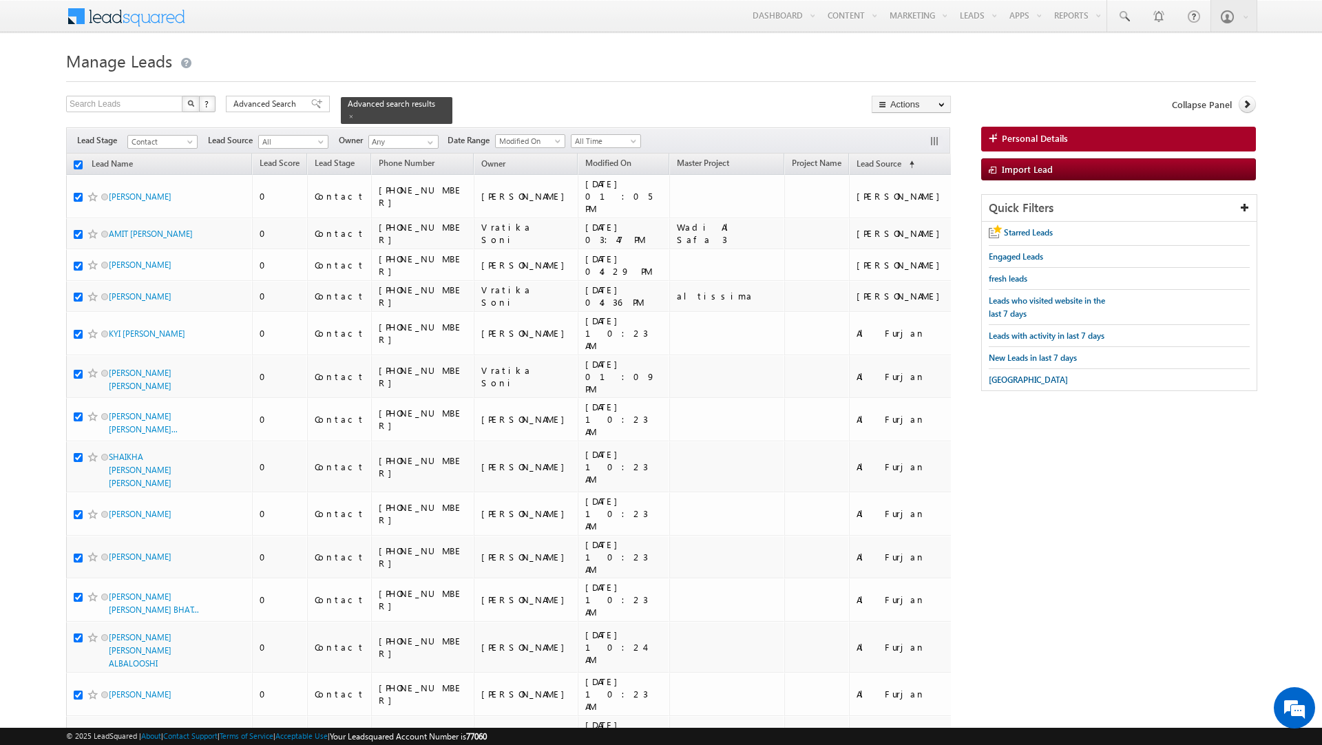
checkbox input "true"
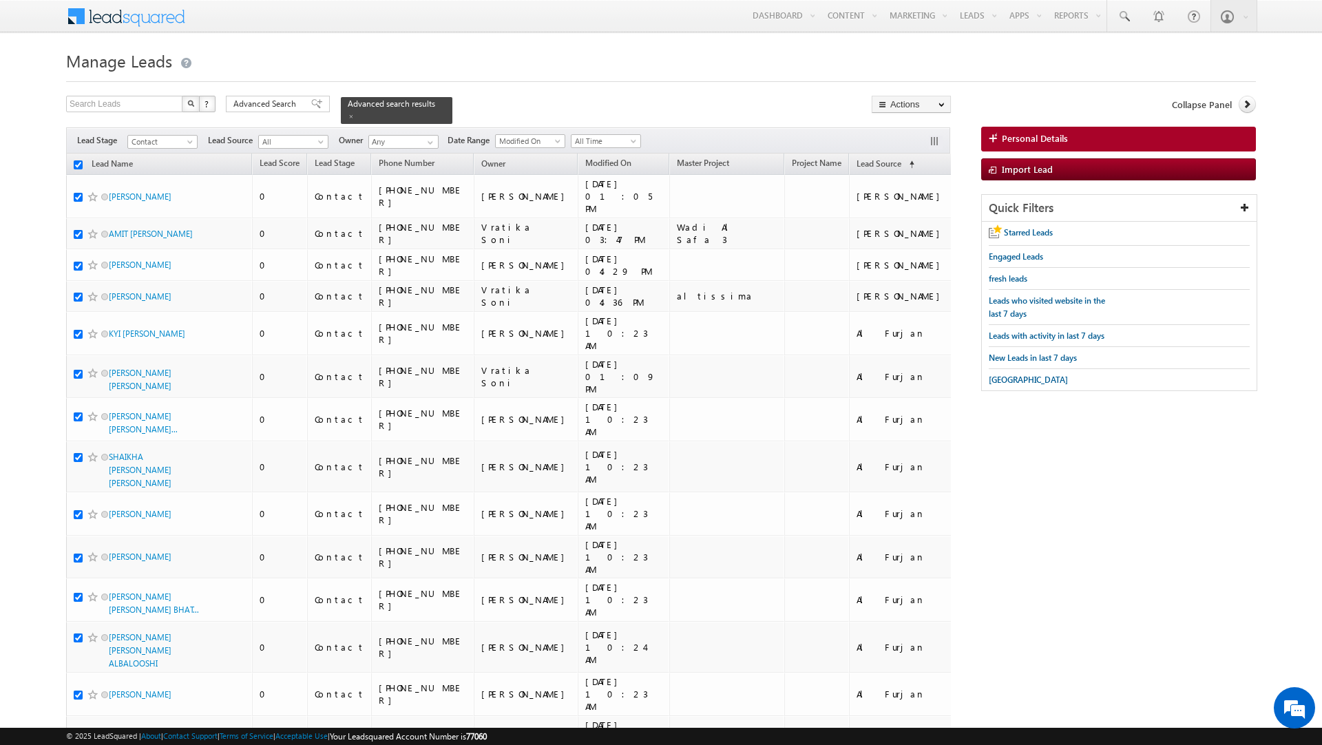
checkbox input "true"
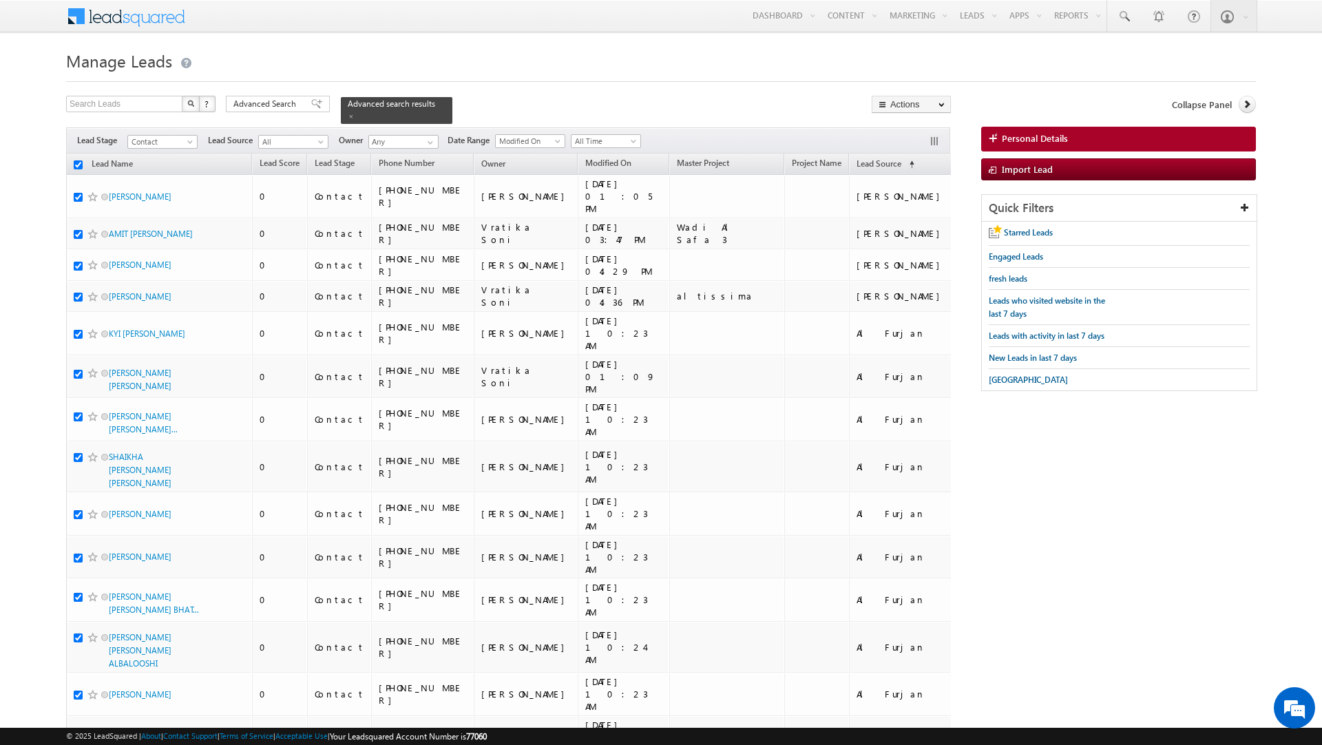
checkbox input "true"
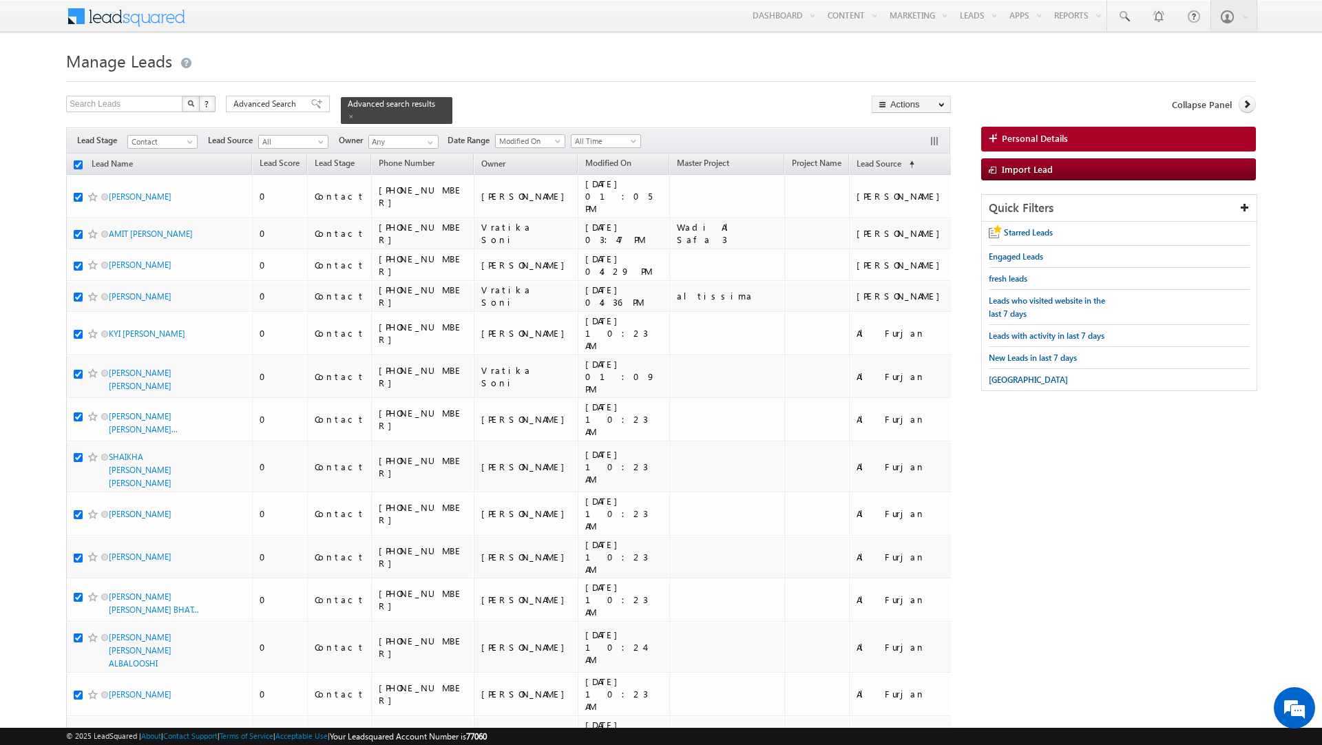
checkbox input "true"
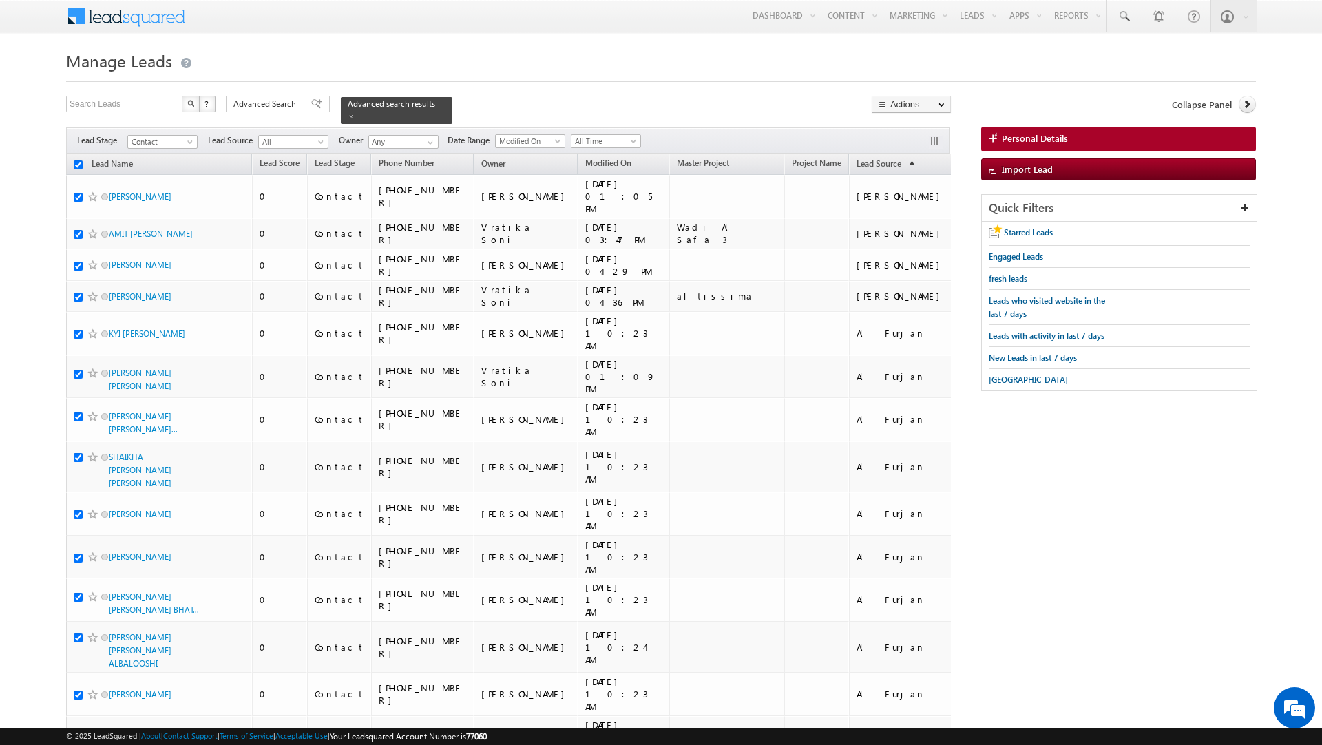
checkbox input "true"
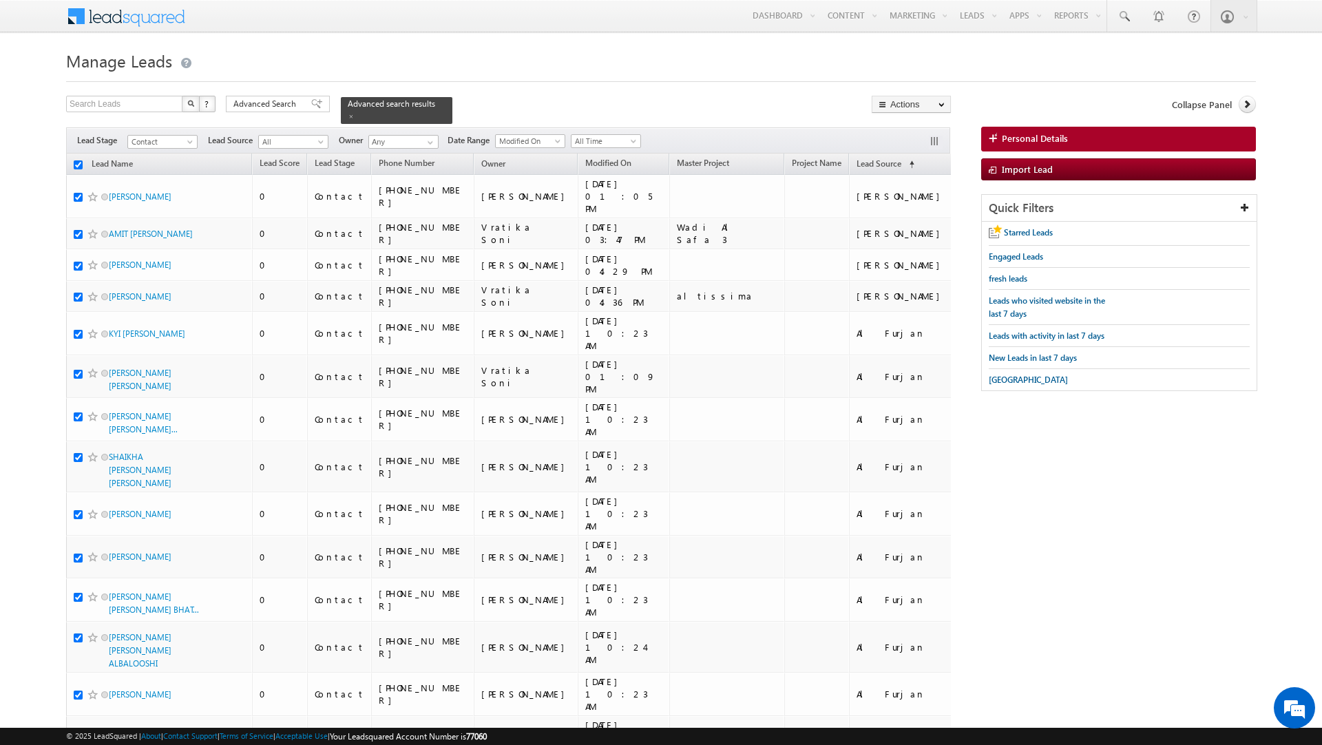
checkbox input "true"
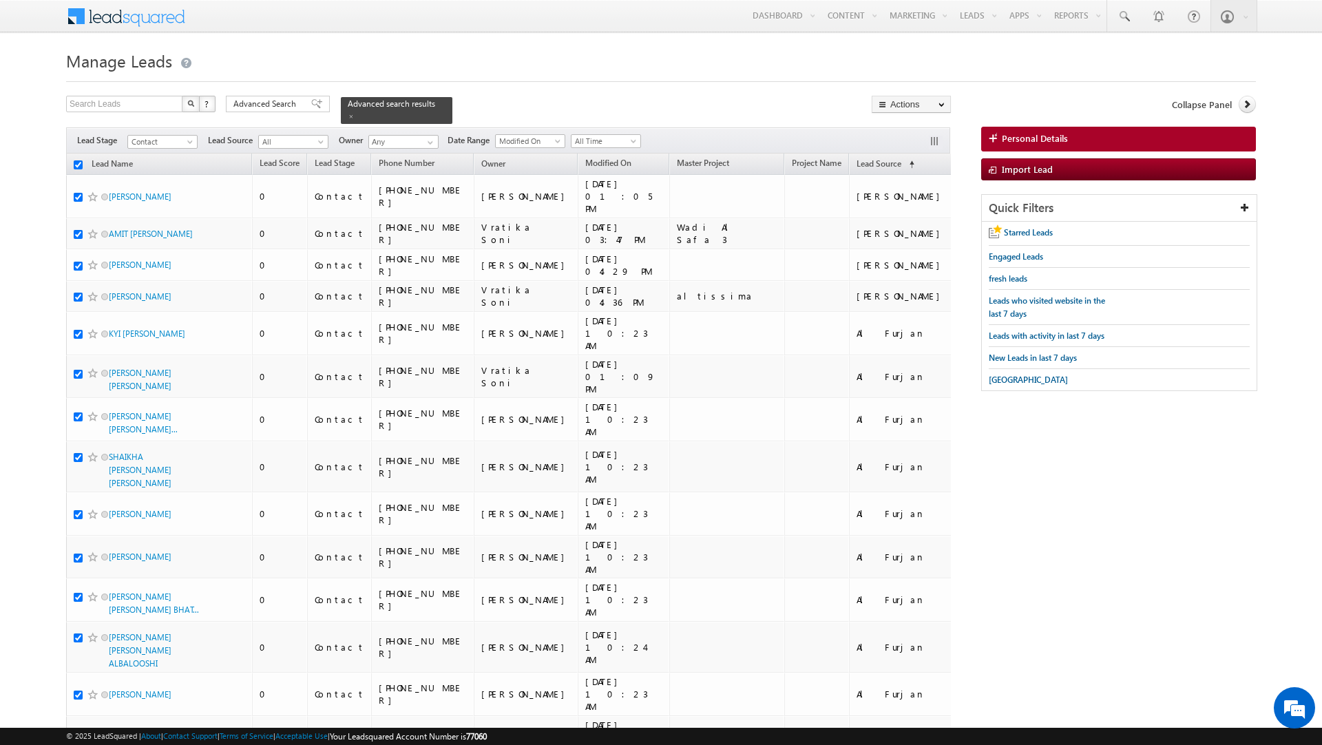
checkbox input "true"
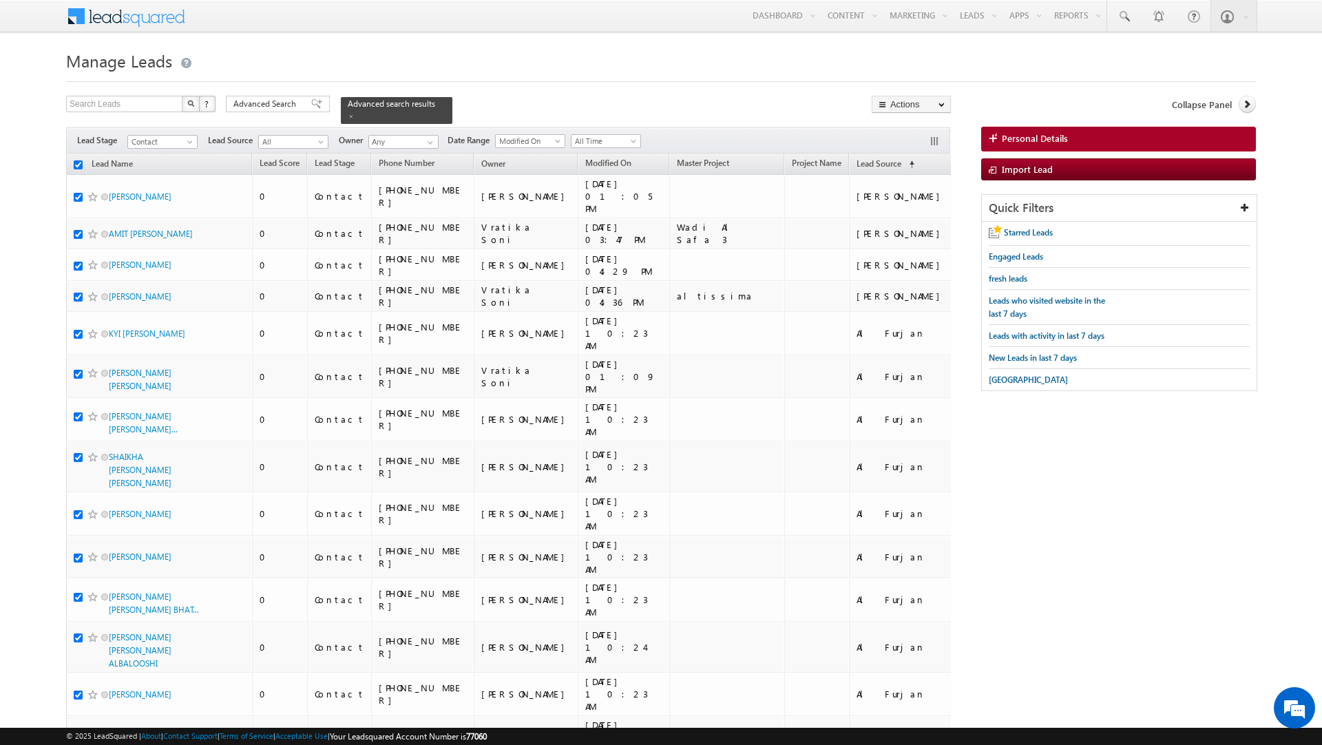
checkbox input "true"
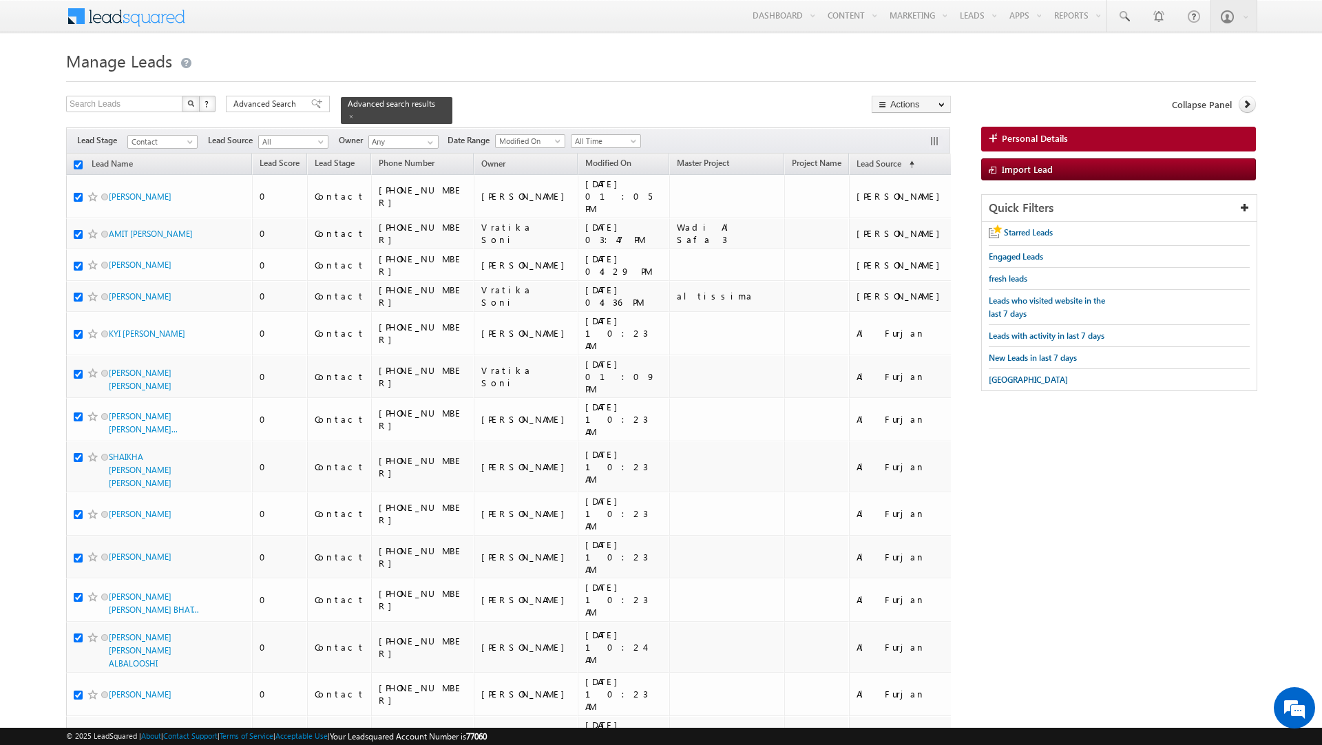
checkbox input "true"
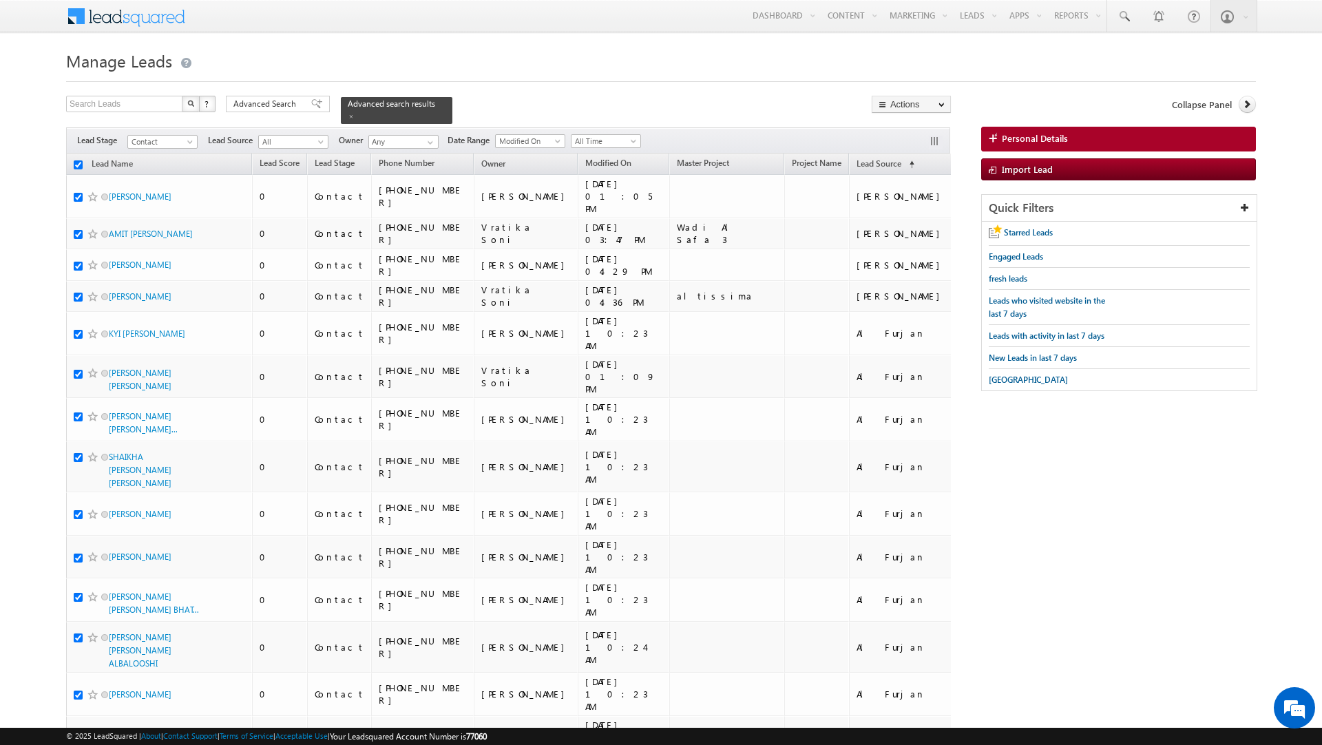
checkbox input "true"
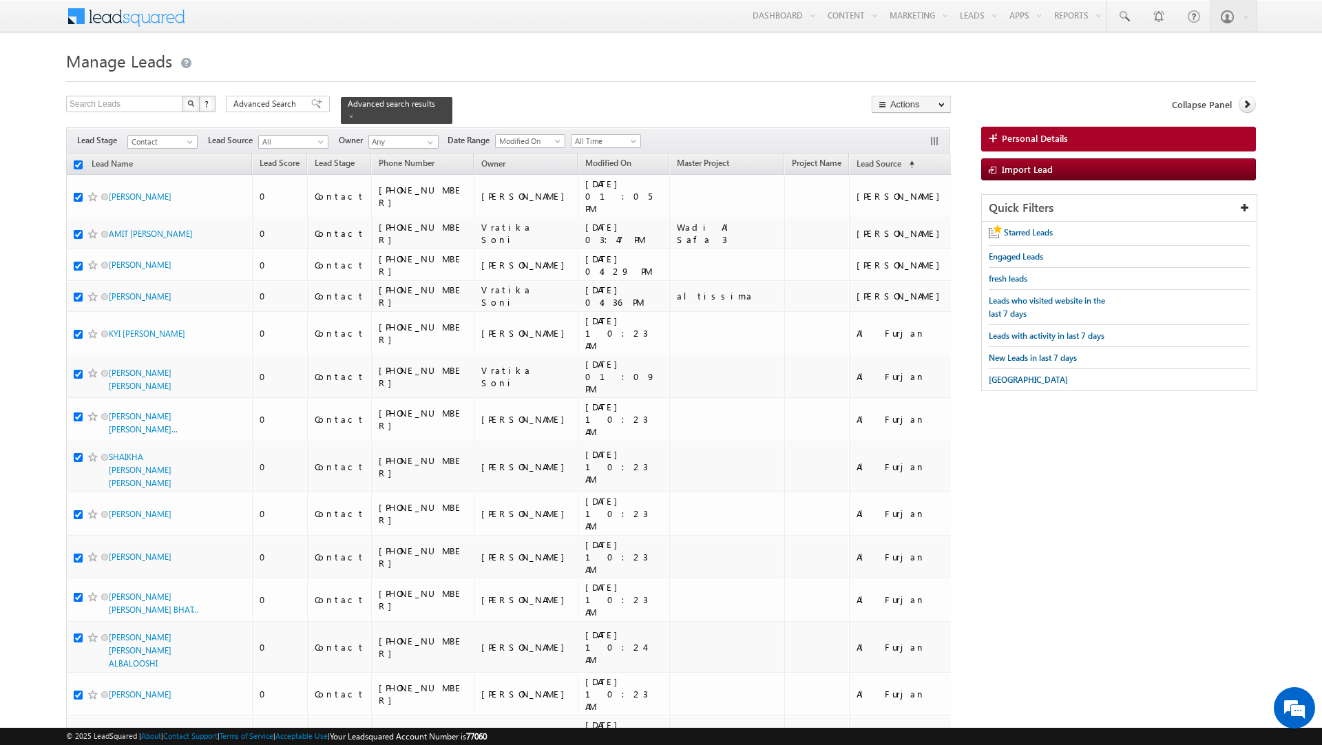
checkbox input "true"
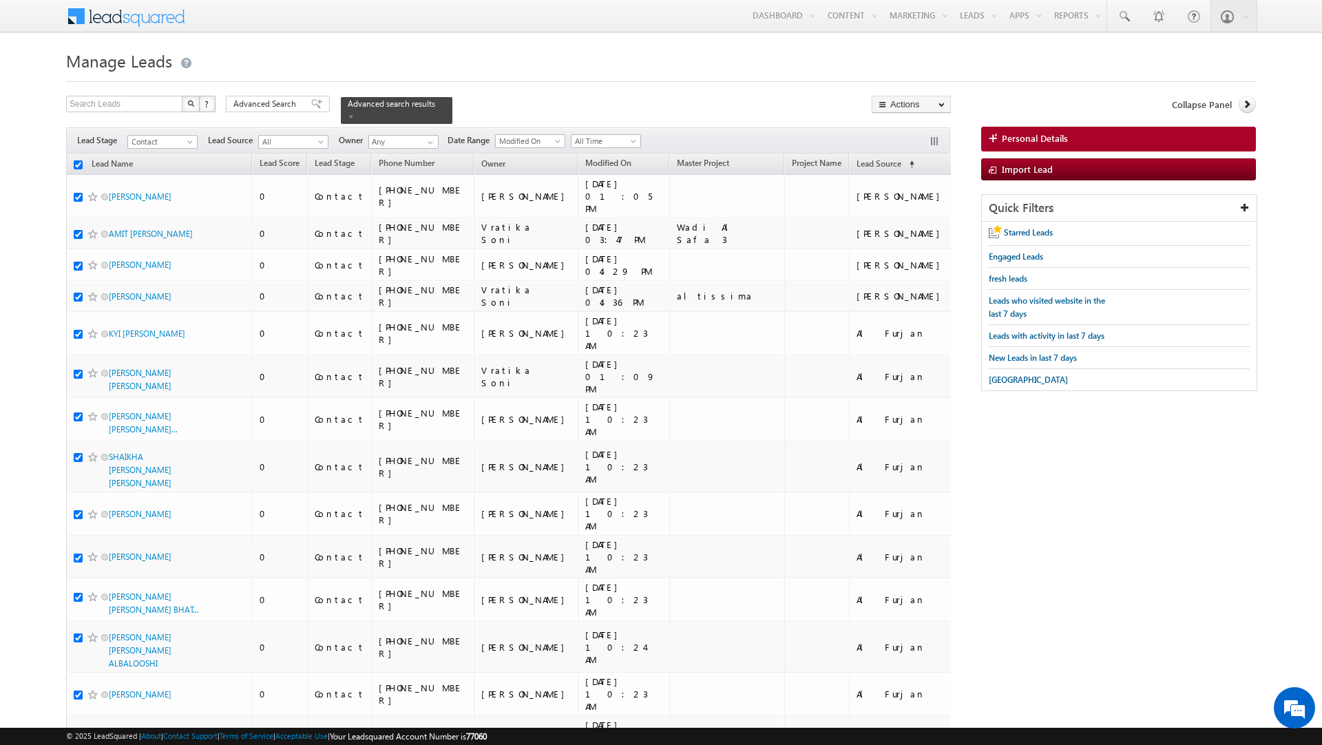
checkbox input "true"
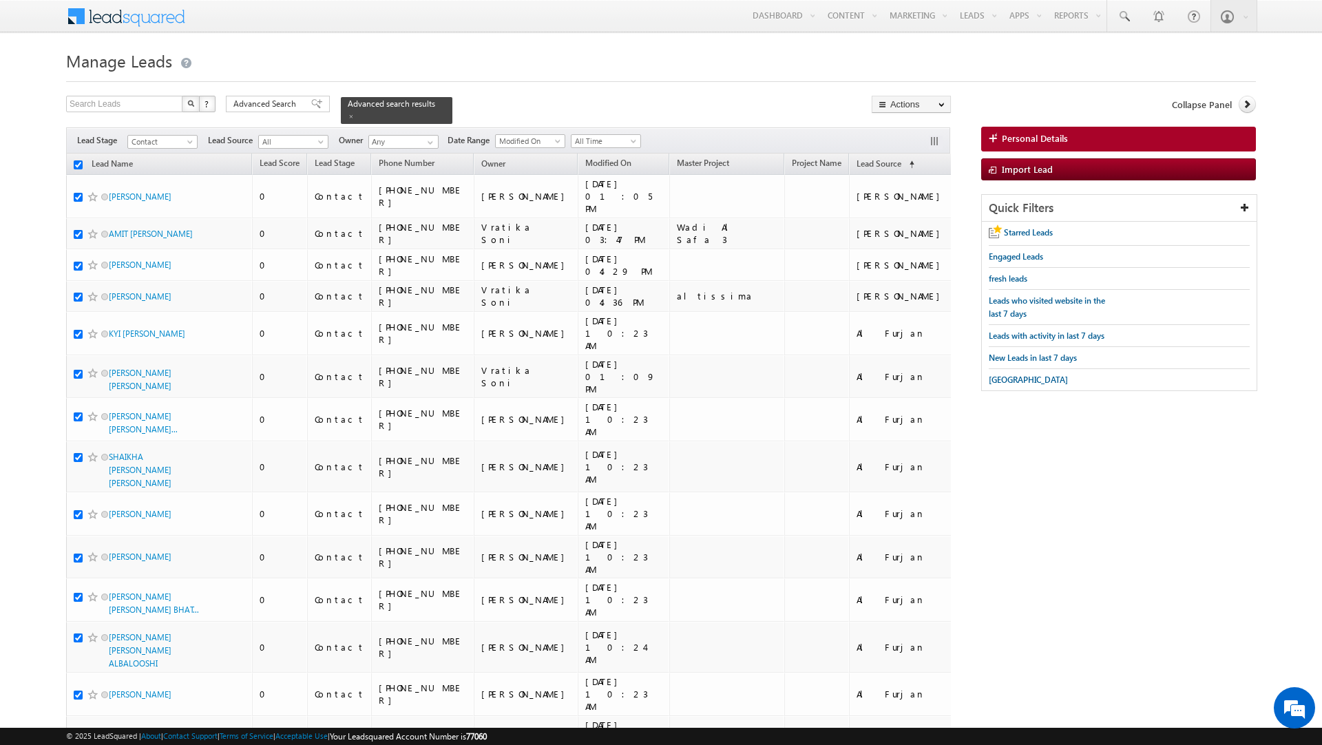
checkbox input "true"
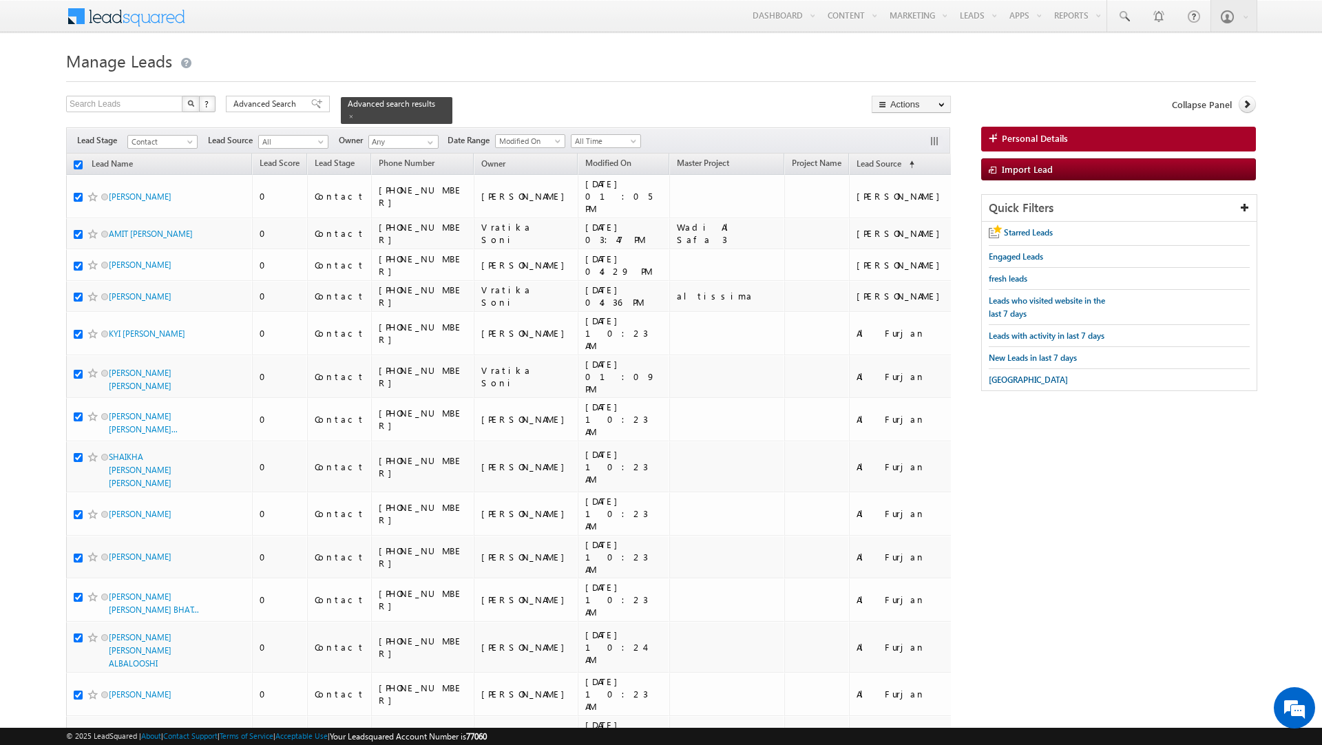
checkbox input "true"
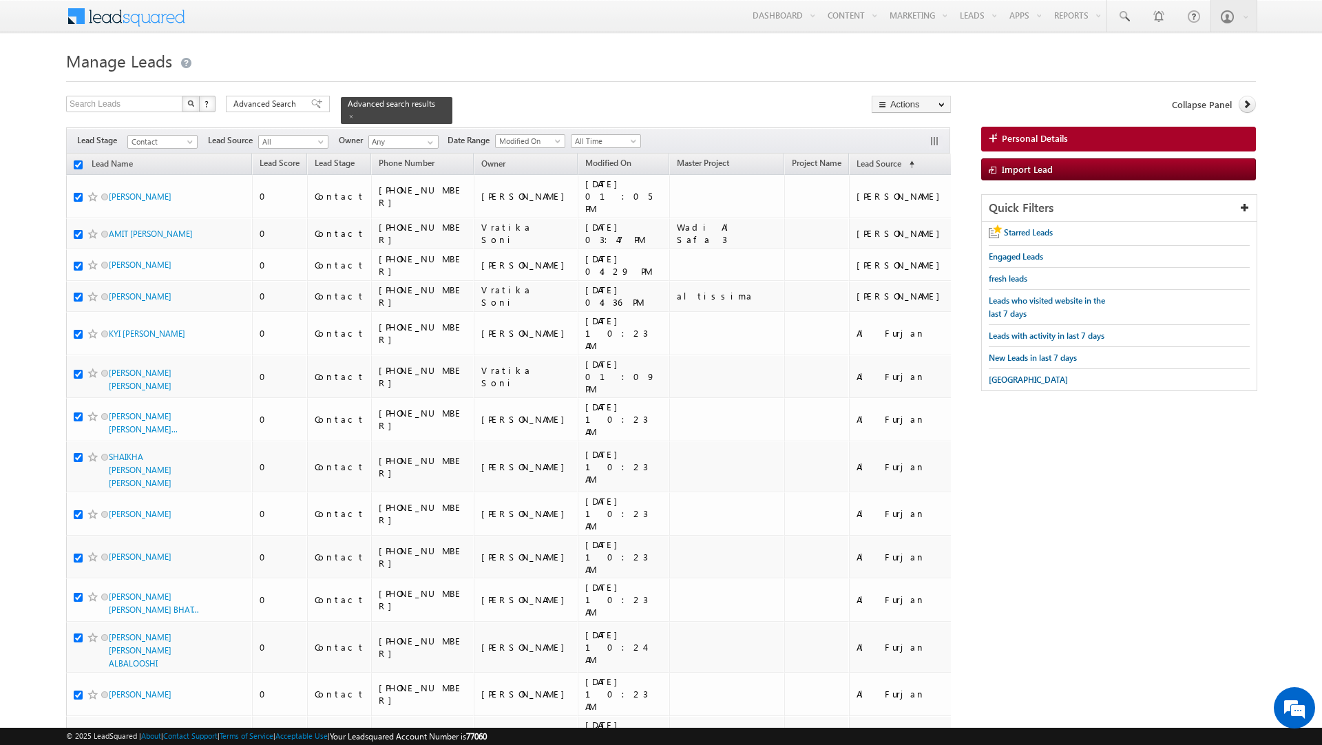
checkbox input "true"
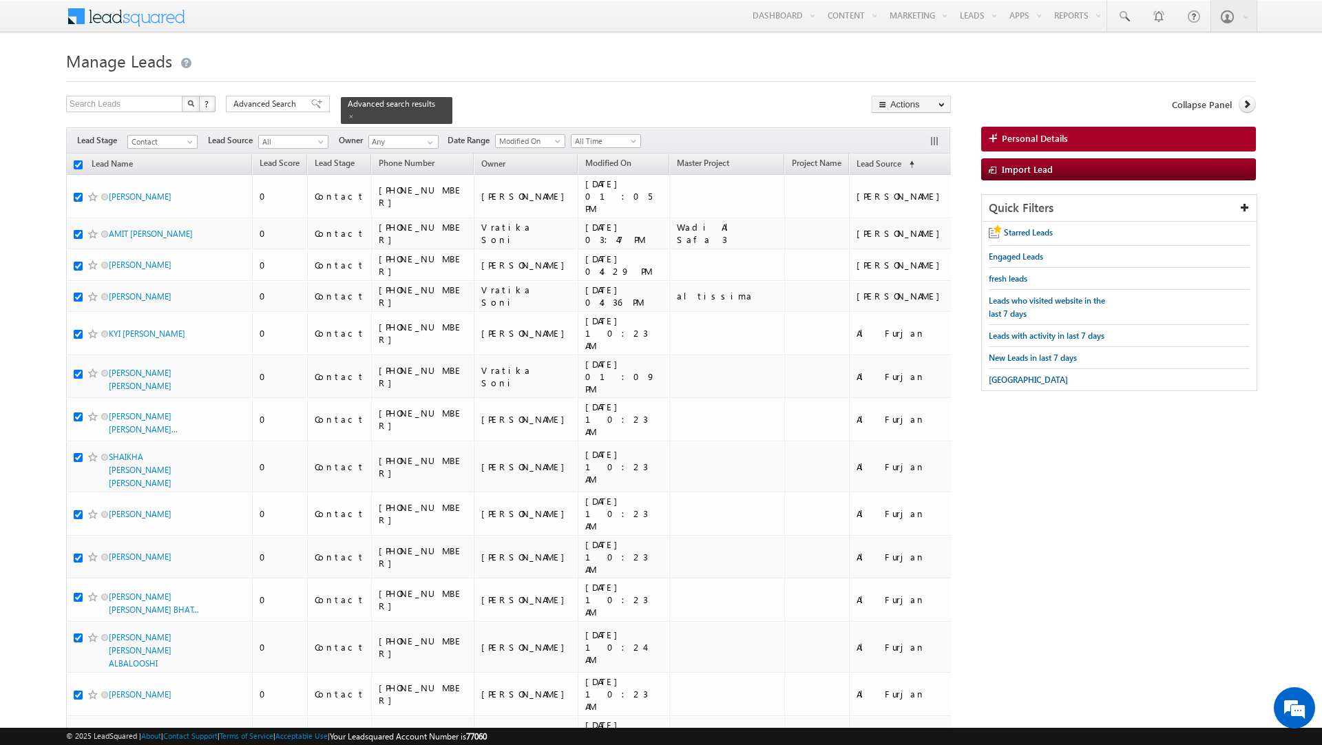
checkbox input "true"
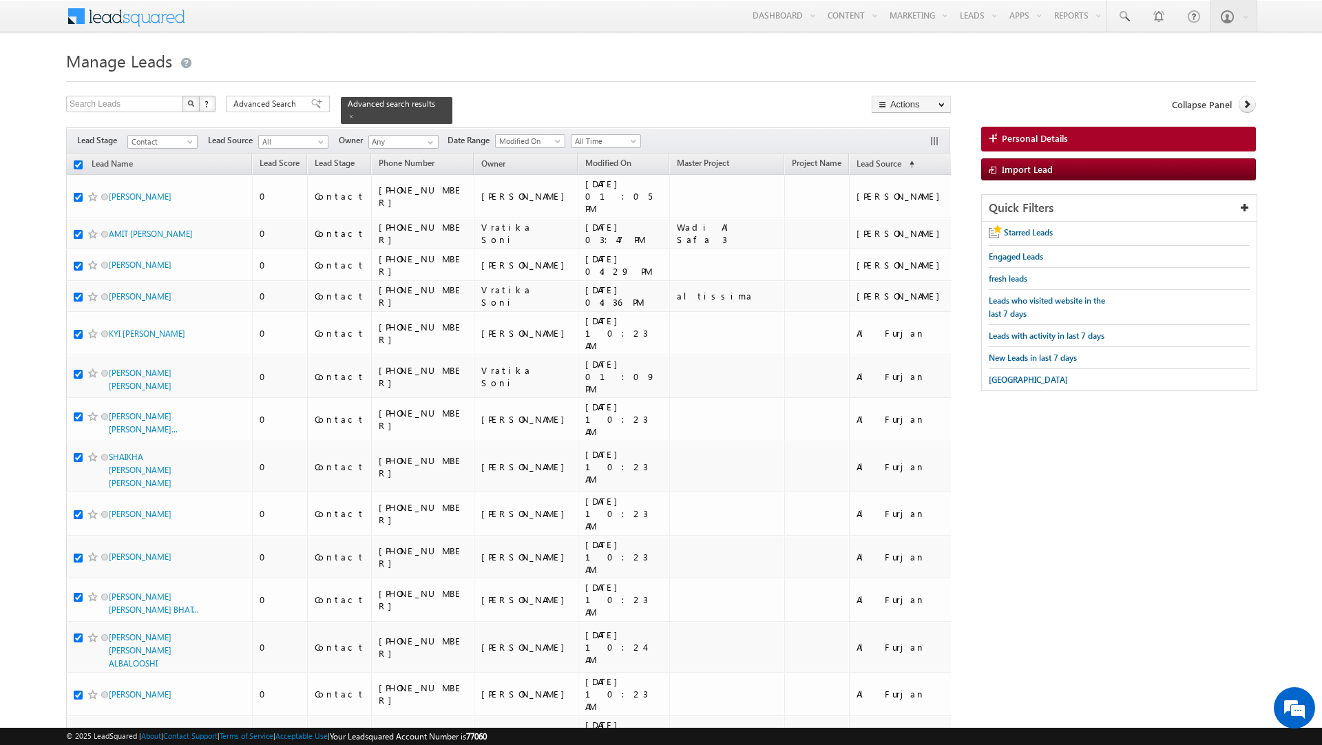
checkbox input "true"
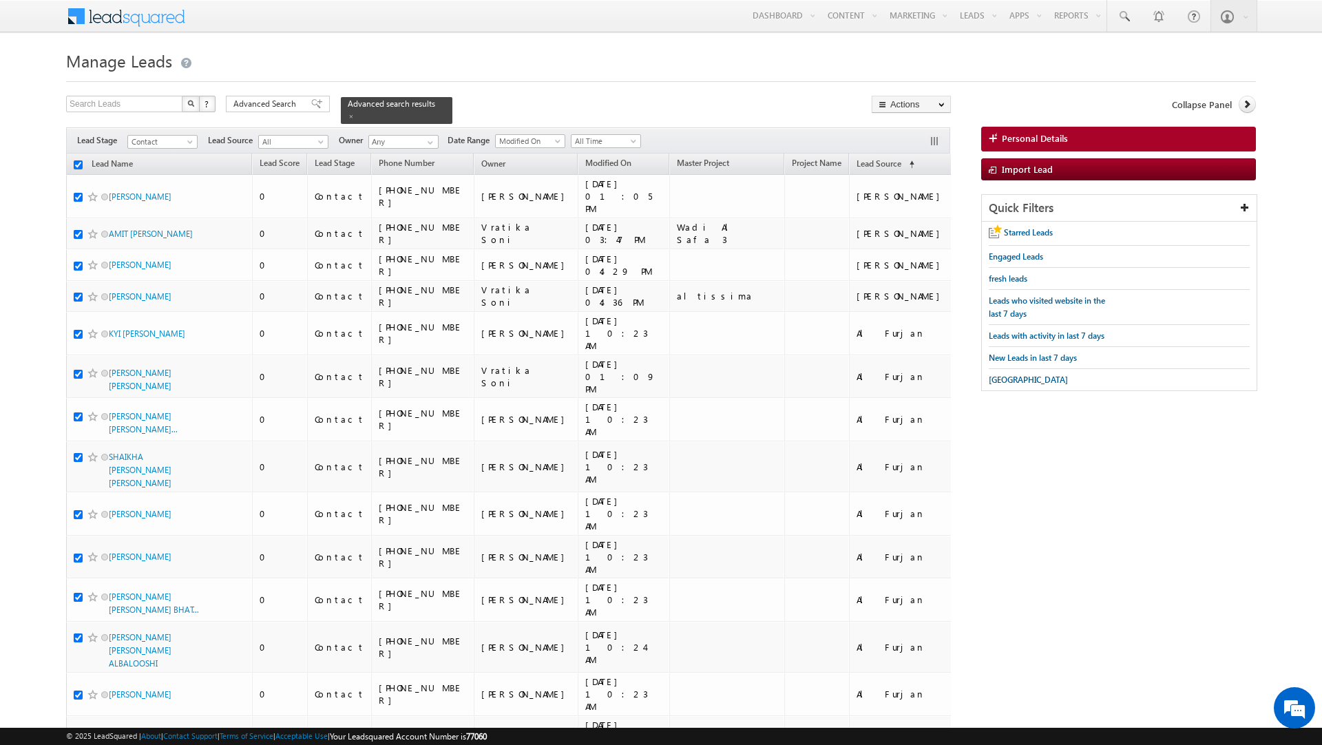
checkbox input "true"
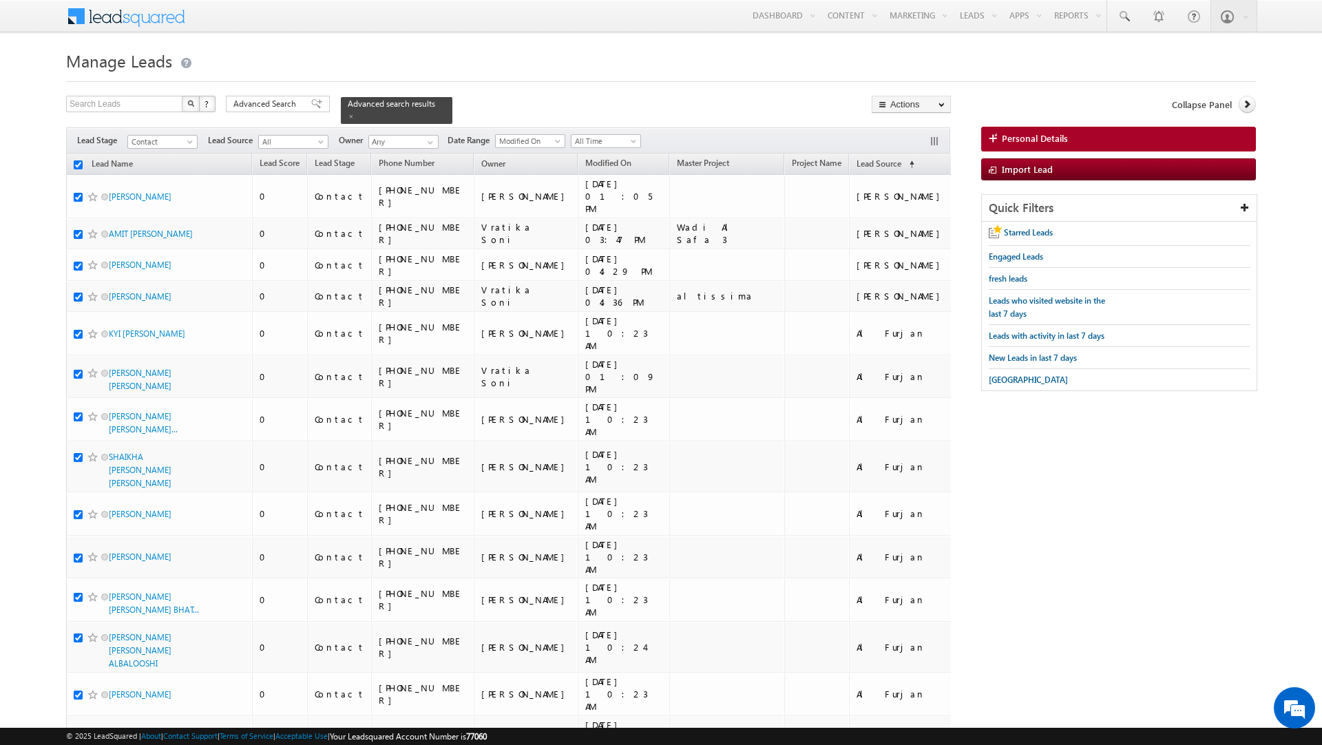
checkbox input "true"
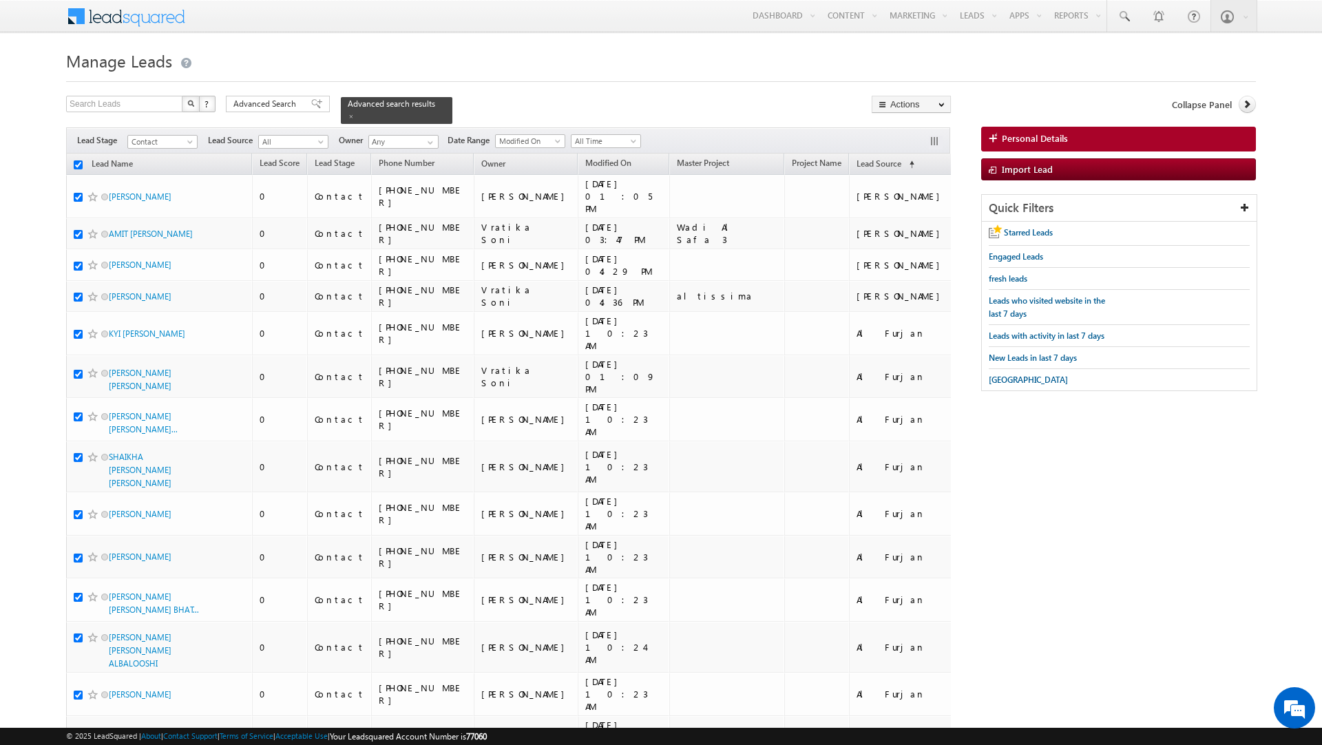
checkbox input "true"
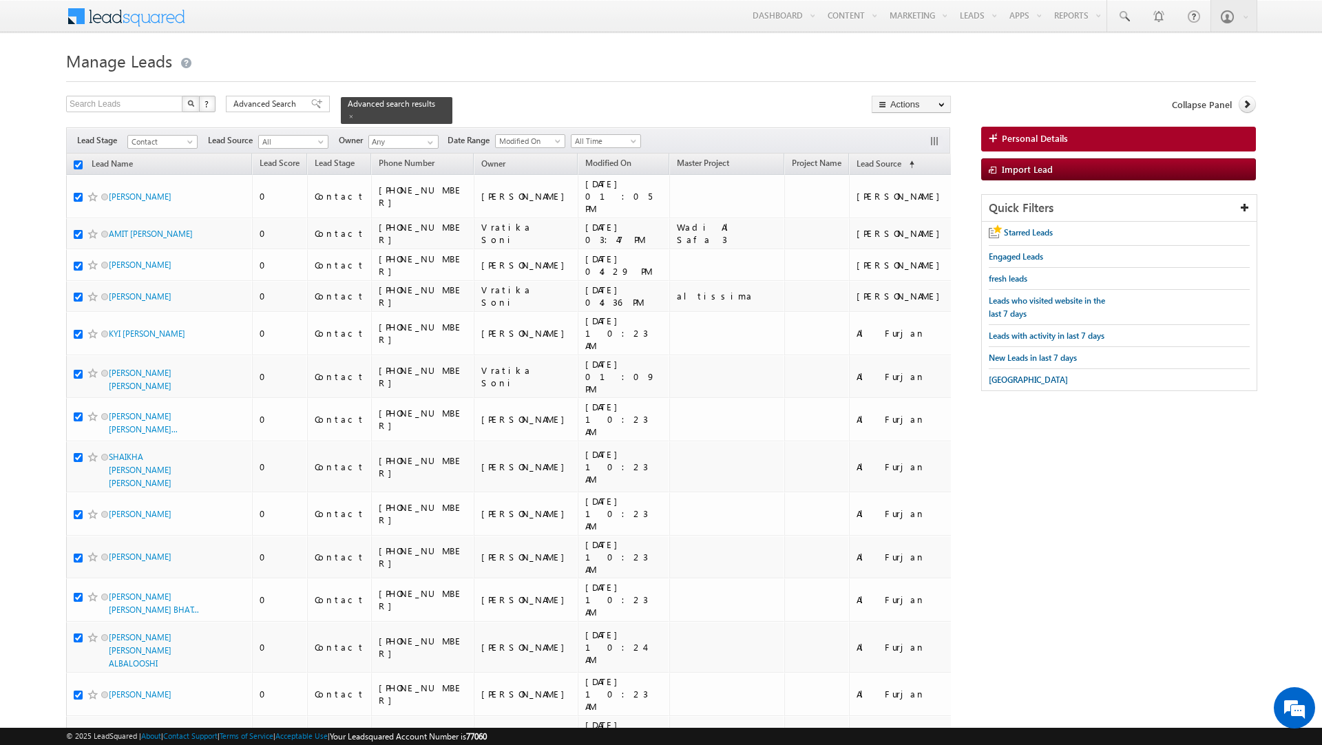
checkbox input "true"
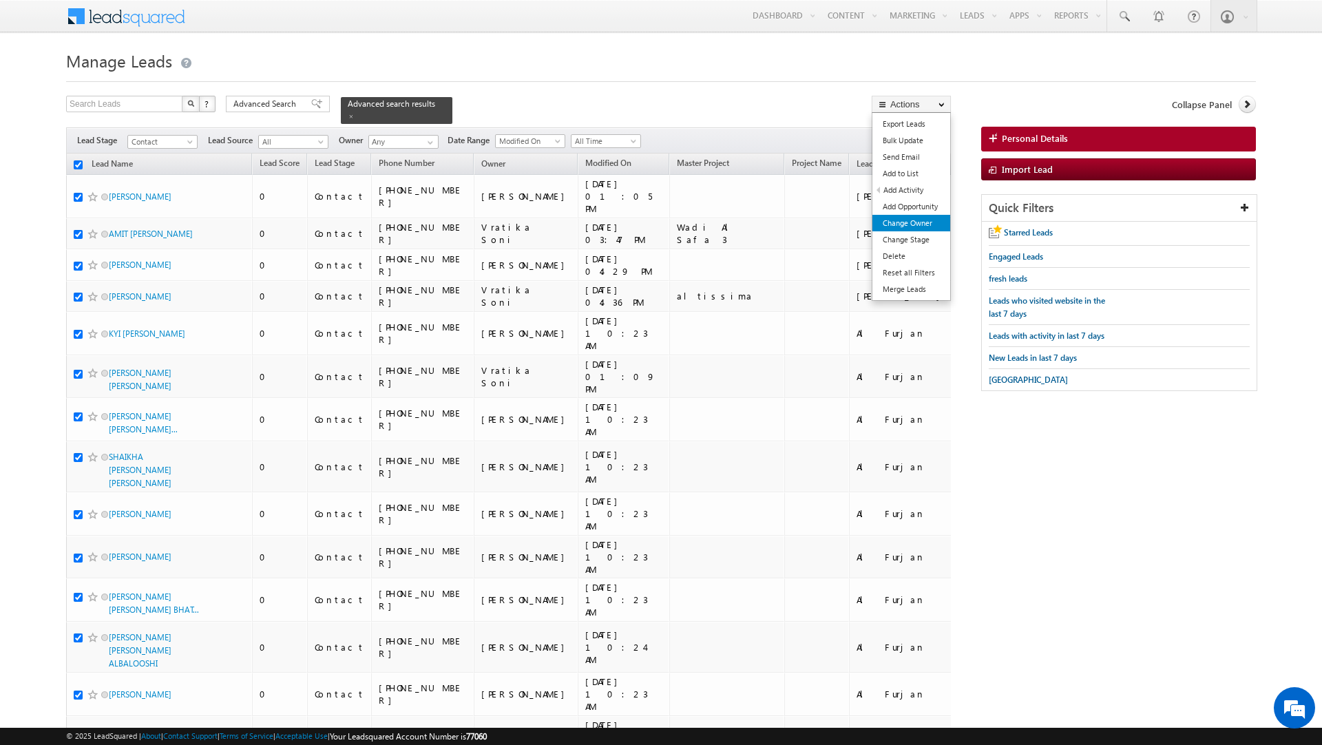
click at [916, 222] on link "Change Owner" at bounding box center [911, 223] width 78 height 17
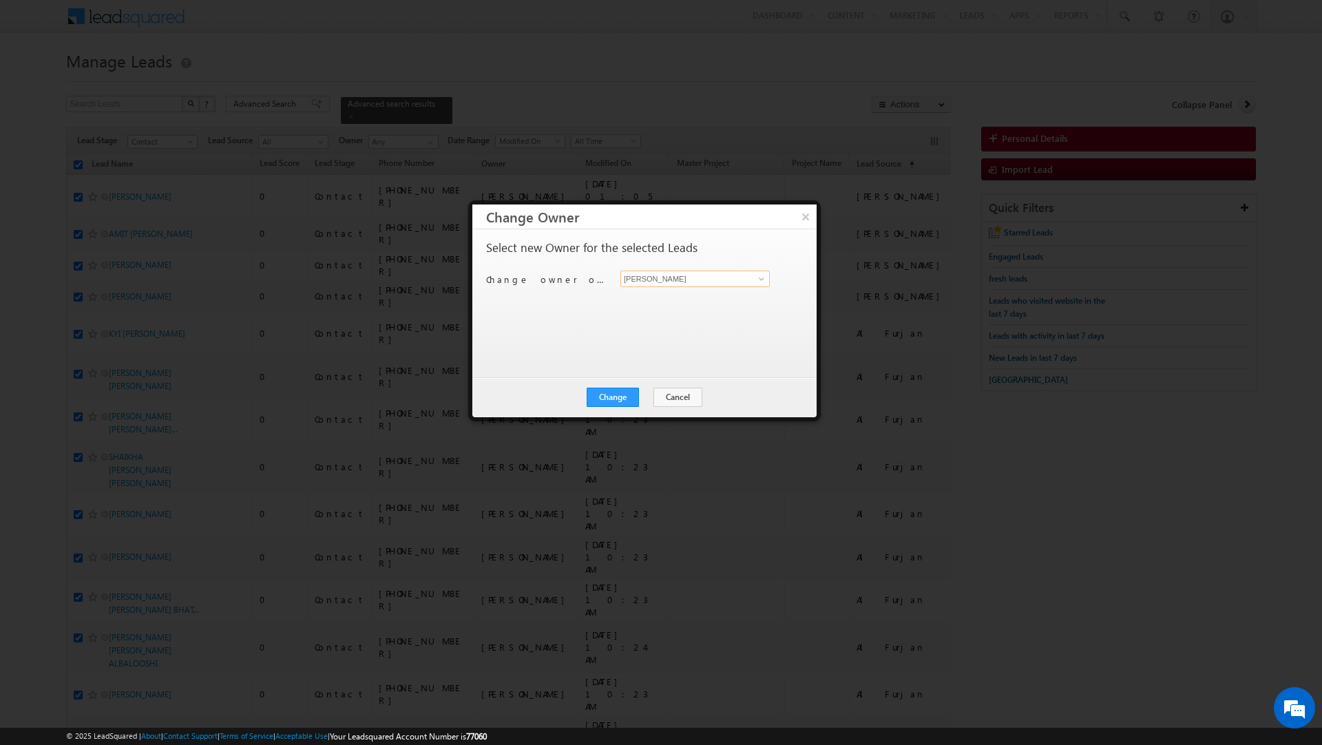
click at [659, 278] on input "[PERSON_NAME]" at bounding box center [694, 279] width 149 height 17
click at [653, 307] on span "dheeraj.soni@indglobal.ae" at bounding box center [688, 306] width 124 height 10
click at [611, 394] on button "Change" at bounding box center [612, 397] width 52 height 19
click at [644, 398] on button "Close" at bounding box center [646, 397] width 44 height 19
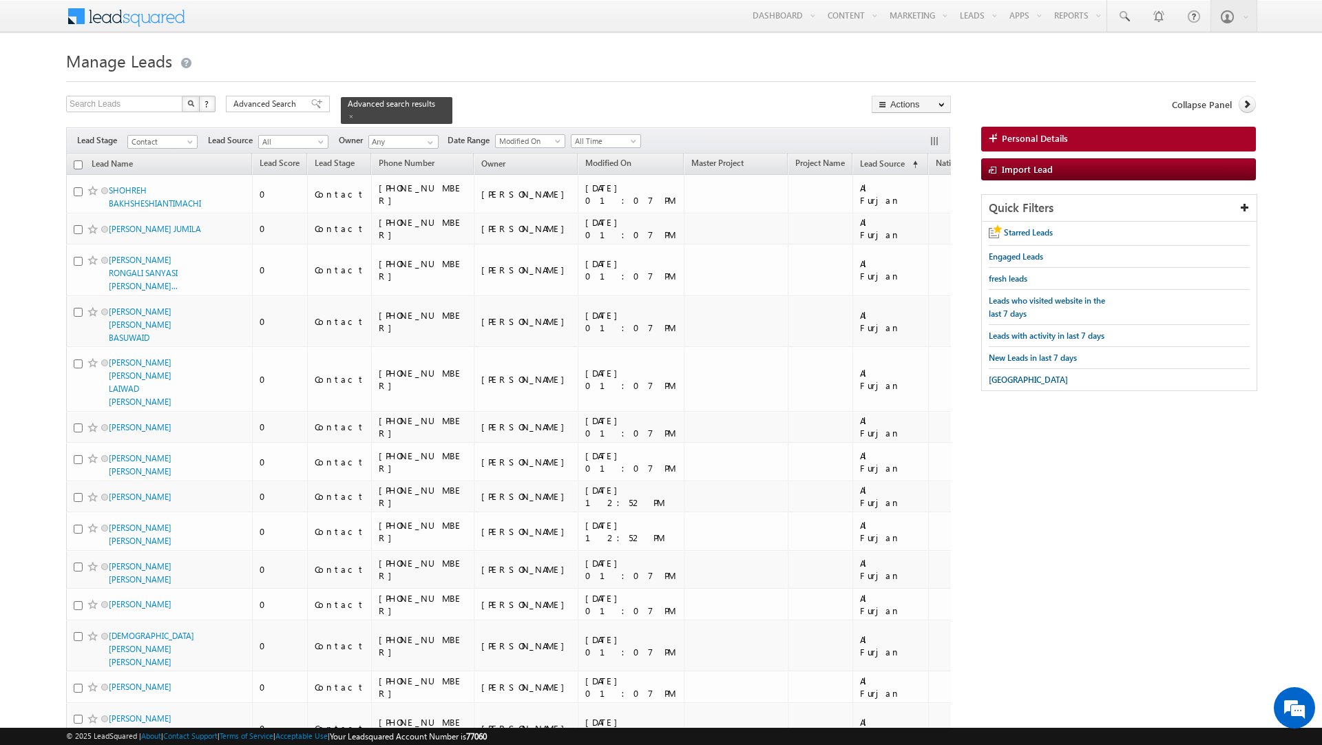
click at [76, 162] on input "checkbox" at bounding box center [78, 164] width 9 height 9
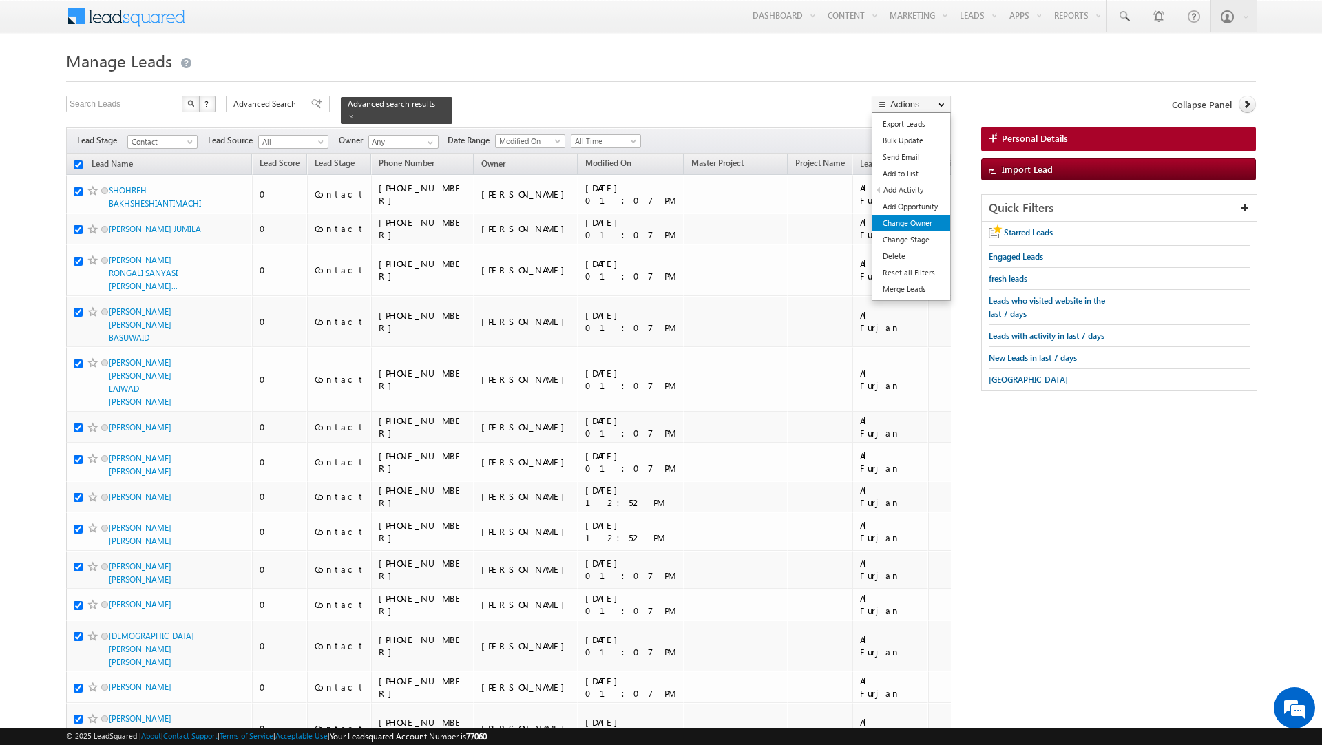
click at [922, 221] on link "Change Owner" at bounding box center [911, 223] width 78 height 17
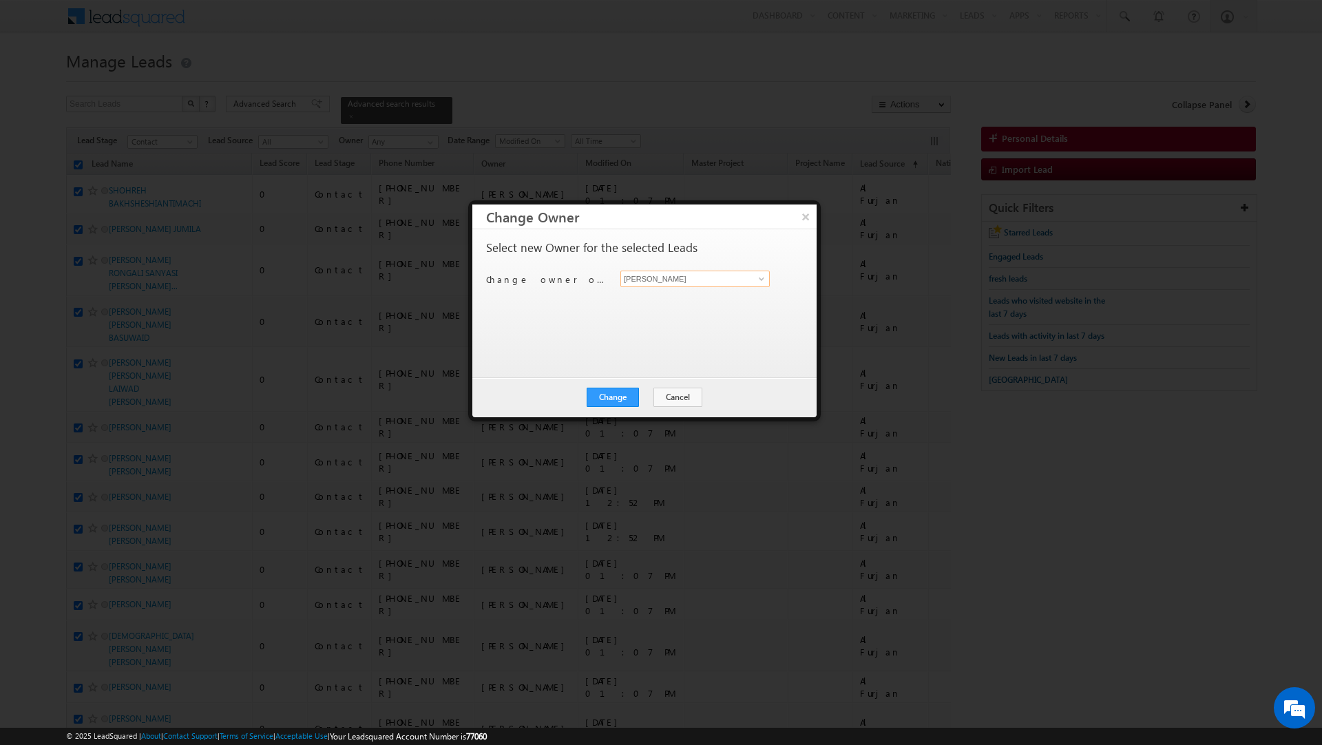
click at [701, 279] on input "[PERSON_NAME]" at bounding box center [694, 279] width 149 height 17
click at [653, 306] on span "shaik.razak@indglobal.ae" at bounding box center [688, 306] width 124 height 10
click at [617, 393] on button "Change" at bounding box center [612, 397] width 52 height 19
